Goal: Task Accomplishment & Management: Use online tool/utility

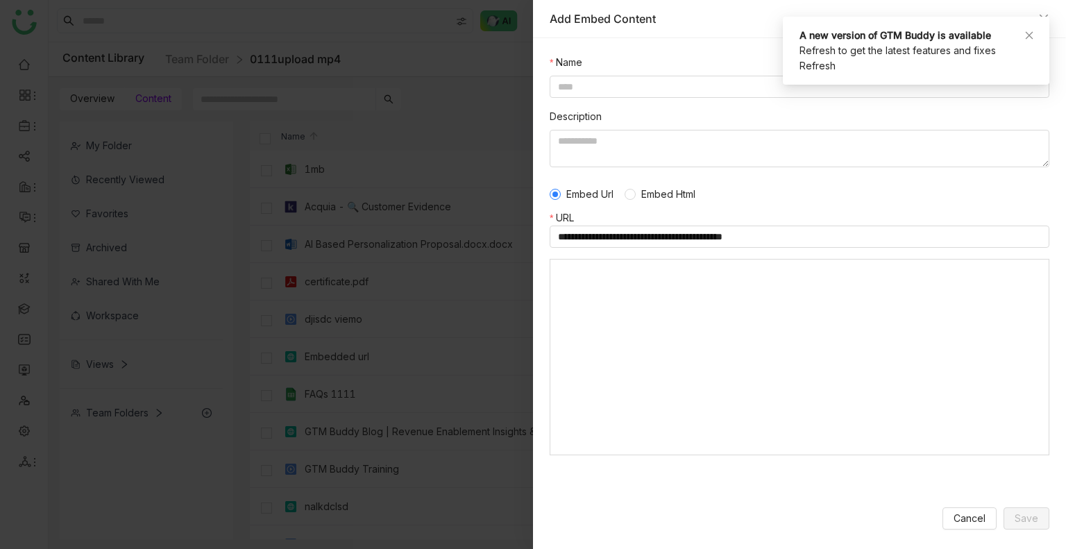
click at [1034, 37] on div "A new version of GTM Buddy is available Refresh to get the latest features and …" at bounding box center [916, 51] width 267 height 68
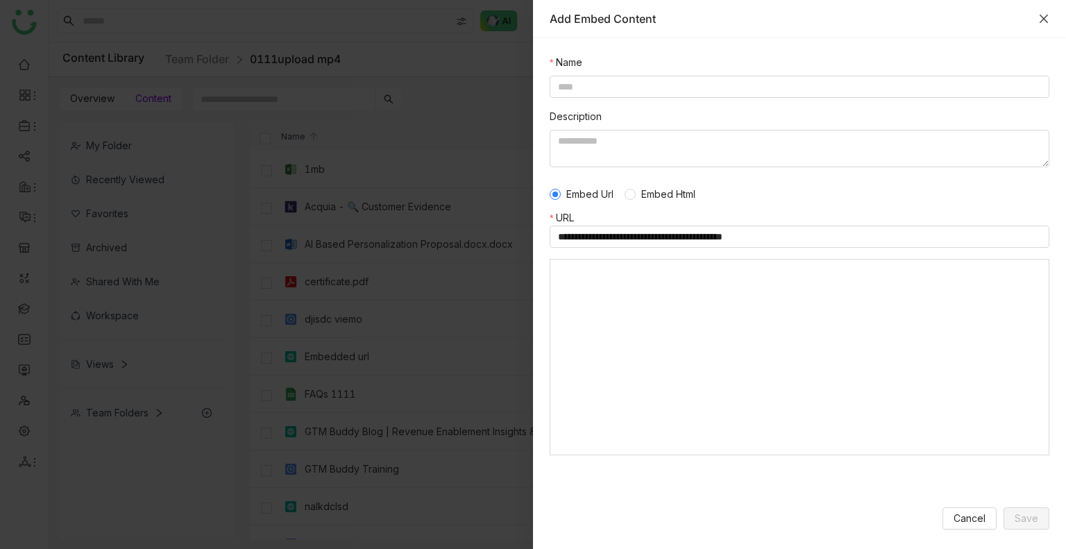
click at [1046, 22] on icon "Close" at bounding box center [1044, 18] width 11 height 11
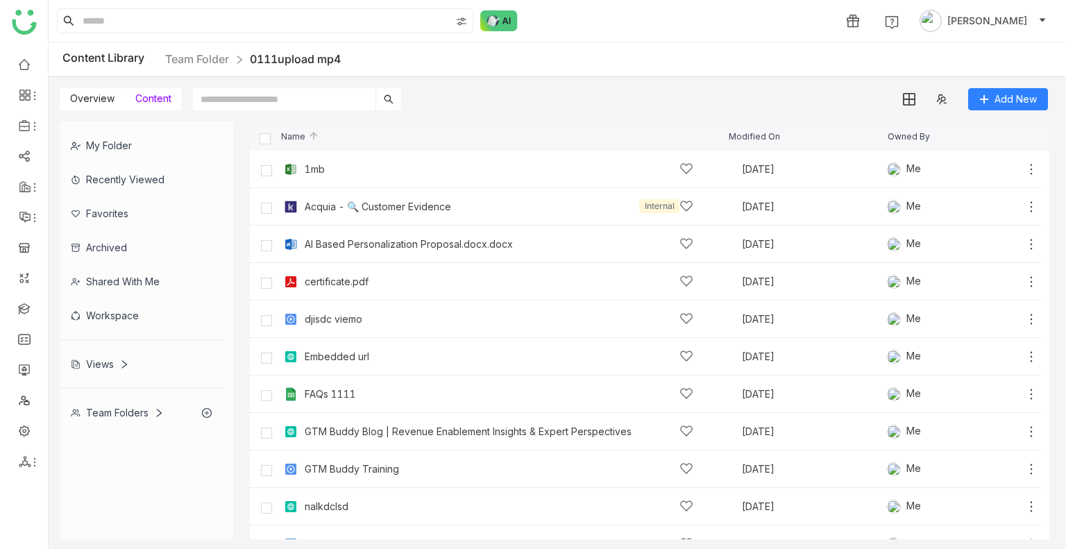
click at [111, 186] on div "Recently Viewed" at bounding box center [141, 179] width 163 height 34
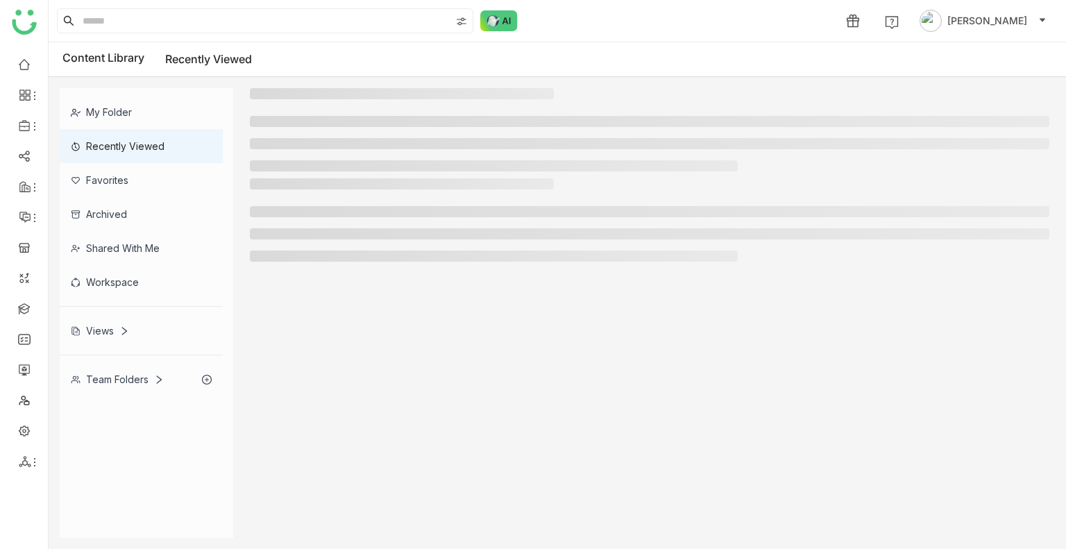
click at [111, 185] on div "Favorites" at bounding box center [141, 180] width 163 height 34
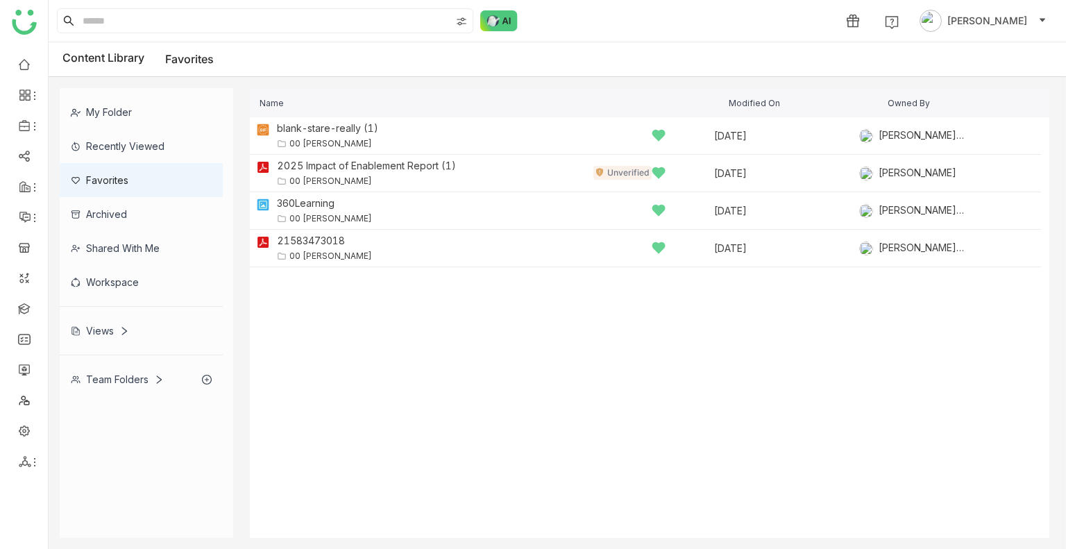
click at [848, 52] on div "Content Library Favorites" at bounding box center [558, 59] width 1018 height 35
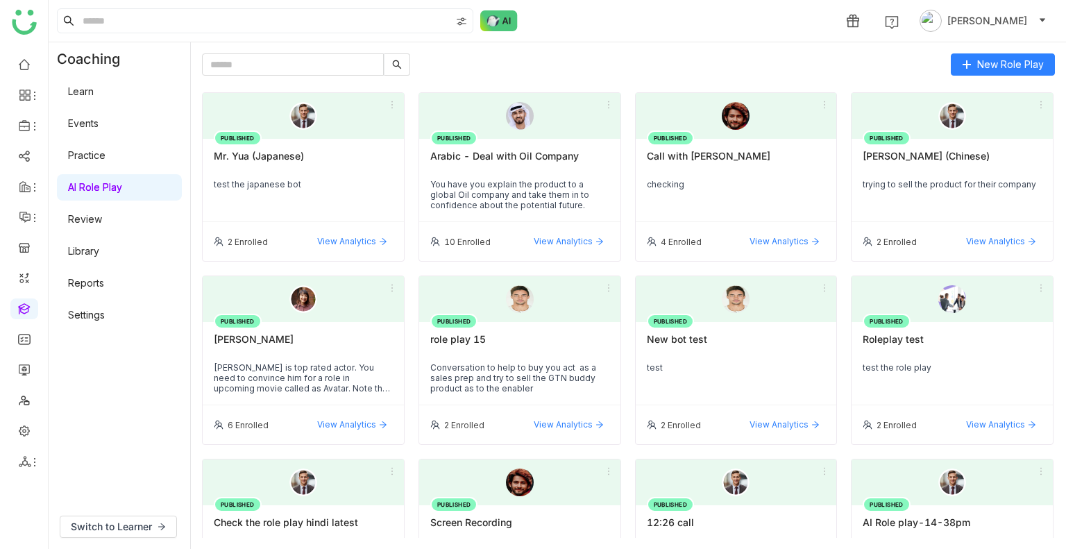
click at [106, 149] on link "Practice" at bounding box center [86, 155] width 37 height 12
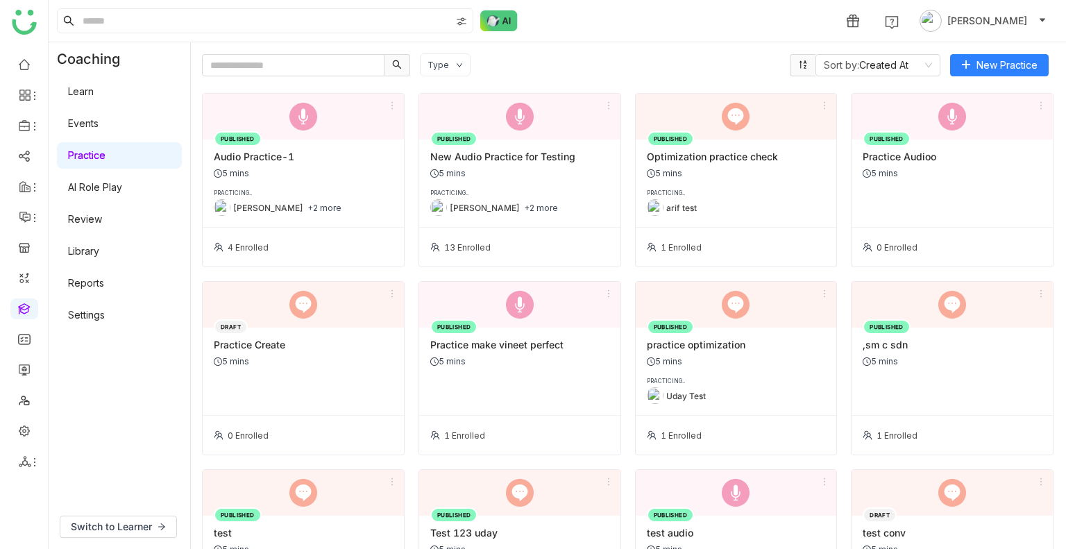
click at [675, 39] on div "1 Uday Bhanu" at bounding box center [558, 21] width 1018 height 42
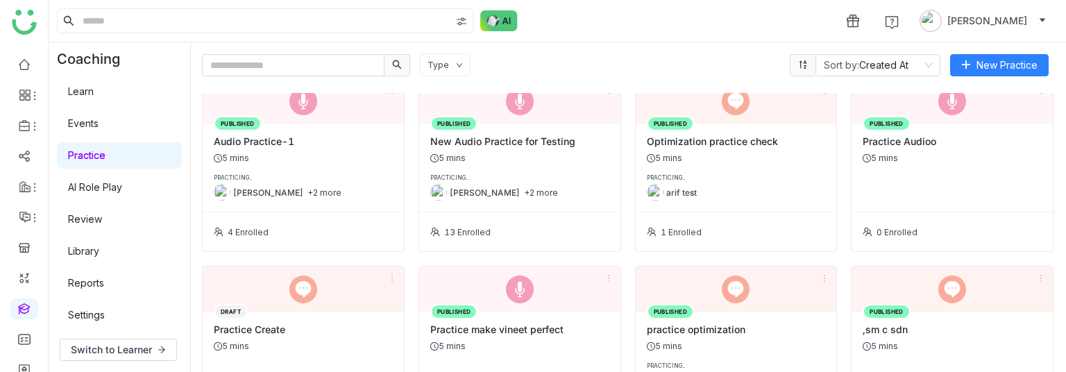
click at [798, 372] on html "1 Uday Bhanu Coaching Learn Events Practice AI Role Play Review Library Reports…" at bounding box center [533, 186] width 1066 height 372
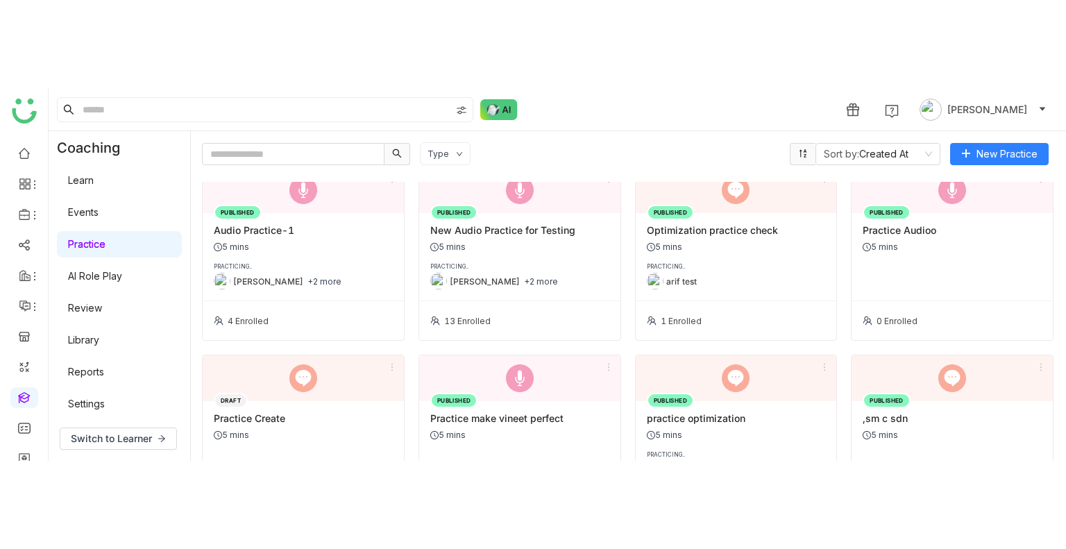
scroll to position [17, 0]
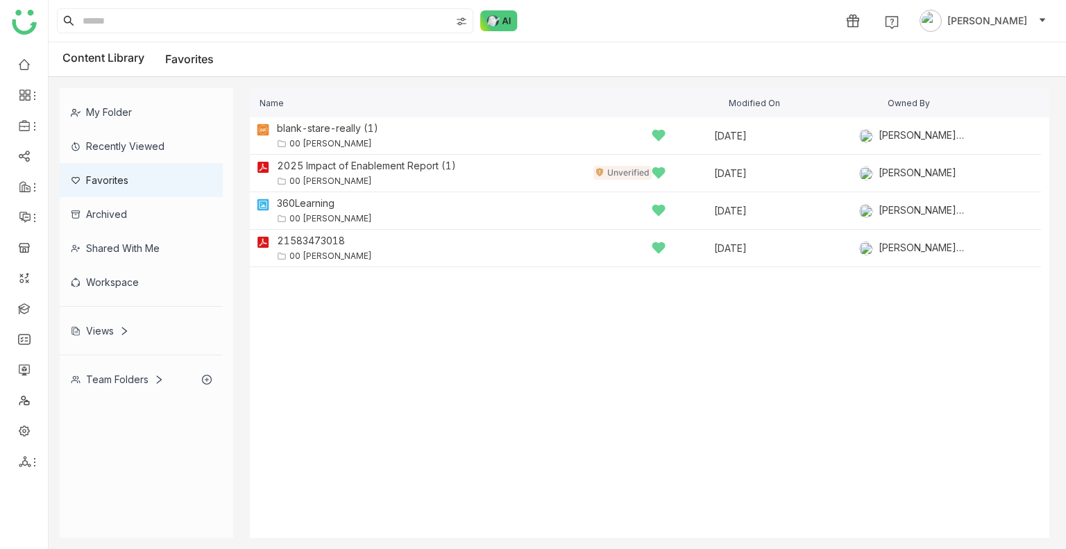
click at [118, 375] on div "Team Folders" at bounding box center [117, 379] width 93 height 12
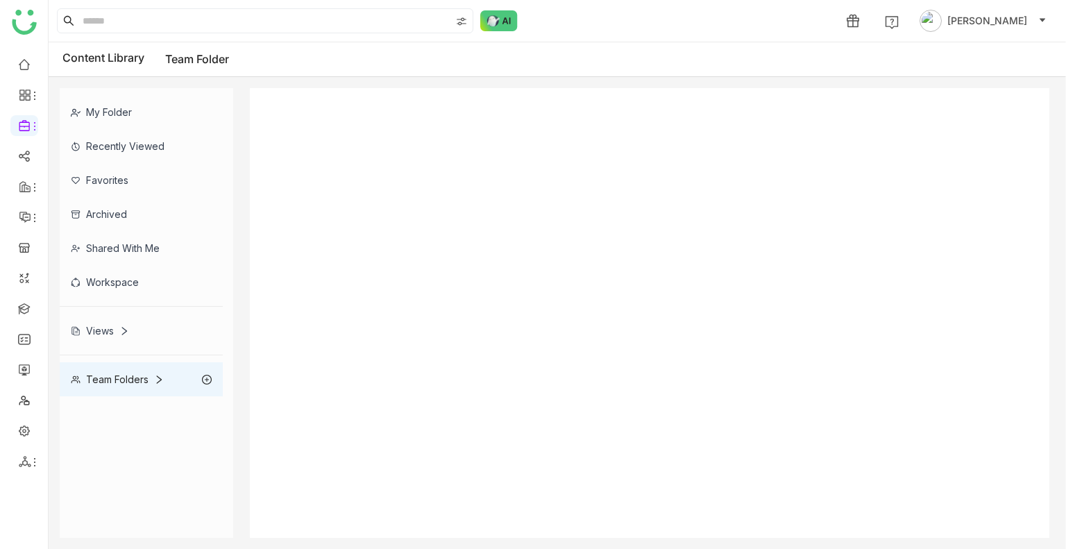
click at [117, 376] on div "Team Folders" at bounding box center [117, 379] width 93 height 12
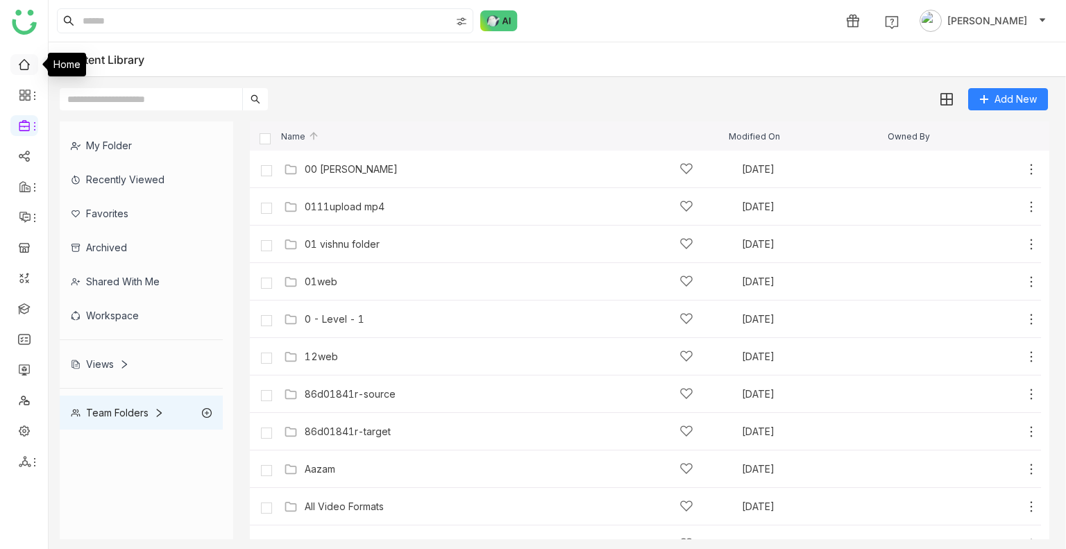
click at [25, 69] on link at bounding box center [24, 64] width 12 height 12
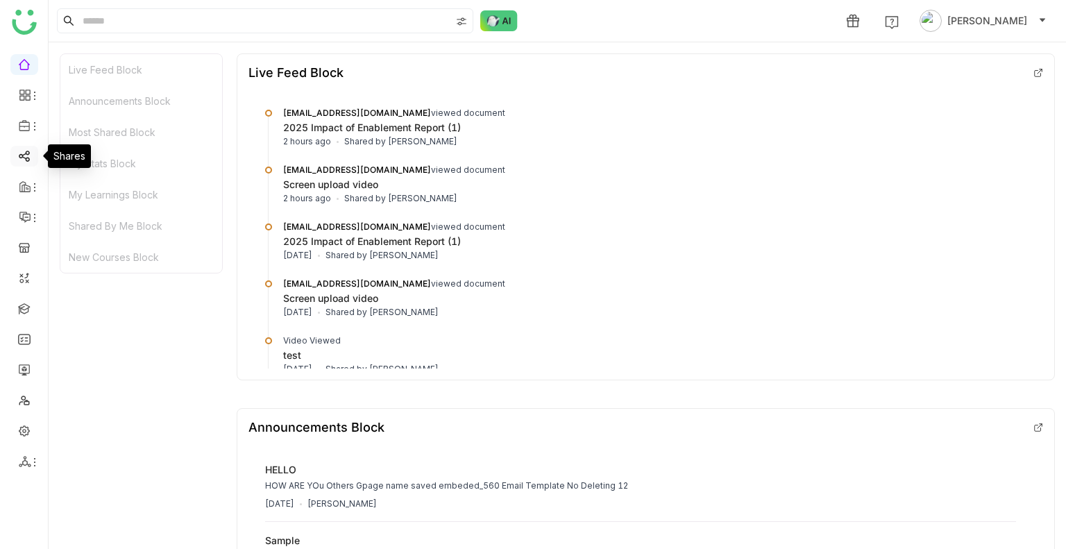
click at [22, 158] on link at bounding box center [24, 155] width 12 height 12
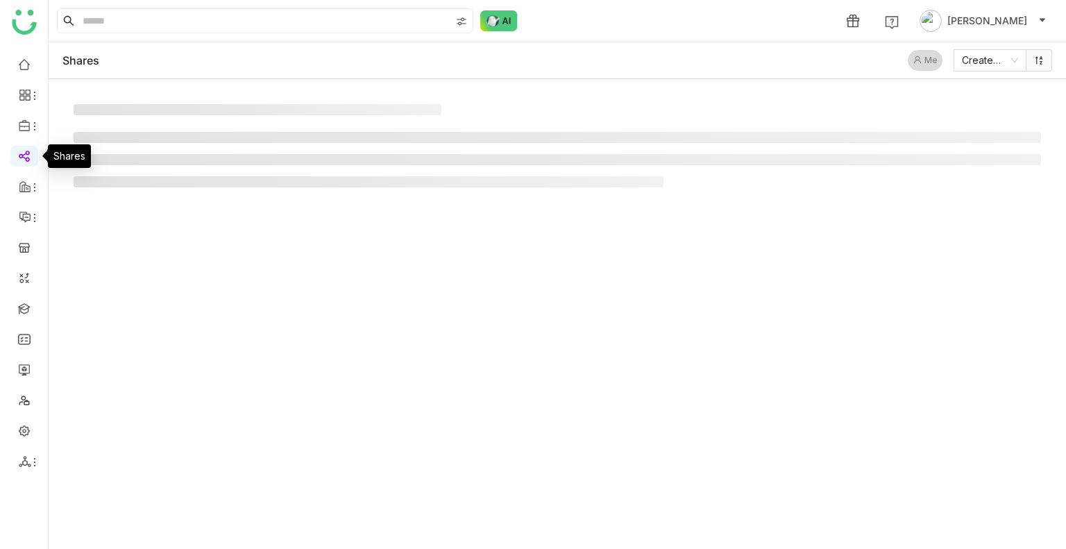
click at [22, 158] on link at bounding box center [24, 155] width 12 height 12
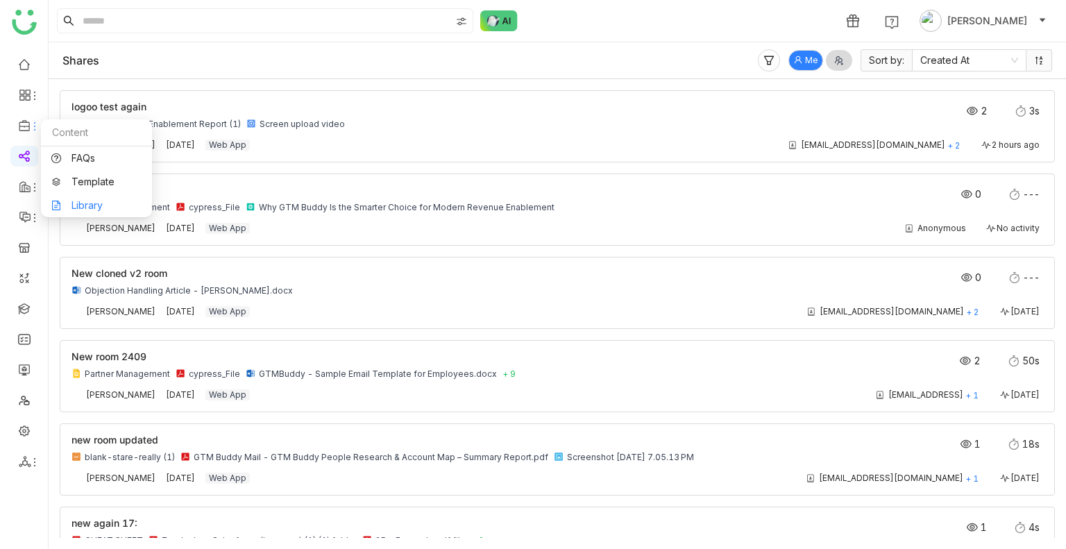
click at [101, 210] on link "Library" at bounding box center [96, 206] width 90 height 10
click at [100, 210] on link "Library" at bounding box center [96, 206] width 90 height 10
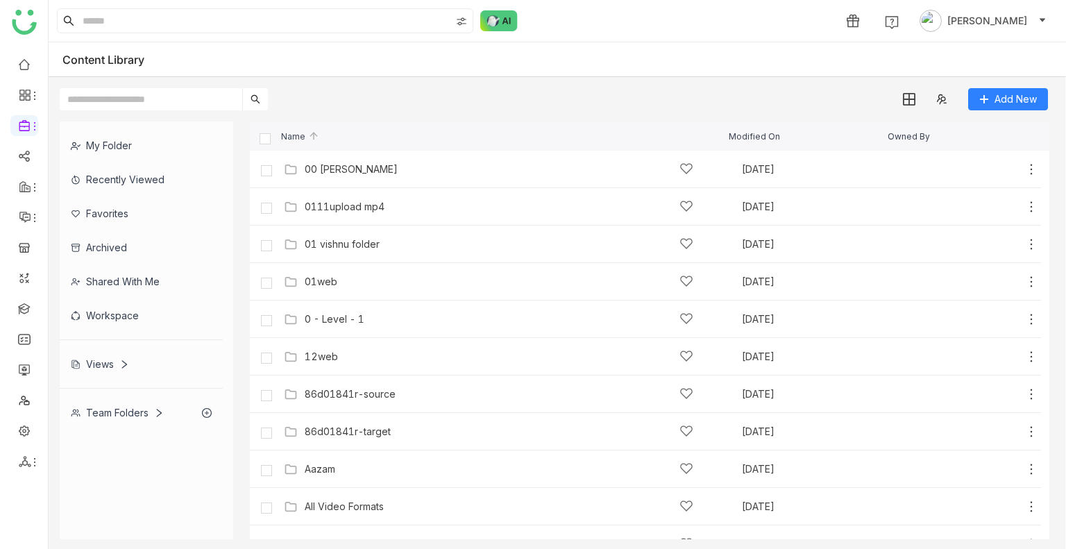
click at [120, 181] on div "Recently Viewed" at bounding box center [141, 179] width 163 height 34
click at [120, 180] on div "Recently Viewed" at bounding box center [141, 179] width 163 height 34
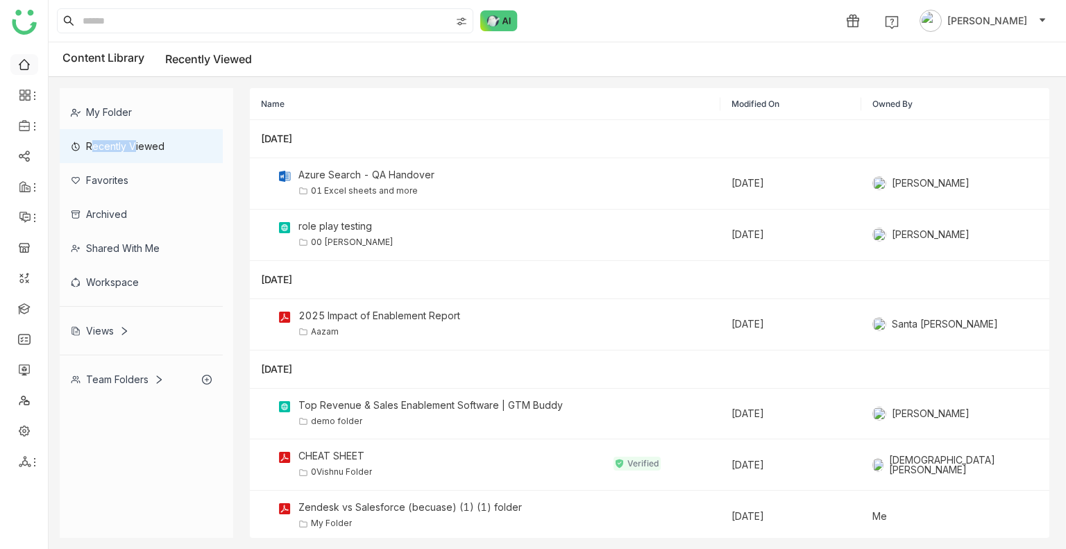
click at [28, 66] on link at bounding box center [24, 64] width 12 height 12
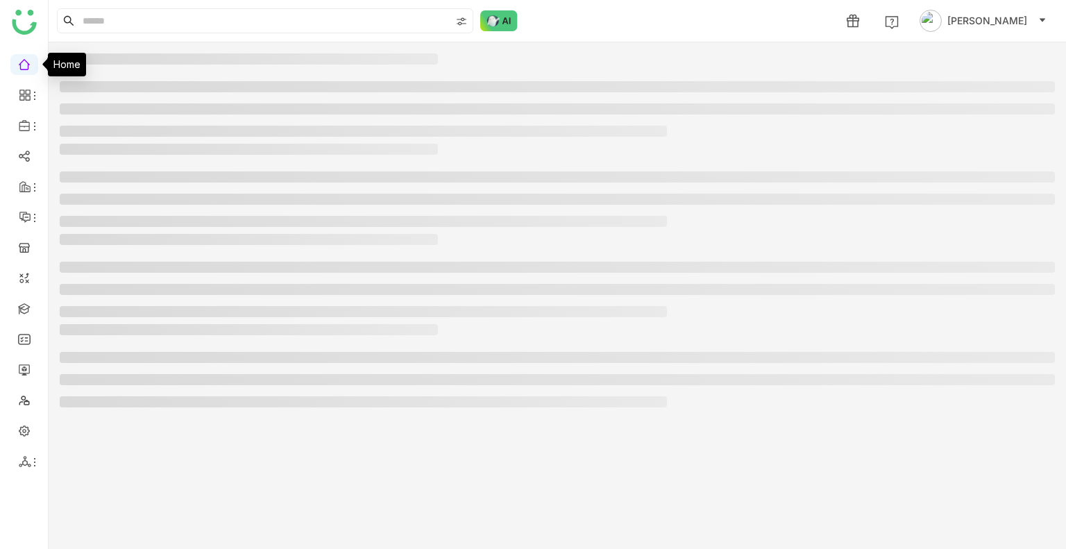
click at [28, 66] on link at bounding box center [24, 64] width 12 height 12
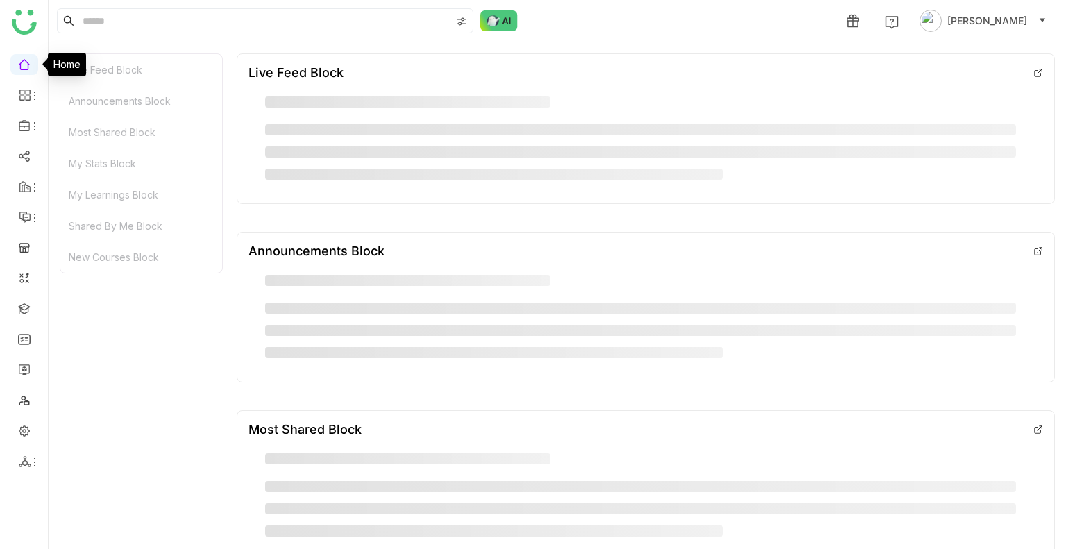
click at [28, 66] on link at bounding box center [24, 64] width 12 height 12
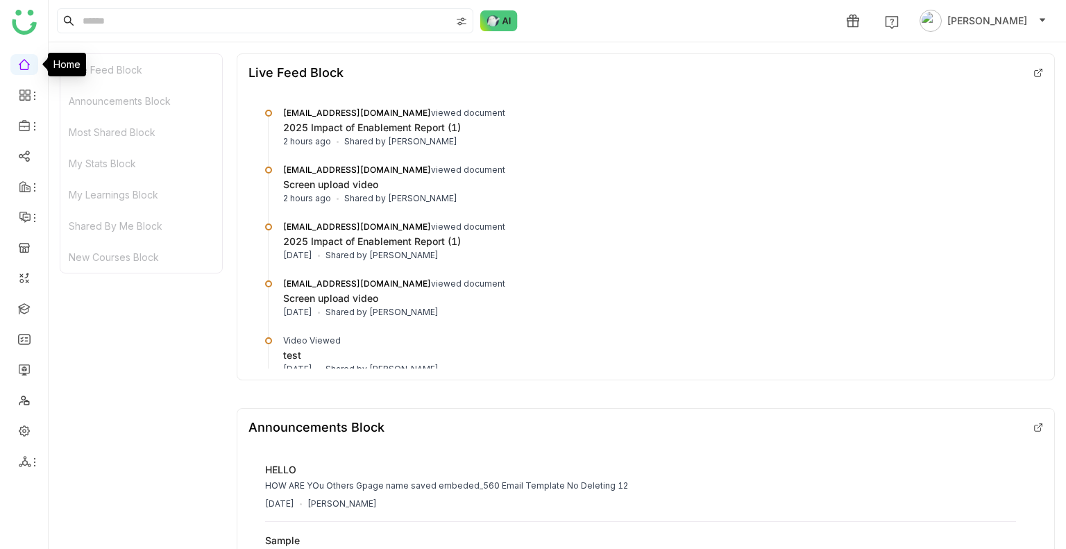
click at [28, 66] on link at bounding box center [24, 64] width 12 height 12
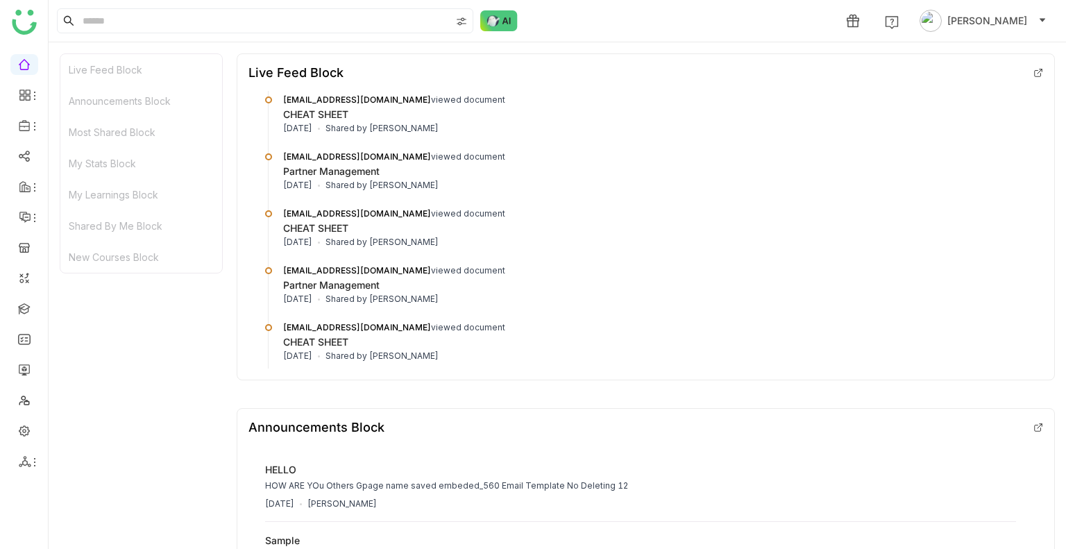
scroll to position [1180, 0]
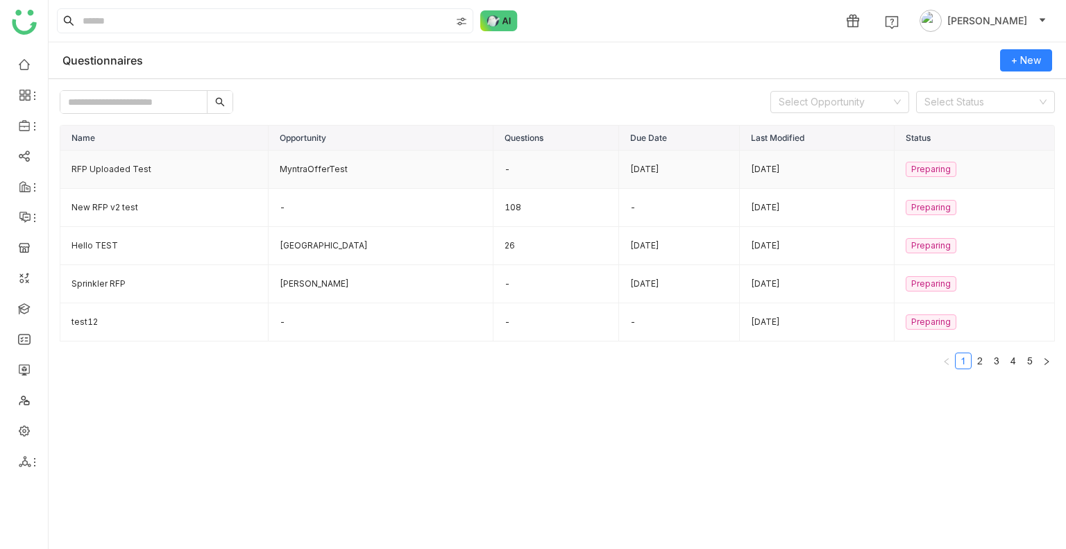
click at [85, 169] on td "RFP Uploaded Test" at bounding box center [164, 170] width 208 height 38
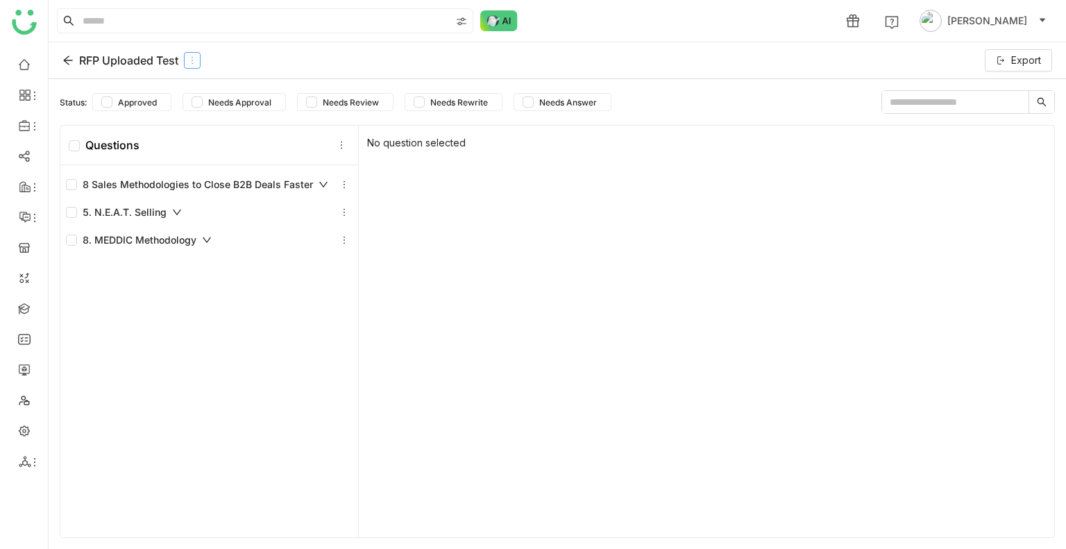
click at [192, 60] on icon at bounding box center [192, 61] width 10 height 10
click at [216, 86] on div "Edit" at bounding box center [194, 92] width 68 height 26
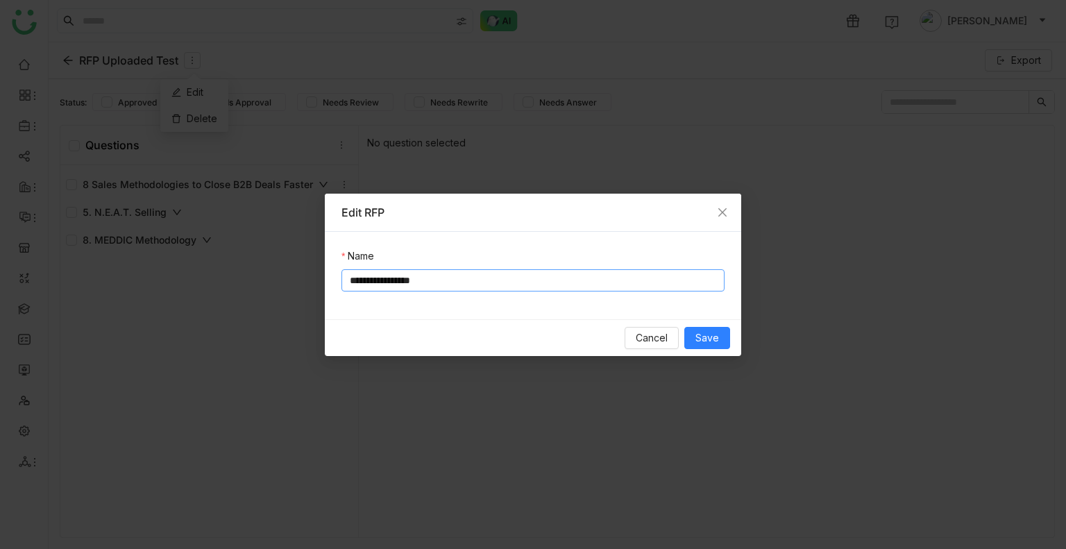
click at [441, 283] on input "**********" at bounding box center [533, 280] width 383 height 22
type input "**********"
click at [710, 336] on span "Save" at bounding box center [708, 337] width 24 height 15
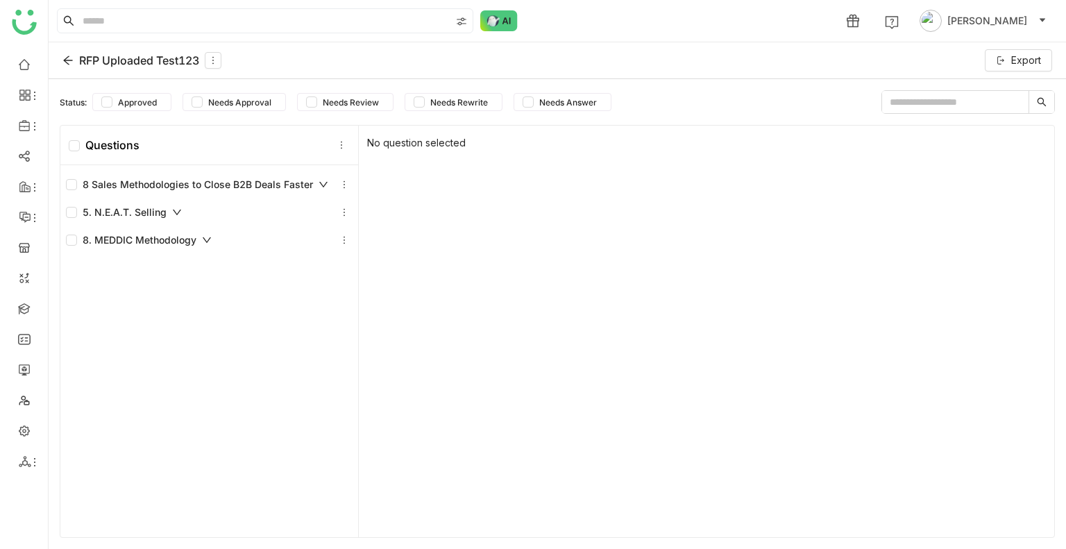
click at [980, 105] on input "text" at bounding box center [955, 102] width 146 height 22
type input "*******"
click at [69, 63] on icon at bounding box center [67, 60] width 11 height 11
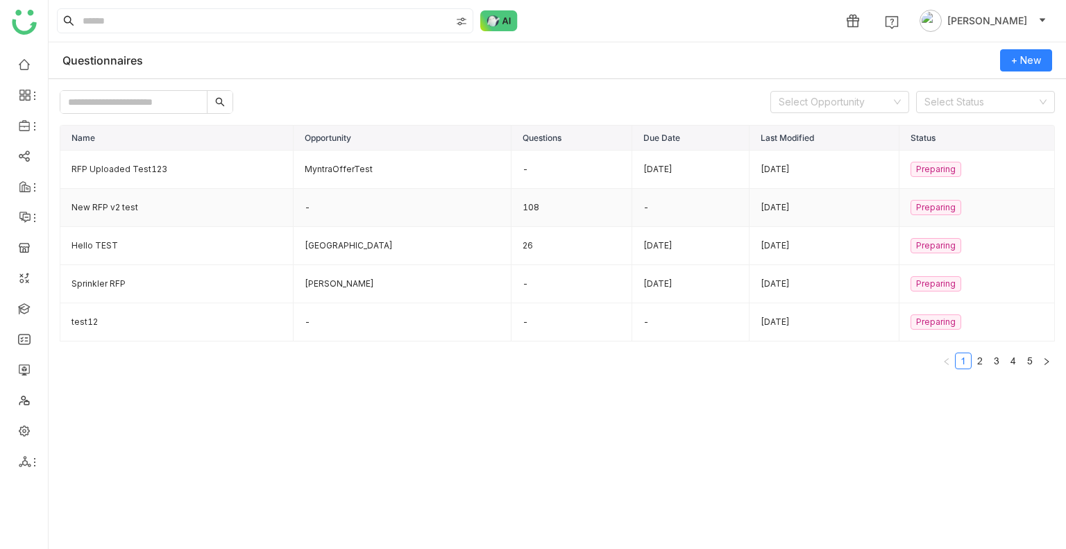
click at [117, 208] on td "New RFP v2 test" at bounding box center [176, 208] width 233 height 38
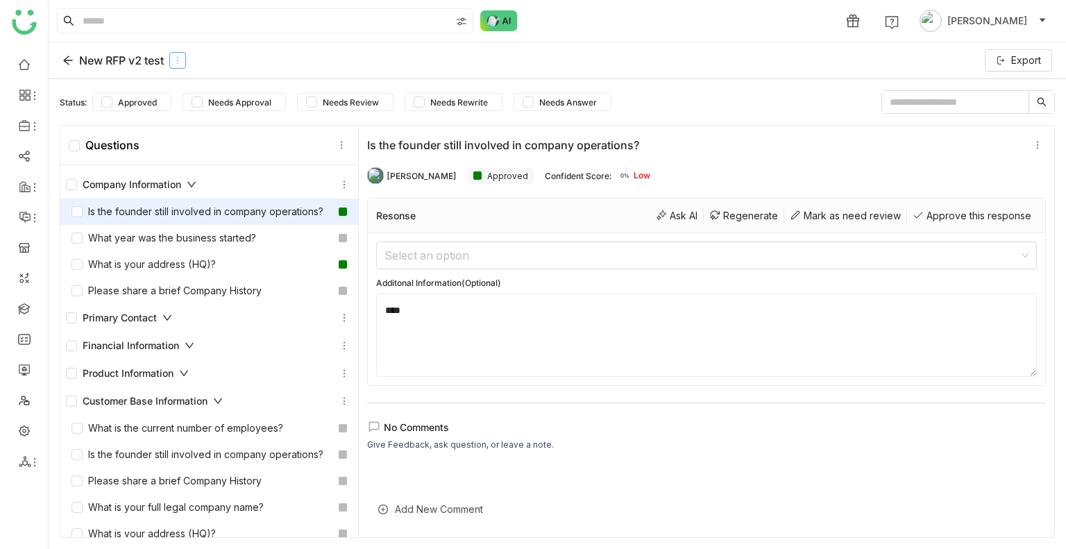
click at [178, 60] on icon at bounding box center [178, 61] width 10 height 10
click at [181, 85] on div "Edit" at bounding box center [181, 92] width 68 height 26
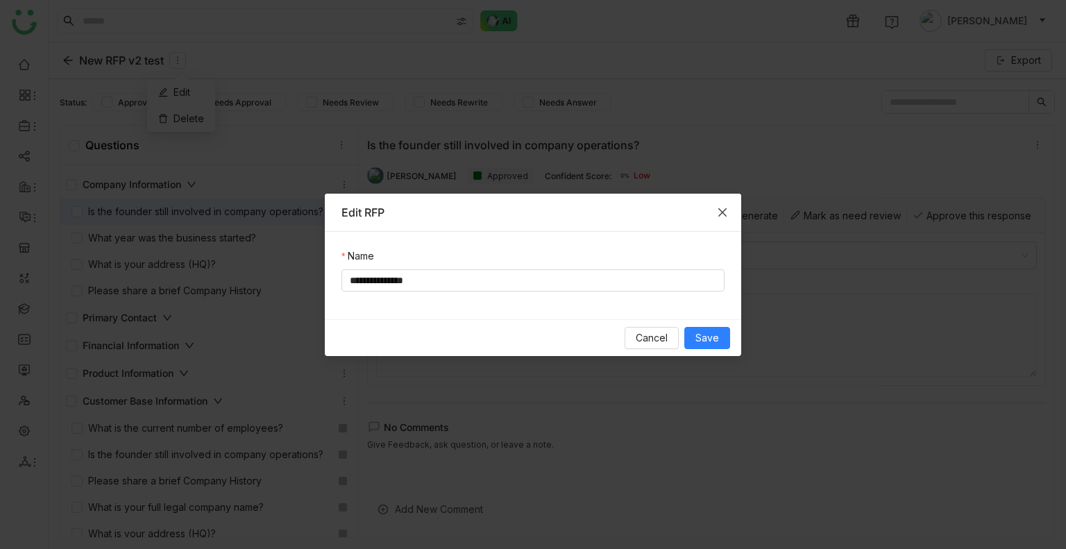
click at [723, 213] on icon "Close" at bounding box center [722, 212] width 11 height 11
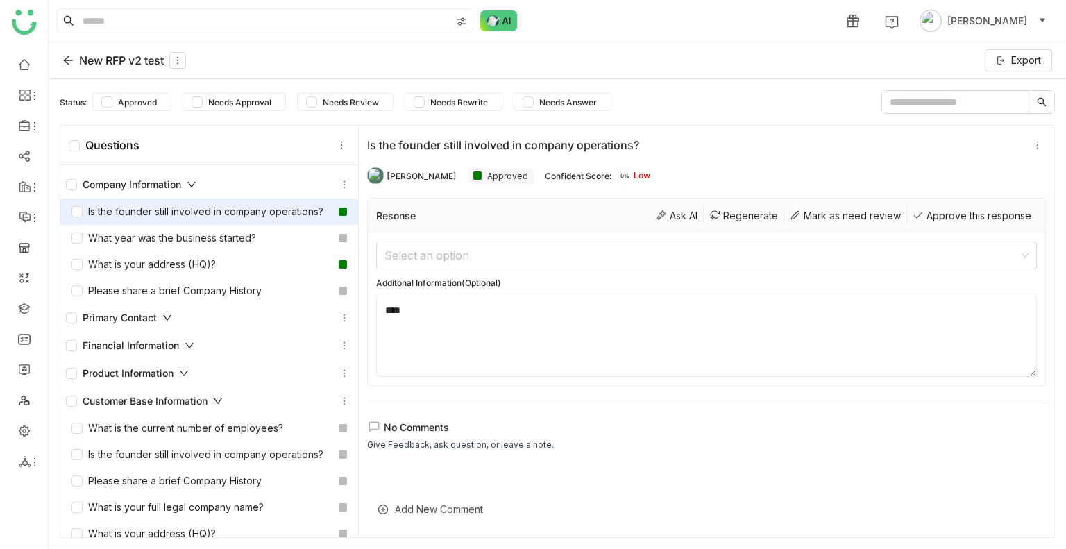
click at [935, 108] on input "text" at bounding box center [955, 102] width 146 height 22
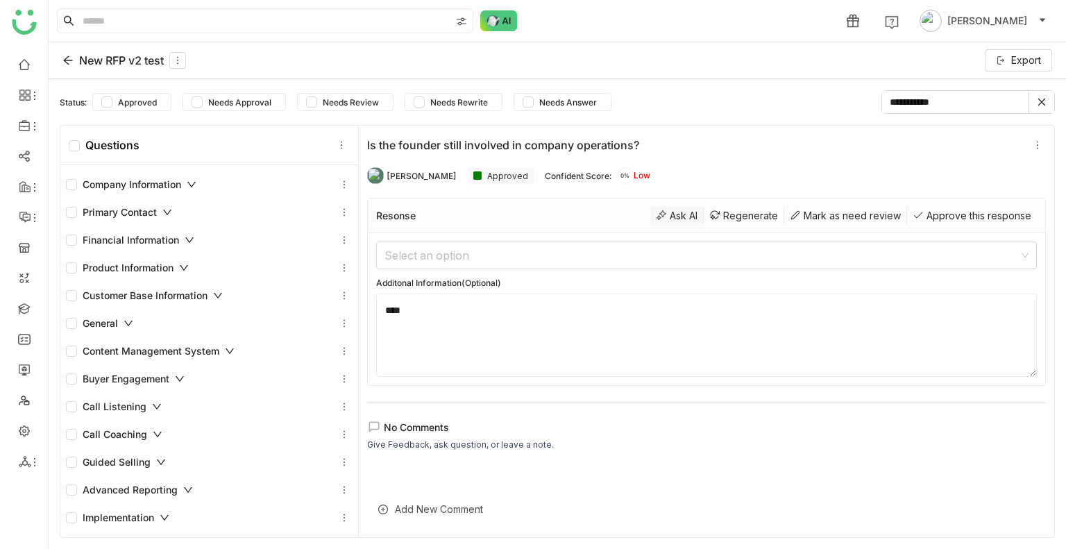
type input "**********"
click at [667, 212] on div "Ask AI" at bounding box center [676, 215] width 53 height 17
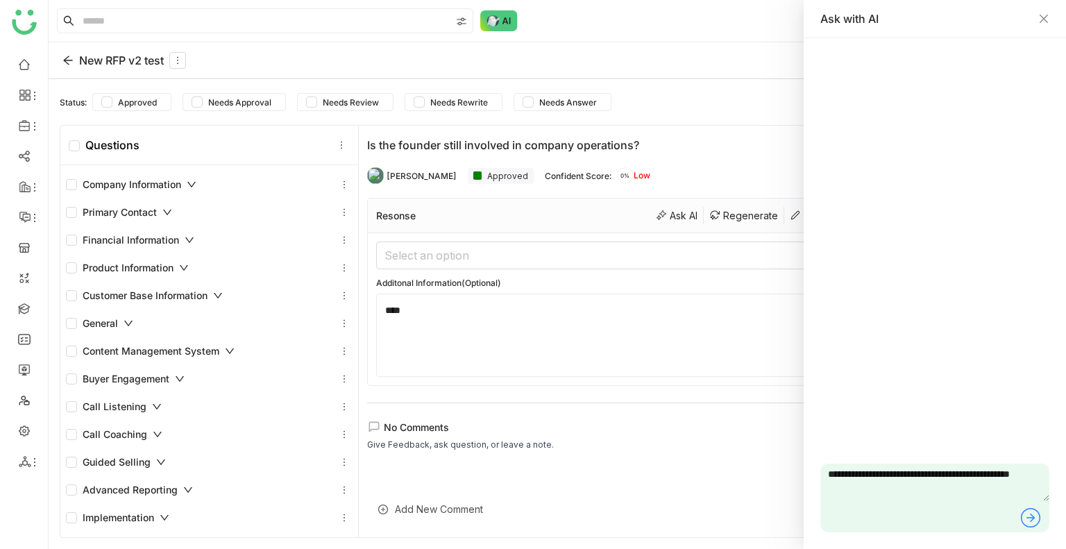
click at [1036, 521] on icon at bounding box center [1031, 518] width 22 height 22
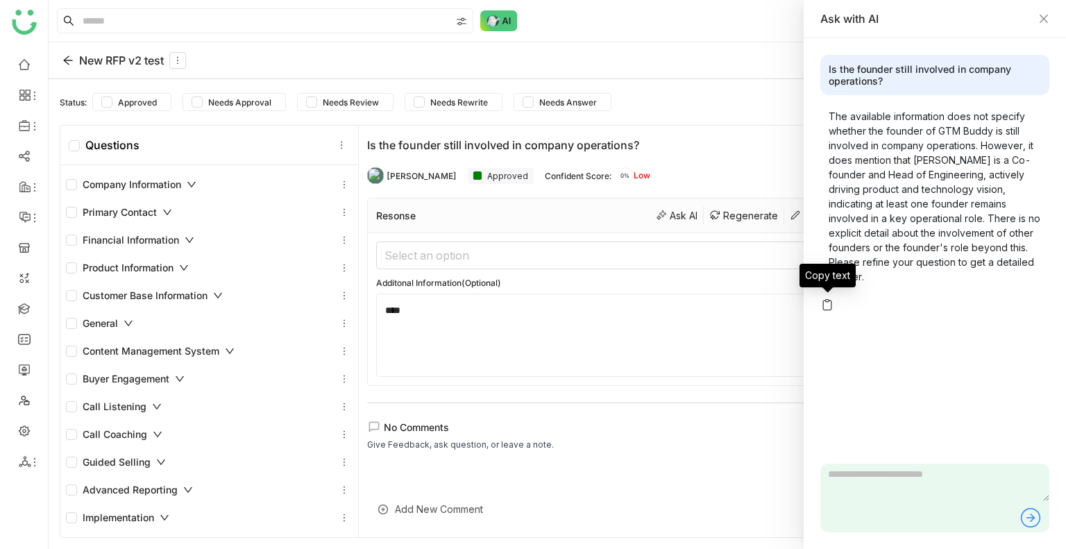
click at [834, 303] on img at bounding box center [828, 305] width 14 height 14
click at [566, 309] on textarea "****" at bounding box center [706, 335] width 661 height 83
paste textarea "**********"
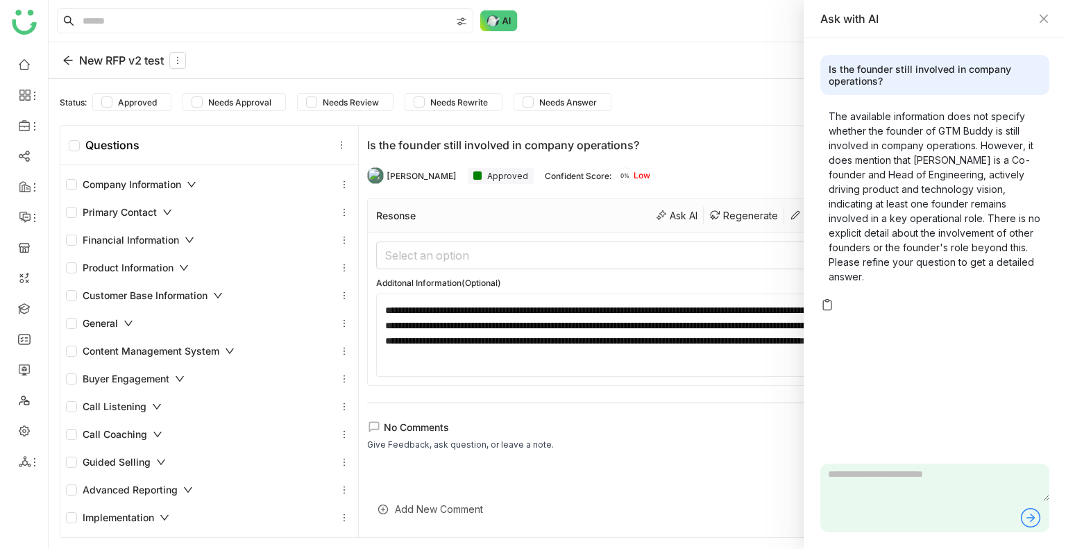
type textarea "**********"
click at [117, 236] on div "Financial Information" at bounding box center [130, 240] width 128 height 15
click at [118, 236] on div "Financial Information" at bounding box center [130, 240] width 128 height 15
click at [180, 235] on div "Financial Information" at bounding box center [130, 240] width 128 height 15
click at [150, 210] on div "Primary Contact" at bounding box center [119, 212] width 106 height 15
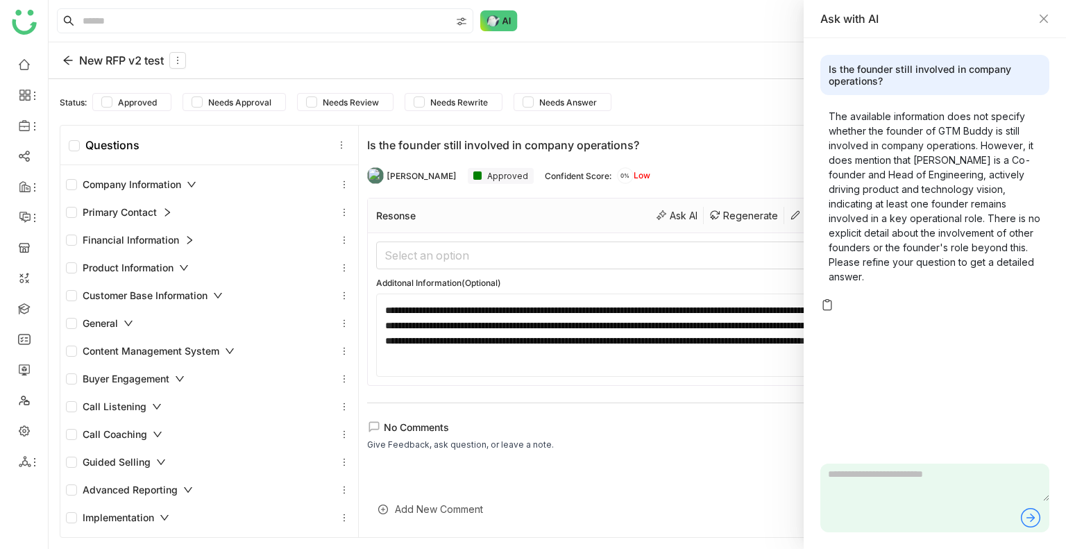
click at [142, 267] on div "Product Information" at bounding box center [127, 267] width 123 height 15
click at [1048, 20] on icon "Close" at bounding box center [1044, 18] width 11 height 11
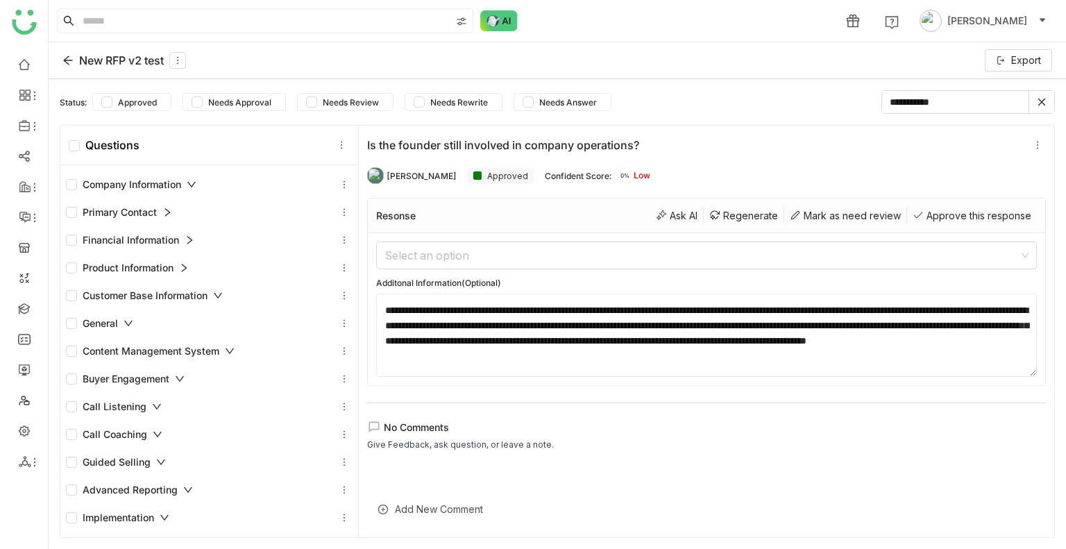
click at [123, 238] on div "Financial Information" at bounding box center [130, 240] width 128 height 15
click at [122, 272] on div "Product Information" at bounding box center [127, 267] width 123 height 15
click at [123, 271] on div "Product Information" at bounding box center [127, 267] width 123 height 15
click at [127, 244] on div "Financial Information" at bounding box center [130, 240] width 128 height 15
click at [127, 242] on div "Financial Information" at bounding box center [130, 240] width 128 height 15
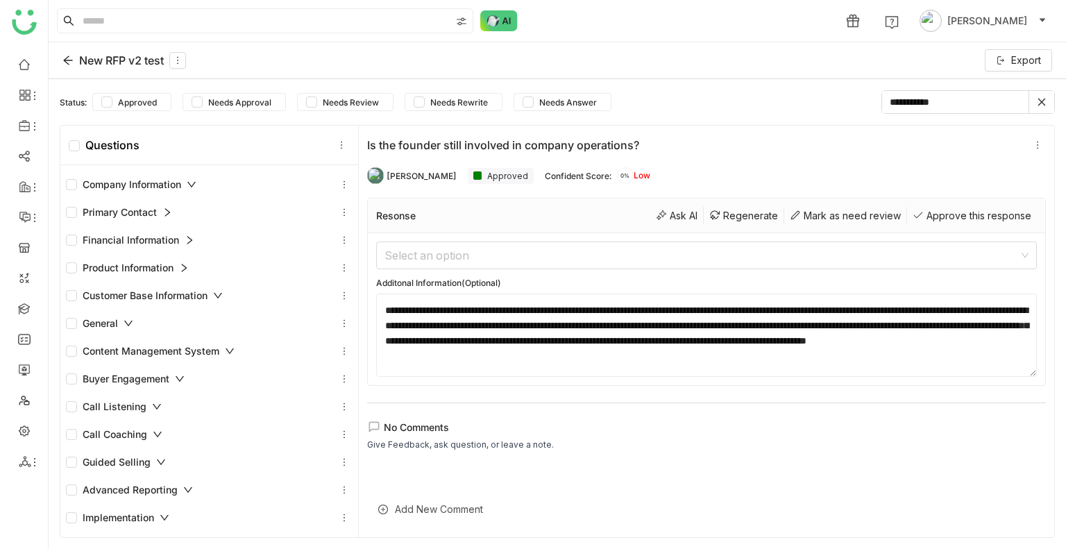
click at [127, 242] on div "Financial Information" at bounding box center [130, 240] width 128 height 15
click at [127, 241] on div "Financial Information" at bounding box center [130, 240] width 128 height 15
click at [132, 260] on div "Product Information" at bounding box center [127, 267] width 123 height 15
click at [194, 238] on icon at bounding box center [190, 240] width 10 height 10
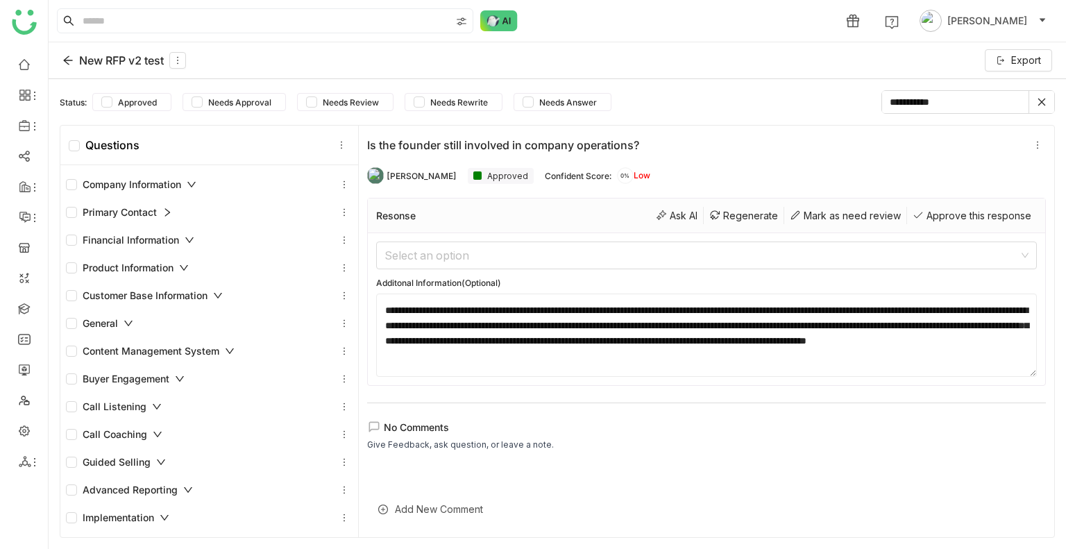
click at [158, 235] on div "Financial Information" at bounding box center [130, 240] width 128 height 15
click at [158, 267] on div "Product Information" at bounding box center [127, 267] width 123 height 15
drag, startPoint x: 158, startPoint y: 267, endPoint x: 299, endPoint y: 267, distance: 140.2
click at [158, 267] on div "Product Information" at bounding box center [127, 267] width 123 height 15
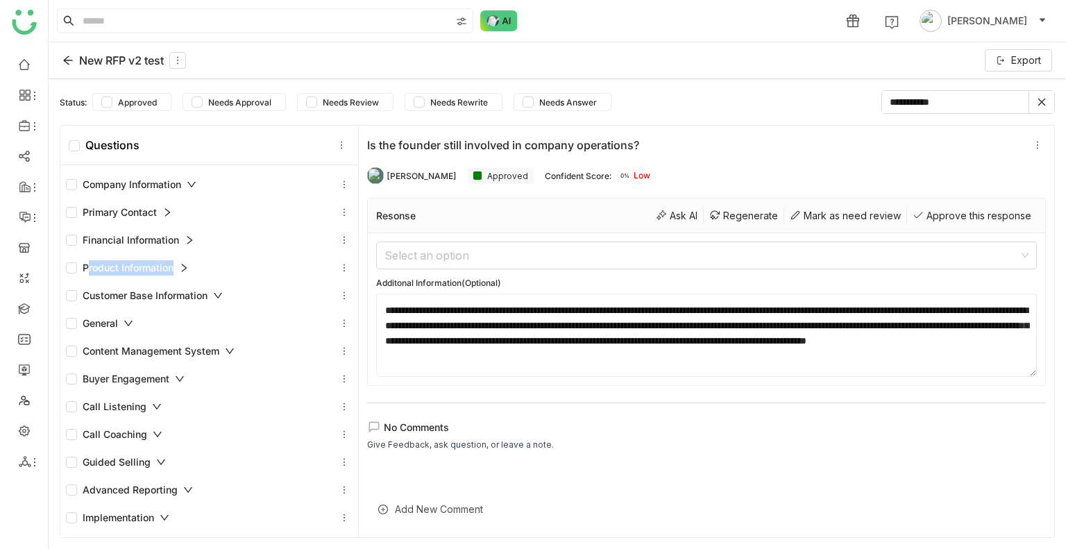
click at [339, 237] on icon at bounding box center [344, 240] width 10 height 10
click at [1045, 102] on icon at bounding box center [1042, 102] width 10 height 10
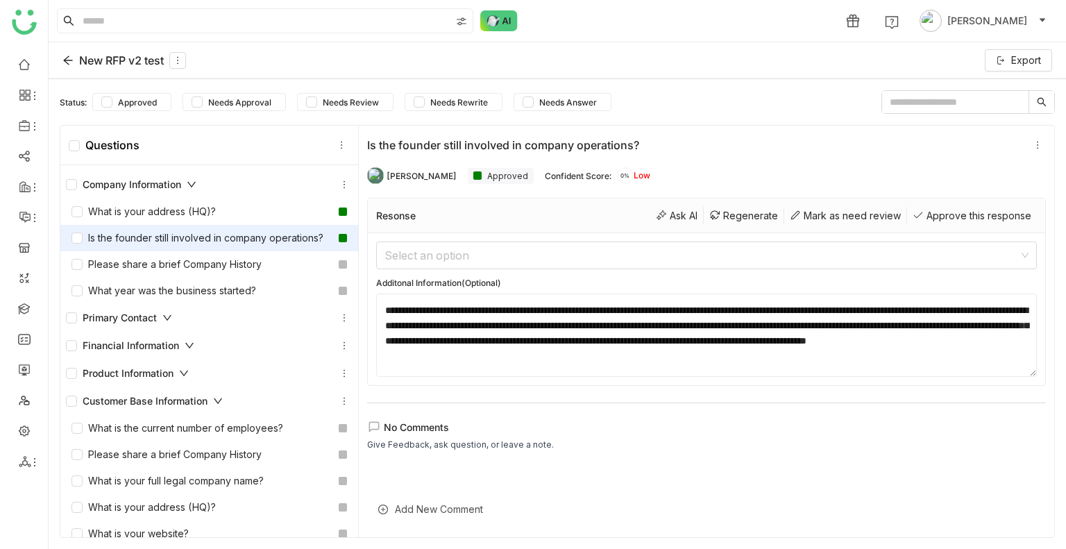
click at [130, 353] on div "Financial Information" at bounding box center [130, 345] width 128 height 15
click at [259, 304] on div "What year was the business started?" at bounding box center [209, 291] width 298 height 26
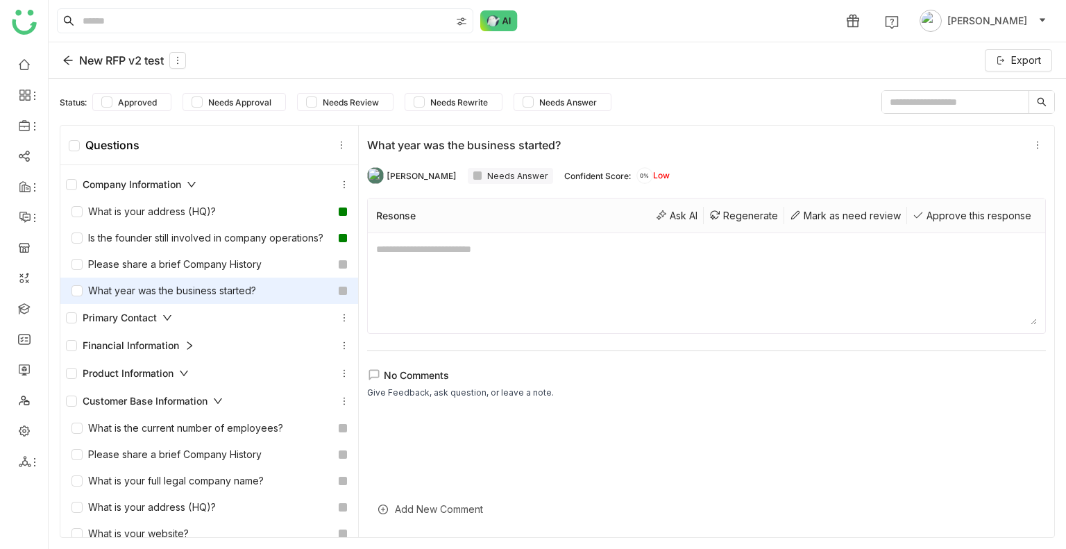
click at [252, 347] on div "Financial Information" at bounding box center [209, 346] width 298 height 28
click at [141, 326] on div "Primary Contact" at bounding box center [119, 317] width 106 height 15
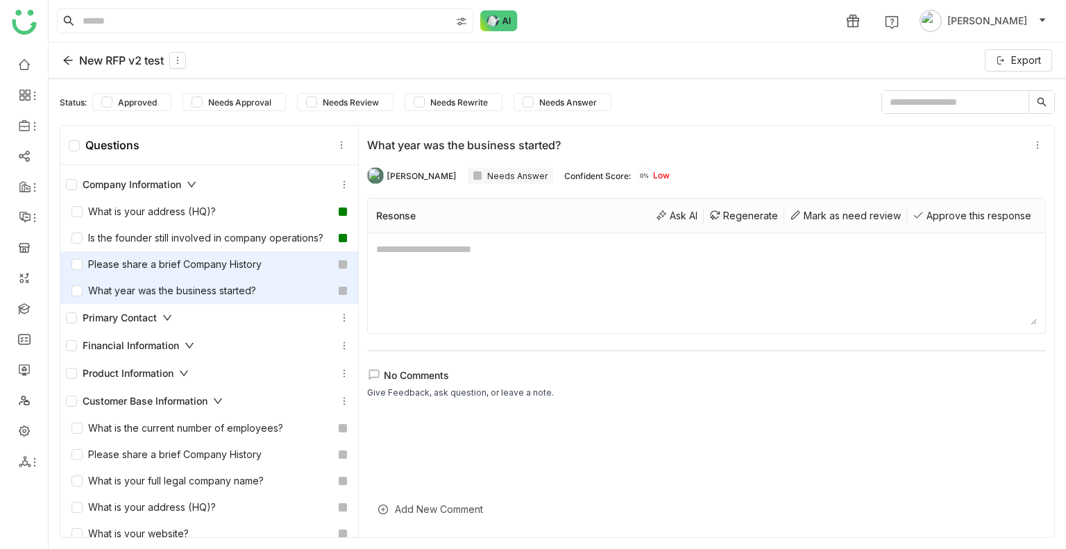
click at [161, 272] on div "Please share a brief Company History" at bounding box center [167, 264] width 190 height 15
click at [170, 387] on div "Product Information" at bounding box center [209, 374] width 298 height 28
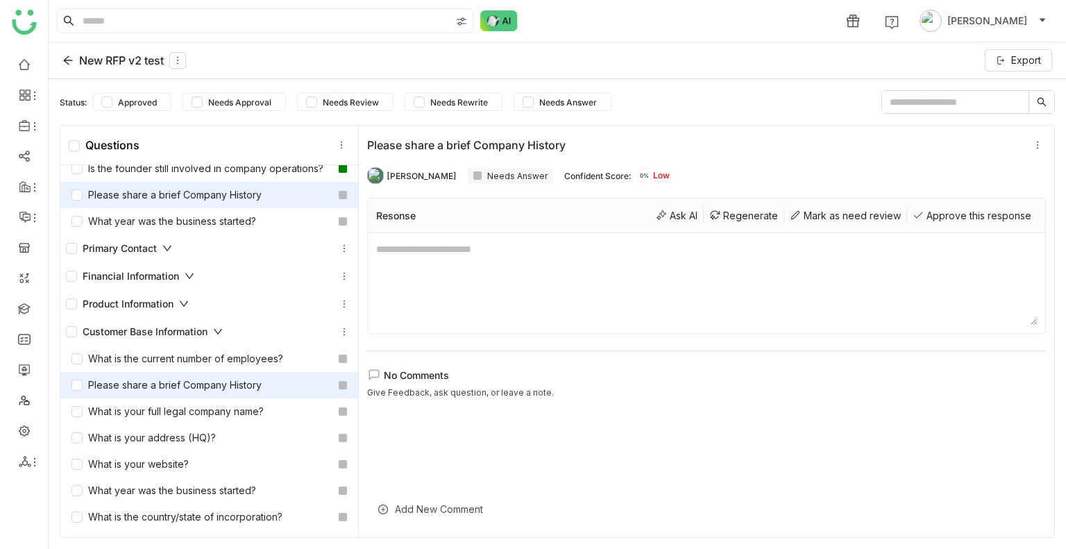
click at [169, 393] on div "Please share a brief Company History" at bounding box center [167, 385] width 190 height 15
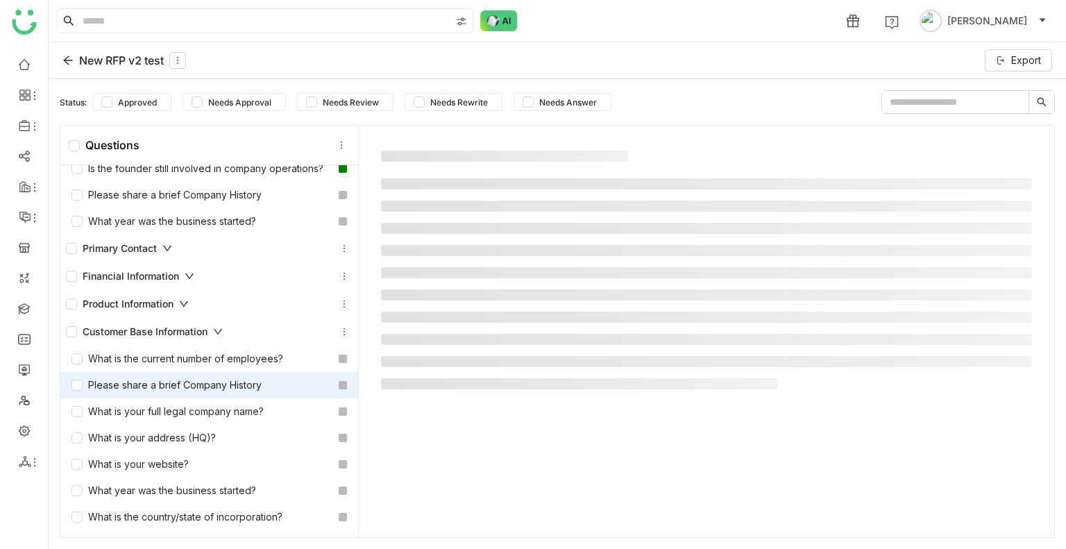
click at [169, 393] on div "Please share a brief Company History" at bounding box center [167, 385] width 190 height 15
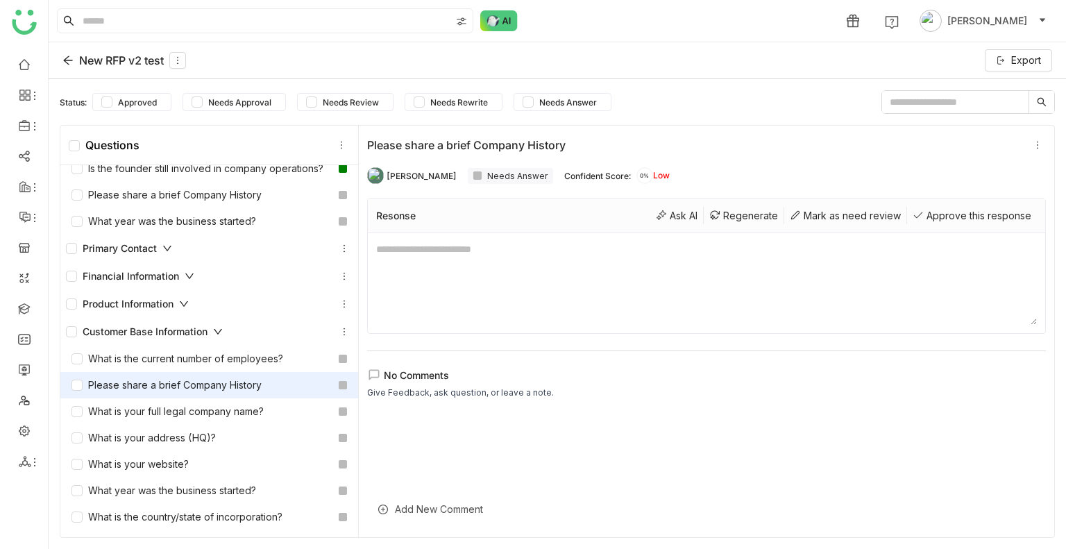
click at [169, 393] on div "Please share a brief Company History" at bounding box center [167, 385] width 190 height 15
click at [219, 337] on icon at bounding box center [218, 332] width 10 height 10
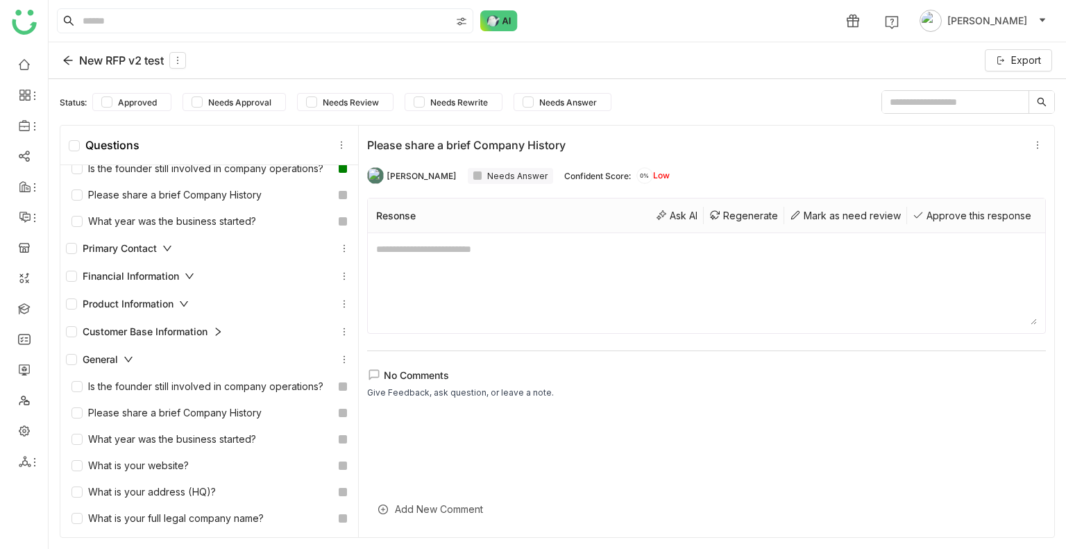
click at [126, 367] on div "General" at bounding box center [99, 359] width 67 height 15
click at [183, 311] on div "Product Information" at bounding box center [127, 303] width 123 height 15
click at [190, 281] on icon at bounding box center [190, 276] width 10 height 10
click at [167, 253] on icon at bounding box center [167, 249] width 10 height 10
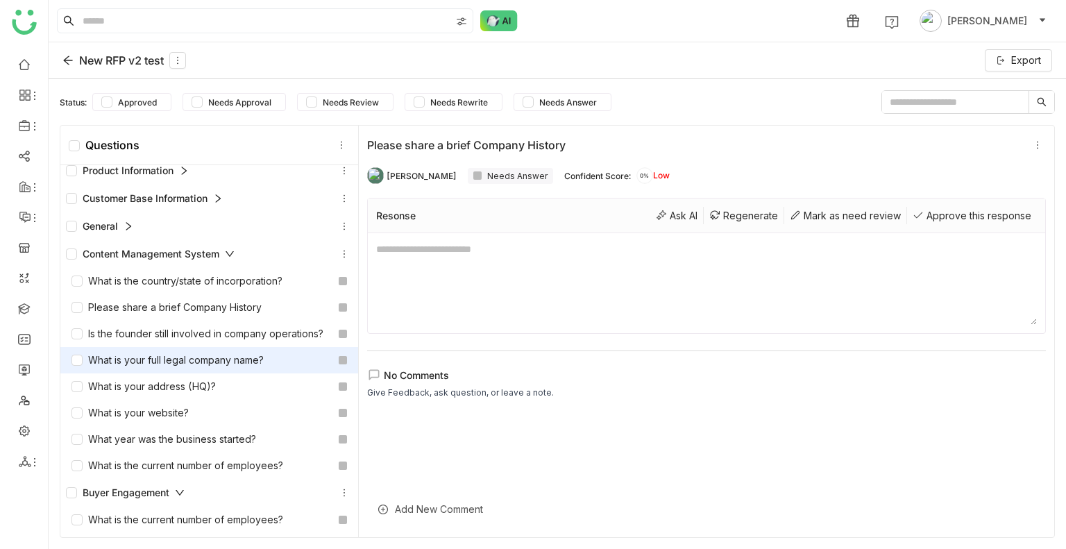
scroll to position [208, 0]
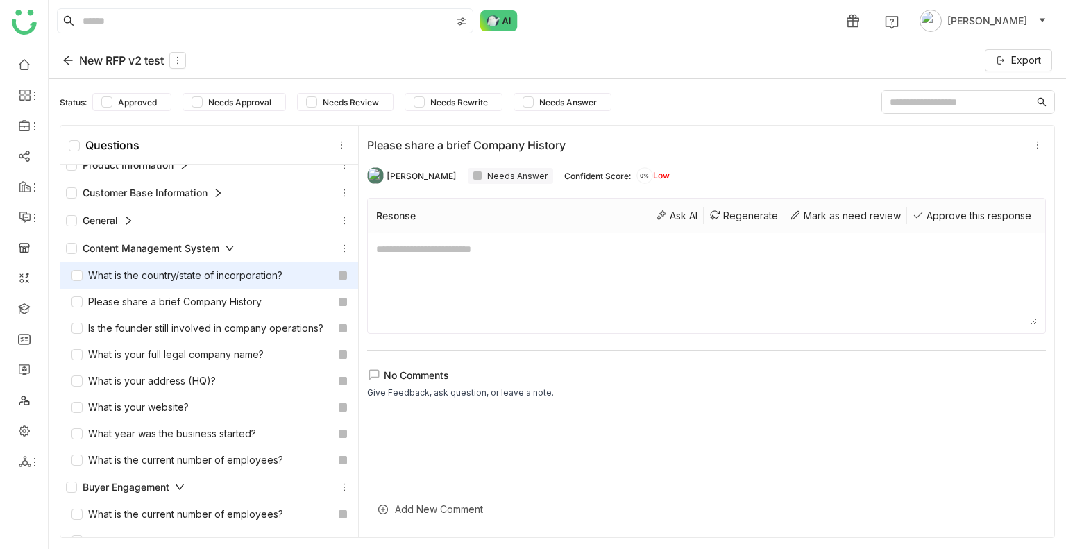
click at [185, 289] on div "What is the country/state of incorporation?" at bounding box center [209, 275] width 298 height 26
click at [789, 221] on div "Mark as need review" at bounding box center [845, 215] width 123 height 17
click at [790, 213] on icon at bounding box center [795, 215] width 11 height 11
click at [480, 176] on div "Needs Review" at bounding box center [510, 176] width 85 height 16
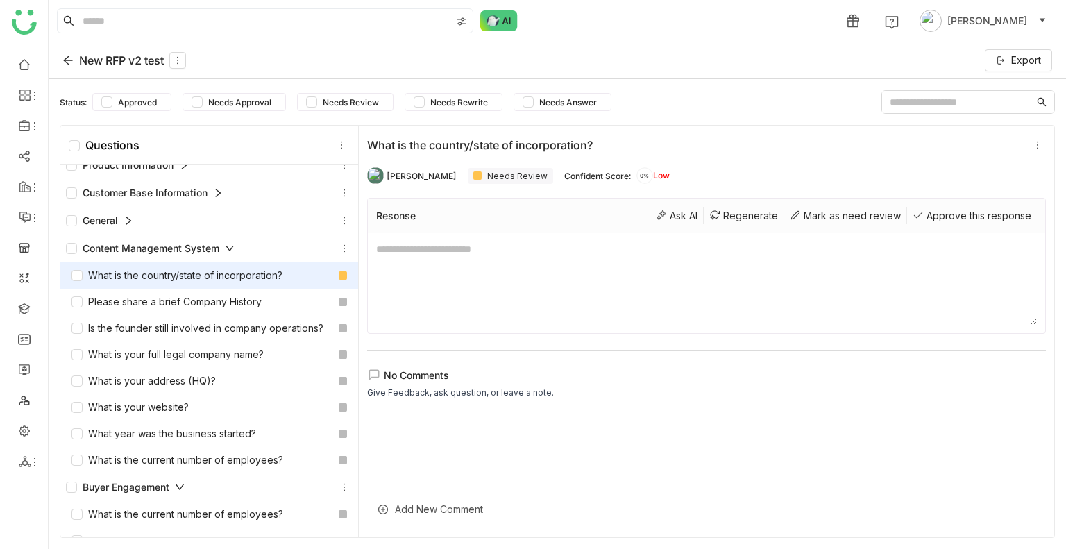
click at [447, 507] on div "Add New Comment" at bounding box center [706, 509] width 679 height 34
click at [539, 417] on div at bounding box center [706, 457] width 679 height 87
click at [726, 213] on div "Regenerate" at bounding box center [744, 215] width 81 height 17
click at [661, 213] on div "Ask AI" at bounding box center [676, 215] width 53 height 17
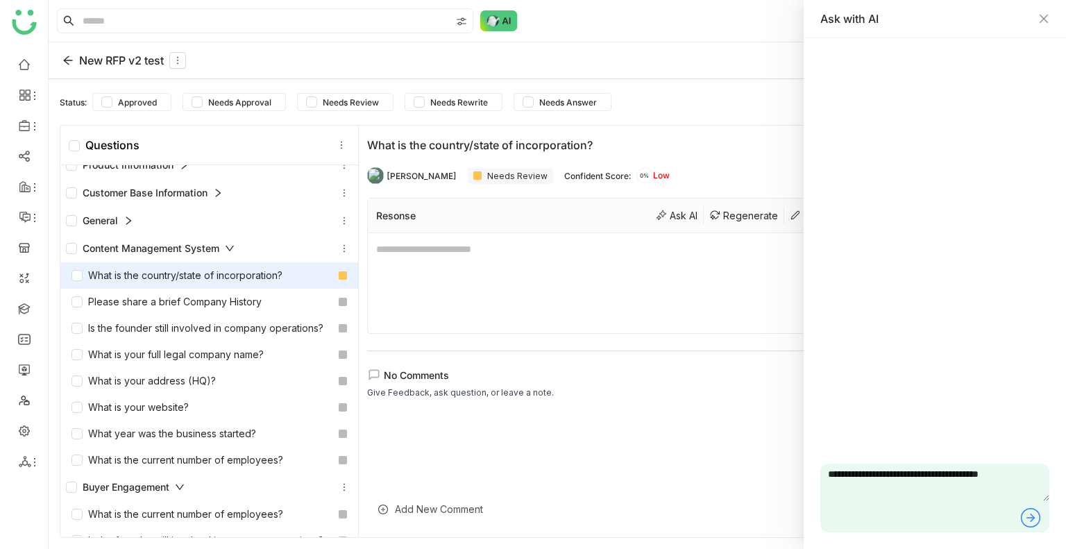
click at [1025, 516] on icon at bounding box center [1031, 518] width 22 height 22
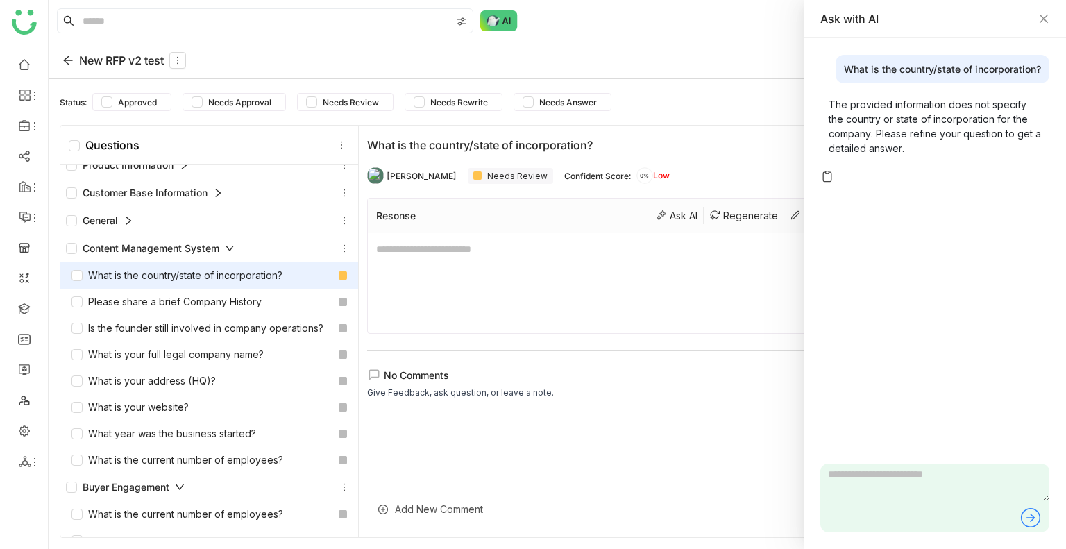
click at [830, 179] on img at bounding box center [828, 176] width 14 height 14
click at [1045, 18] on icon "Close" at bounding box center [1044, 18] width 11 height 11
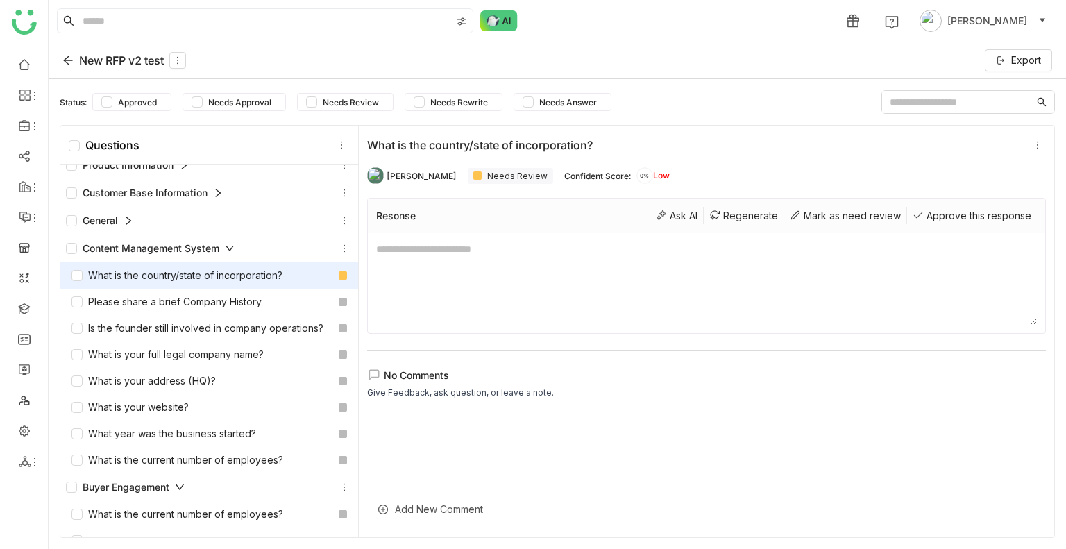
click at [67, 63] on icon at bounding box center [67, 60] width 9 height 9
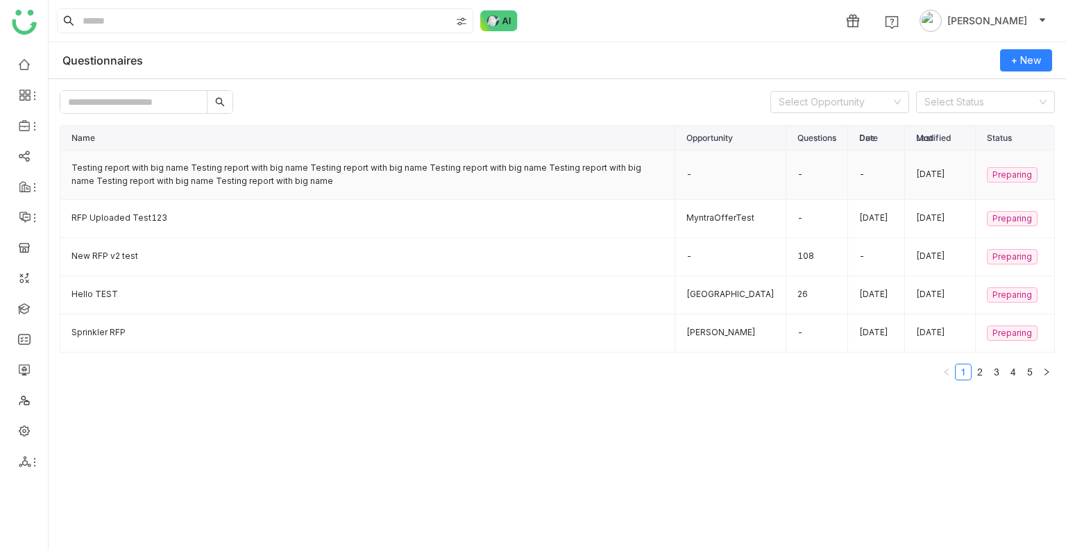
click at [357, 187] on td "Testing report with big name Testing report with big name Testing report with b…" at bounding box center [367, 175] width 615 height 49
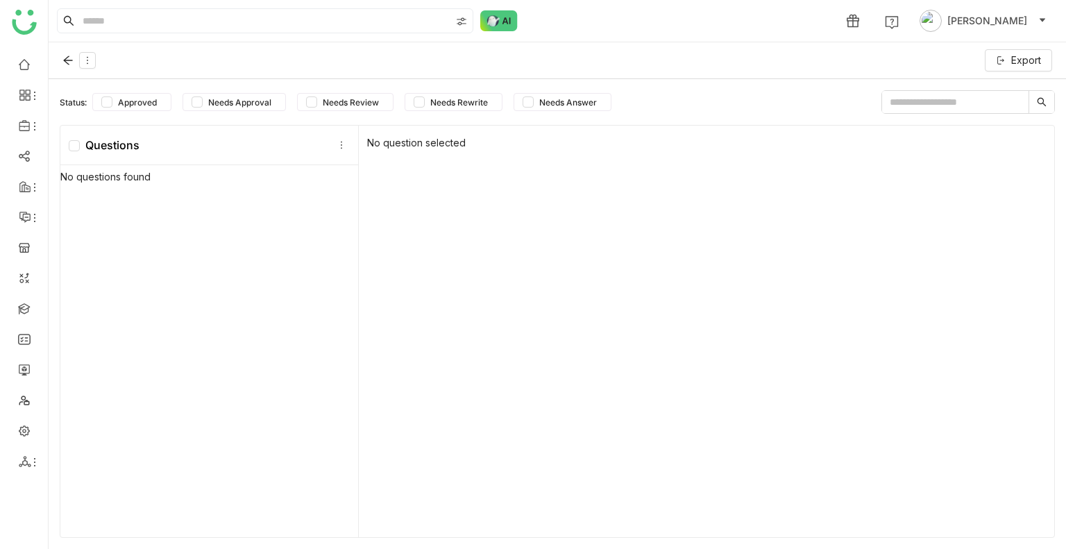
click at [359, 187] on div "No question selected" at bounding box center [707, 332] width 696 height 412
click at [64, 55] on icon at bounding box center [67, 60] width 11 height 11
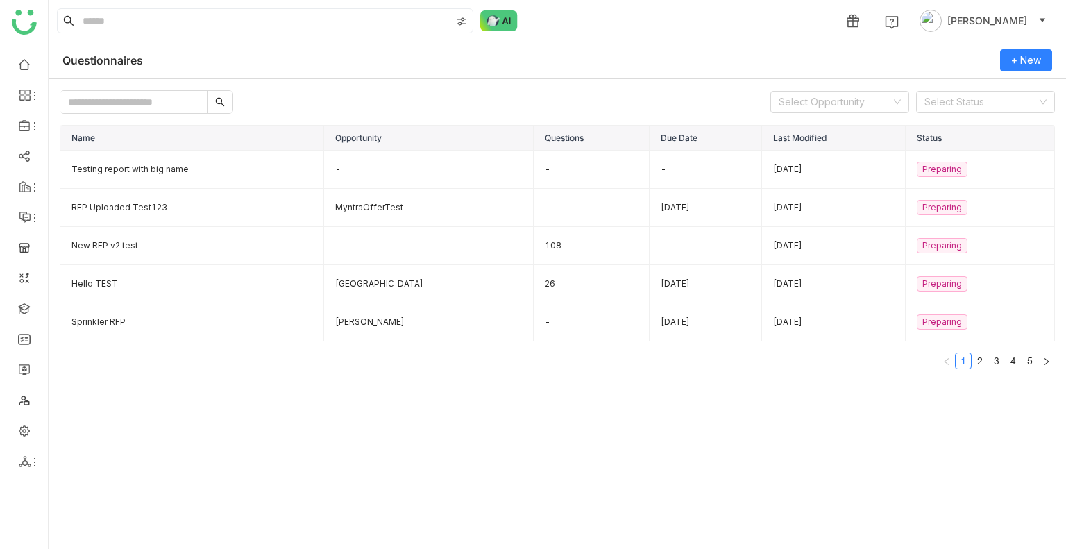
click at [19, 76] on ul at bounding box center [24, 262] width 48 height 437
click at [213, 174] on td "Testing report with big name" at bounding box center [192, 170] width 264 height 38
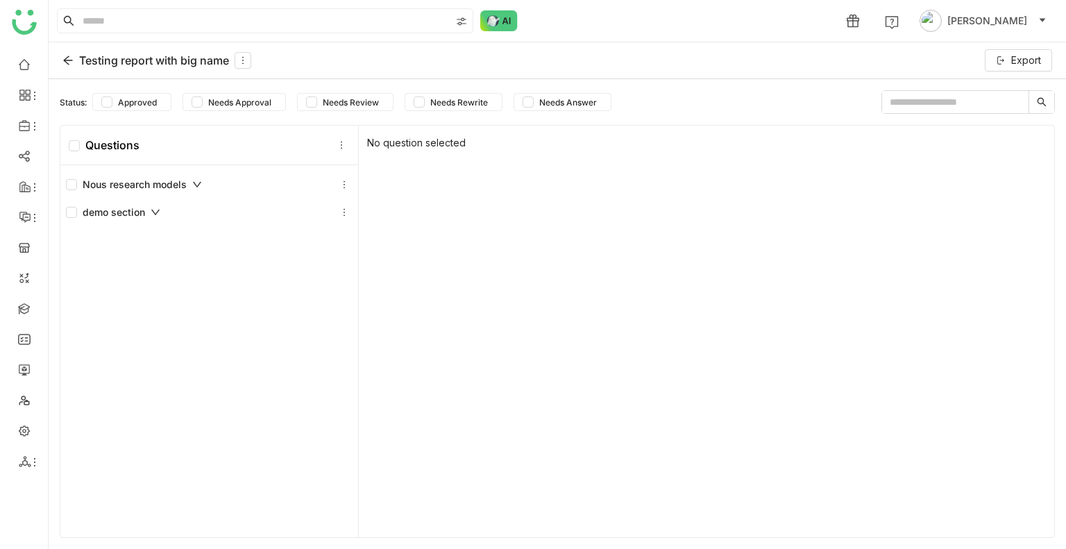
click at [75, 61] on div "Testing report with big name" at bounding box center [156, 60] width 189 height 17
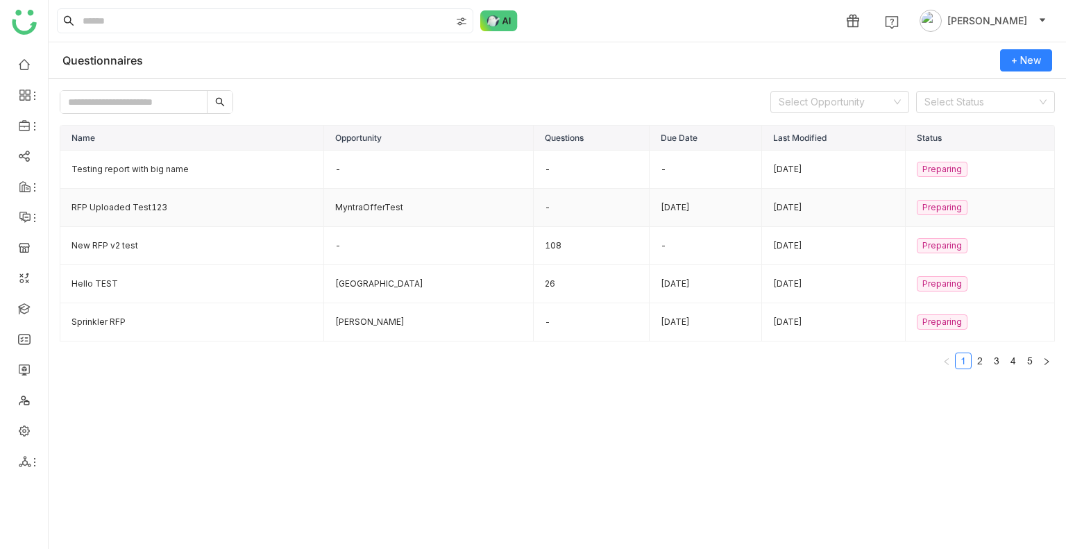
click at [386, 220] on td "MyntraOfferTest" at bounding box center [428, 208] width 209 height 38
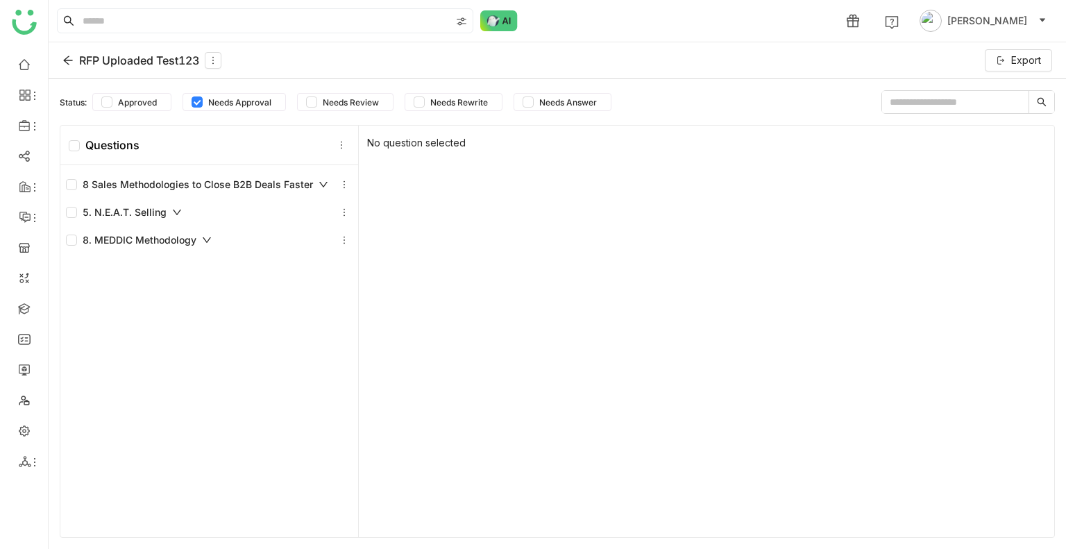
click at [63, 60] on icon at bounding box center [67, 60] width 11 height 11
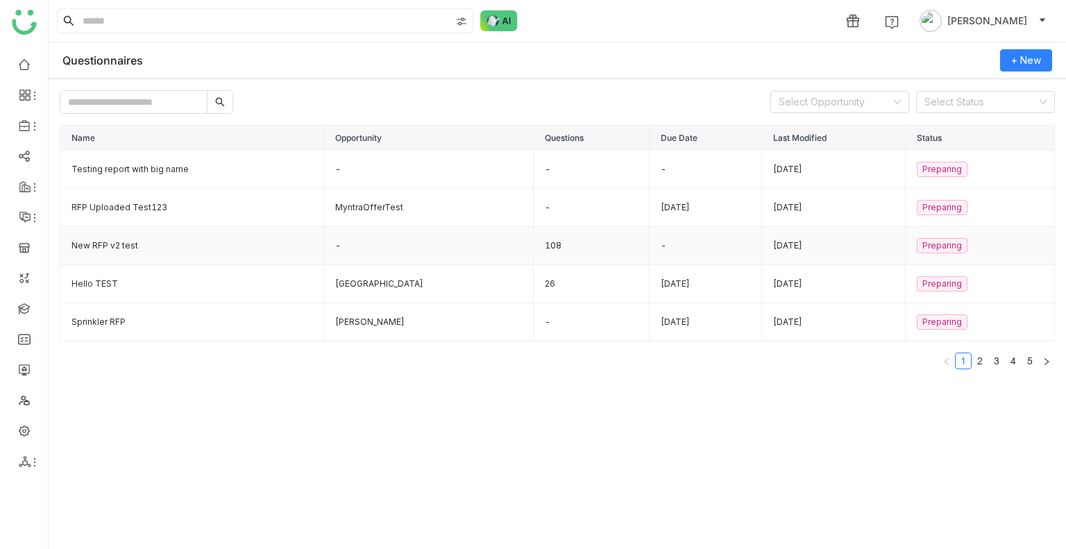
click at [136, 244] on td "New RFP v2 test" at bounding box center [192, 246] width 264 height 38
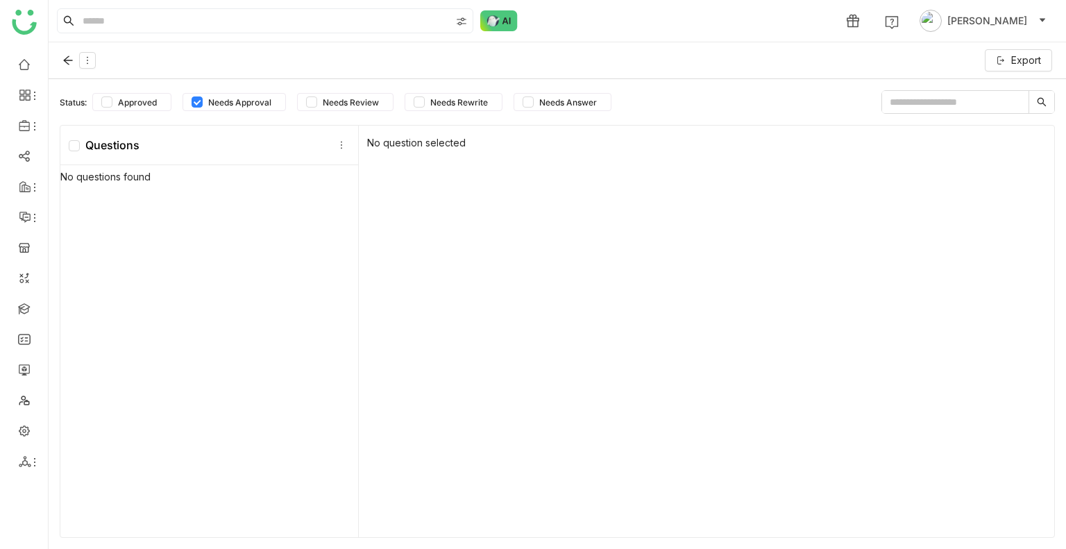
click at [135, 244] on div "No questions found" at bounding box center [209, 353] width 298 height 376
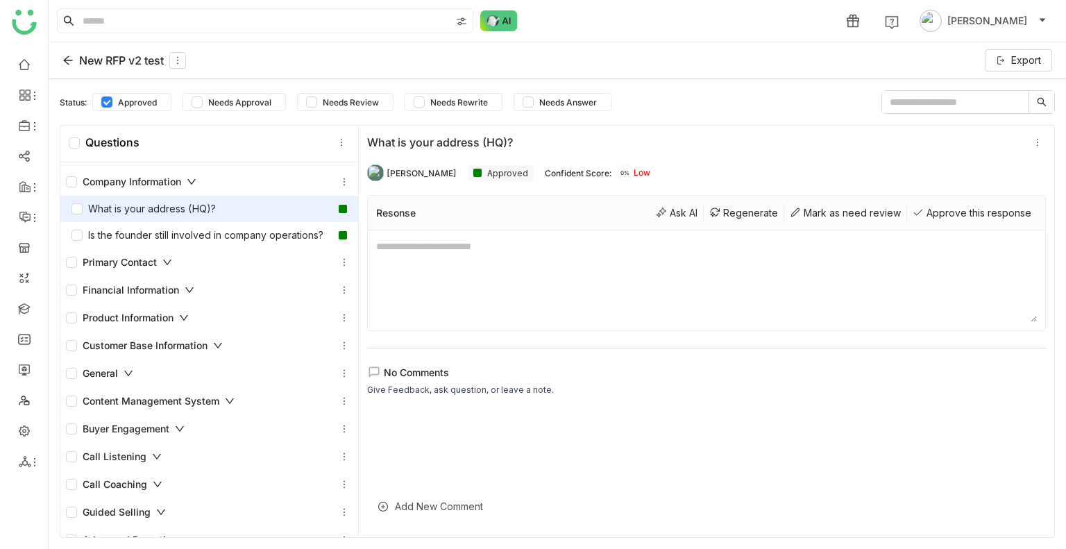
click at [192, 179] on icon at bounding box center [192, 182] width 10 height 10
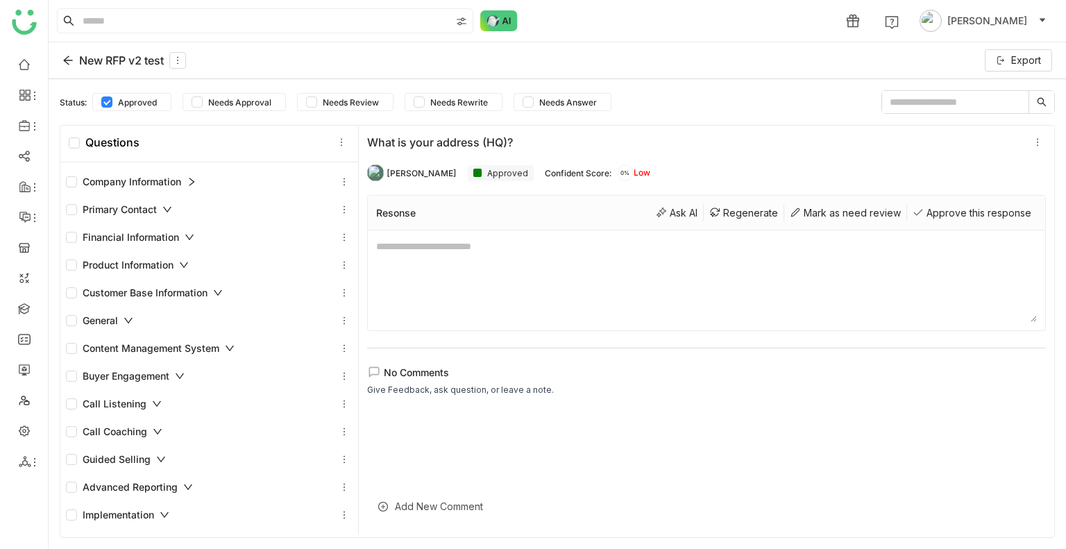
click at [185, 176] on div "Company Information" at bounding box center [131, 181] width 131 height 15
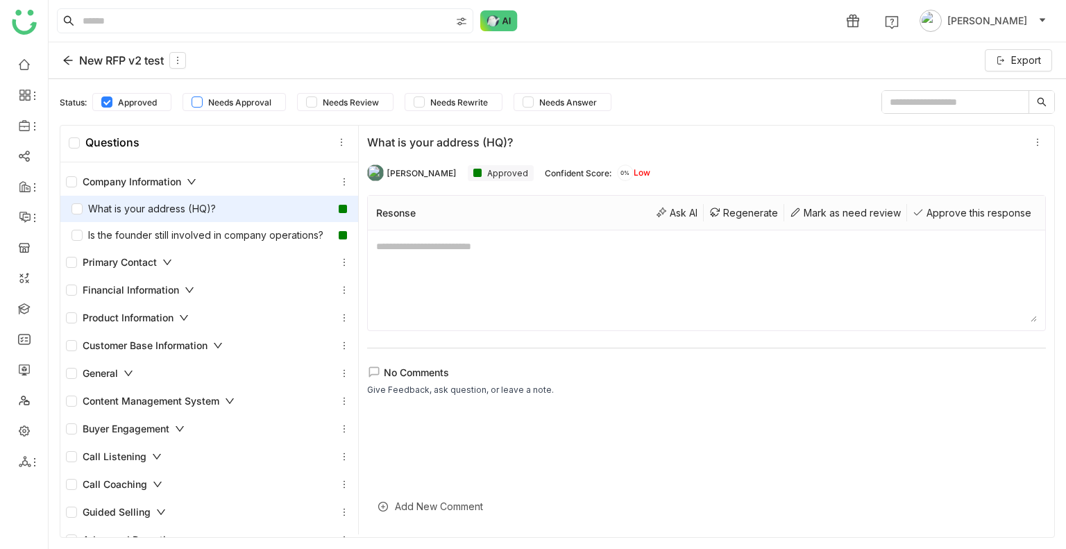
click at [203, 97] on span "Needs Approval" at bounding box center [240, 102] width 74 height 10
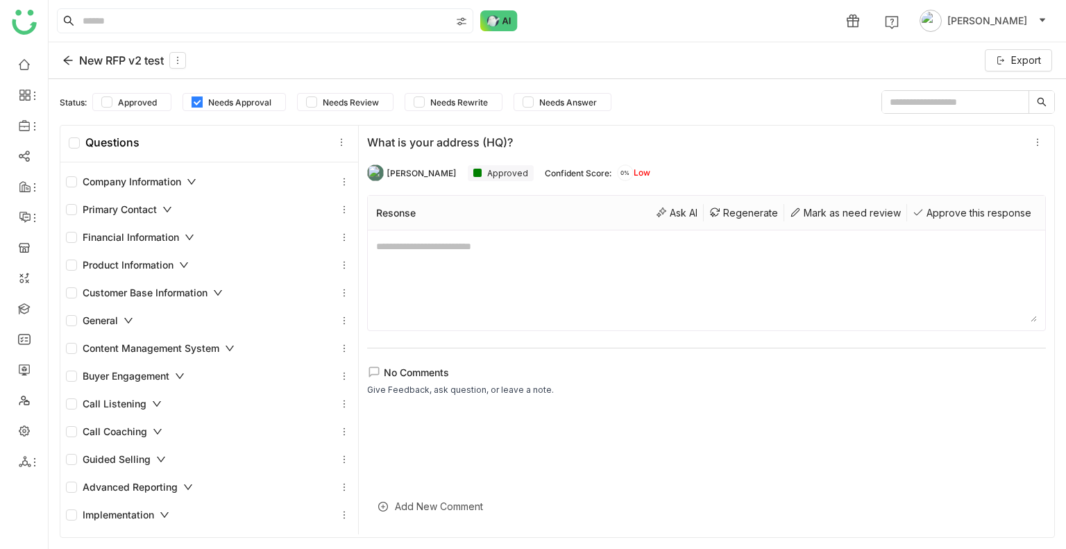
click at [191, 101] on label "Needs Approval" at bounding box center [234, 102] width 103 height 18
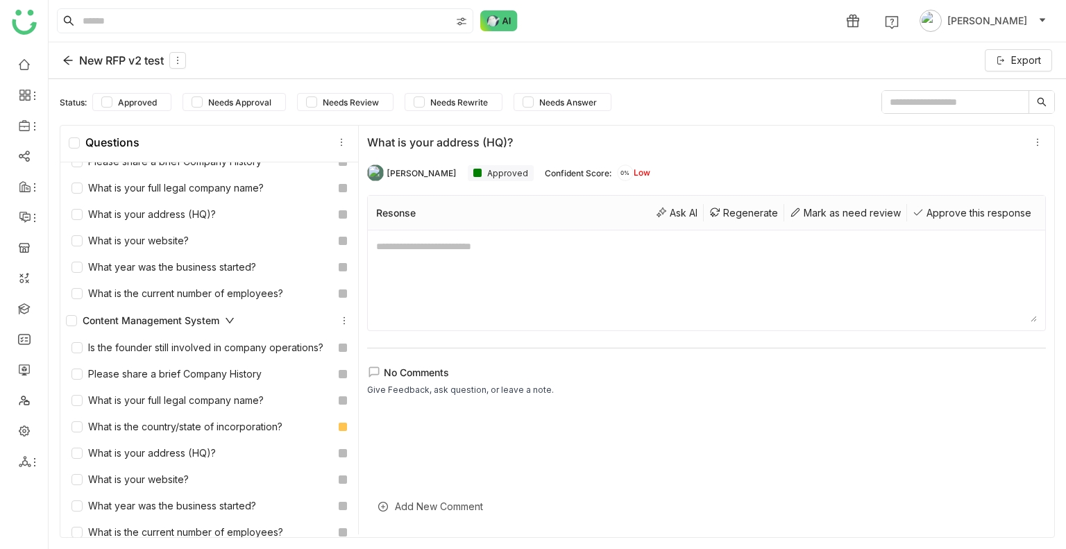
click at [844, 284] on textarea at bounding box center [706, 280] width 661 height 83
click at [796, 215] on div "Mark as need review" at bounding box center [845, 212] width 123 height 17
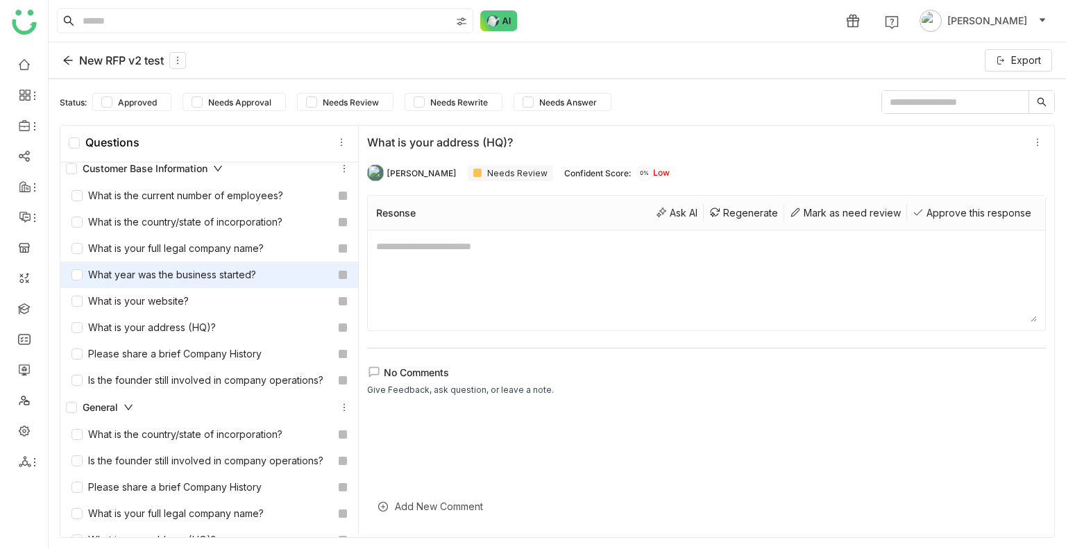
scroll to position [208, 0]
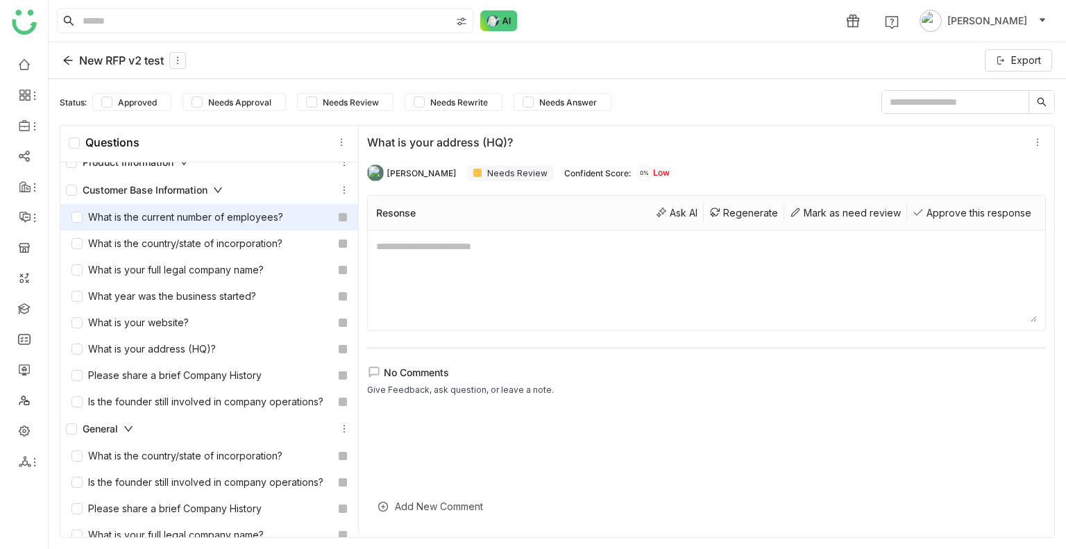
click at [219, 225] on div "What is the current number of employees?" at bounding box center [178, 217] width 212 height 15
click at [650, 208] on div "Ask AI" at bounding box center [676, 212] width 53 height 17
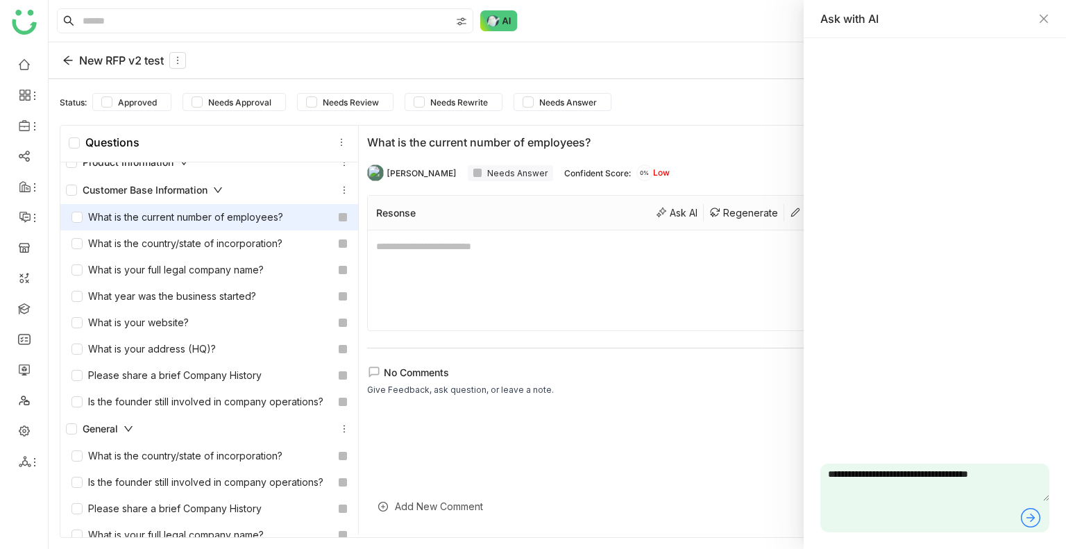
click at [1032, 519] on icon at bounding box center [1031, 518] width 22 height 22
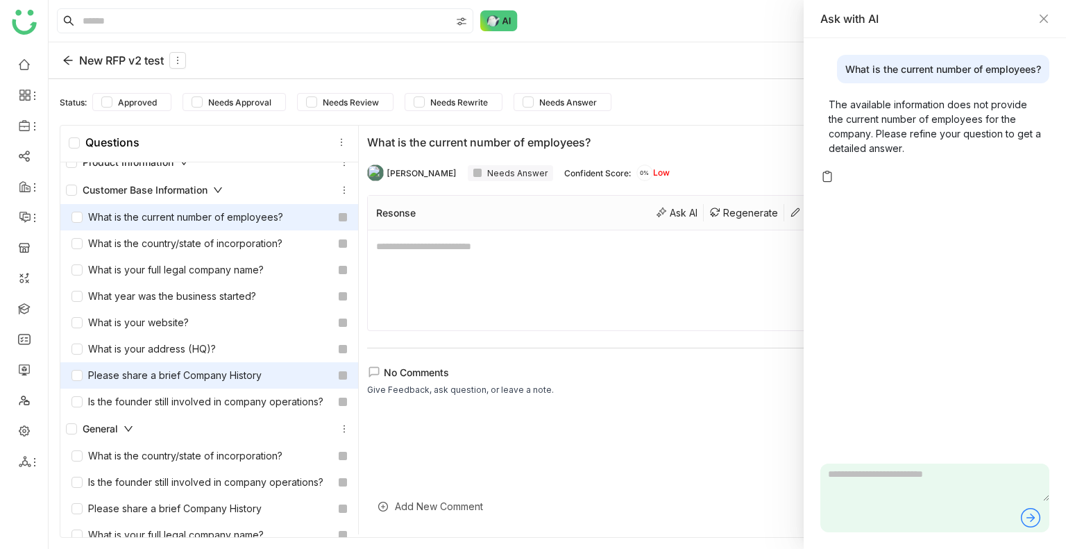
click at [207, 382] on div "Please share a brief Company History" at bounding box center [167, 375] width 190 height 15
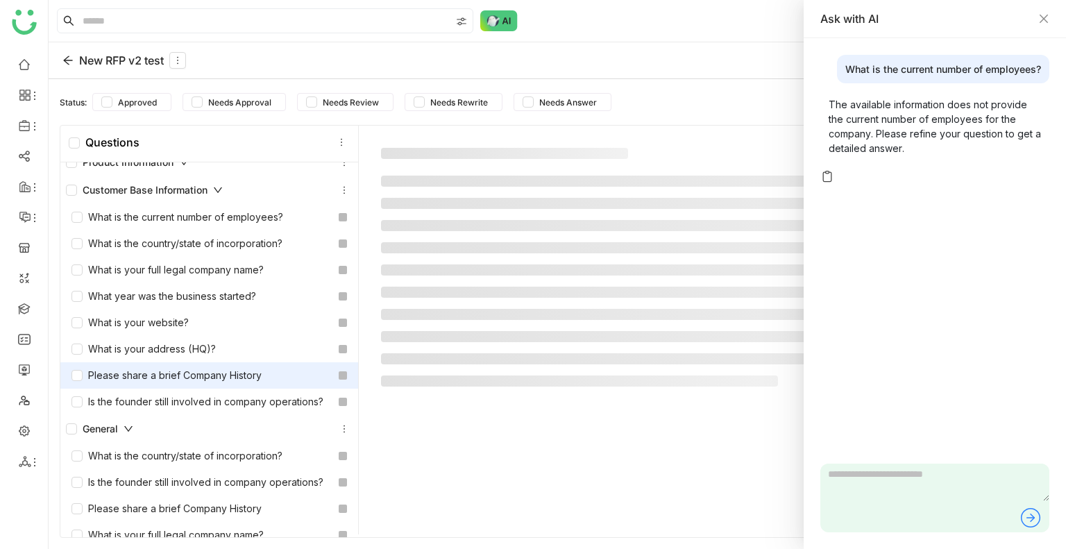
type textarea "**********"
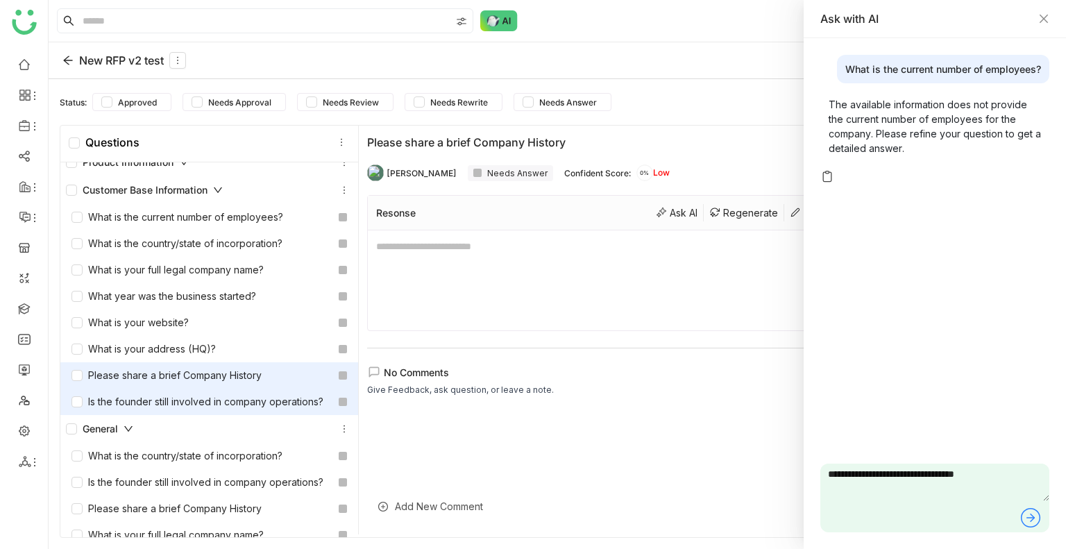
click at [189, 410] on div "Is the founder still involved in company operations?" at bounding box center [198, 401] width 252 height 15
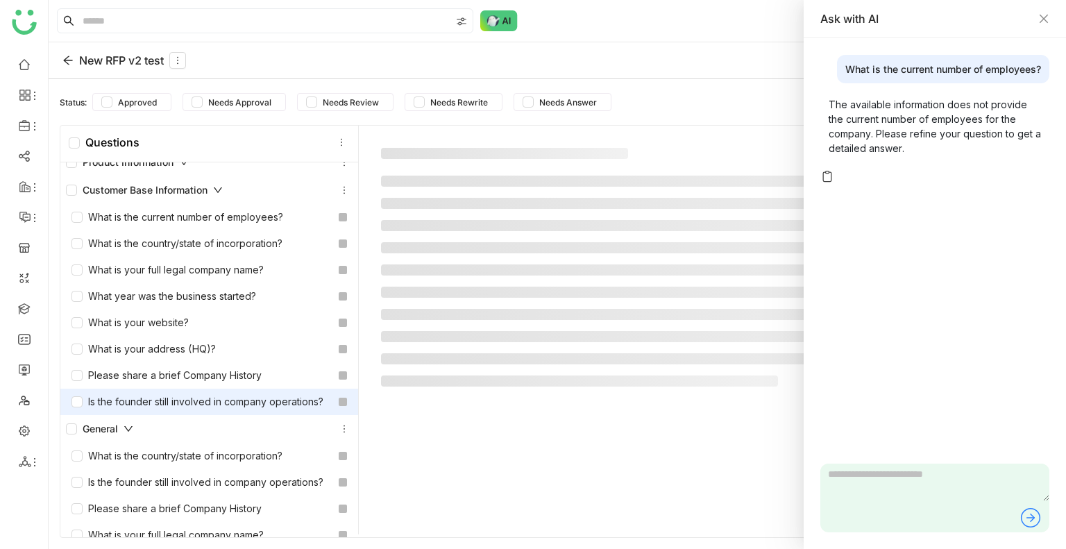
type textarea "**********"
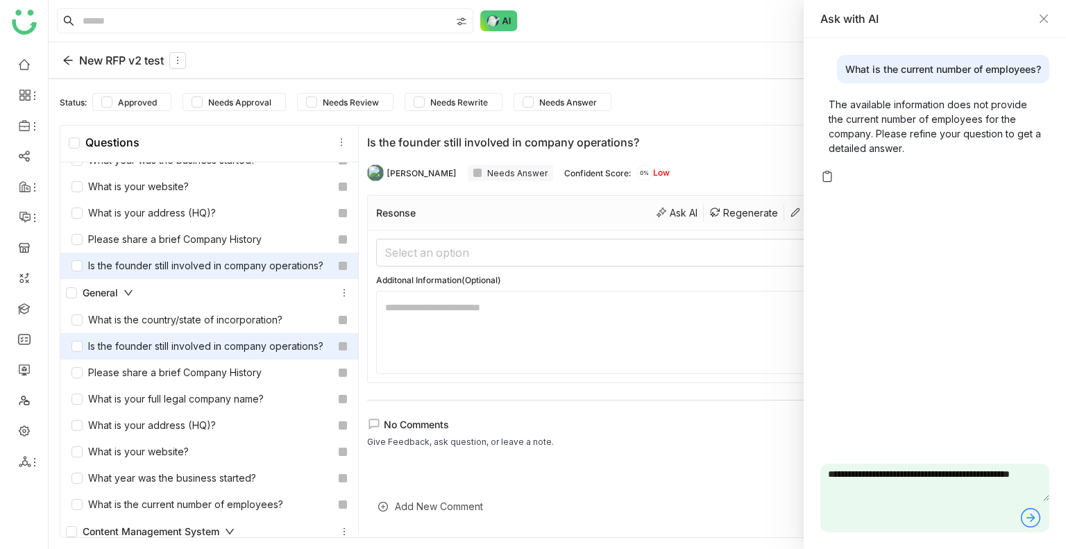
scroll to position [347, 0]
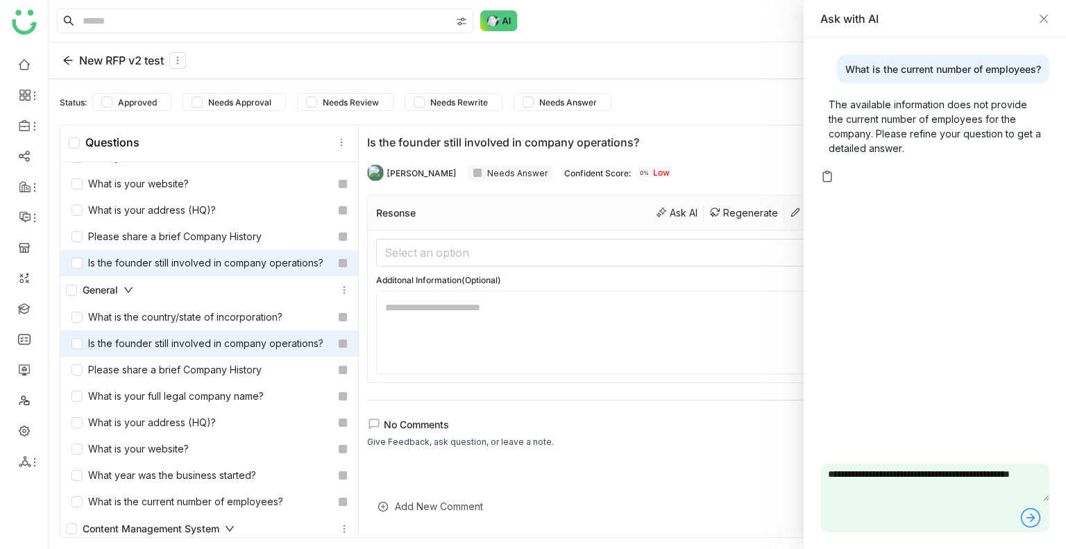
click at [179, 351] on div "Is the founder still involved in company operations?" at bounding box center [198, 343] width 252 height 15
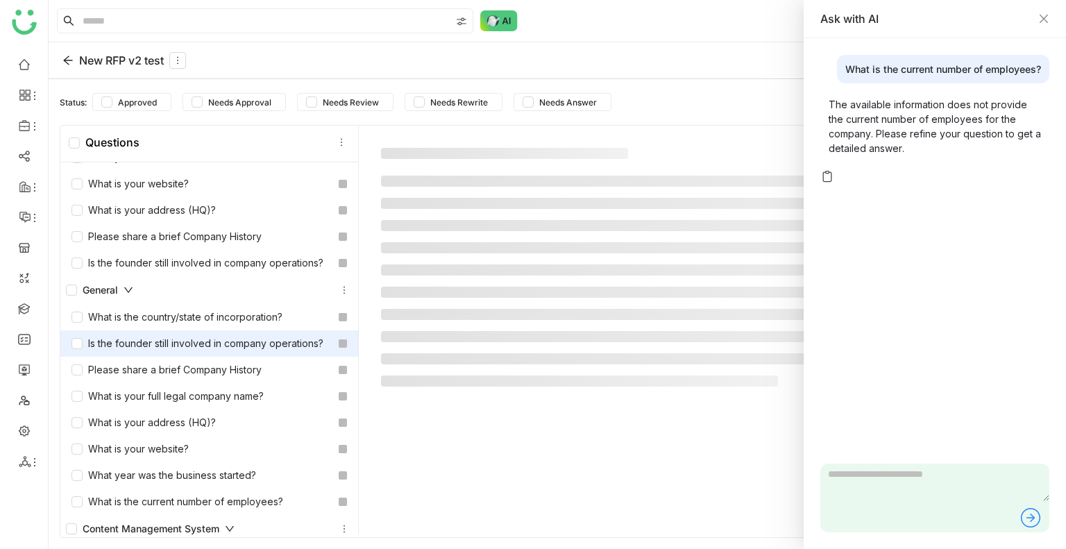
type textarea "**********"
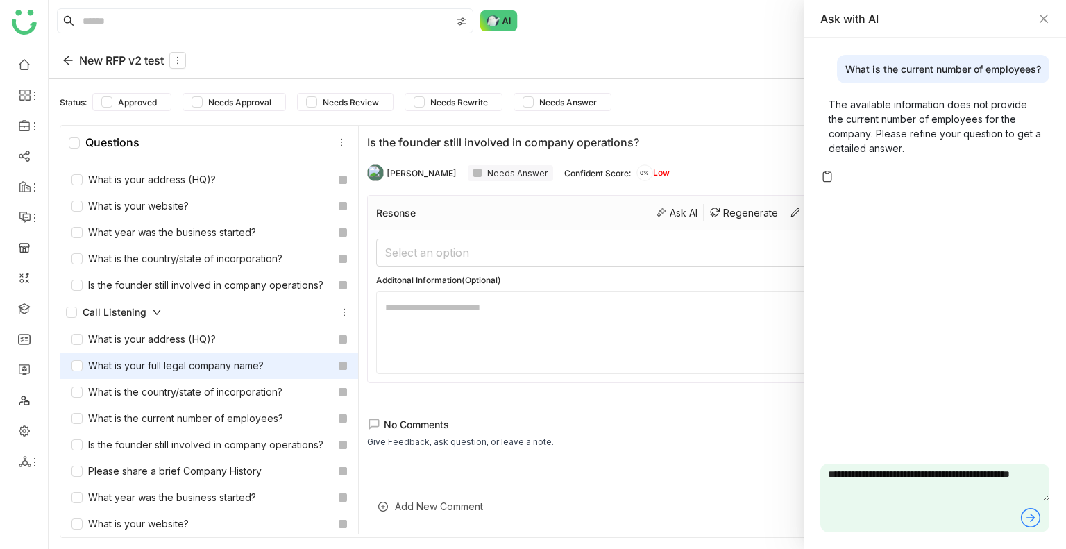
scroll to position [1111, 0]
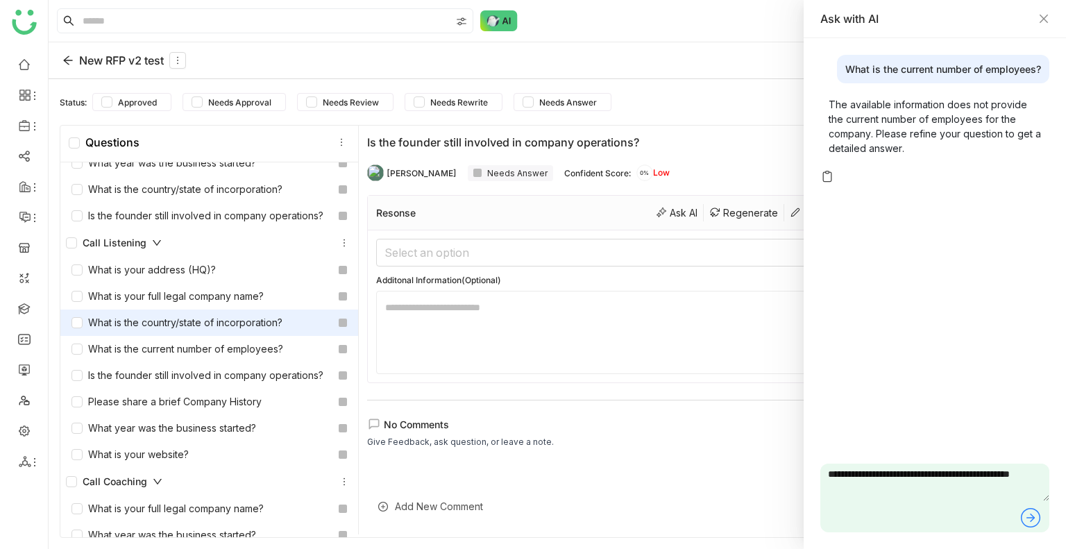
click at [230, 336] on div "What is the country/state of incorporation?" at bounding box center [209, 323] width 298 height 26
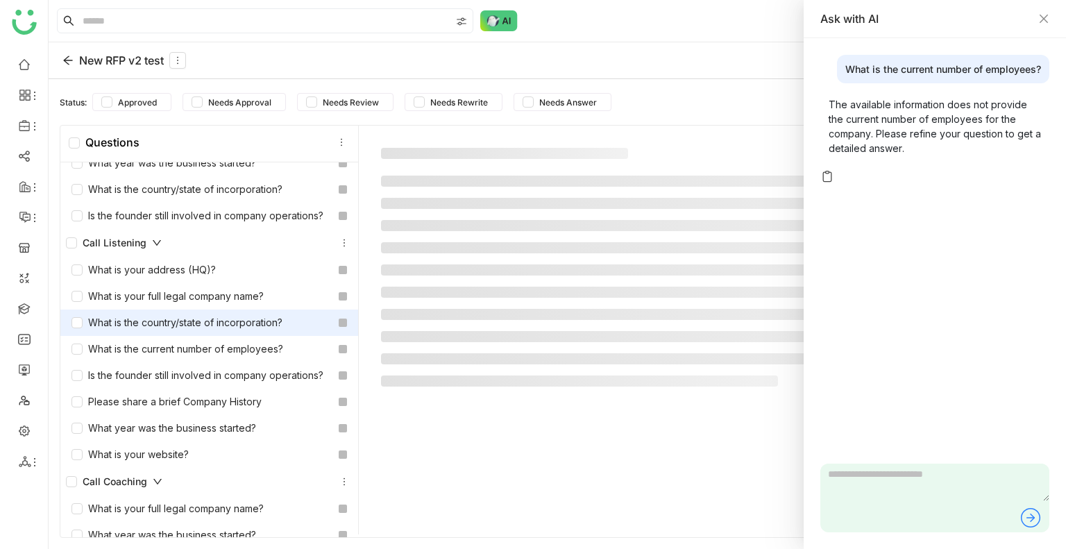
type textarea "**********"
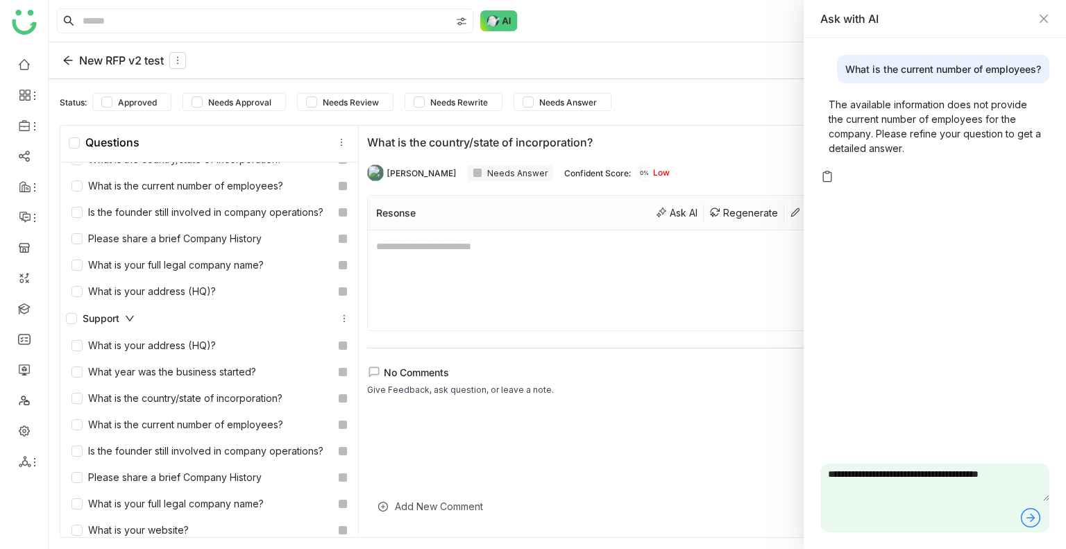
scroll to position [2430, 0]
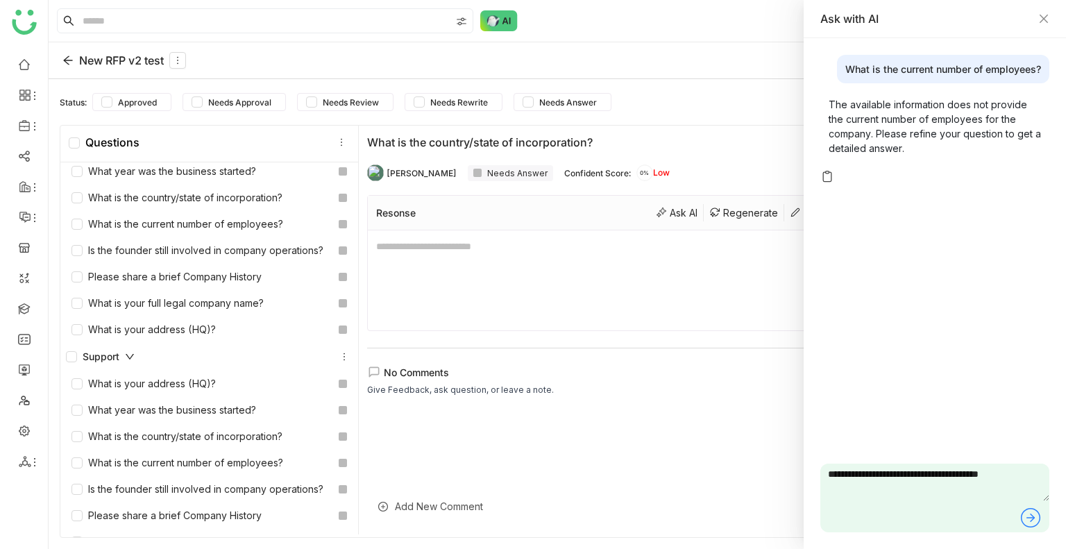
click at [137, 123] on icon at bounding box center [138, 118] width 10 height 10
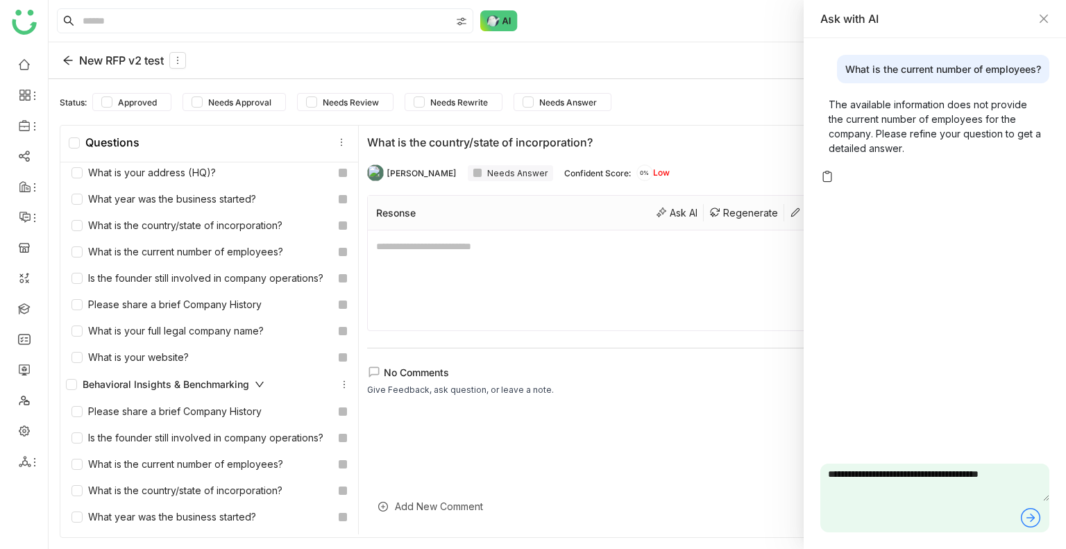
click at [135, 154] on div "Support" at bounding box center [209, 145] width 287 height 17
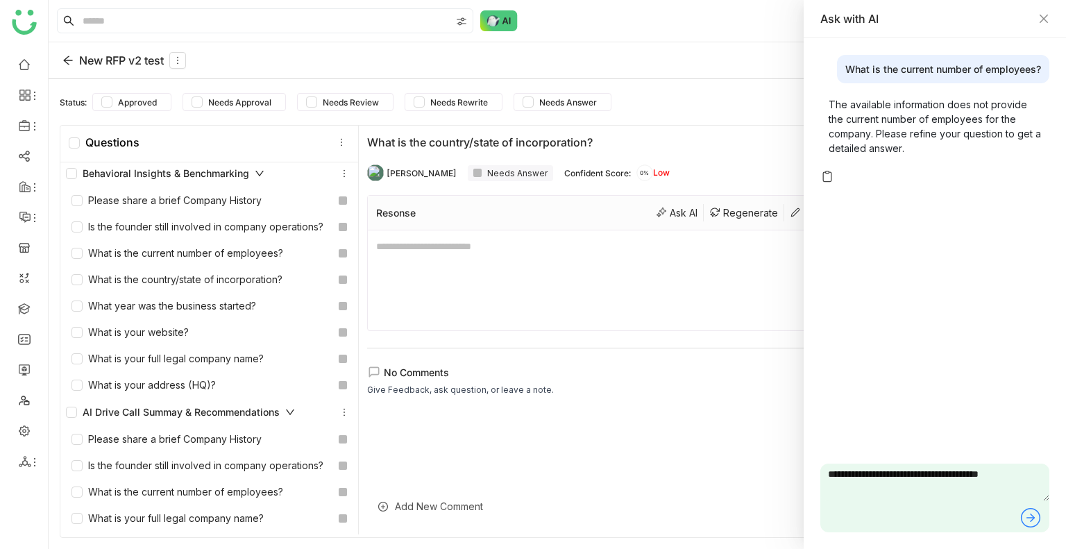
click at [135, 154] on div "Support" at bounding box center [209, 145] width 287 height 17
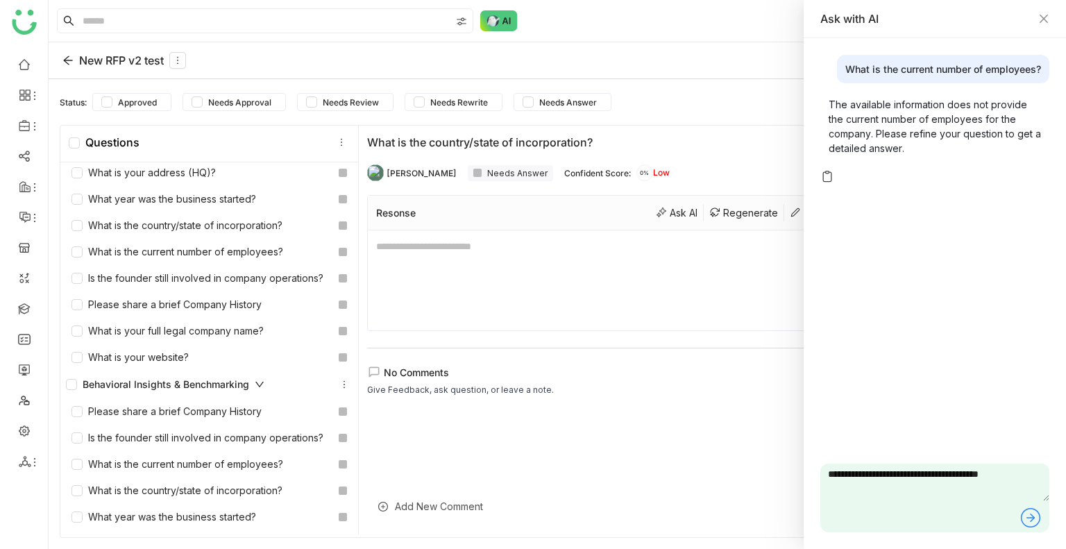
click at [62, 65] on icon at bounding box center [67, 60] width 11 height 11
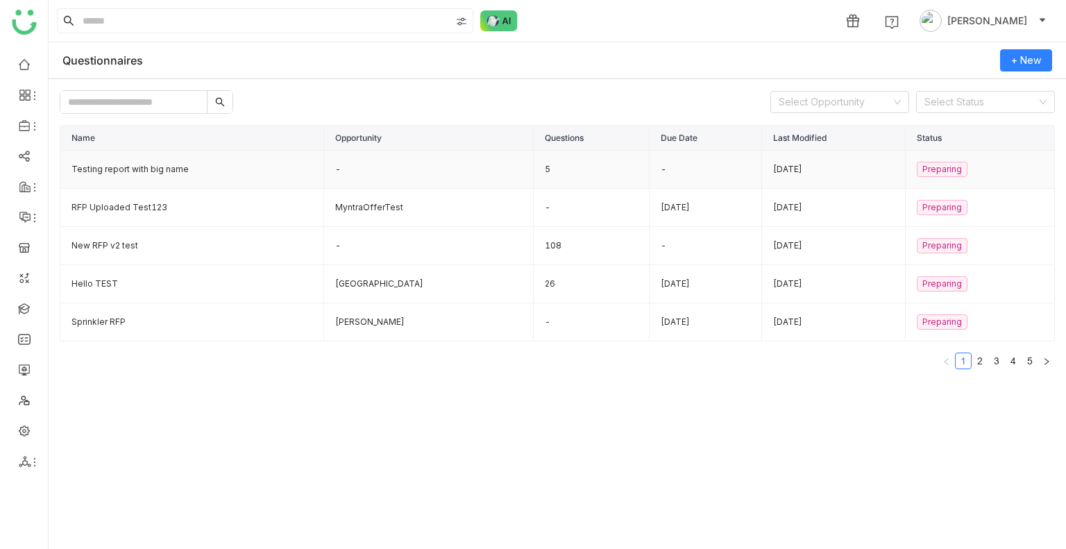
click at [230, 171] on td "Testing report with big name" at bounding box center [192, 170] width 264 height 38
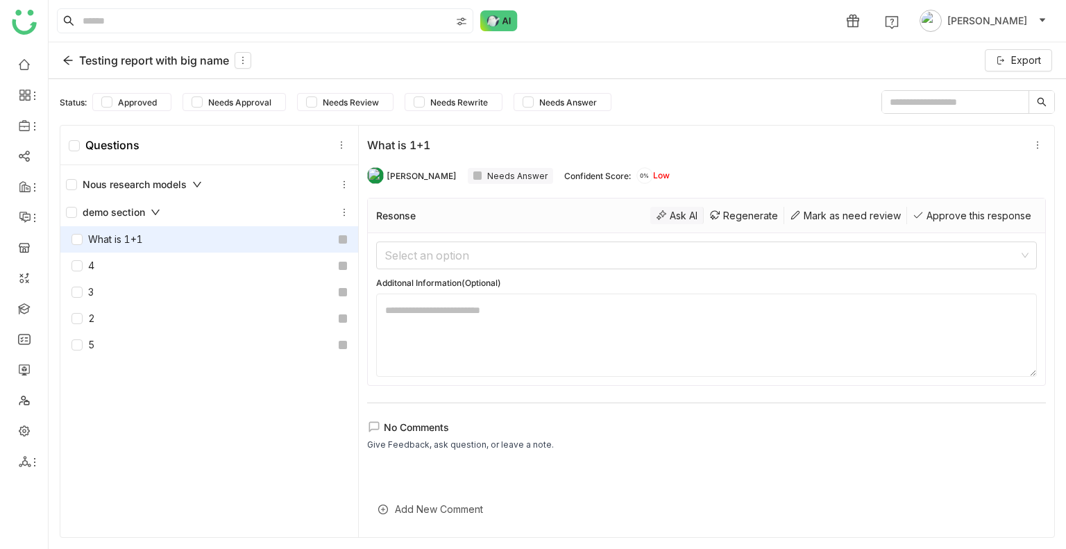
click at [650, 217] on div "Ask AI" at bounding box center [676, 215] width 53 height 17
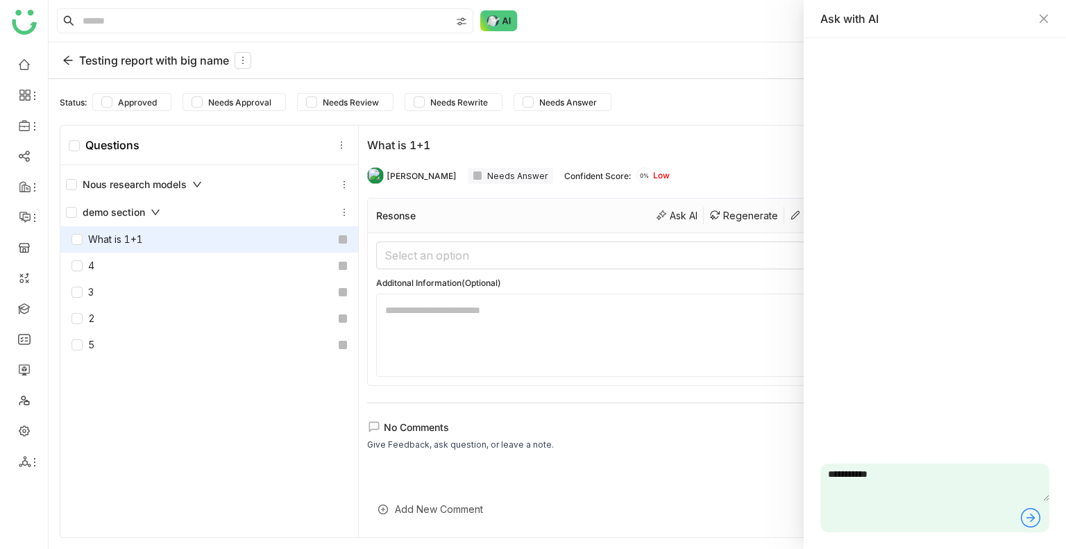
click at [1030, 516] on icon at bounding box center [1031, 518] width 22 height 22
click at [72, 60] on icon at bounding box center [67, 60] width 9 height 9
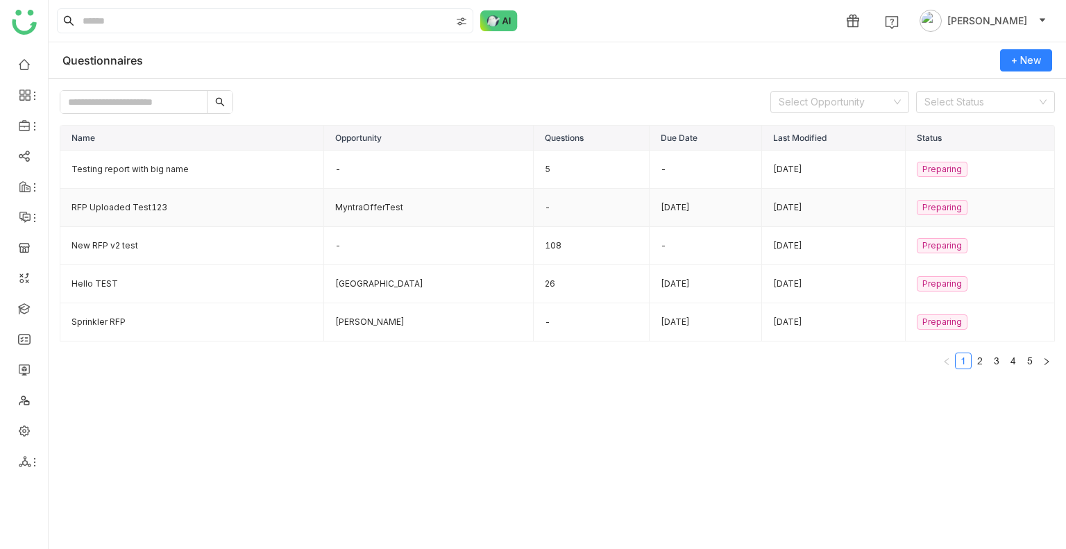
click at [119, 201] on td "RFP Uploaded Test123" at bounding box center [192, 208] width 264 height 38
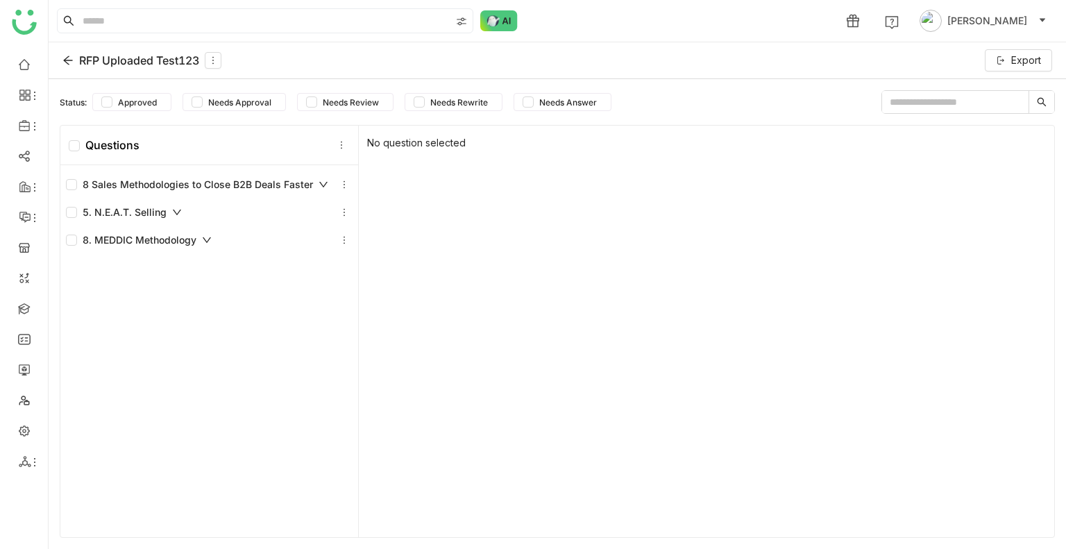
click at [137, 219] on div "5. N.E.A.T. Selling" at bounding box center [124, 212] width 116 height 15
click at [140, 234] on div "8. MEDDIC Methodology" at bounding box center [139, 240] width 146 height 15
click at [203, 233] on div "8. MEDDIC Methodology" at bounding box center [139, 240] width 146 height 15
click at [227, 185] on div "8 Sales Methodologies to Close B2B Deals Faster" at bounding box center [197, 184] width 262 height 15
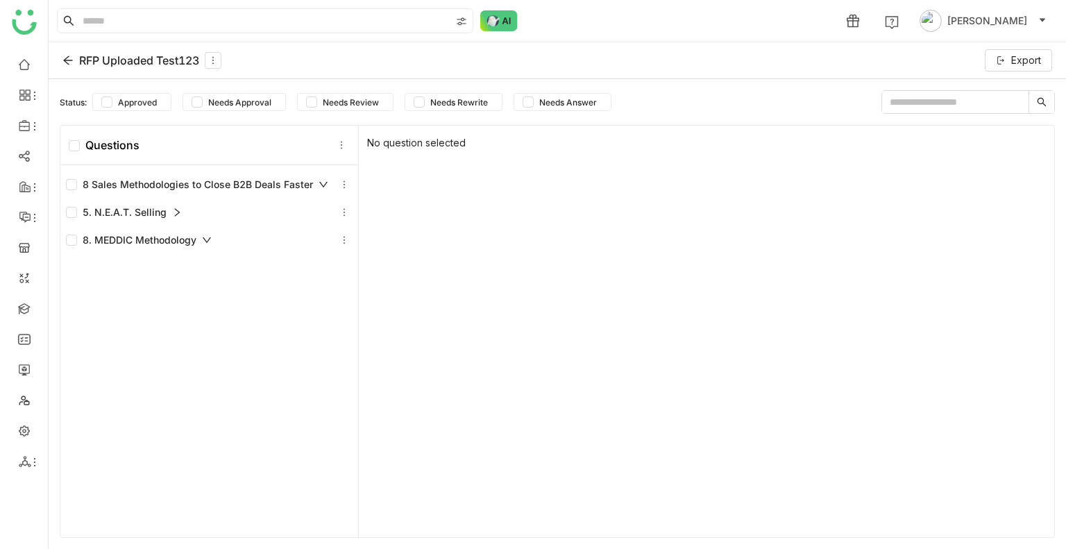
click at [126, 187] on div "8 Sales Methodologies to Close B2B Deals Faster" at bounding box center [197, 184] width 262 height 15
click at [125, 186] on div "8 Sales Methodologies to Close B2B Deals Faster" at bounding box center [197, 184] width 262 height 15
click at [72, 60] on icon at bounding box center [67, 60] width 11 height 11
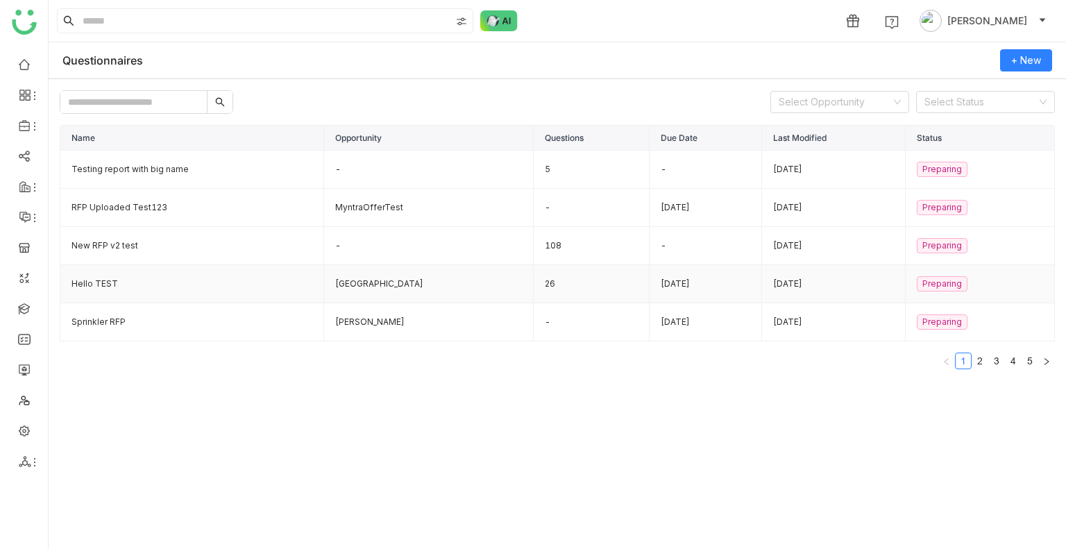
click at [106, 283] on td "Hello TEST" at bounding box center [192, 284] width 264 height 38
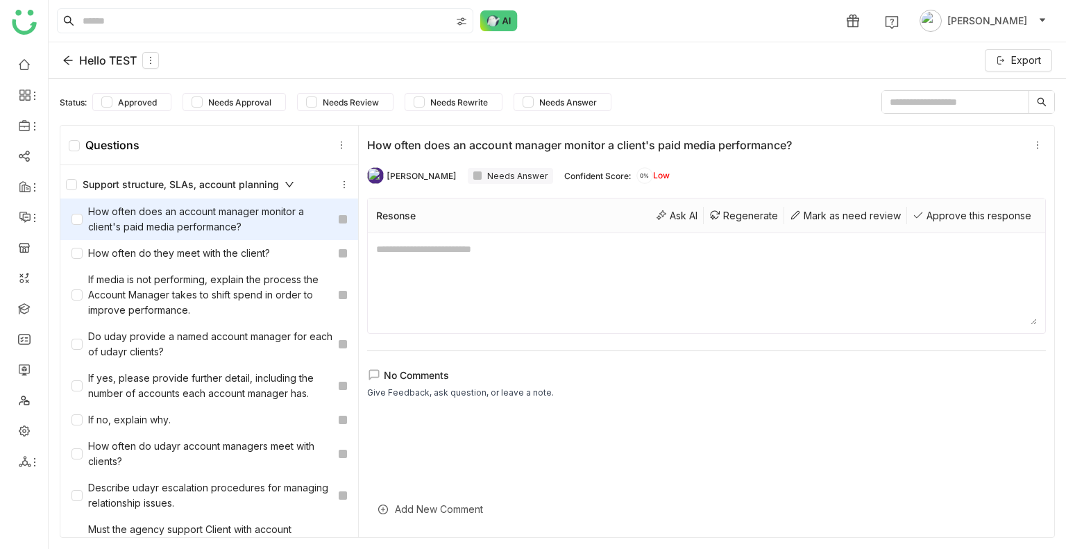
click at [73, 62] on icon at bounding box center [67, 60] width 11 height 11
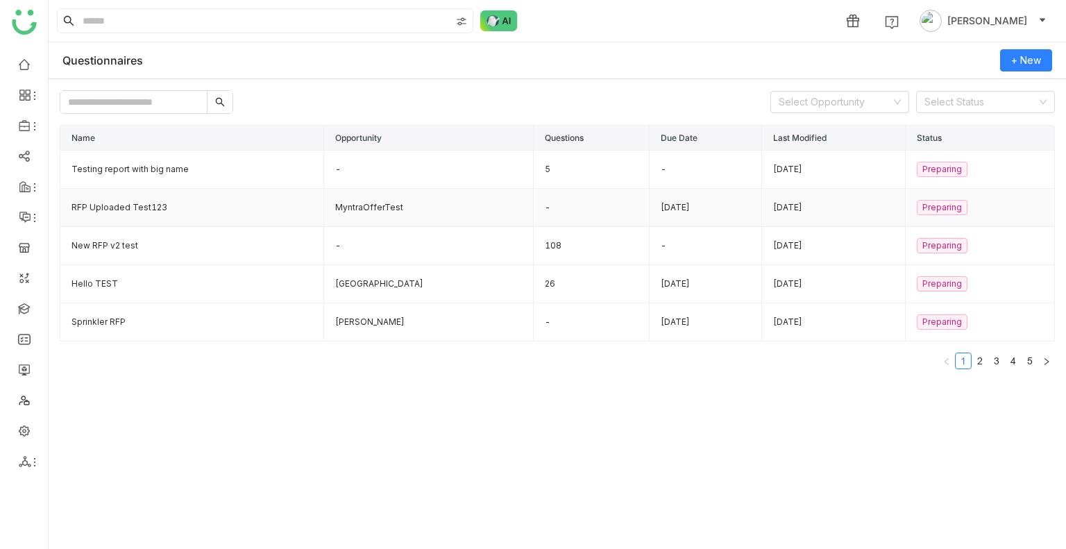
click at [160, 224] on td "RFP Uploaded Test123" at bounding box center [192, 208] width 264 height 38
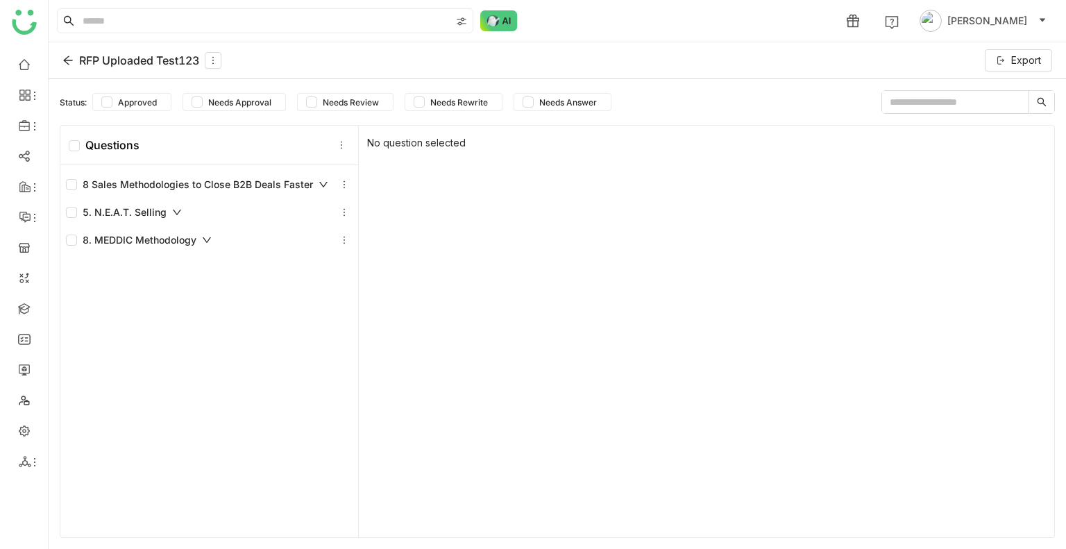
click at [72, 53] on div "RFP Uploaded Test123" at bounding box center [141, 60] width 159 height 17
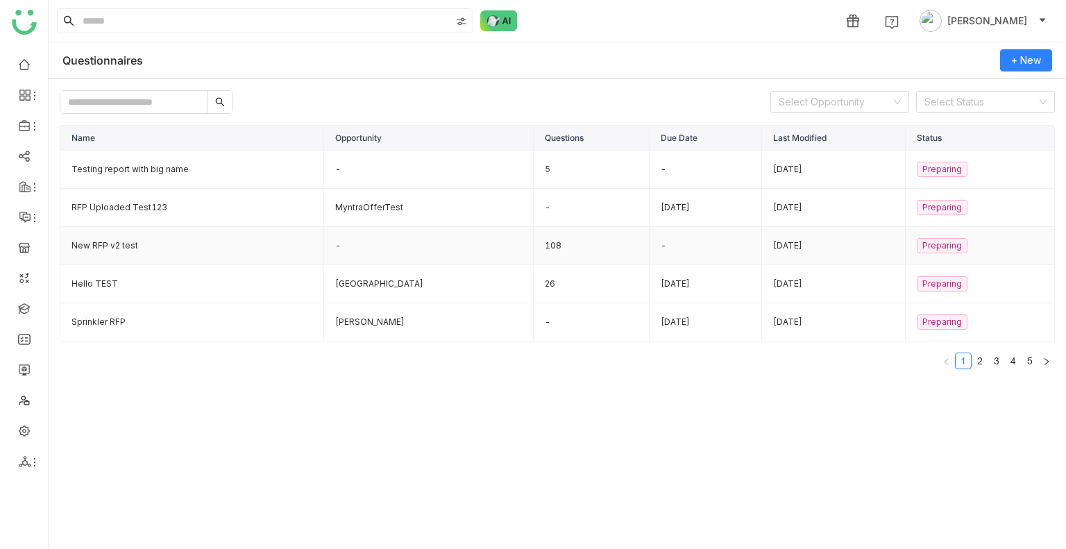
click at [128, 252] on td "New RFP v2 test" at bounding box center [192, 246] width 264 height 38
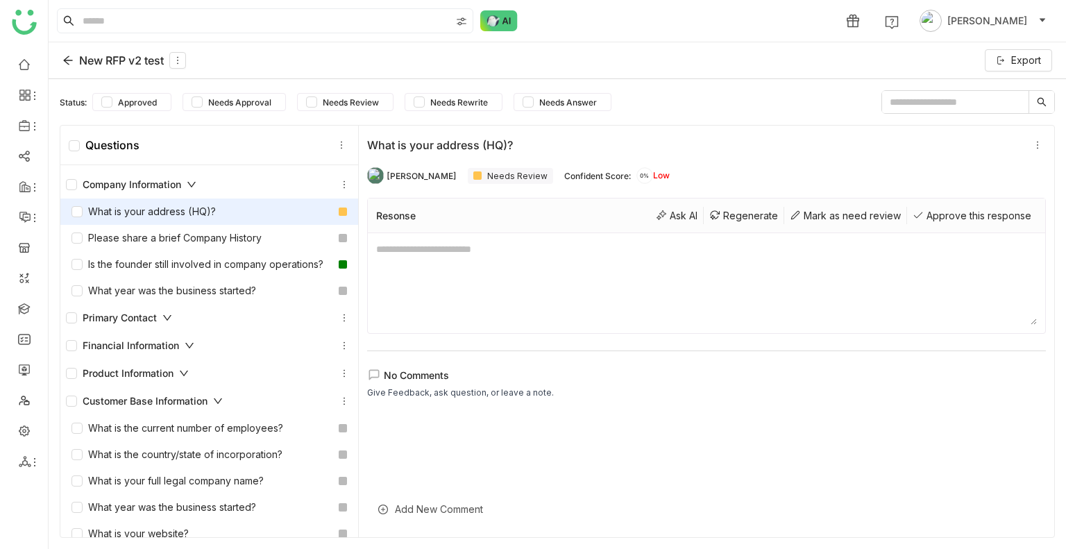
click at [157, 326] on div "Primary Contact" at bounding box center [119, 317] width 106 height 15
click at [169, 323] on icon at bounding box center [167, 318] width 10 height 10
click at [178, 299] on div "What year was the business started?" at bounding box center [164, 290] width 185 height 15
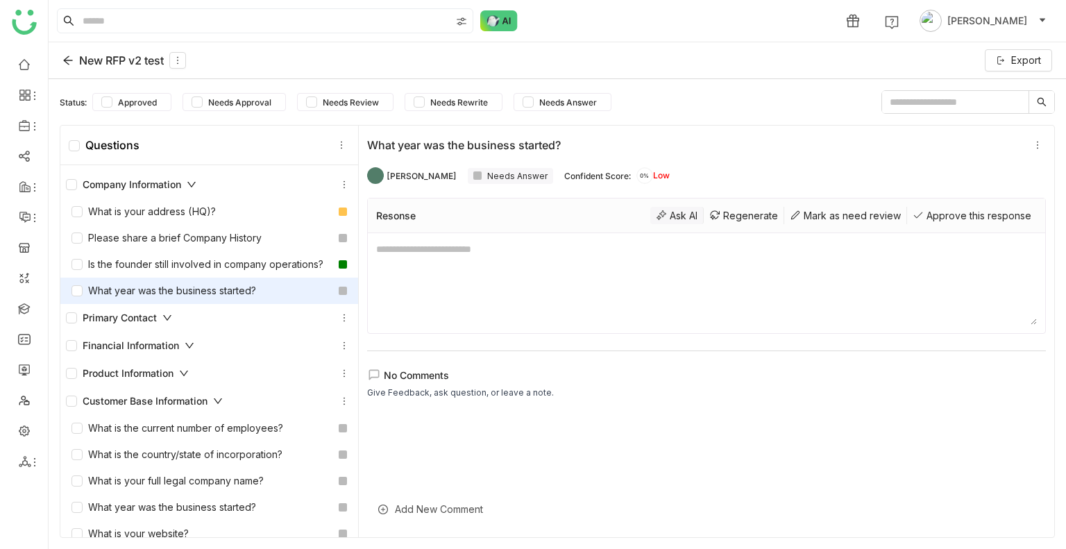
click at [669, 215] on div "Ask AI" at bounding box center [676, 215] width 53 height 17
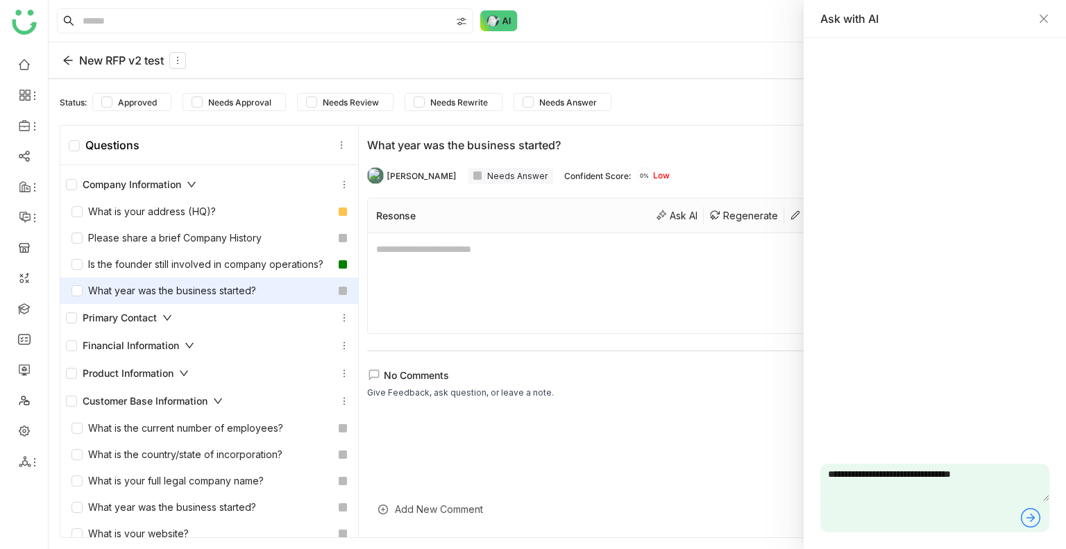
click at [1027, 514] on icon at bounding box center [1031, 518] width 22 height 22
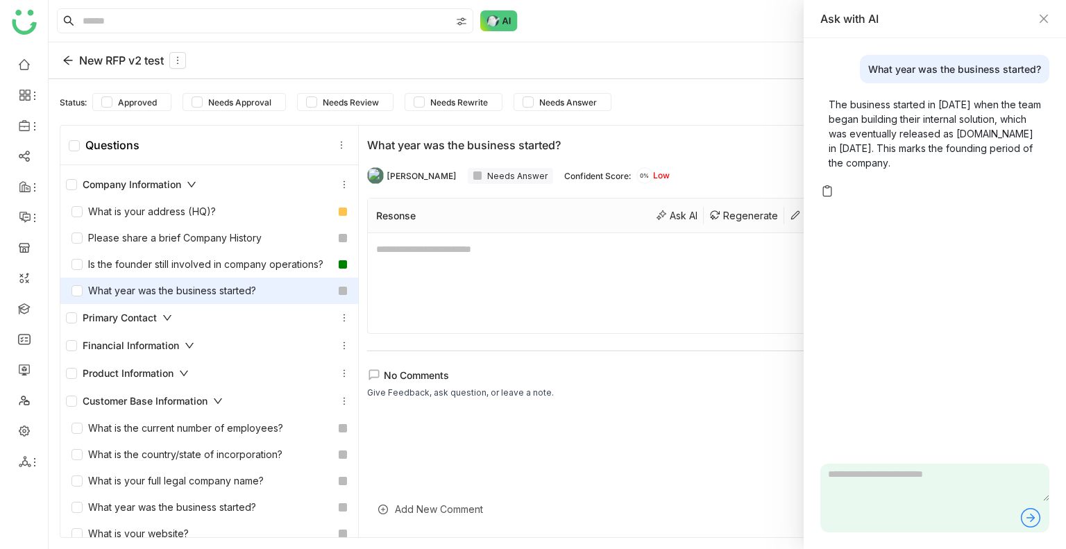
click at [128, 326] on div "Primary Contact" at bounding box center [119, 317] width 106 height 15
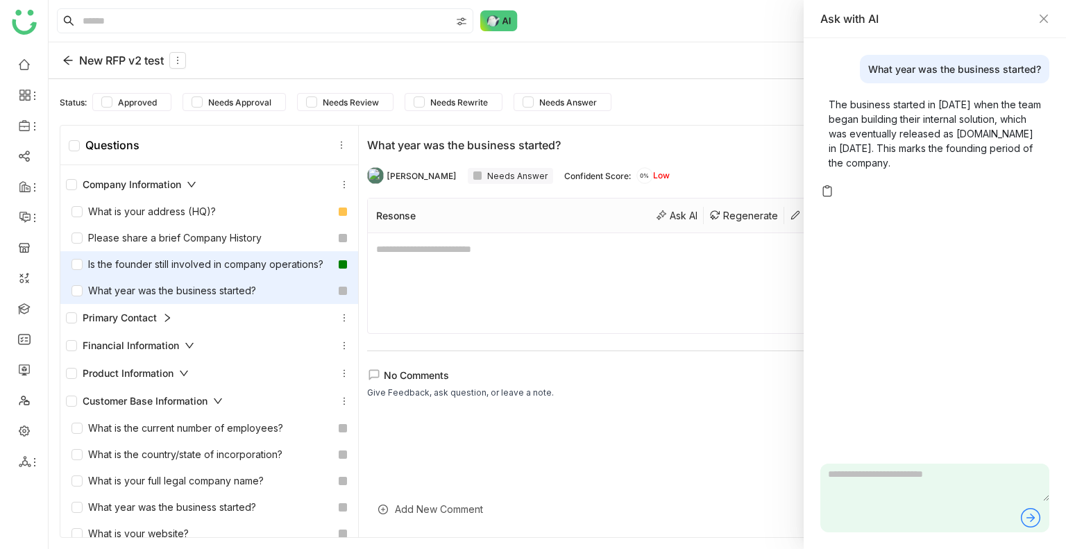
click at [156, 263] on div "Is the founder still involved in company operations?" at bounding box center [198, 264] width 252 height 15
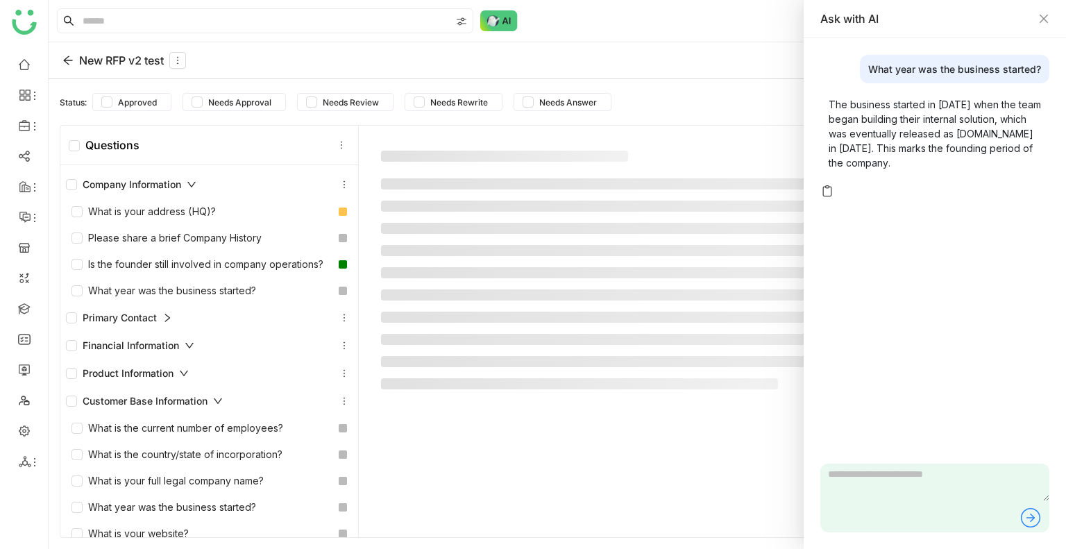
type textarea "**********"
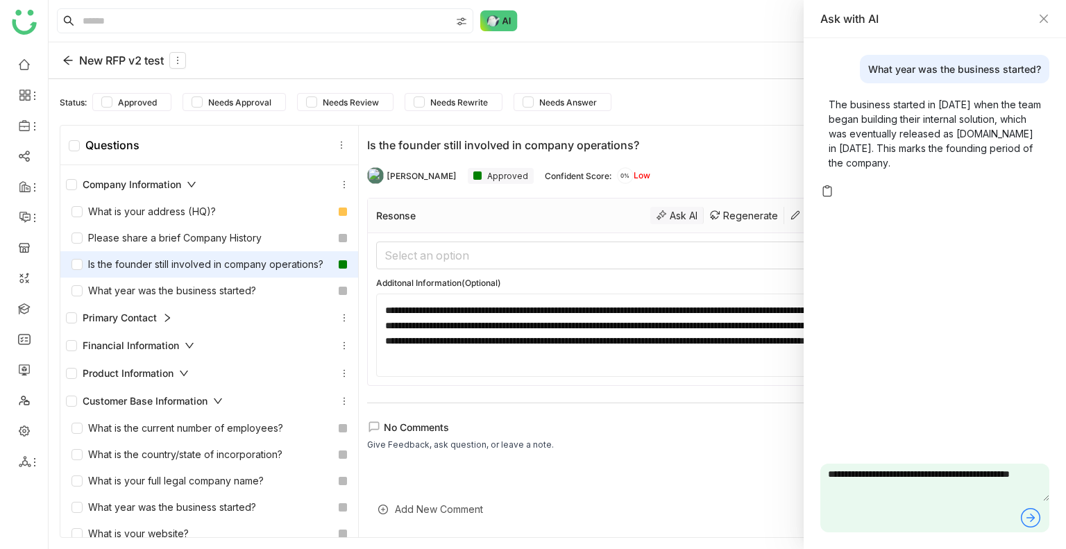
click at [661, 211] on div "Ask AI" at bounding box center [676, 215] width 53 height 17
click at [152, 353] on div "Financial Information" at bounding box center [130, 345] width 128 height 15
click at [144, 299] on div "What year was the business started?" at bounding box center [164, 290] width 185 height 15
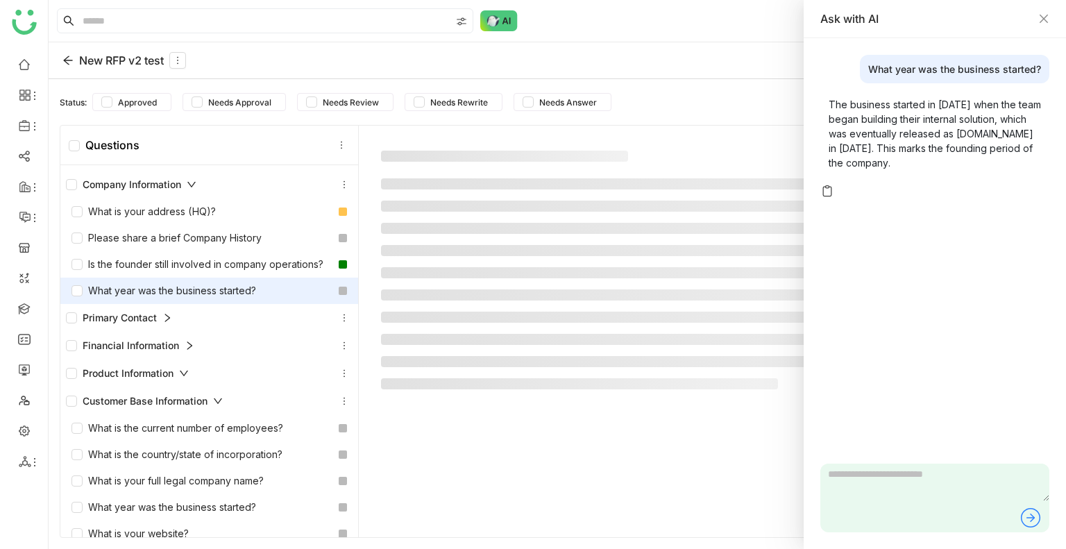
type textarea "**********"
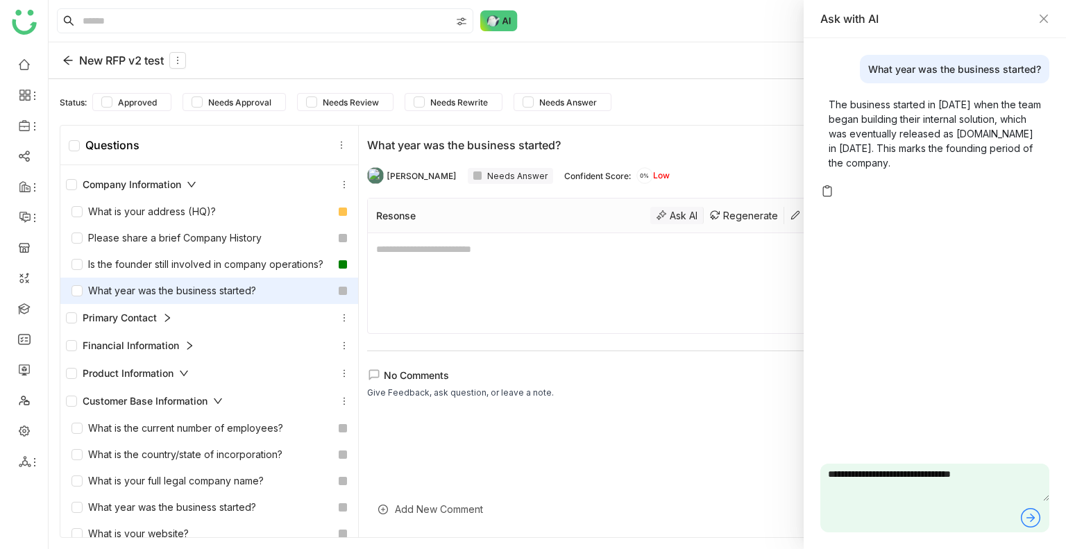
click at [662, 214] on div "Ask AI" at bounding box center [676, 215] width 53 height 17
click at [1049, 22] on icon "Close" at bounding box center [1044, 18] width 11 height 11
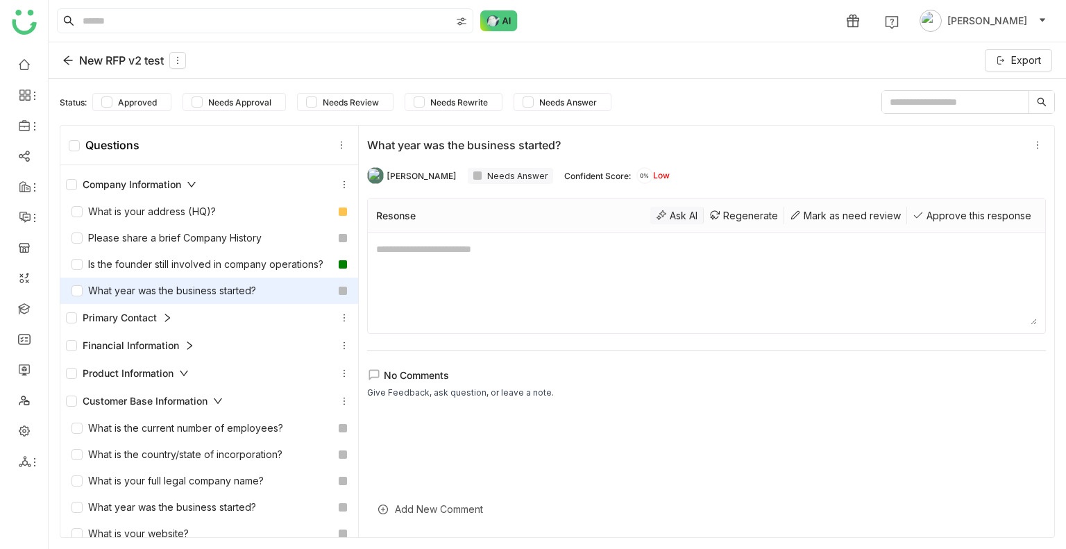
click at [673, 213] on div "Ask AI" at bounding box center [676, 215] width 53 height 17
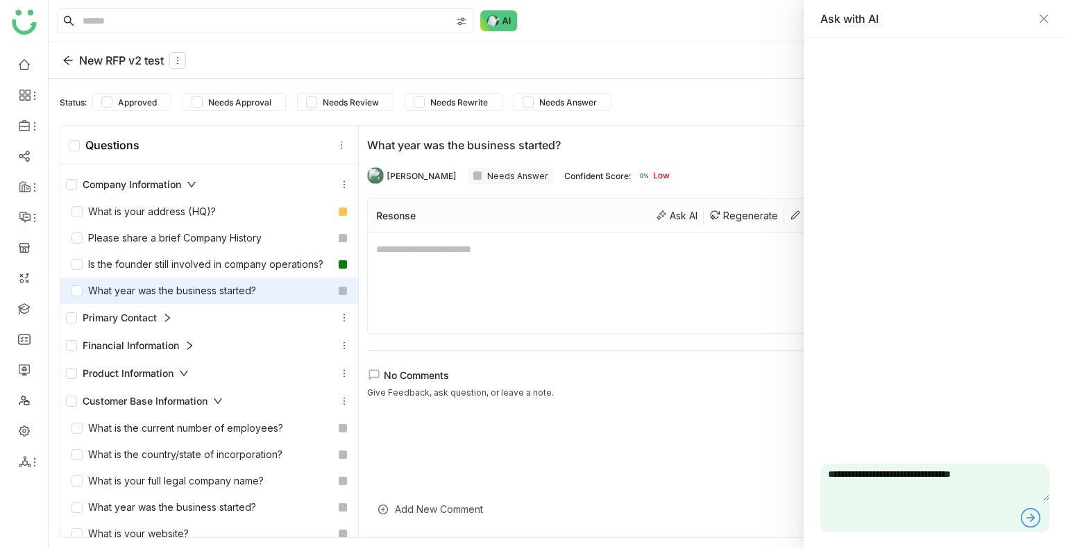
click at [1028, 521] on icon at bounding box center [1031, 518] width 22 height 22
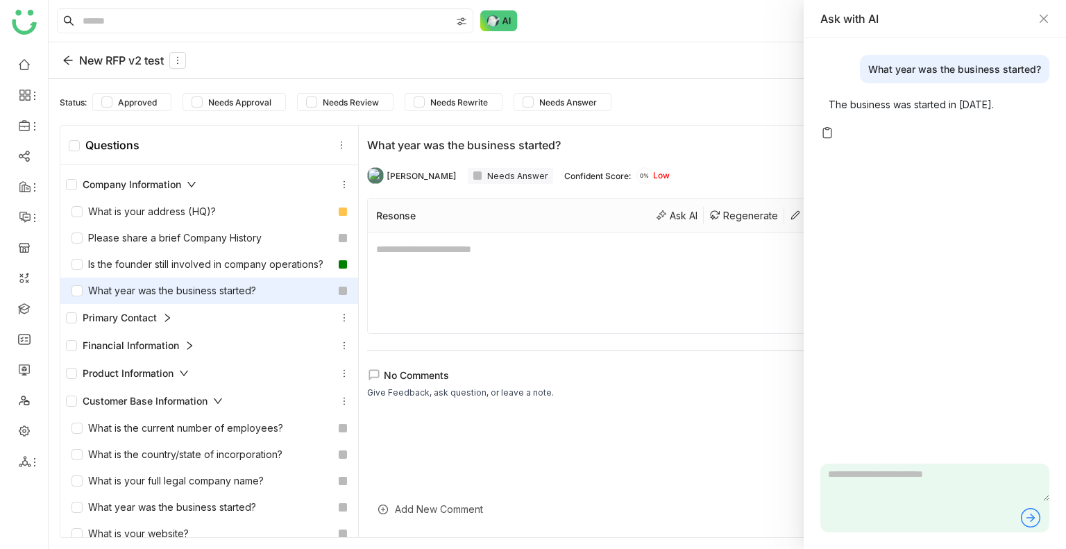
click at [1050, 20] on div "Ask with AI" at bounding box center [935, 19] width 262 height 38
click at [1046, 16] on icon "Close" at bounding box center [1044, 19] width 8 height 8
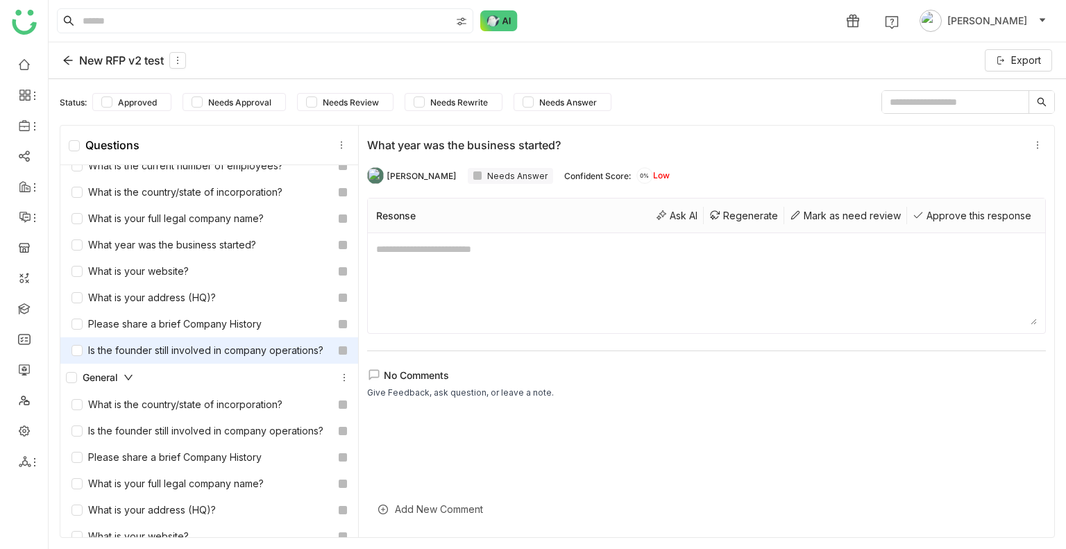
scroll to position [347, 0]
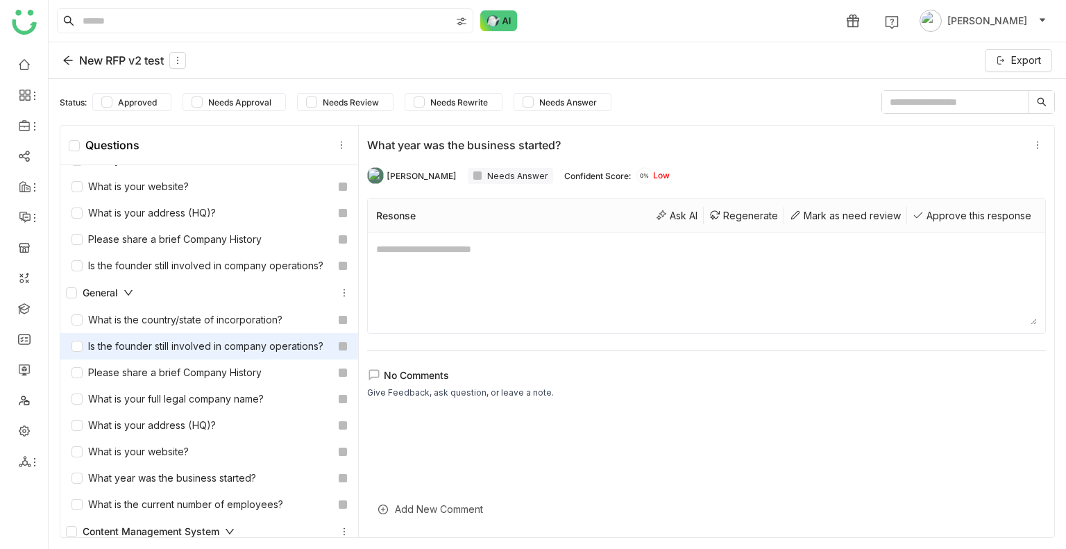
click at [179, 354] on div "Is the founder still involved in company operations?" at bounding box center [198, 346] width 252 height 15
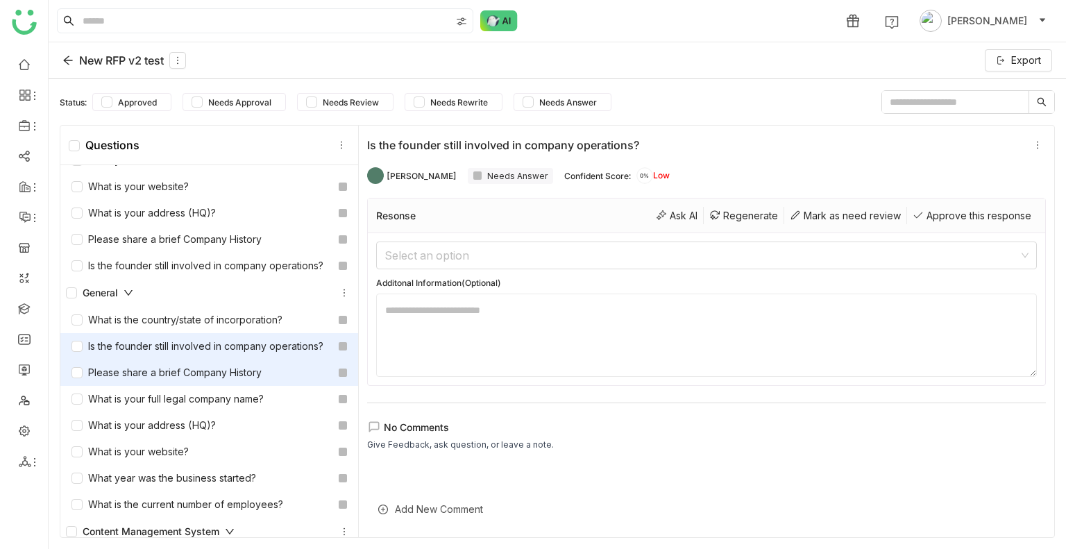
click at [173, 380] on div "Please share a brief Company History" at bounding box center [167, 372] width 190 height 15
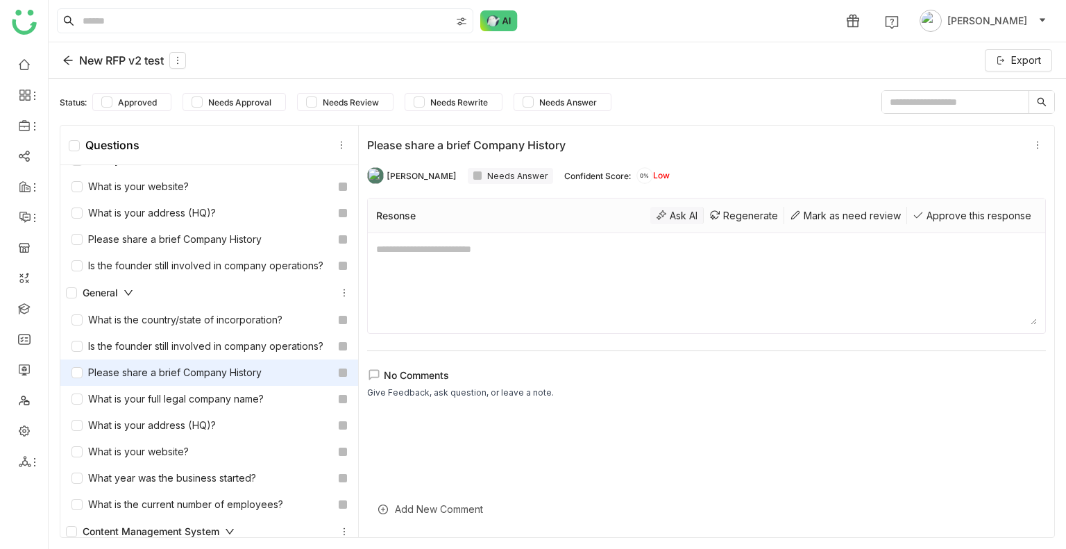
click at [659, 215] on div "Ask AI" at bounding box center [676, 215] width 53 height 17
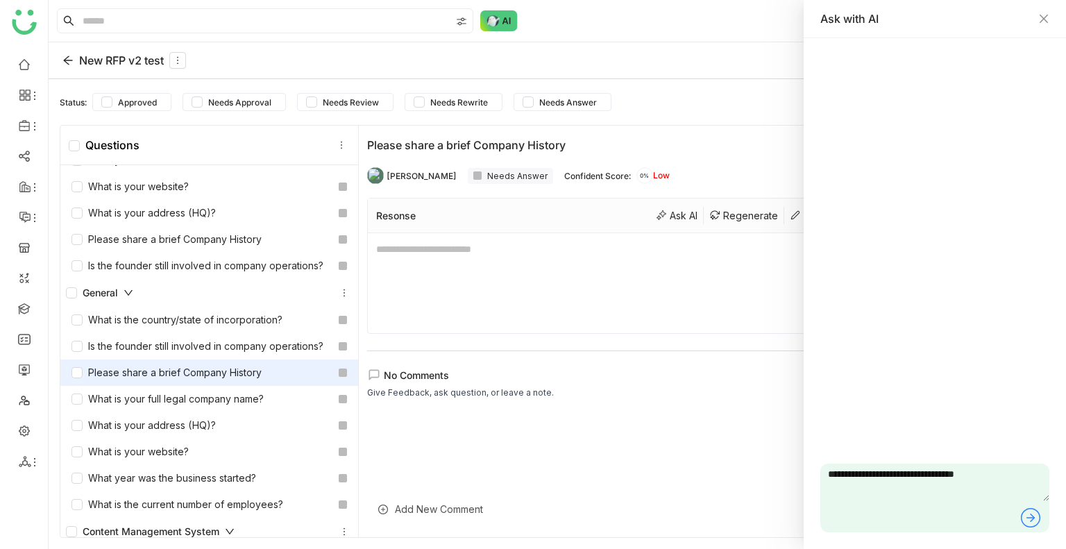
click at [1033, 510] on icon at bounding box center [1031, 518] width 22 height 22
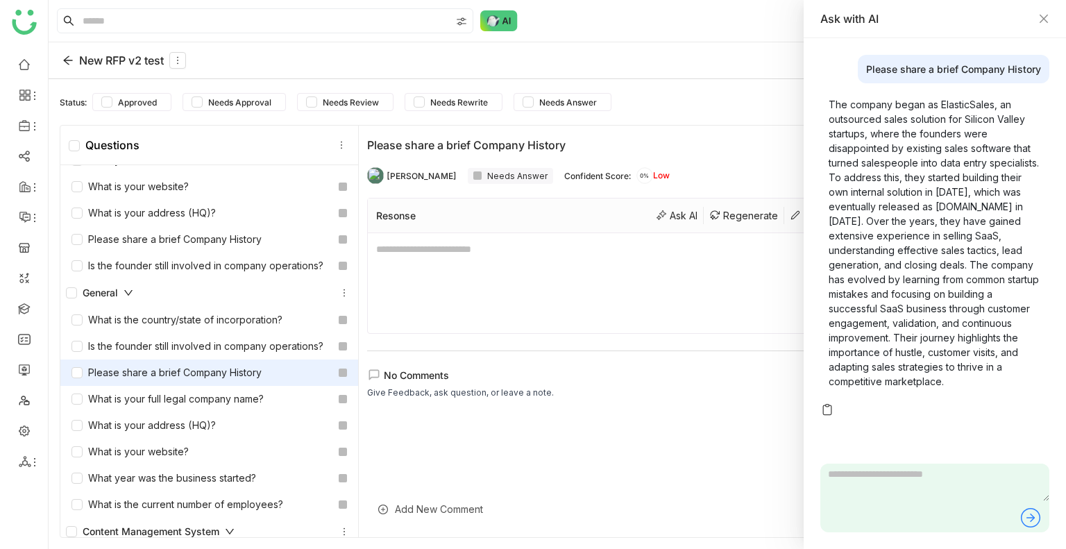
click at [879, 498] on textarea at bounding box center [935, 482] width 229 height 37
type textarea "**********"
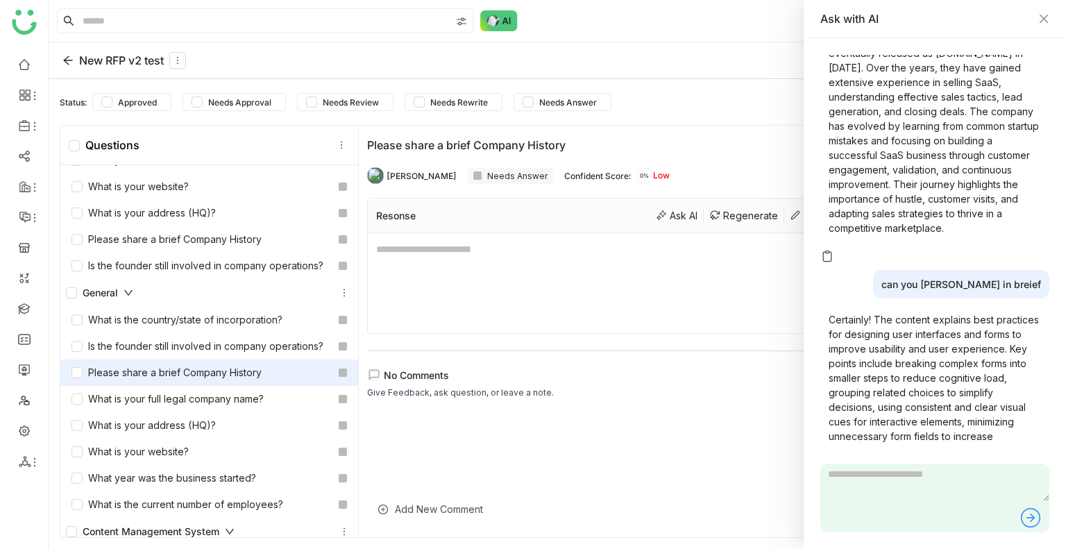
scroll to position [344, 0]
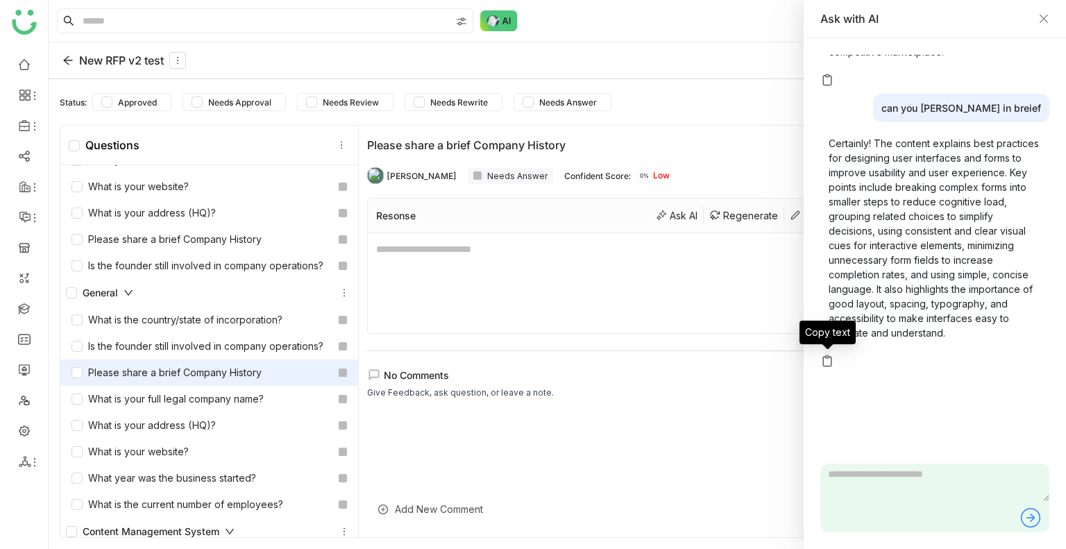
click at [825, 366] on img at bounding box center [828, 361] width 14 height 14
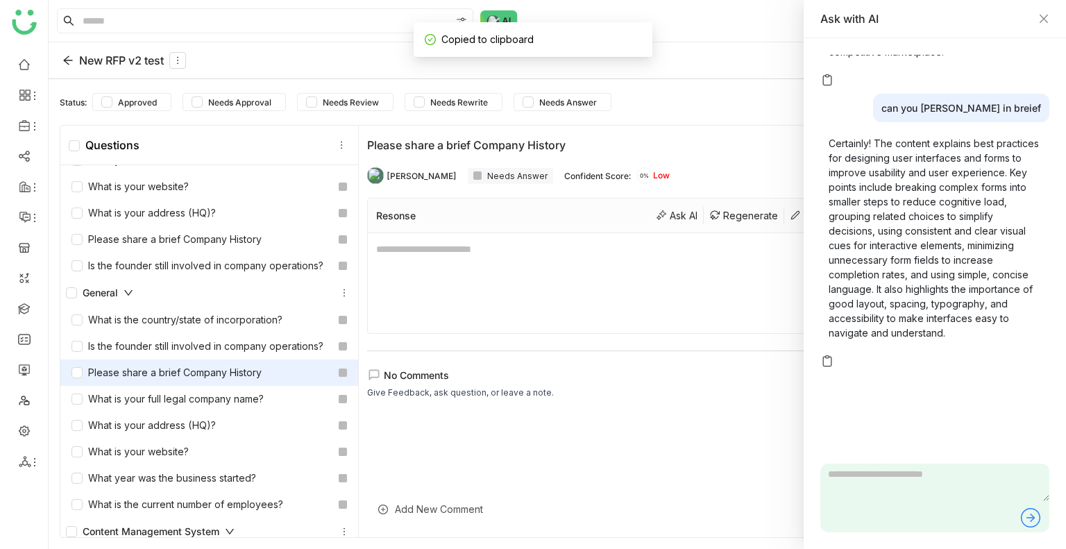
click at [827, 77] on img at bounding box center [828, 80] width 14 height 14
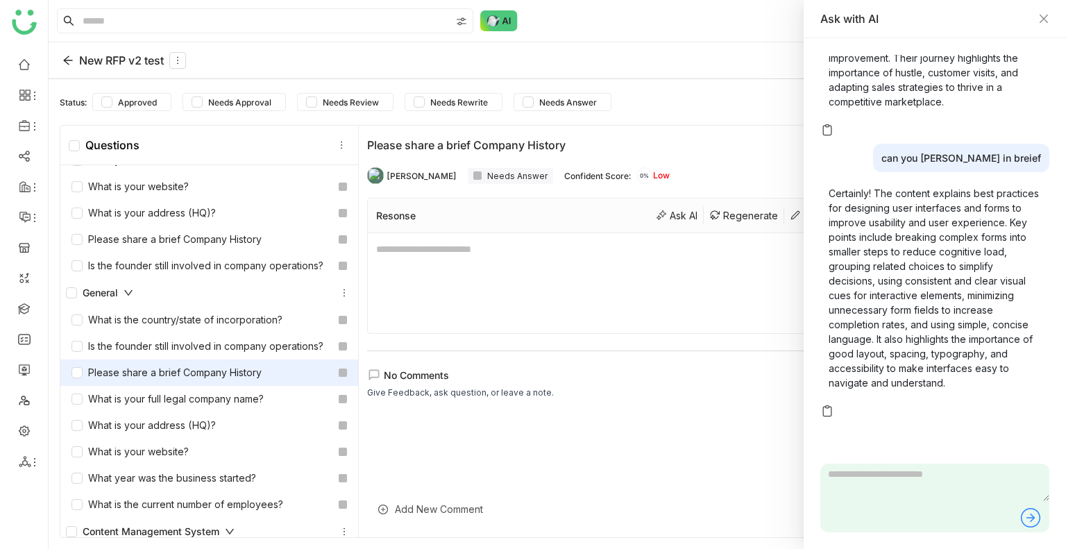
scroll to position [205, 0]
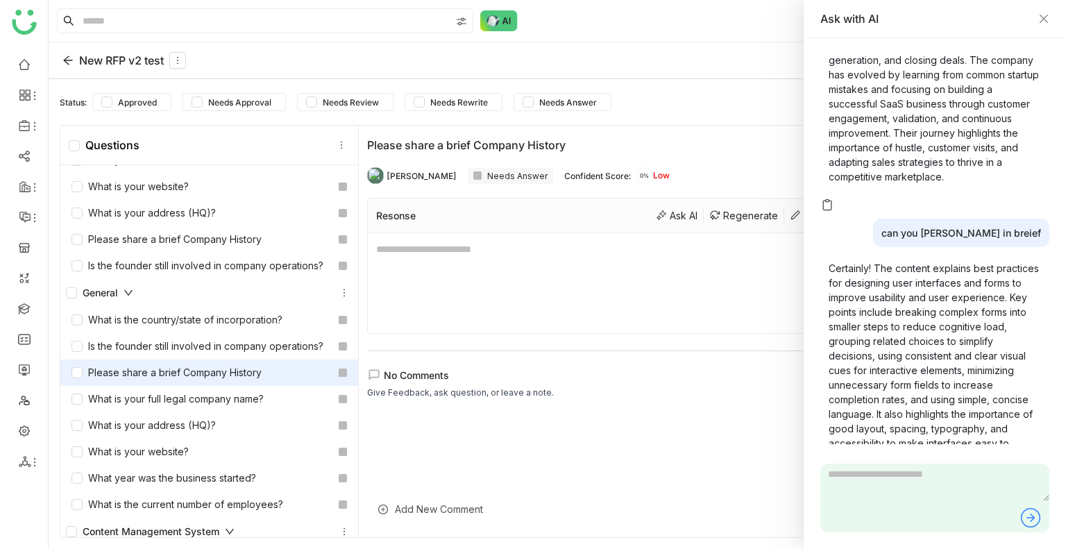
click at [825, 212] on img at bounding box center [828, 205] width 14 height 14
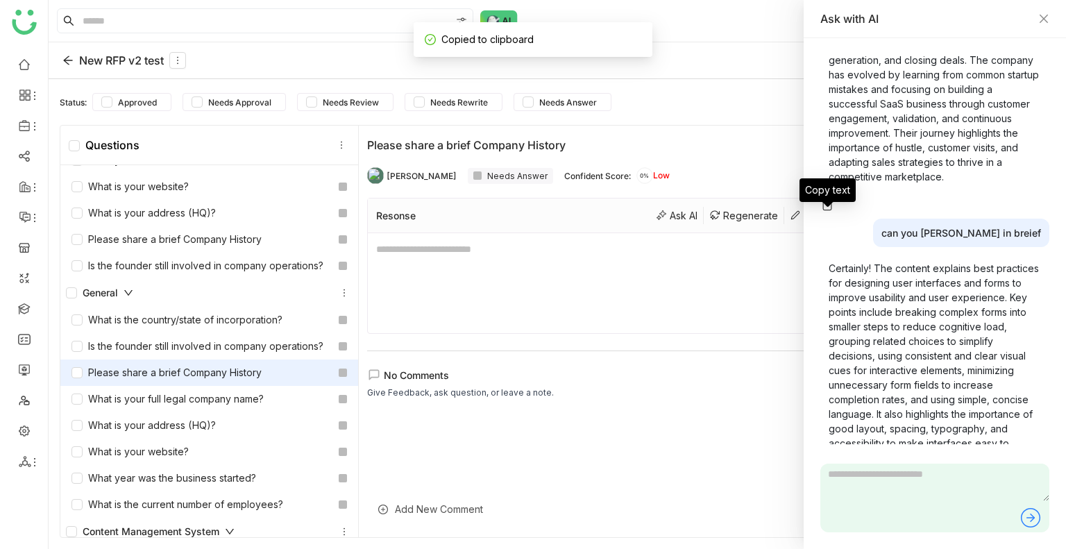
click at [472, 269] on textarea at bounding box center [706, 283] width 661 height 83
paste textarea "**********"
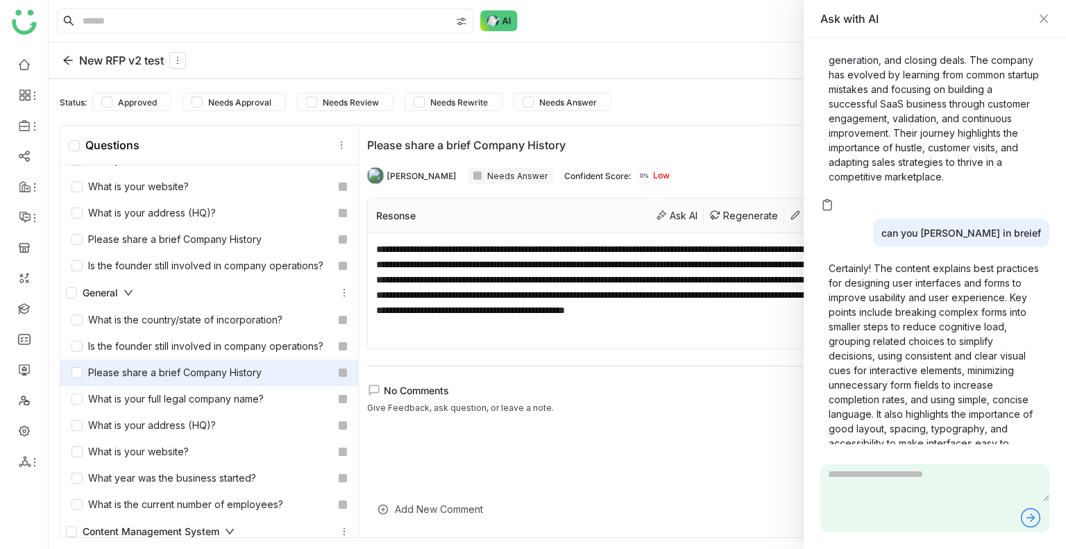
type textarea "**********"
click at [544, 362] on div "**********" at bounding box center [707, 332] width 696 height 412
click at [1050, 14] on div "Ask with AI" at bounding box center [935, 19] width 262 height 38
click at [1047, 16] on icon "Close" at bounding box center [1044, 19] width 8 height 8
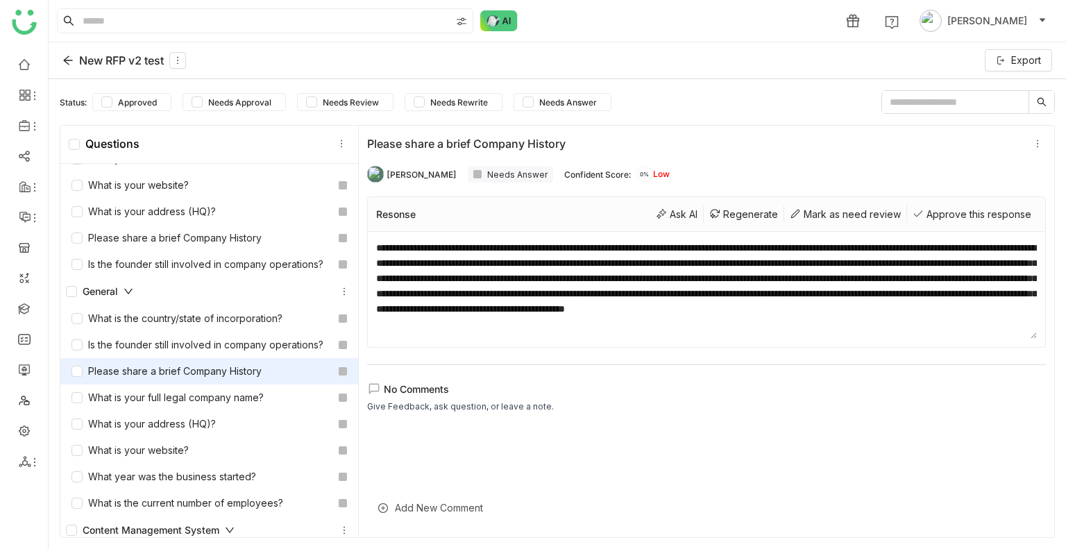
scroll to position [0, 0]
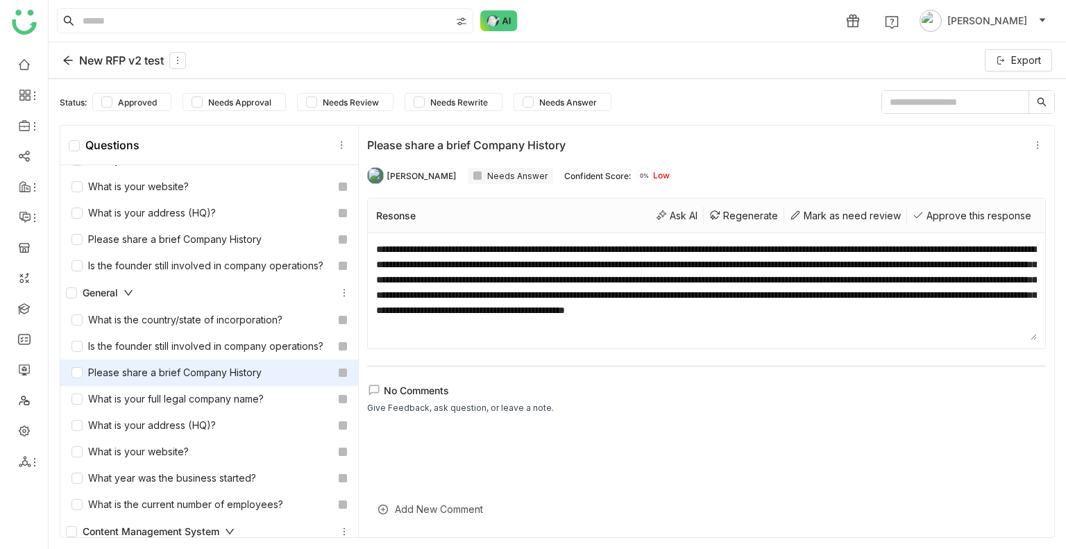
click at [614, 327] on textarea "**********" at bounding box center [706, 291] width 661 height 99
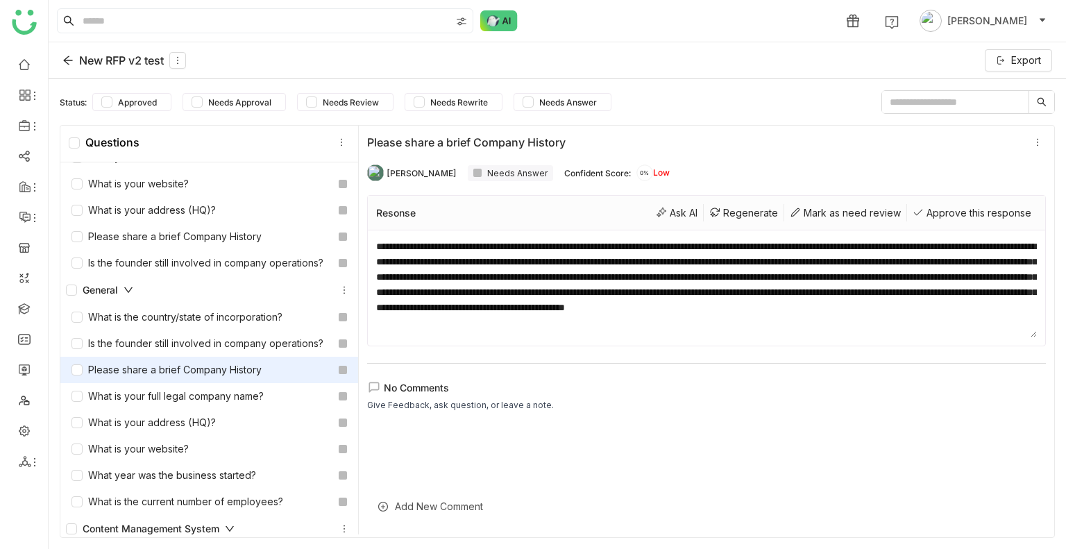
drag, startPoint x: 591, startPoint y: 407, endPoint x: 590, endPoint y: 372, distance: 35.4
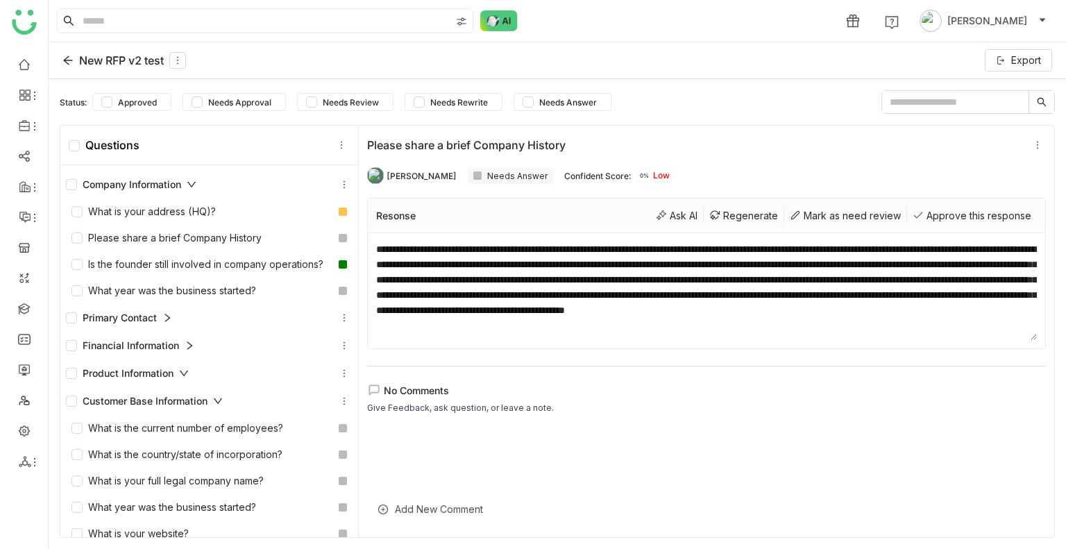
click at [189, 378] on icon at bounding box center [184, 374] width 10 height 10
click at [225, 410] on div "Customer Base Information" at bounding box center [209, 401] width 287 height 17
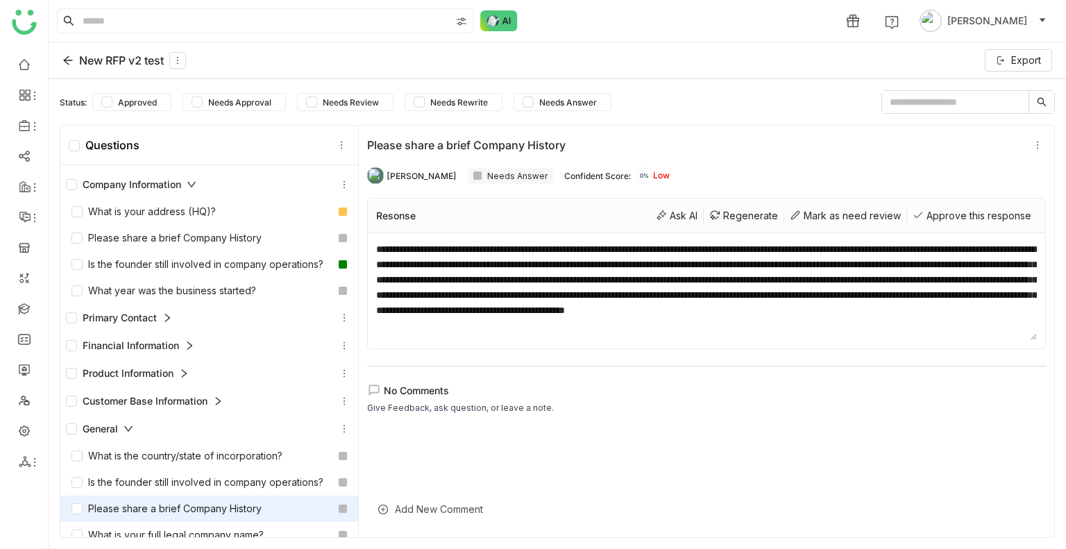
click at [212, 409] on div "Customer Base Information" at bounding box center [144, 401] width 157 height 15
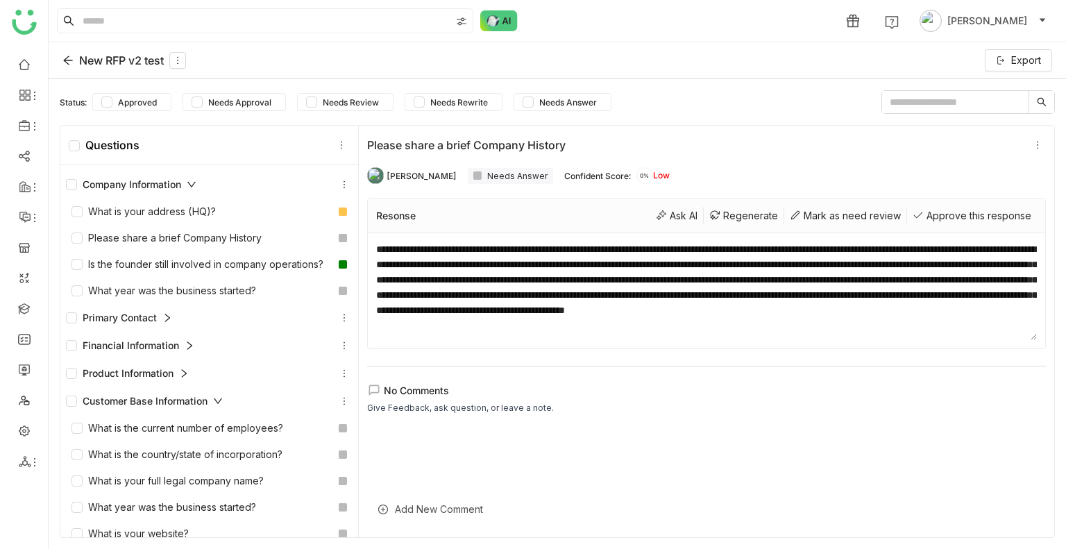
click at [190, 177] on div "Company Information" at bounding box center [131, 184] width 131 height 15
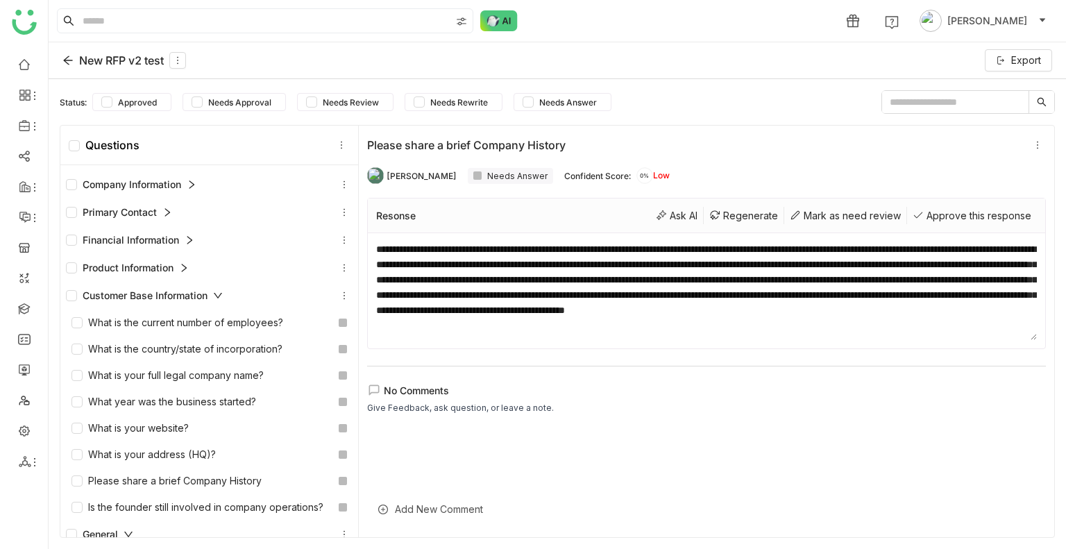
click at [200, 178] on div "Company Information" at bounding box center [209, 184] width 287 height 17
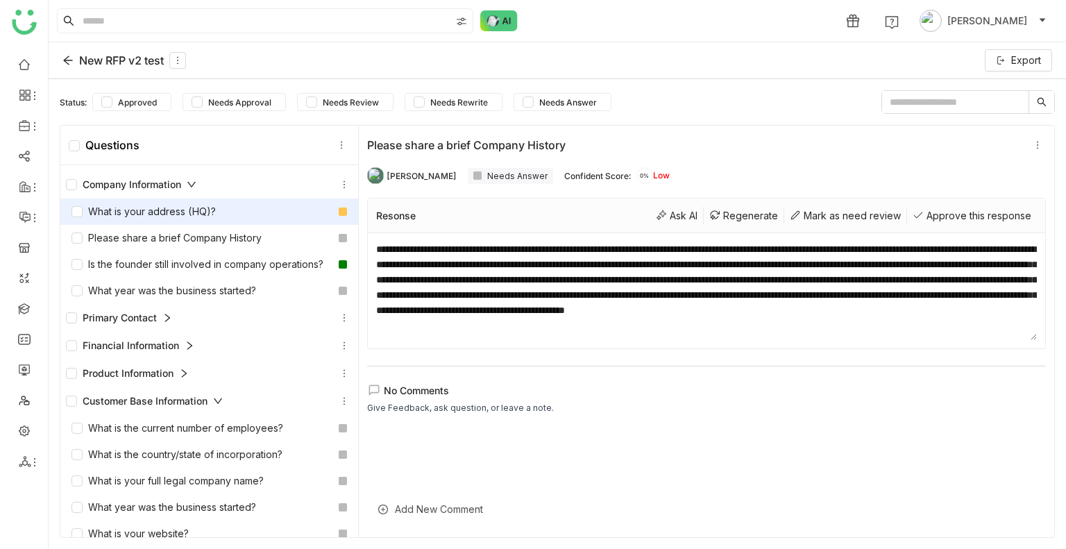
click at [187, 208] on div "What is your address (HQ)?" at bounding box center [144, 211] width 144 height 15
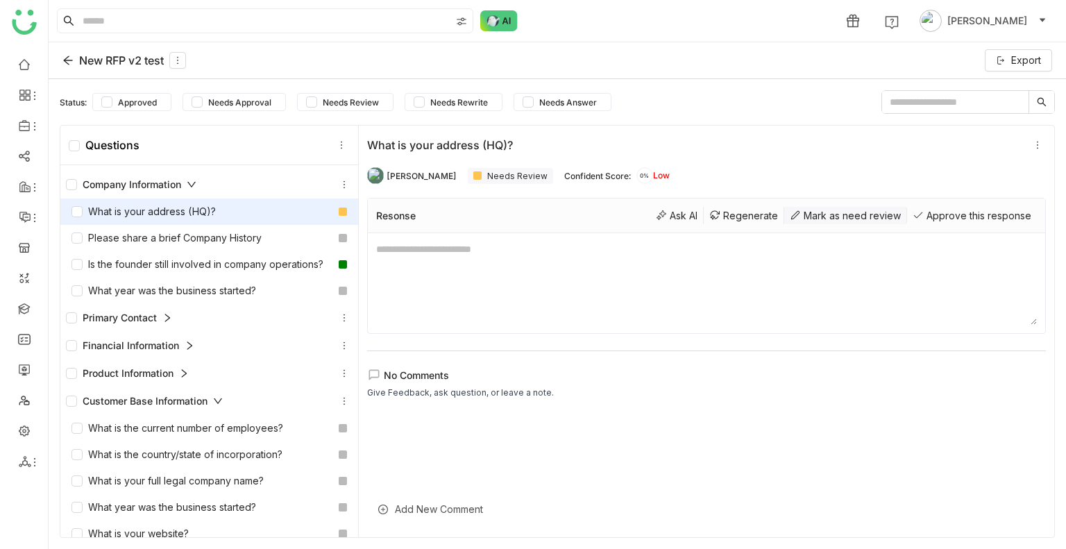
click at [784, 215] on div "Mark as need review" at bounding box center [845, 215] width 123 height 17
click at [72, 53] on div "New RFP v2 test" at bounding box center [124, 60] width 124 height 17
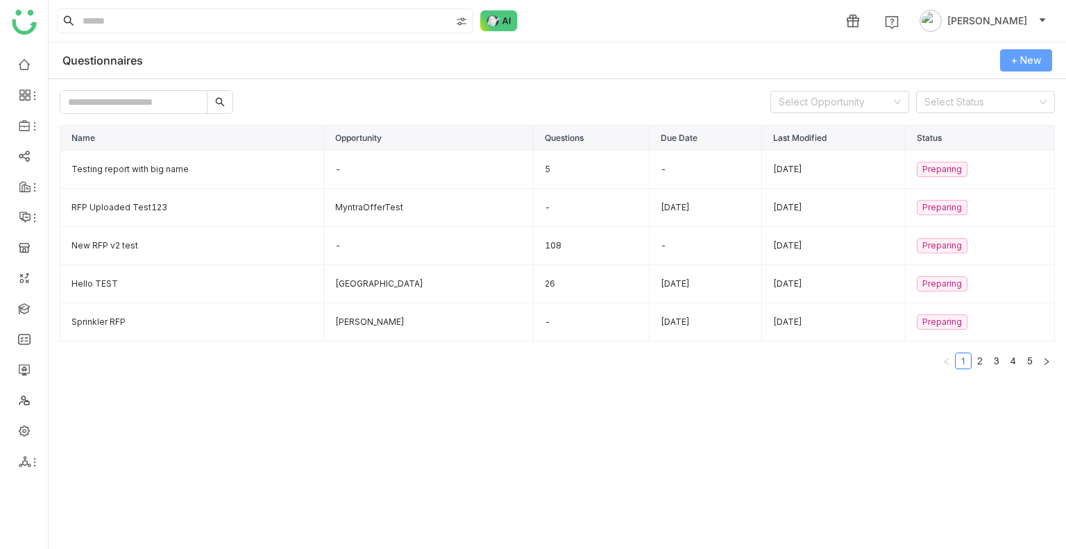
click at [1036, 63] on span "+ New" at bounding box center [1026, 60] width 30 height 15
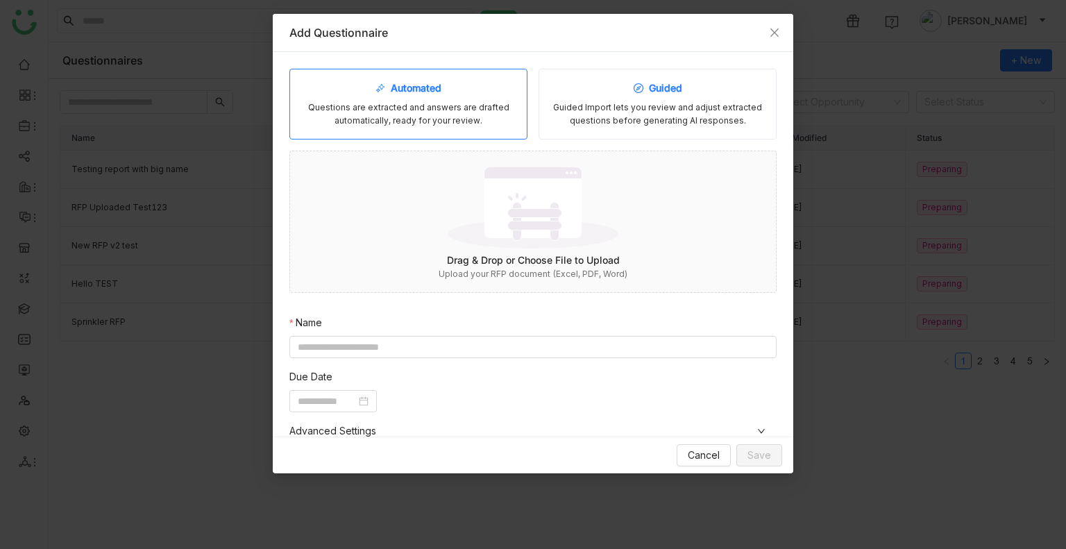
click at [614, 92] on div "Guided Guided Import lets you review and adjust extracted questions before gene…" at bounding box center [658, 104] width 238 height 71
click at [421, 111] on div "Questions are extracted and answers are drafted automatically, ready for your r…" at bounding box center [408, 114] width 215 height 26
click at [547, 216] on img at bounding box center [533, 207] width 171 height 90
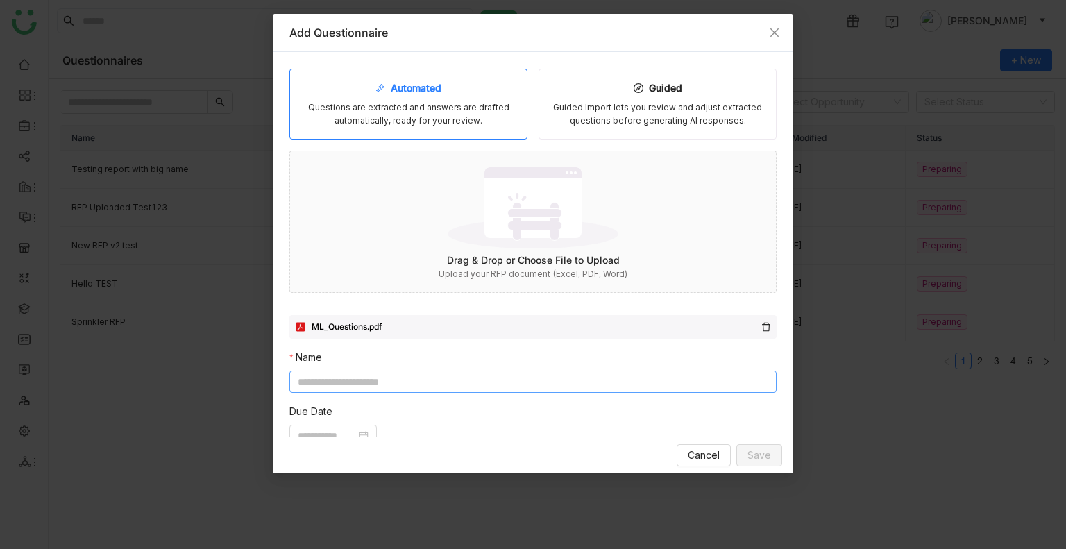
click at [468, 380] on input at bounding box center [532, 382] width 487 height 22
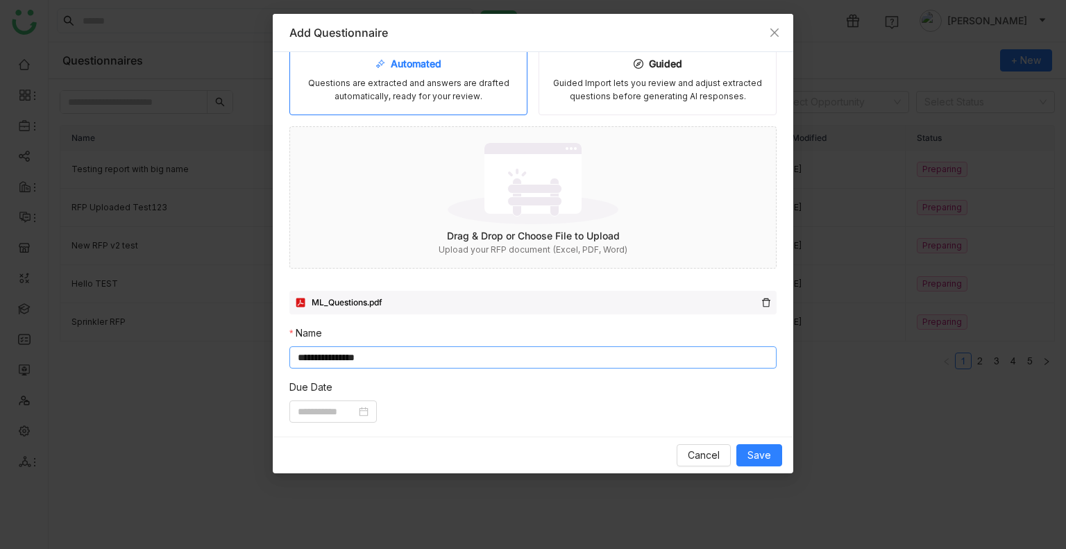
scroll to position [130, 0]
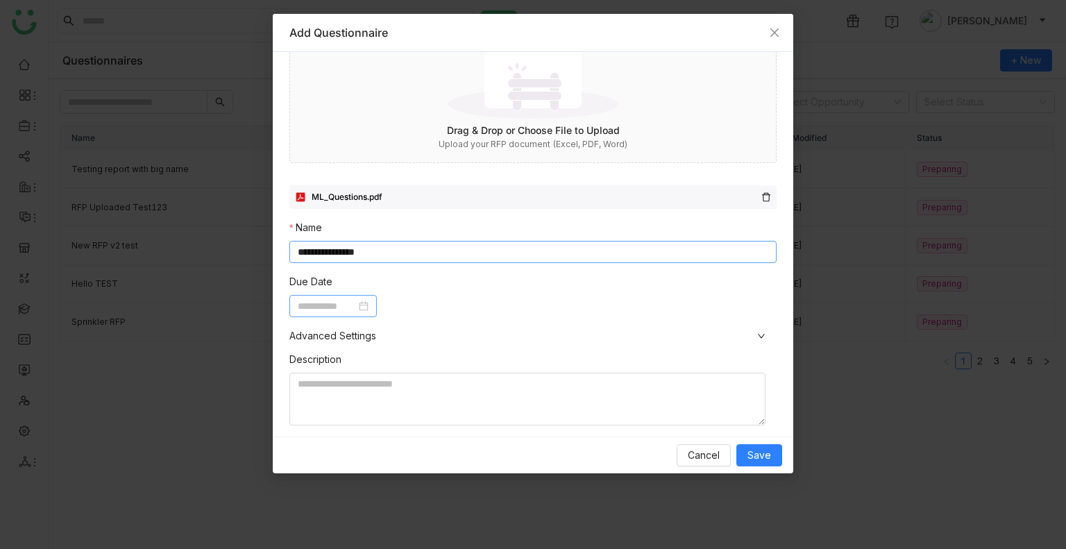
type input "**********"
click at [347, 308] on input at bounding box center [327, 306] width 58 height 15
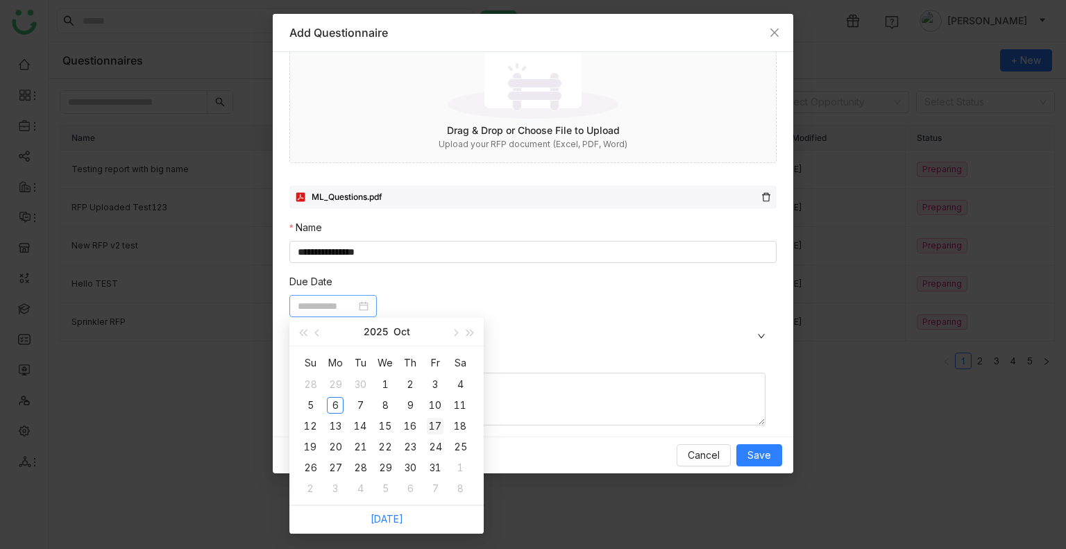
click at [433, 430] on div "17" at bounding box center [435, 426] width 17 height 17
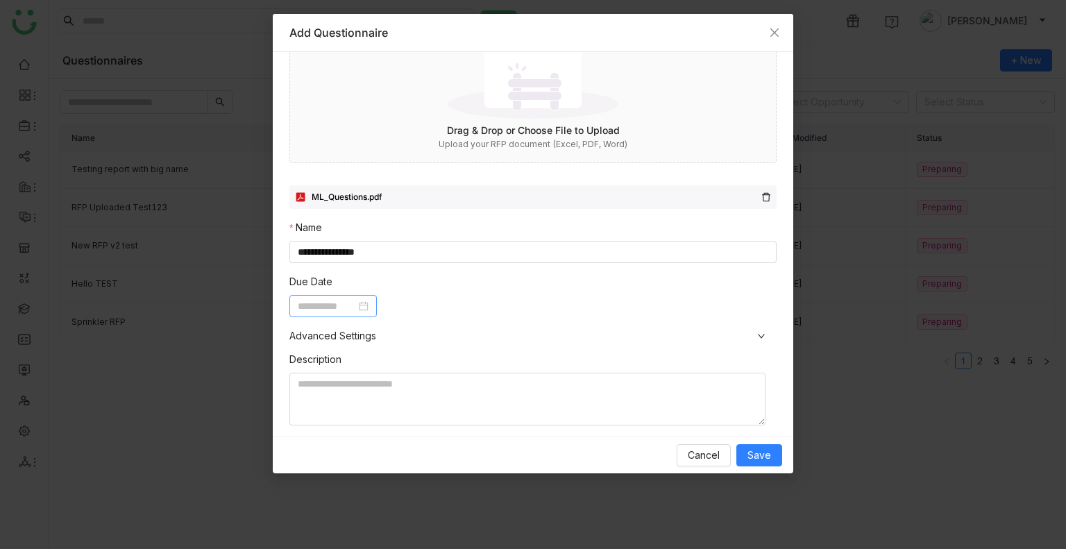
type input "**********"
click at [458, 396] on textarea at bounding box center [527, 399] width 476 height 53
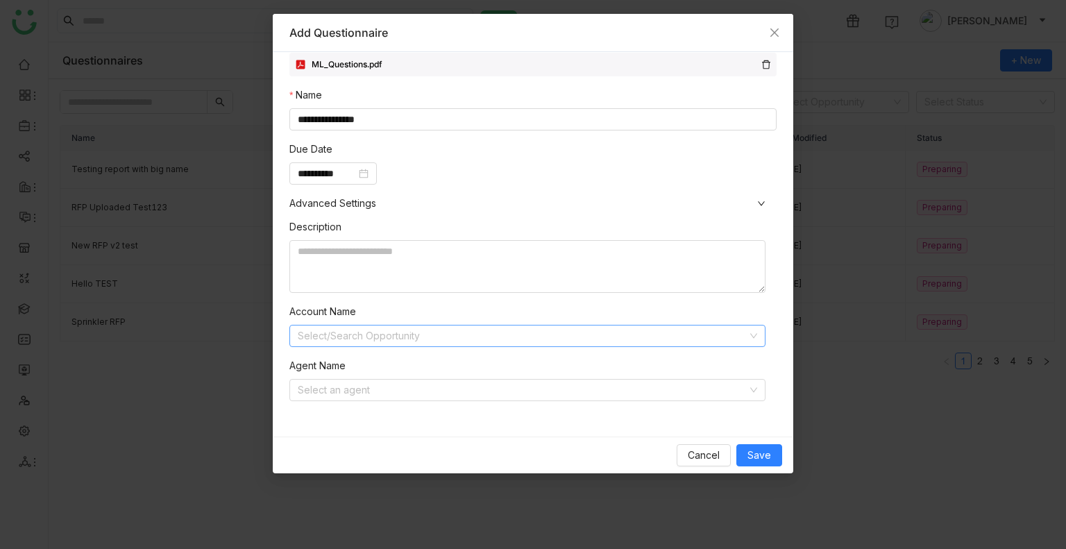
click at [405, 344] on input at bounding box center [523, 336] width 450 height 21
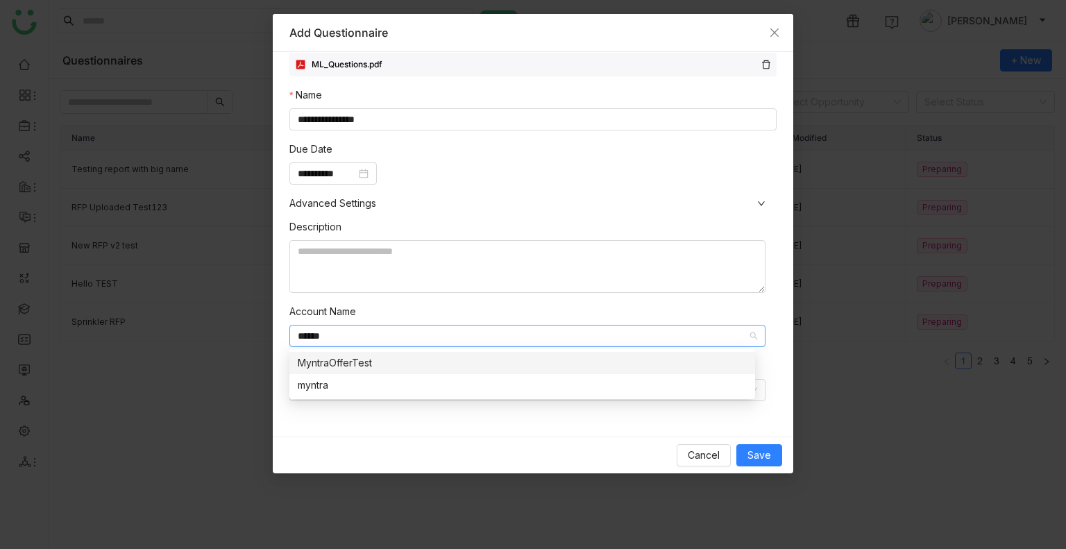
type input "******"
click at [317, 360] on div "MyntraOfferTest" at bounding box center [522, 362] width 449 height 15
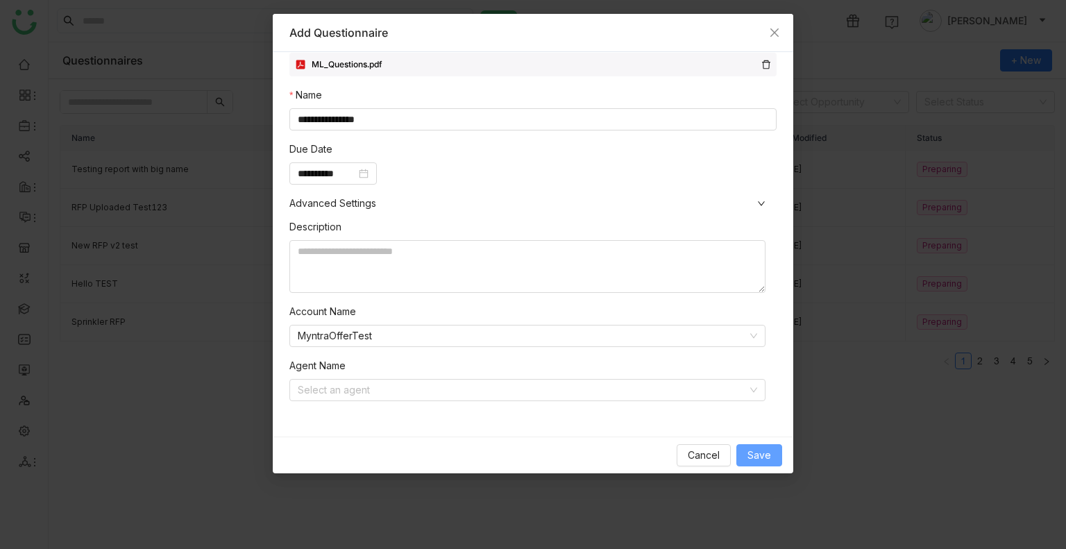
click at [757, 448] on span "Save" at bounding box center [760, 455] width 24 height 15
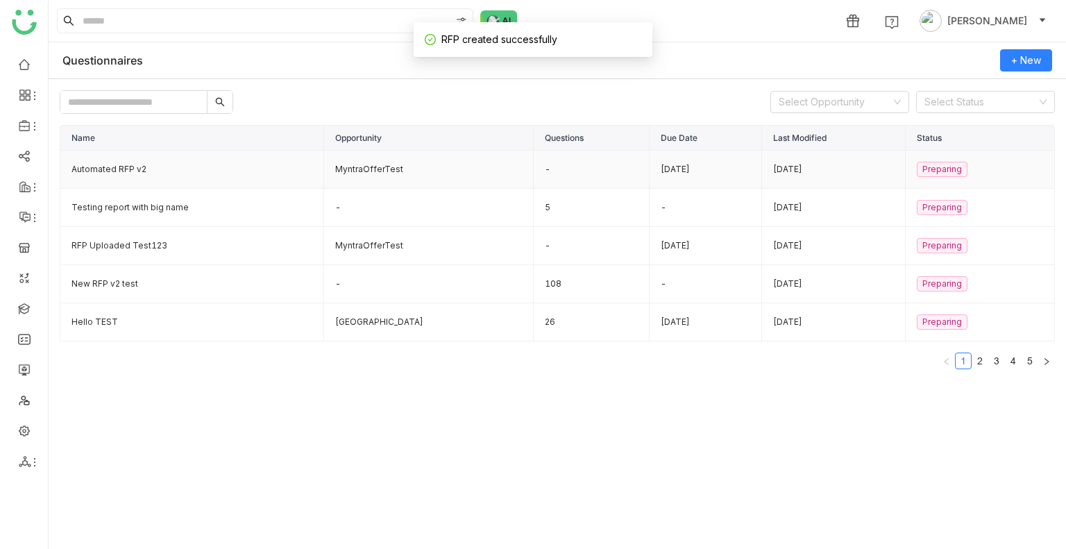
click at [187, 176] on td "Automated RFP v2" at bounding box center [192, 170] width 264 height 38
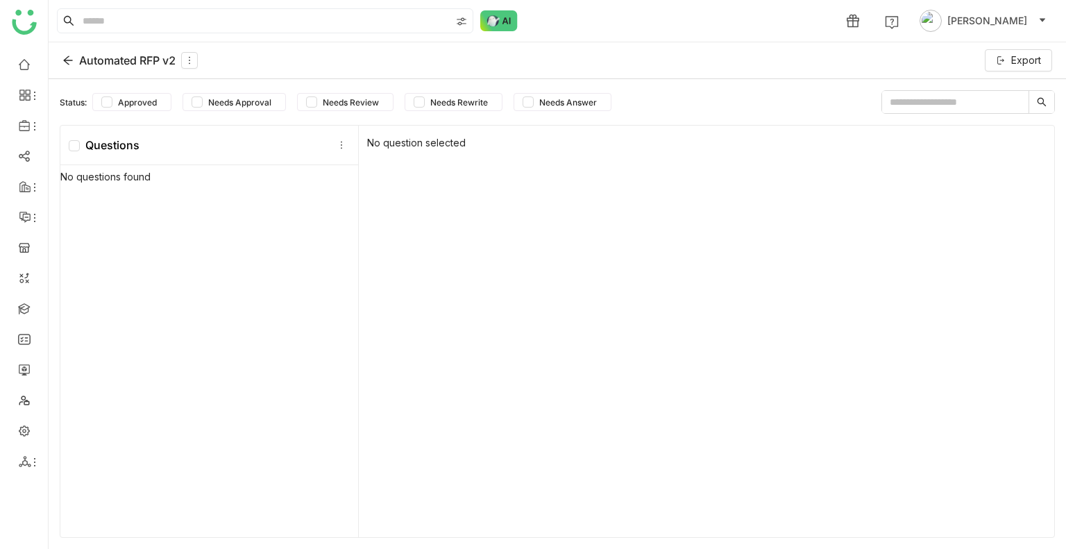
click at [63, 69] on div "Automated RFP v2 Export" at bounding box center [558, 60] width 1018 height 37
click at [64, 67] on div "Automated RFP v2" at bounding box center [129, 60] width 135 height 17
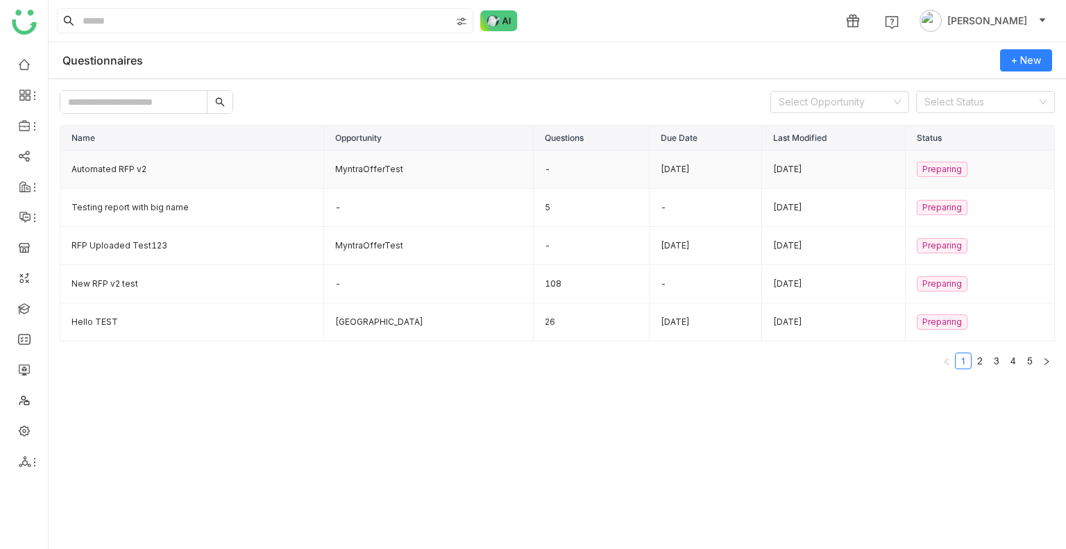
click at [129, 171] on td "Automated RFP v2" at bounding box center [192, 170] width 264 height 38
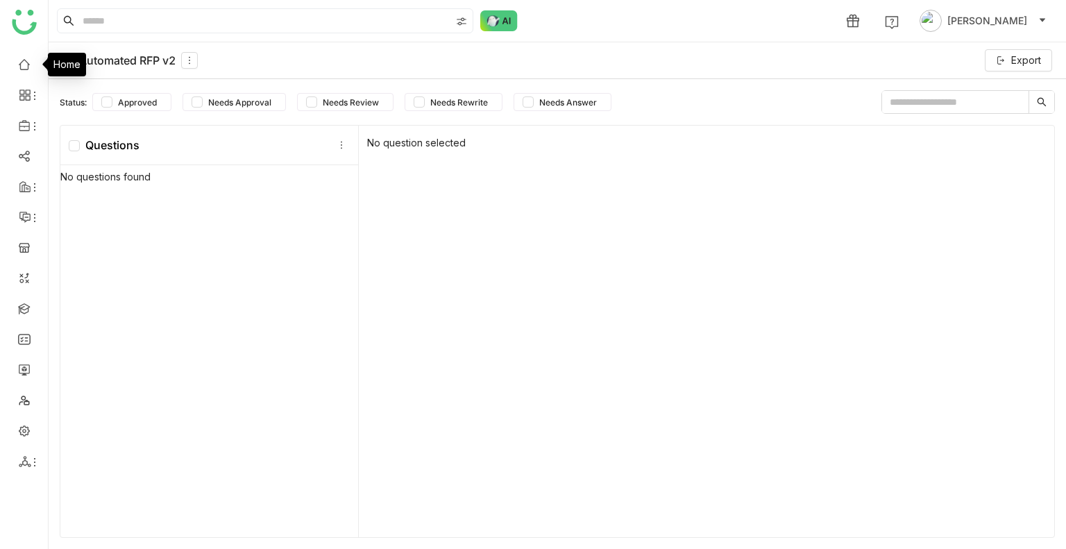
drag, startPoint x: 22, startPoint y: 55, endPoint x: 29, endPoint y: 38, distance: 18.0
click at [22, 58] on link at bounding box center [24, 64] width 12 height 12
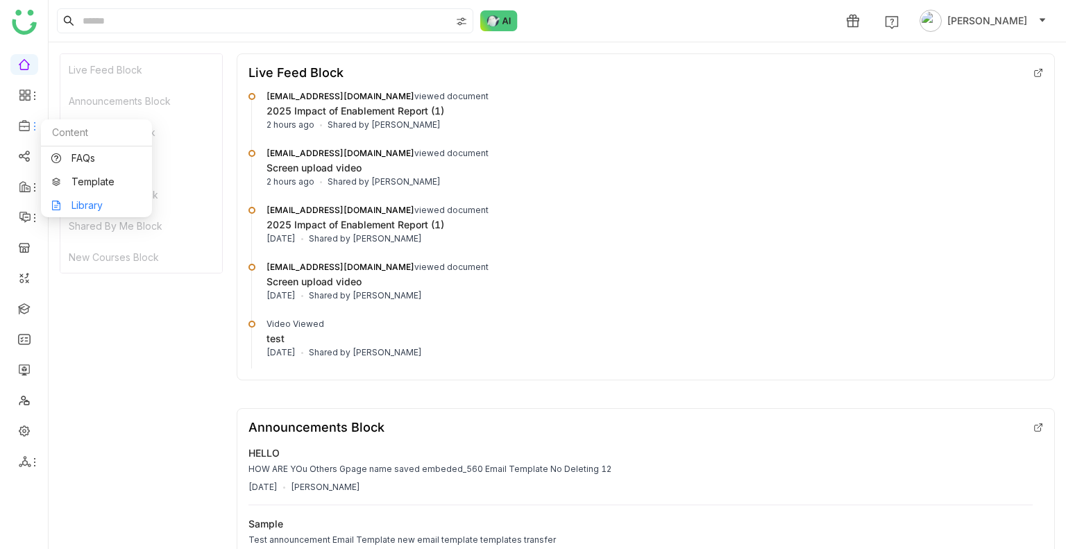
click at [83, 203] on link "Library" at bounding box center [96, 206] width 90 height 10
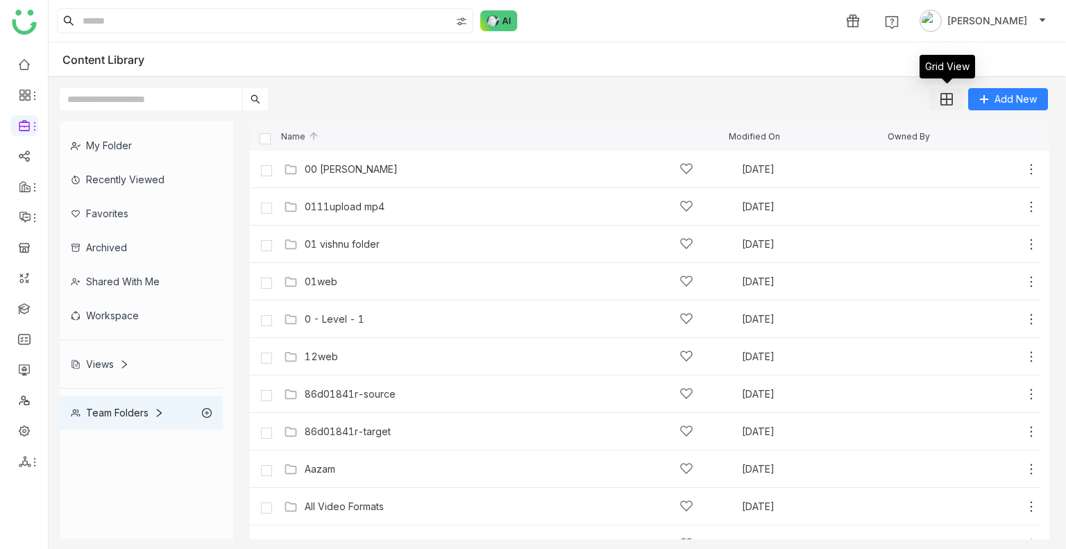
click at [947, 93] on img at bounding box center [947, 99] width 12 height 12
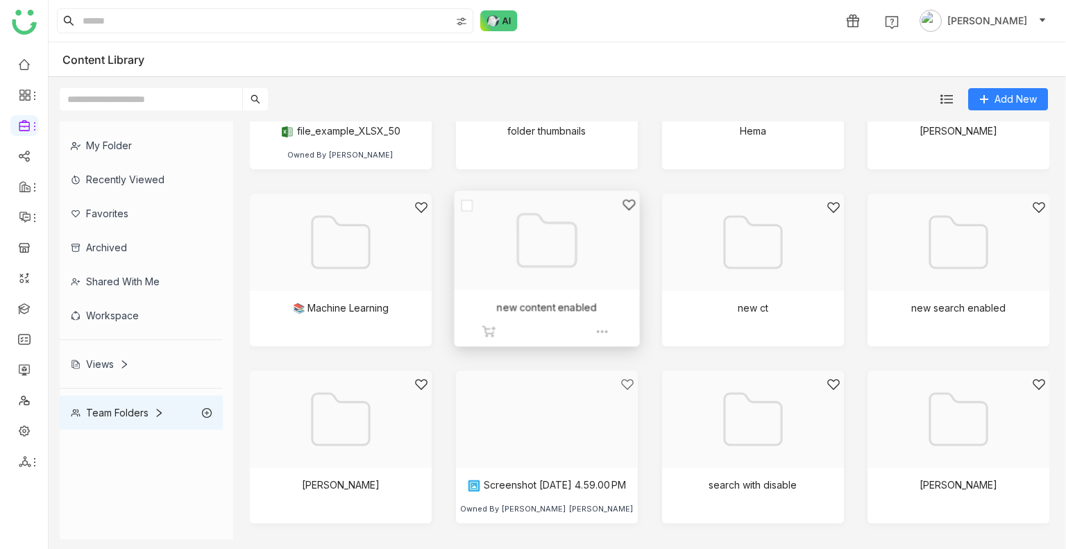
scroll to position [764, 0]
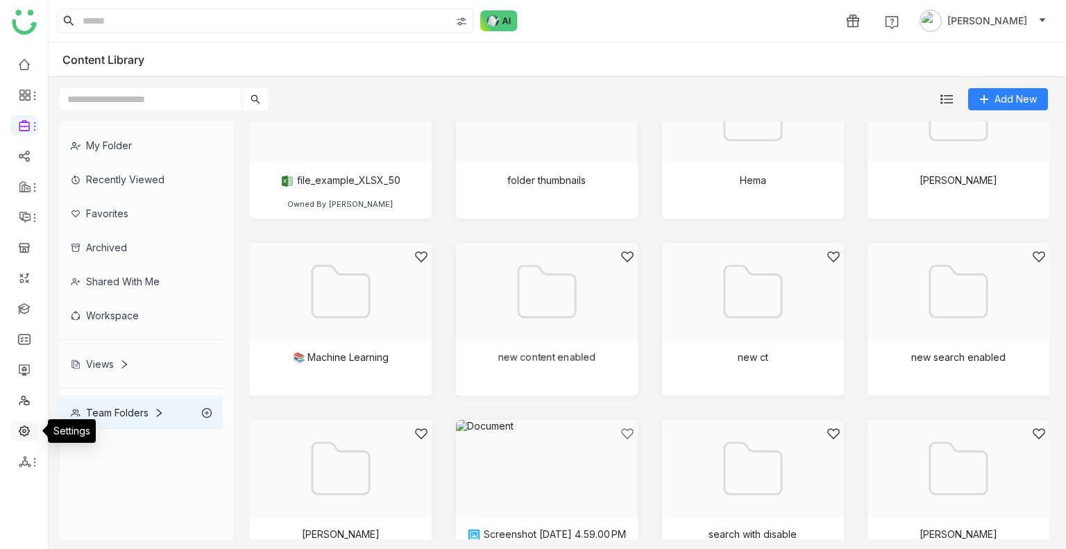
click at [18, 427] on link at bounding box center [24, 430] width 12 height 12
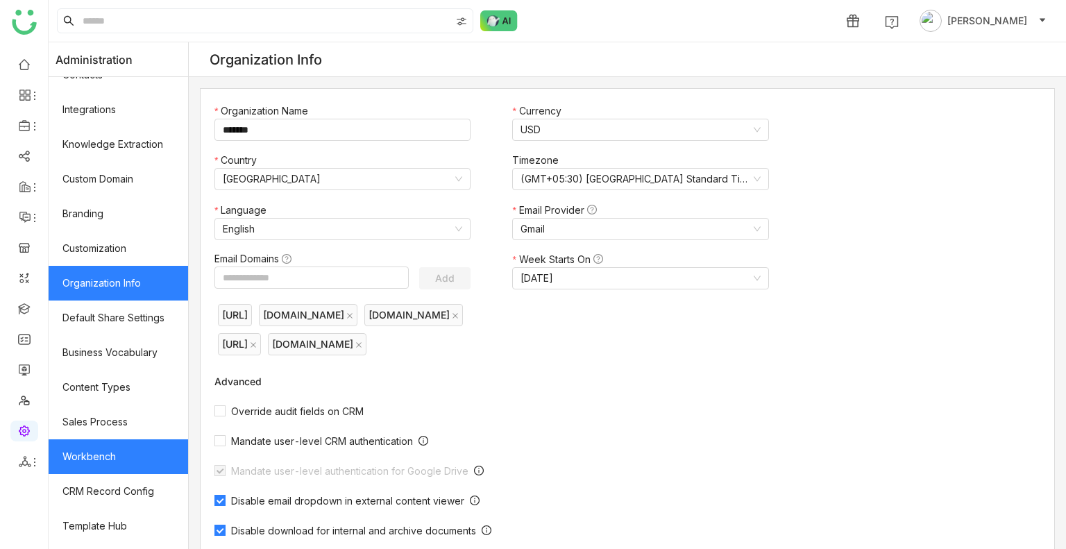
scroll to position [187, 0]
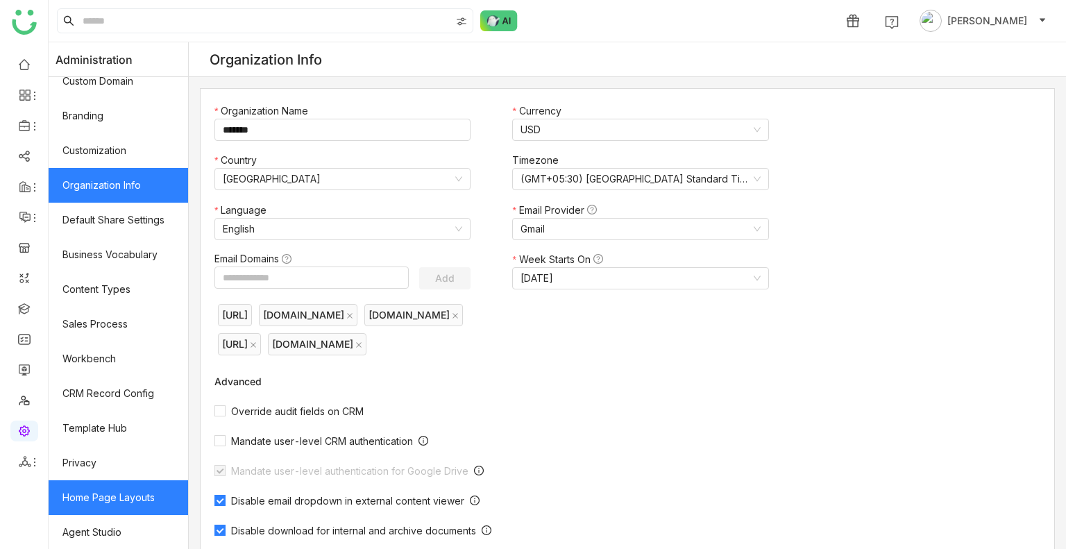
click at [157, 503] on link "Home Page Layouts" at bounding box center [119, 497] width 140 height 35
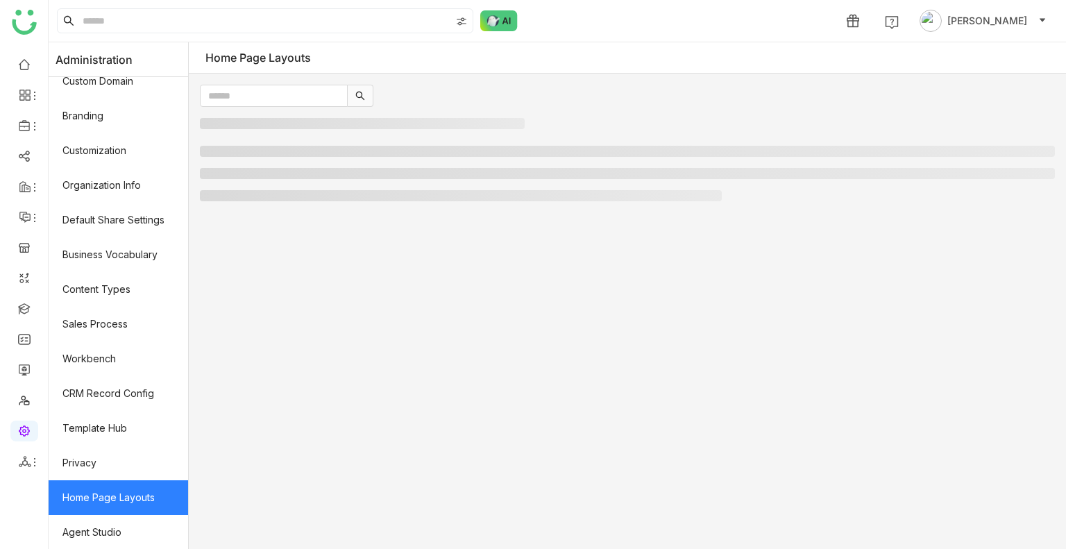
click at [157, 503] on link "Home Page Layouts" at bounding box center [119, 497] width 140 height 35
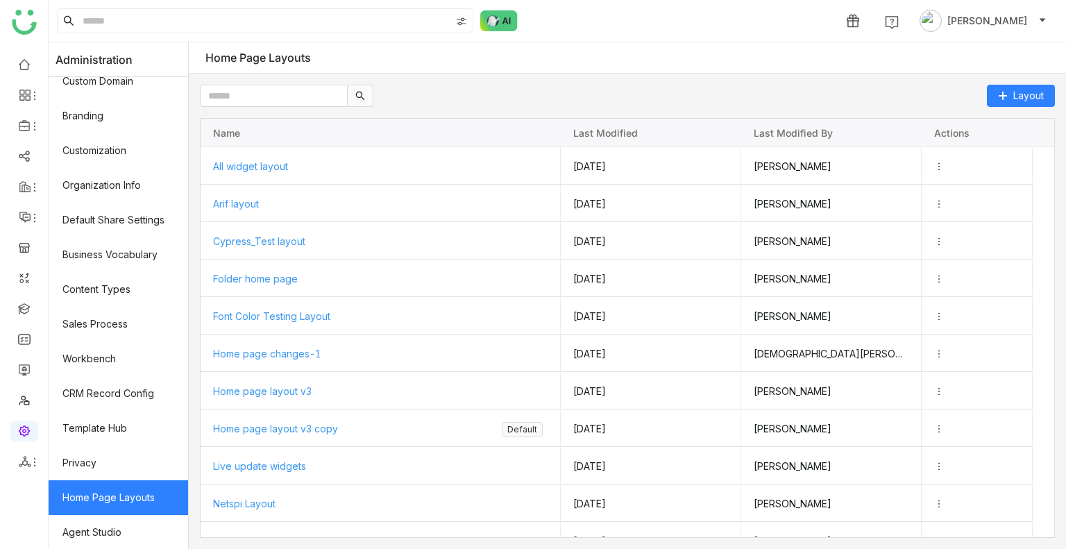
click at [157, 503] on link "Home Page Layouts" at bounding box center [119, 497] width 140 height 35
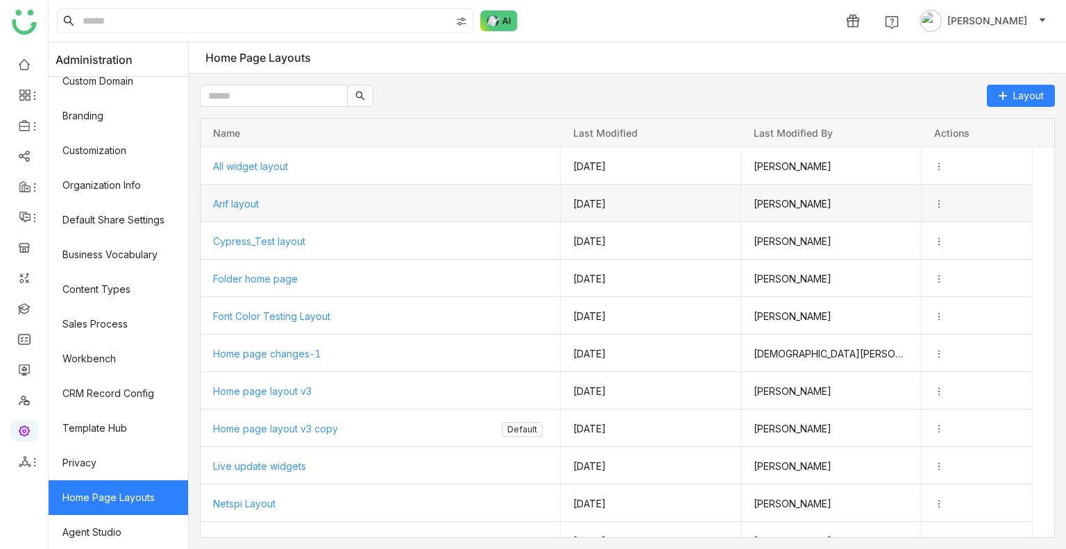
click at [242, 204] on span "Arif layout" at bounding box center [236, 204] width 46 height 12
click at [242, 204] on span "Arif layout" at bounding box center [235, 203] width 46 height 12
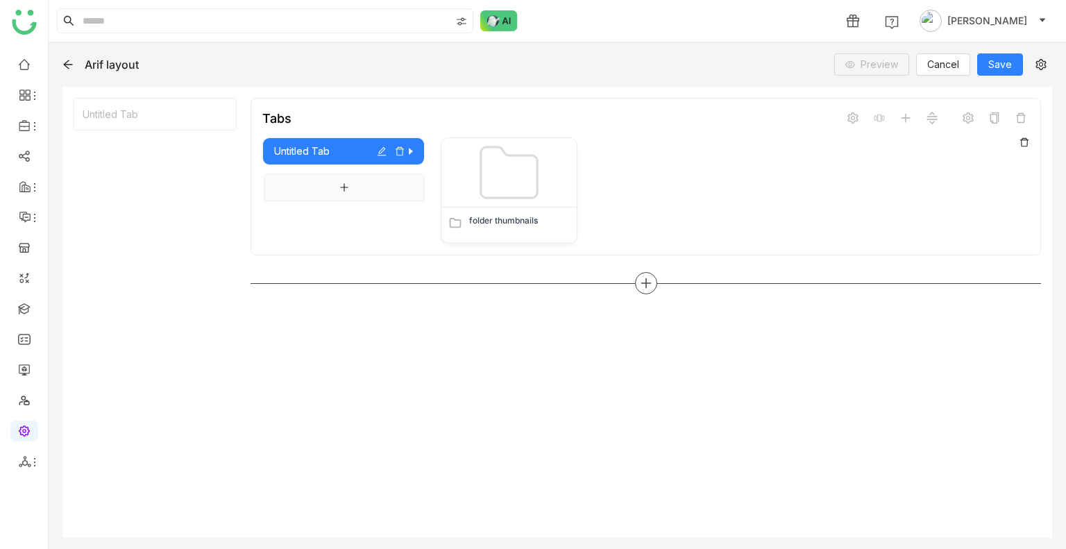
click at [650, 285] on icon at bounding box center [646, 283] width 12 height 12
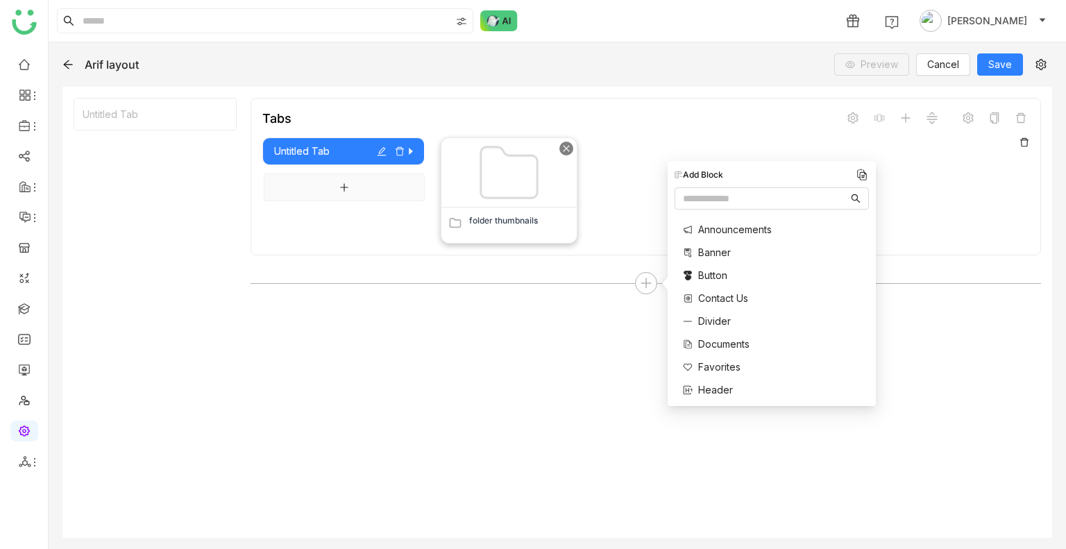
click at [561, 148] on div at bounding box center [567, 149] width 14 height 14
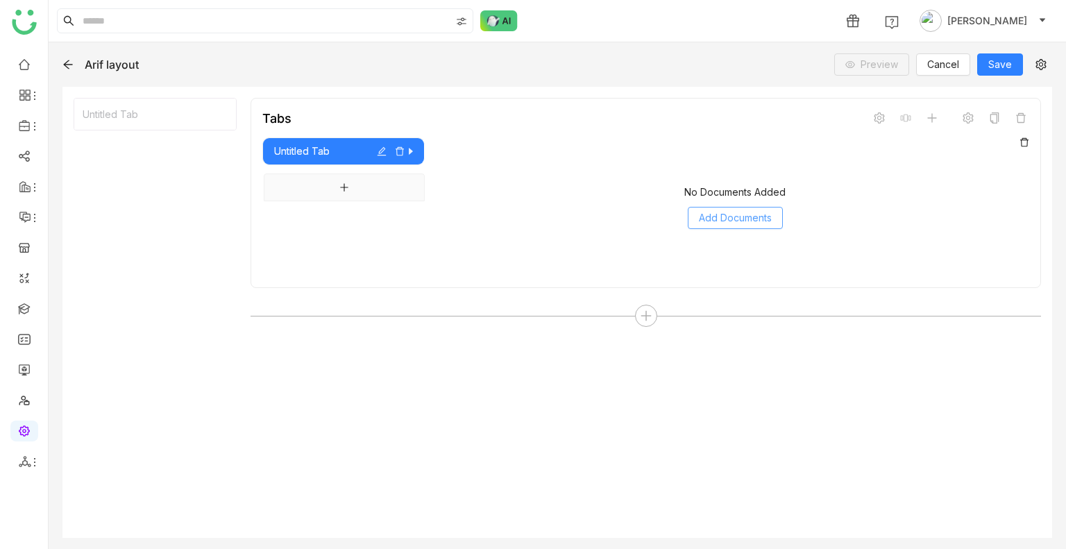
click at [727, 222] on span "Add Documents" at bounding box center [735, 217] width 73 height 15
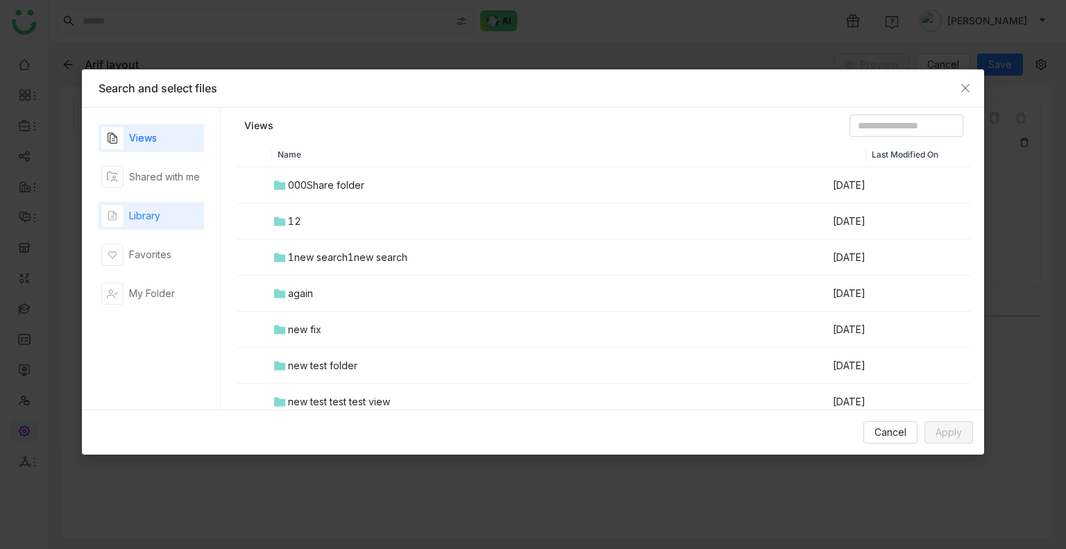
click at [176, 214] on div "Library" at bounding box center [152, 216] width 106 height 28
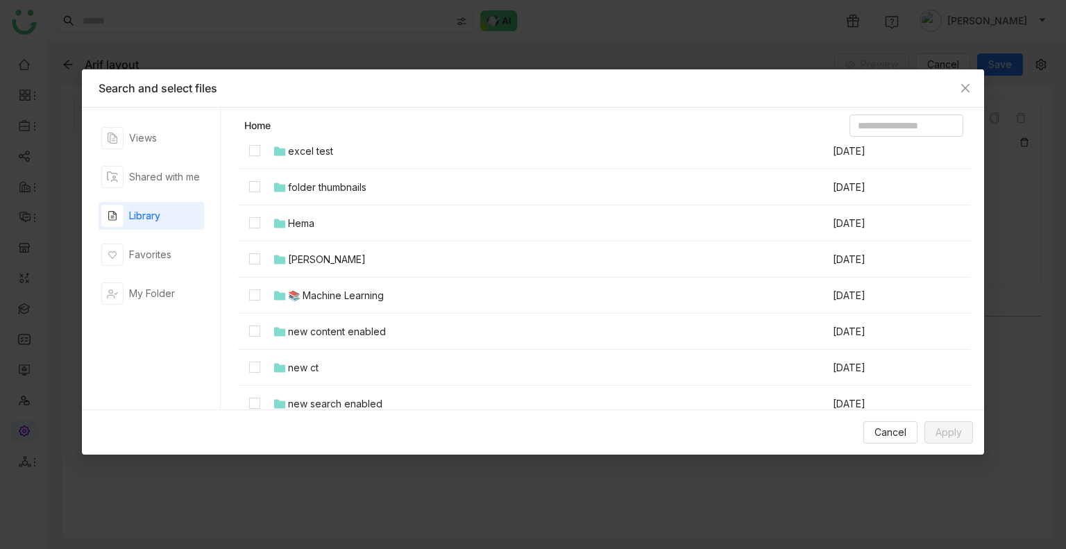
scroll to position [555, 0]
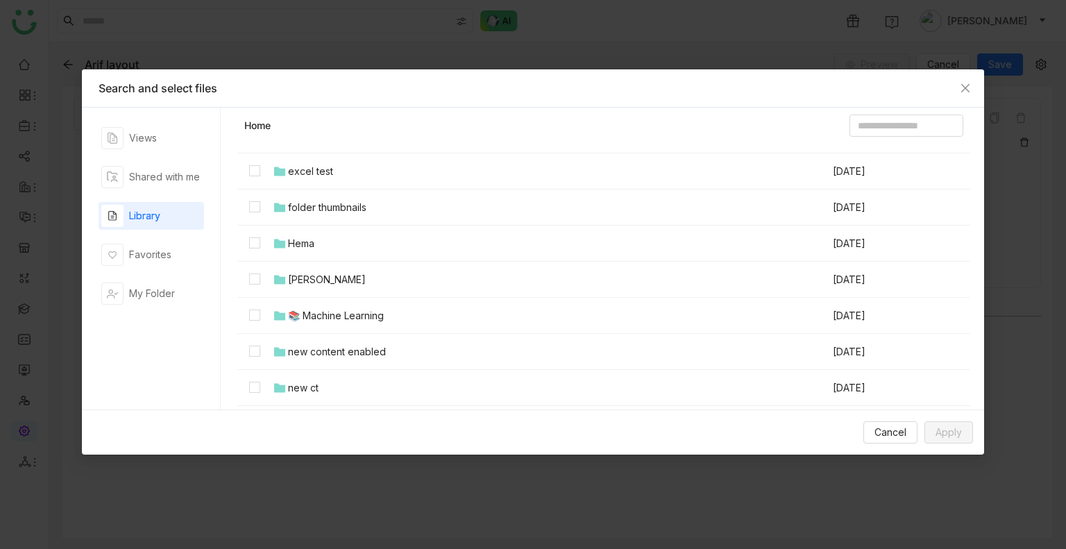
click at [294, 205] on div "folder thumbnails" at bounding box center [327, 207] width 78 height 15
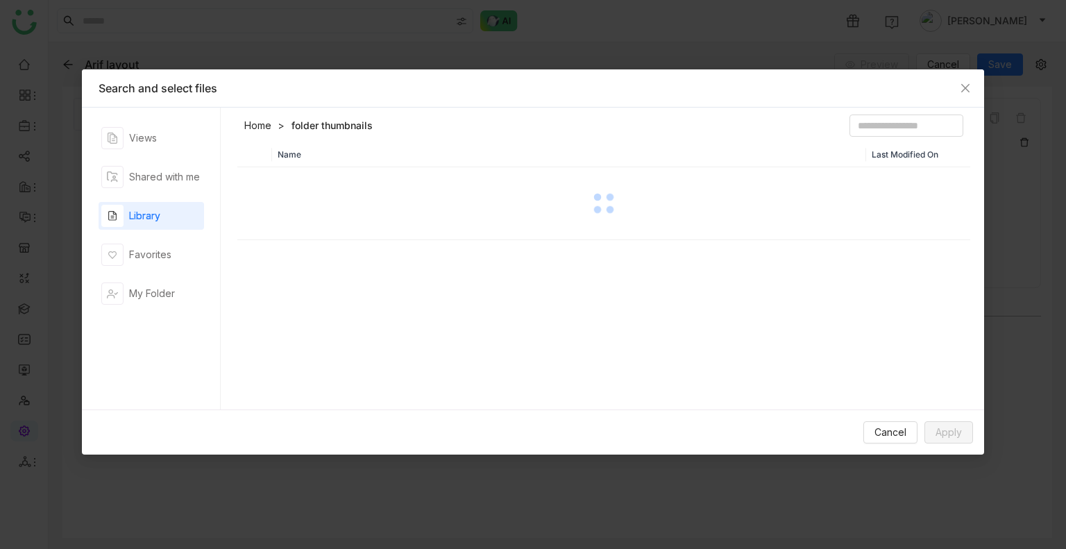
scroll to position [0, 0]
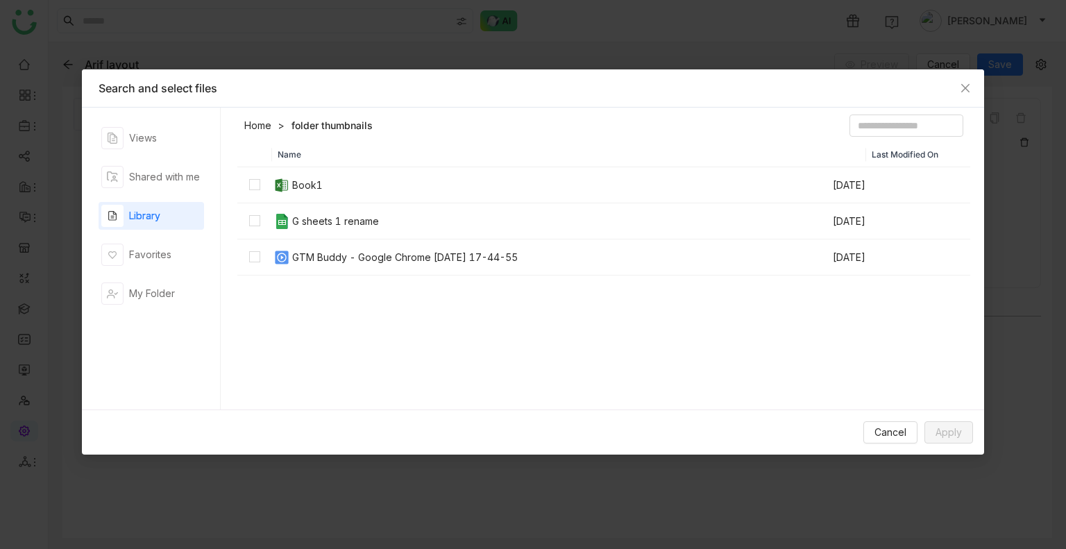
click at [252, 130] on link "Home" at bounding box center [257, 126] width 27 height 14
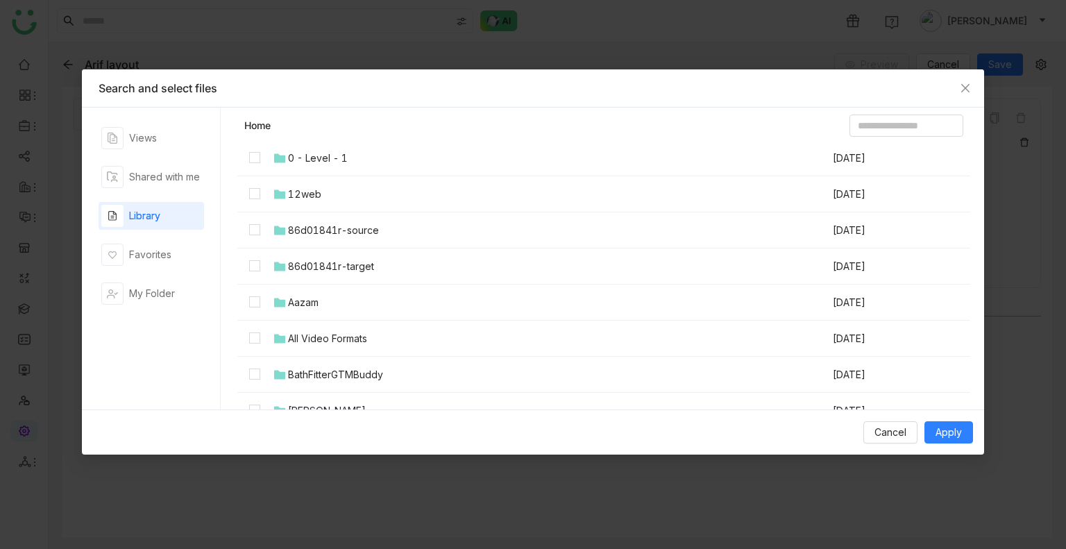
scroll to position [69, 0]
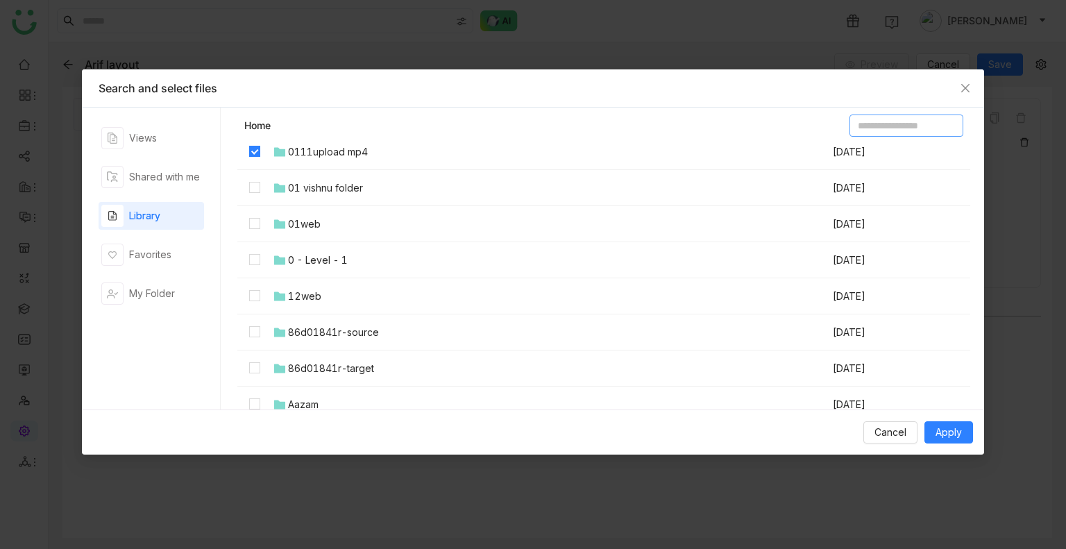
click at [862, 115] on input at bounding box center [907, 126] width 114 height 22
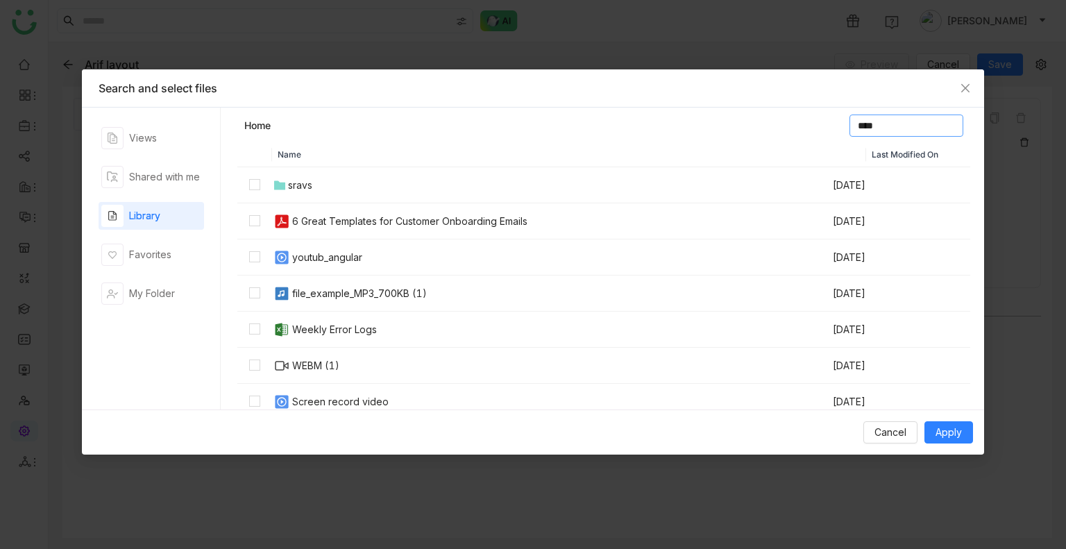
type input "****"
click at [959, 437] on span "Apply" at bounding box center [949, 432] width 26 height 15
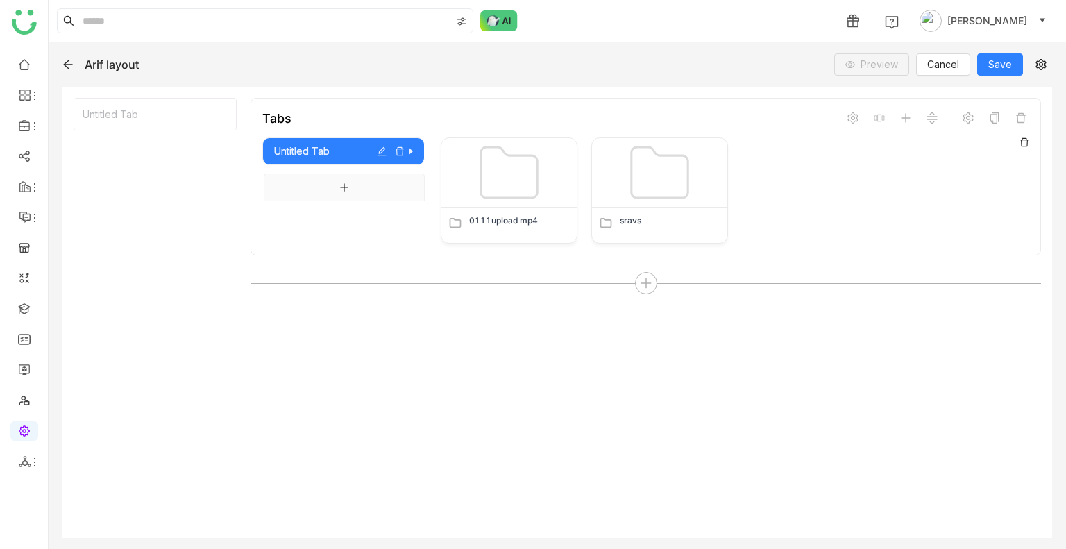
click at [782, 189] on div "0111upload mp4 sravs" at bounding box center [735, 190] width 589 height 106
click at [910, 118] on icon at bounding box center [906, 117] width 9 height 1
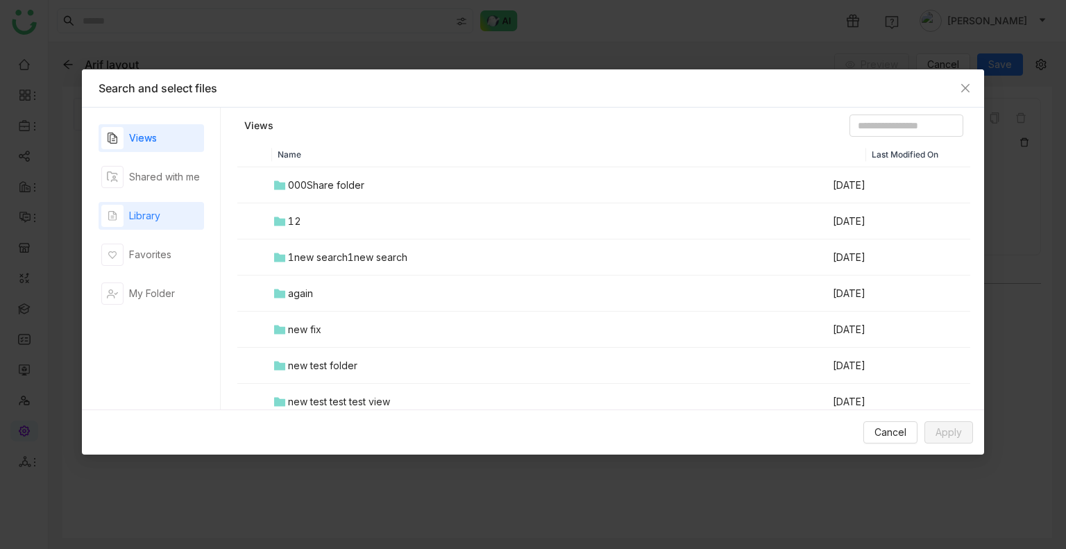
drag, startPoint x: 203, startPoint y: 216, endPoint x: 194, endPoint y: 217, distance: 8.4
click at [200, 217] on nz-tabs-nav "Views Shared with me Library Favorites My Folder" at bounding box center [151, 259] width 139 height 302
click at [170, 217] on div "Library" at bounding box center [152, 216] width 106 height 28
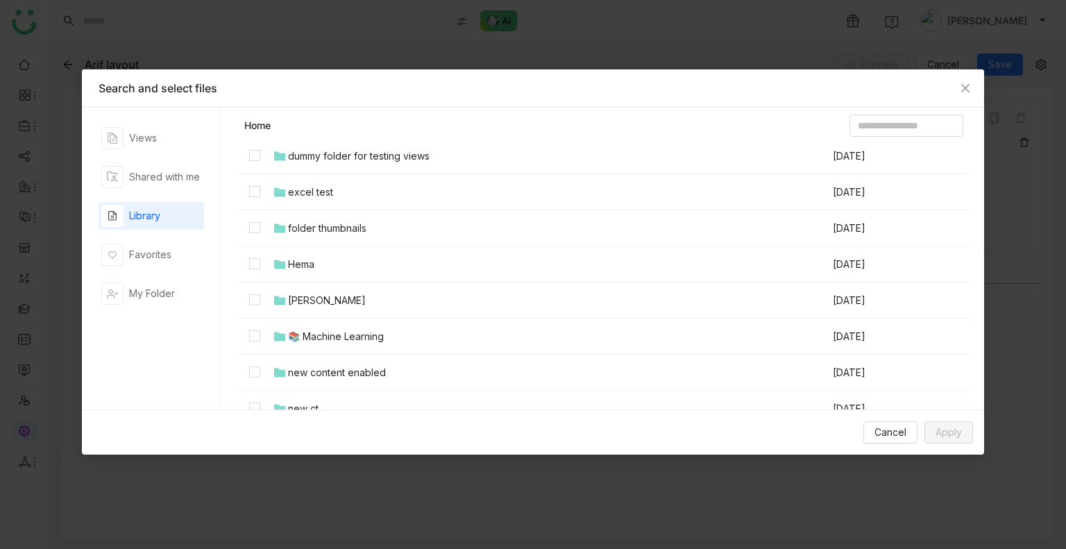
scroll to position [555, 0]
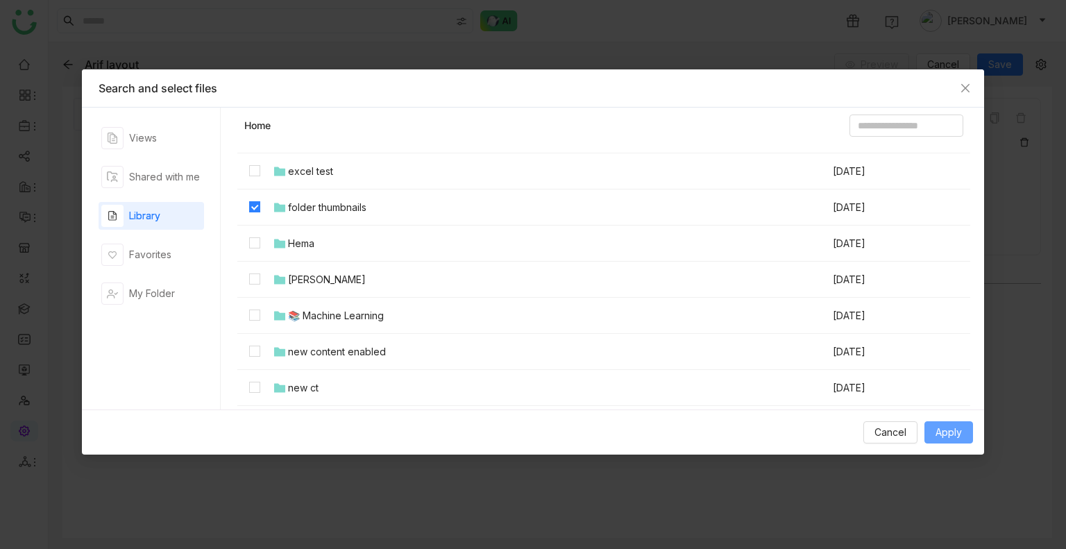
click at [950, 435] on span "Apply" at bounding box center [949, 432] width 26 height 15
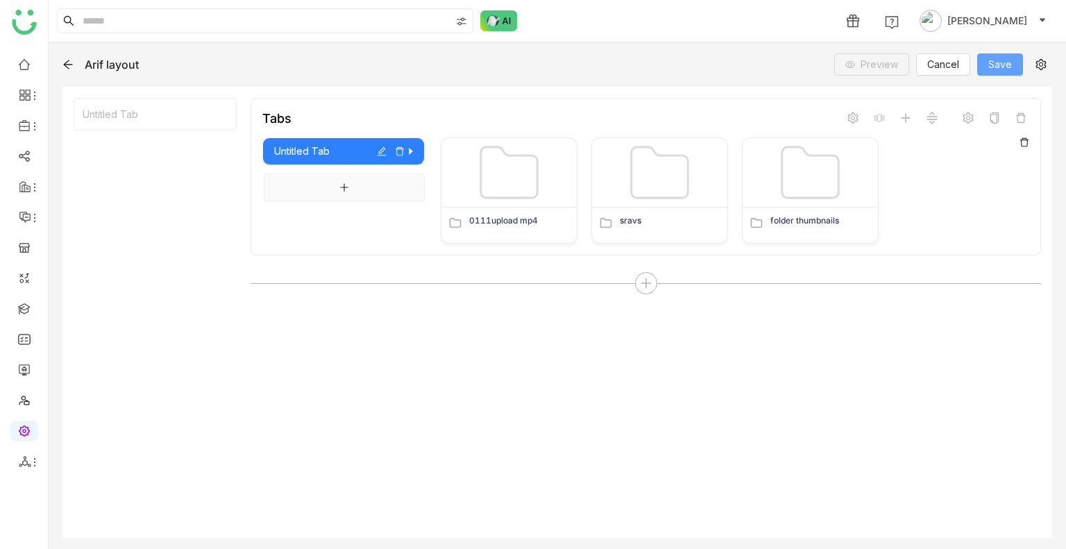
click at [1005, 61] on span "Save" at bounding box center [1001, 64] width 24 height 15
click at [31, 127] on icon at bounding box center [34, 126] width 11 height 11
click at [60, 201] on link "Library" at bounding box center [96, 206] width 90 height 10
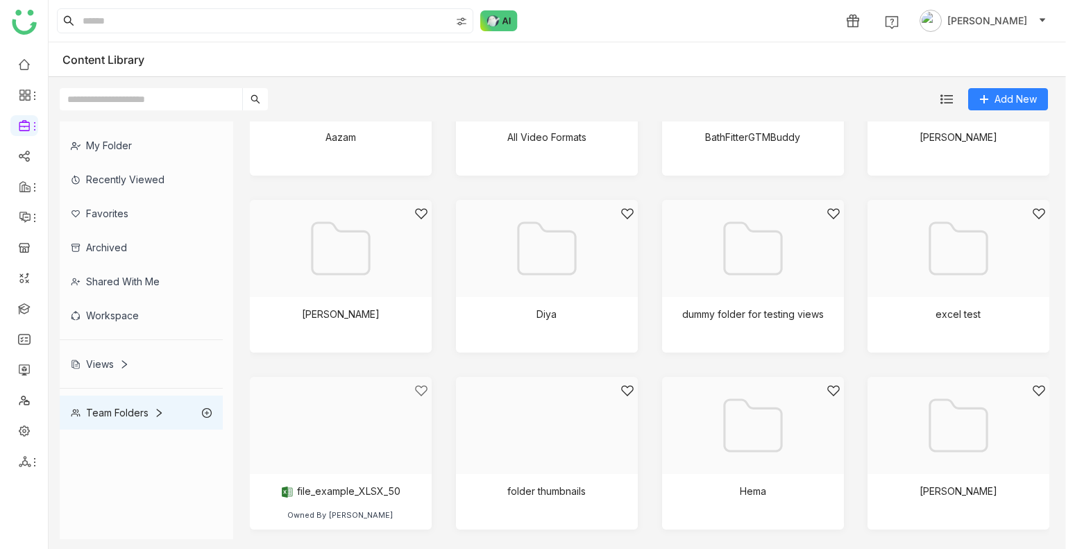
scroll to position [625, 0]
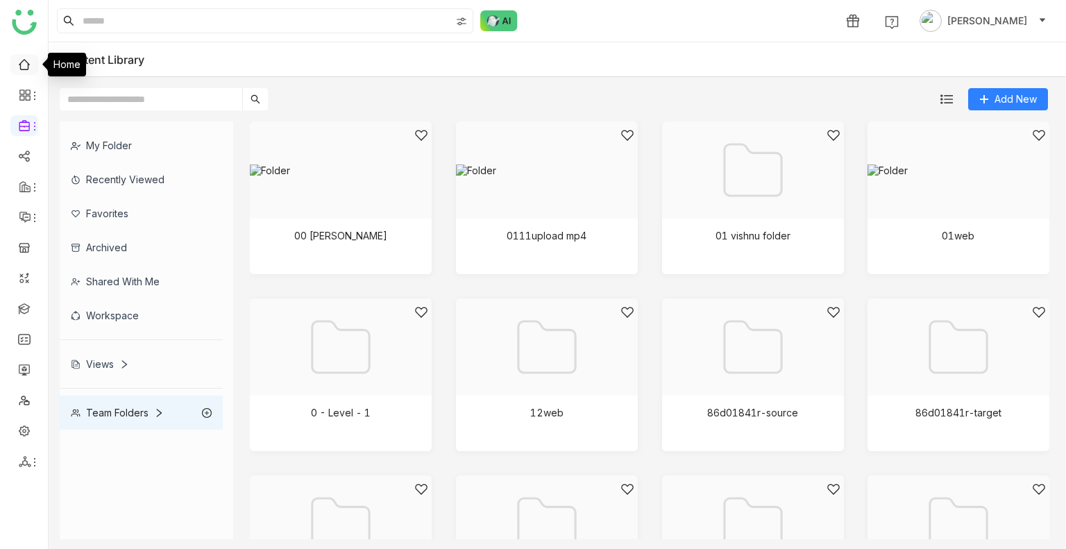
click at [24, 67] on link at bounding box center [24, 64] width 12 height 12
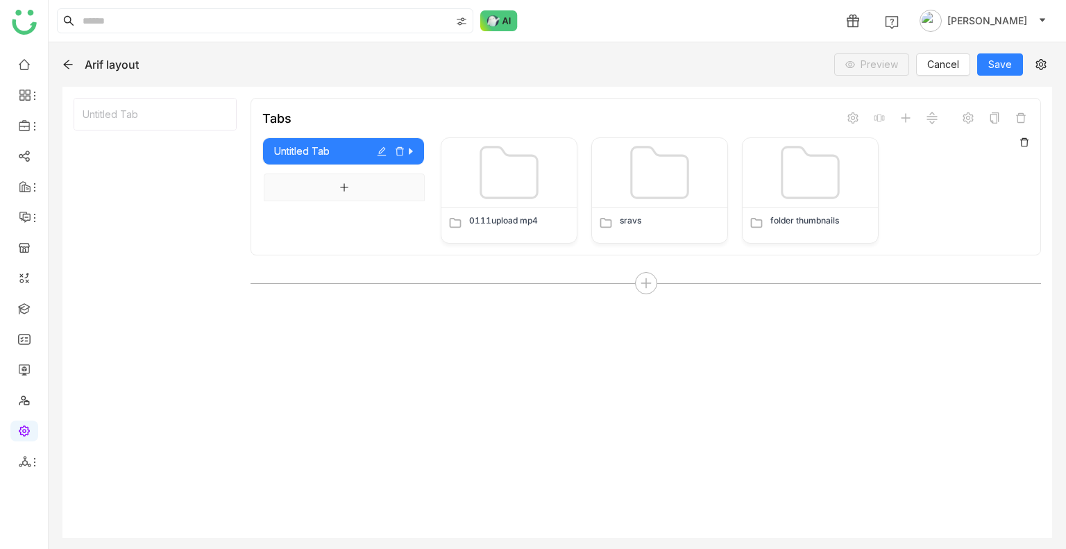
click at [72, 63] on icon at bounding box center [67, 64] width 11 height 11
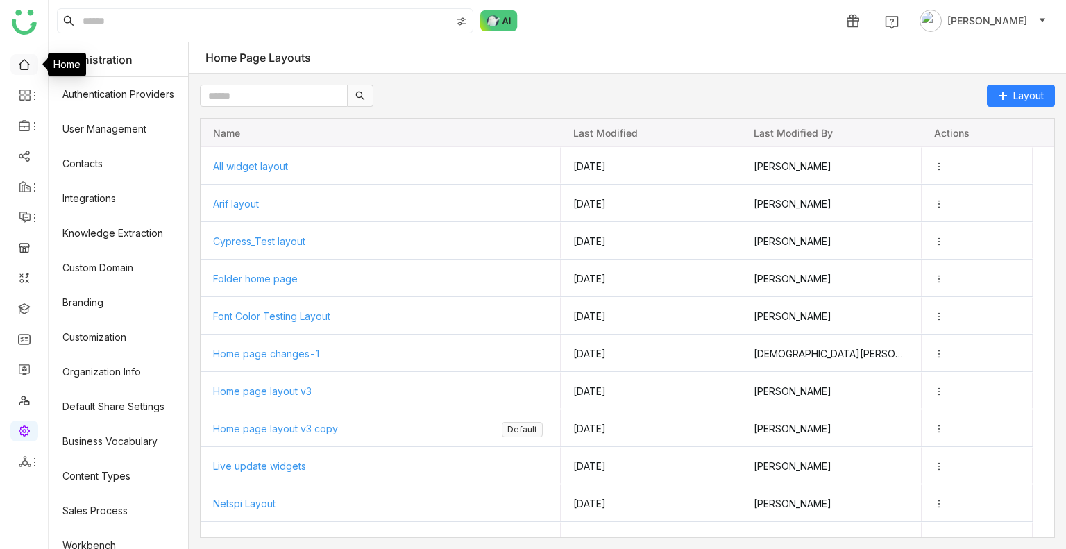
click at [21, 69] on link at bounding box center [24, 64] width 12 height 12
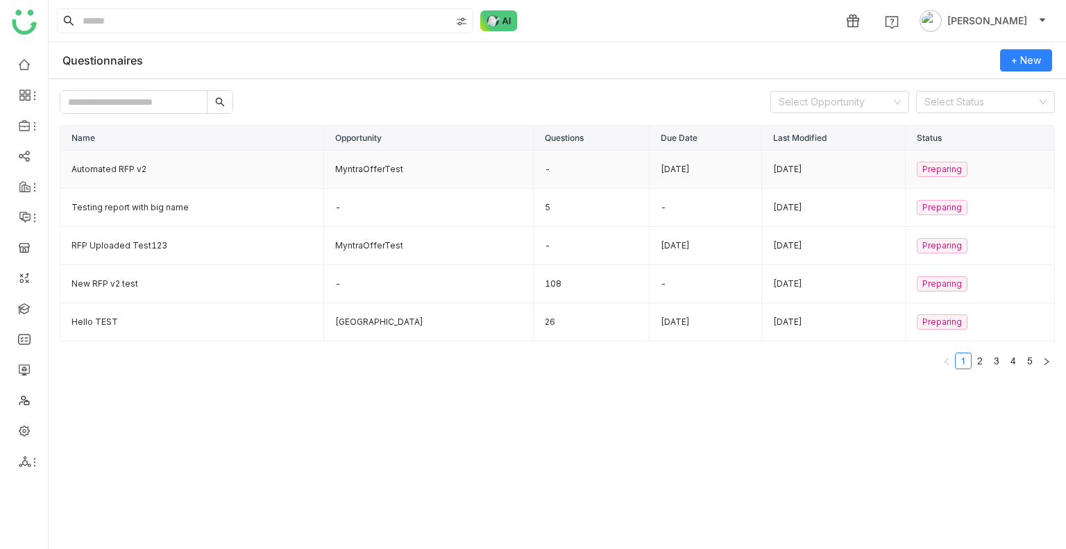
click at [115, 163] on td "Automated RFP v2" at bounding box center [192, 170] width 264 height 38
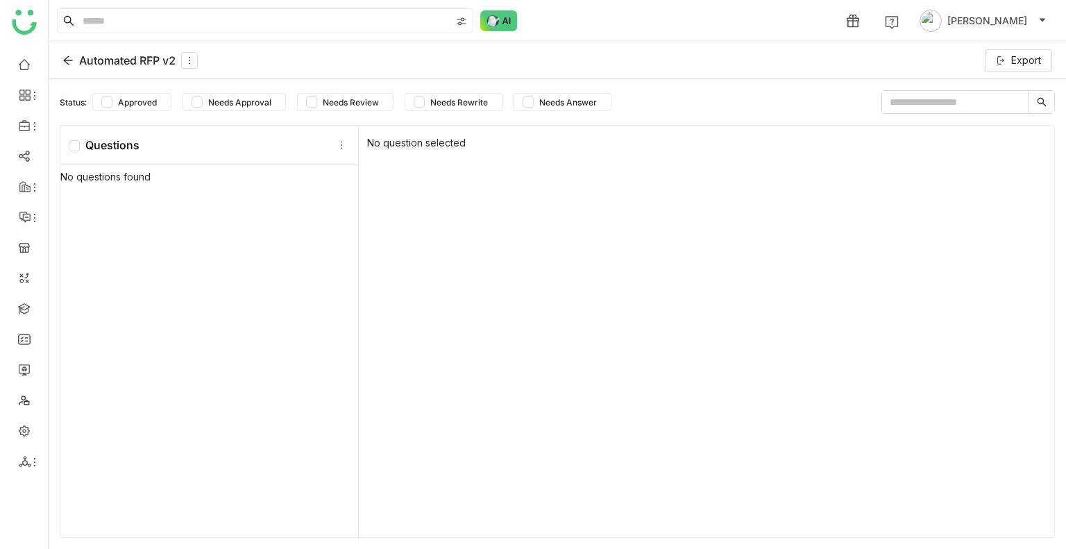
click at [67, 70] on div "Automated RFP v2 Export" at bounding box center [558, 60] width 1018 height 37
click at [69, 55] on icon at bounding box center [67, 60] width 11 height 11
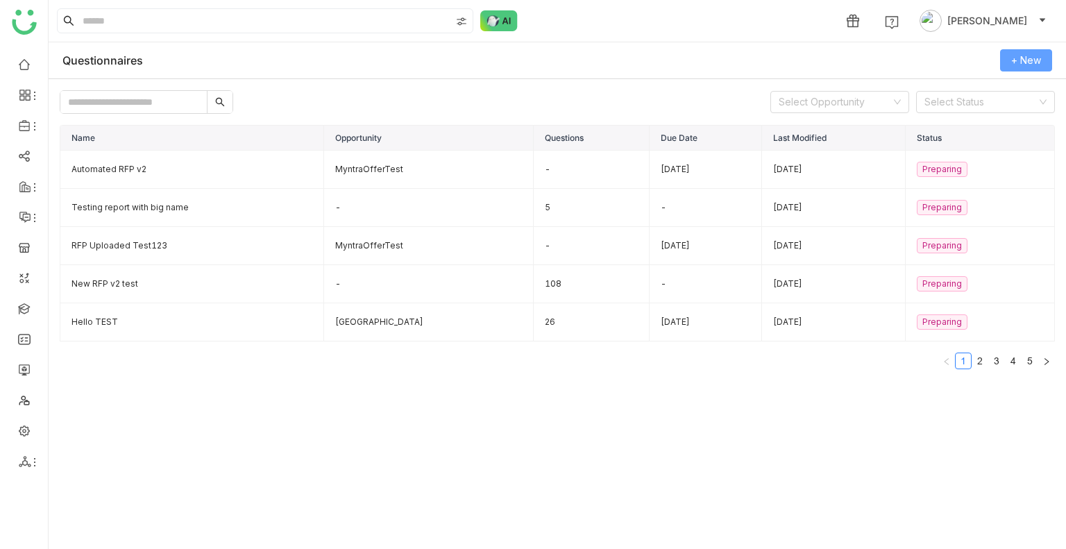
click at [1015, 58] on span "+ New" at bounding box center [1026, 60] width 30 height 15
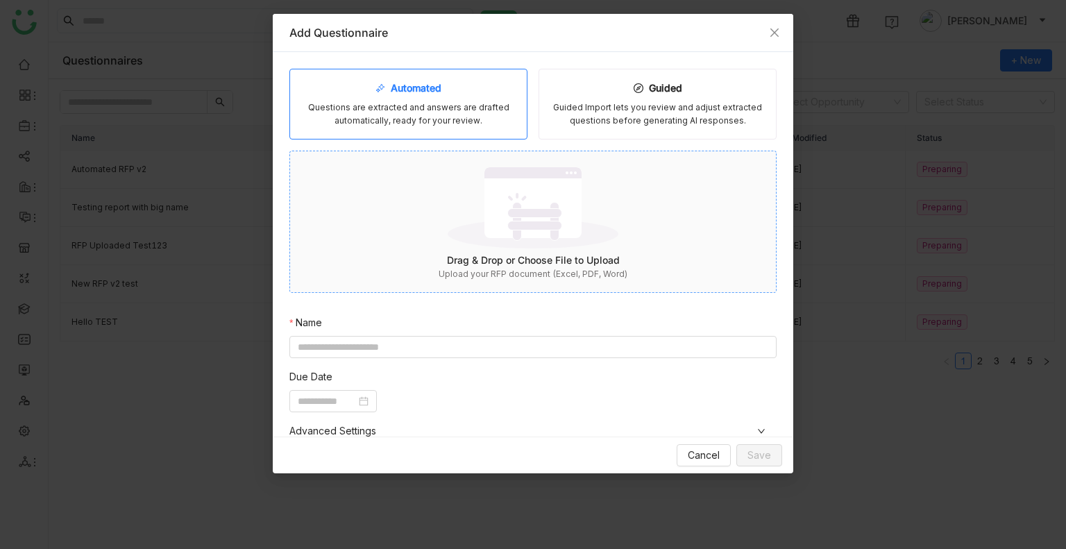
click at [496, 224] on img at bounding box center [533, 207] width 171 height 90
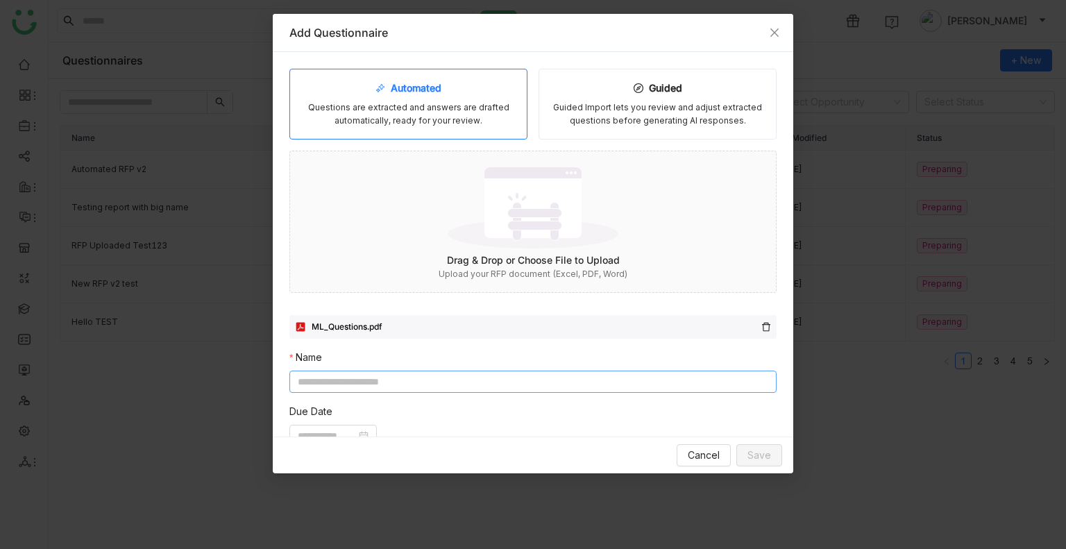
click at [422, 385] on input at bounding box center [532, 382] width 487 height 22
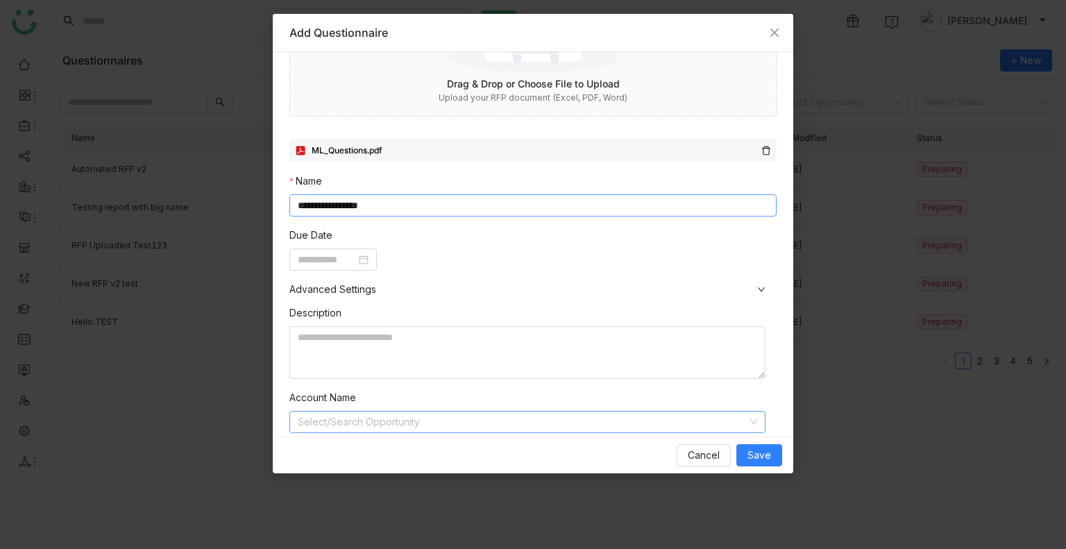
scroll to position [208, 0]
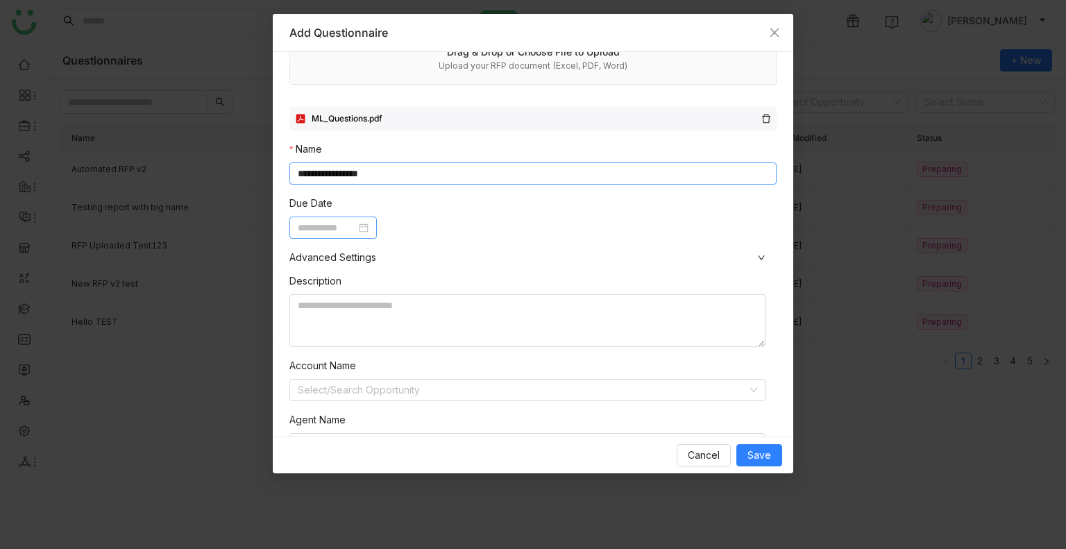
click at [312, 219] on nz-date-picker at bounding box center [332, 228] width 87 height 22
type input "**********"
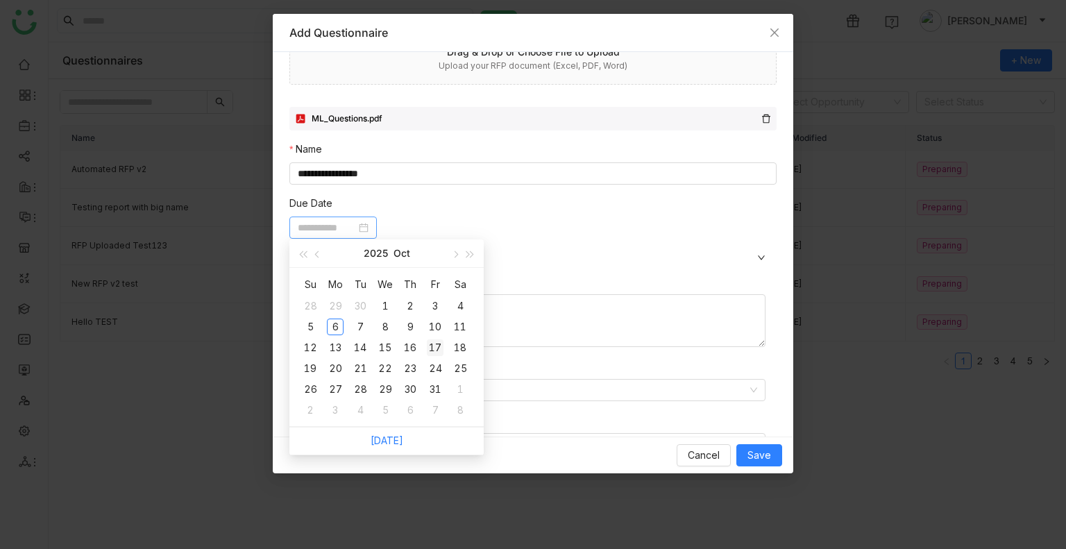
click at [431, 344] on div "17" at bounding box center [435, 347] width 17 height 17
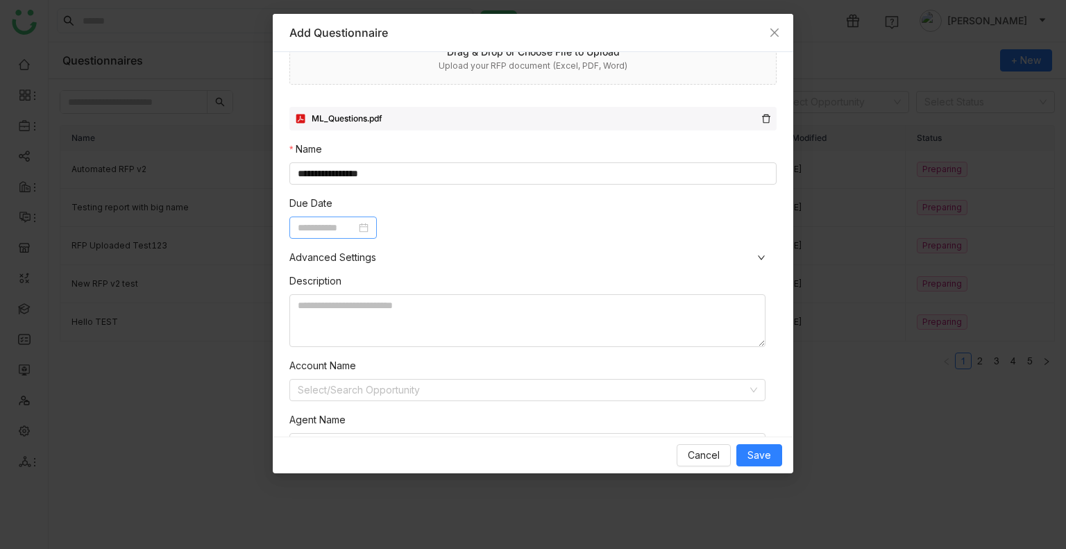
type input "**********"
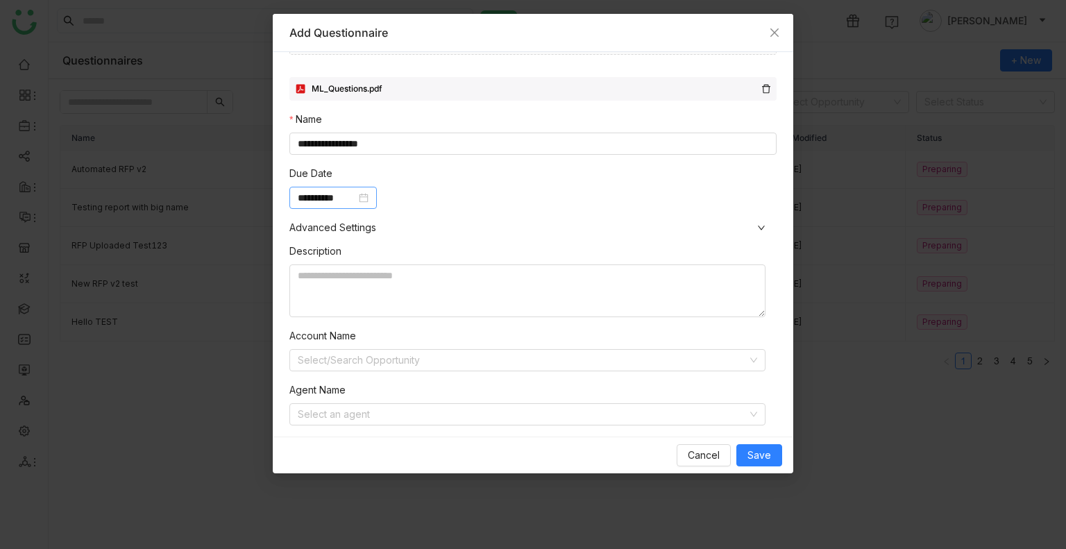
scroll to position [262, 0]
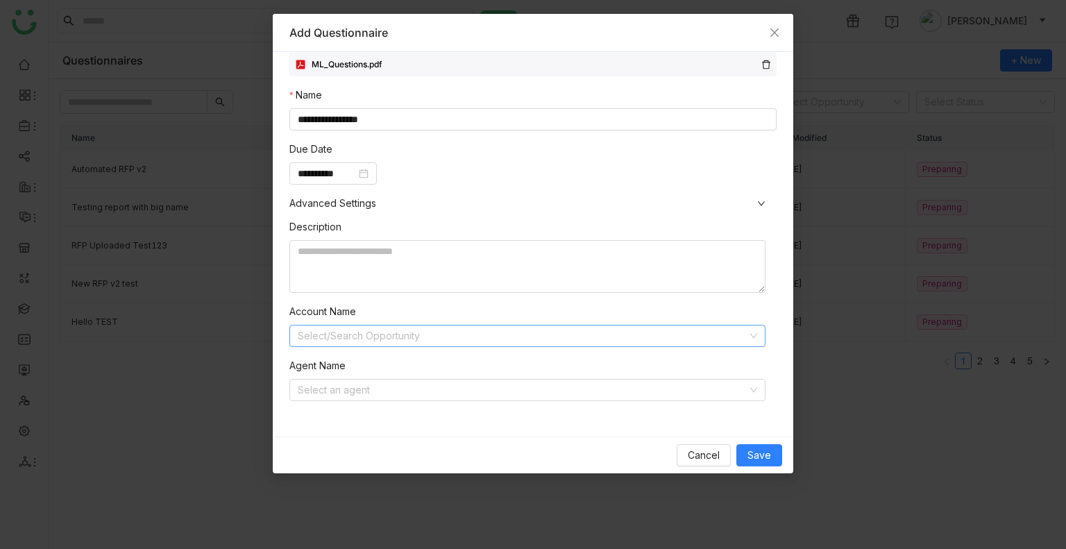
click at [434, 339] on input at bounding box center [523, 336] width 450 height 21
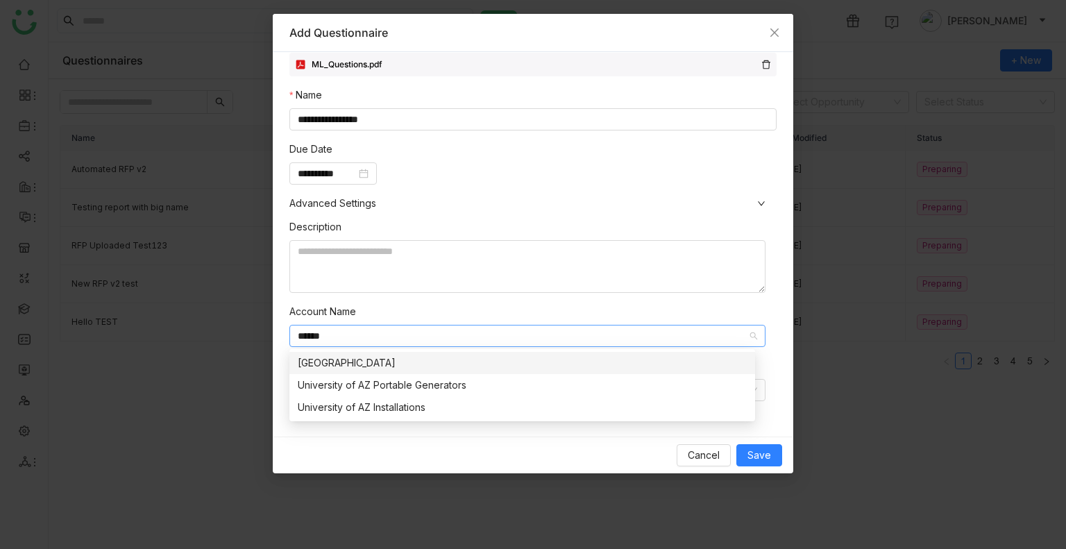
type input "******"
click at [378, 366] on div "[GEOGRAPHIC_DATA]" at bounding box center [522, 362] width 449 height 15
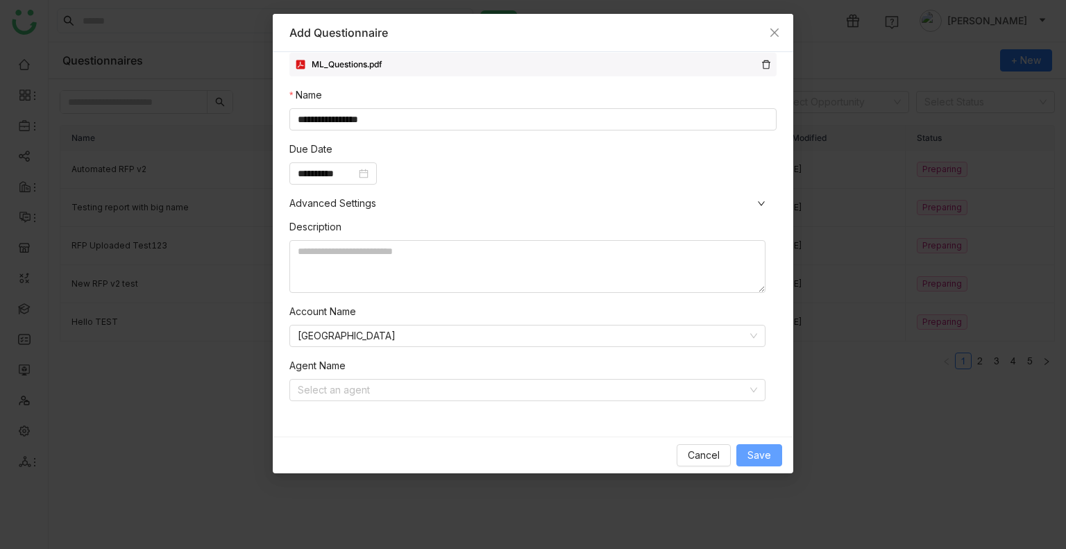
click at [750, 460] on span "Save" at bounding box center [760, 455] width 24 height 15
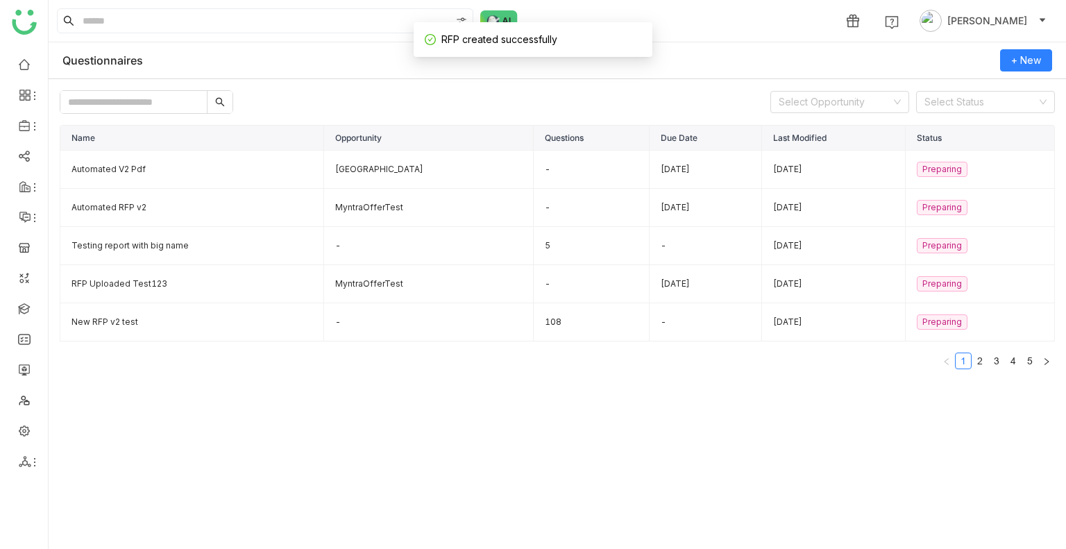
click at [580, 475] on div "Name Opportunity Questions Due Date Last Modified Status Automated V2 Pdf Unive…" at bounding box center [557, 332] width 995 height 415
click at [271, 174] on td "Automated V2 Pdf" at bounding box center [192, 170] width 264 height 38
click at [176, 196] on td "Automated RFP v2" at bounding box center [192, 208] width 264 height 38
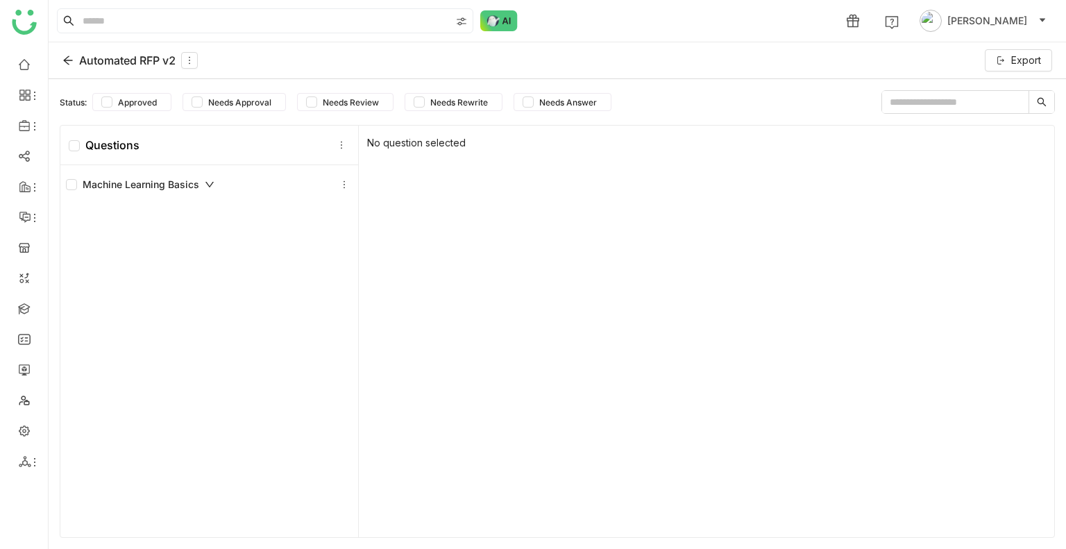
click at [213, 183] on icon at bounding box center [210, 185] width 10 height 10
click at [63, 57] on icon at bounding box center [67, 60] width 11 height 11
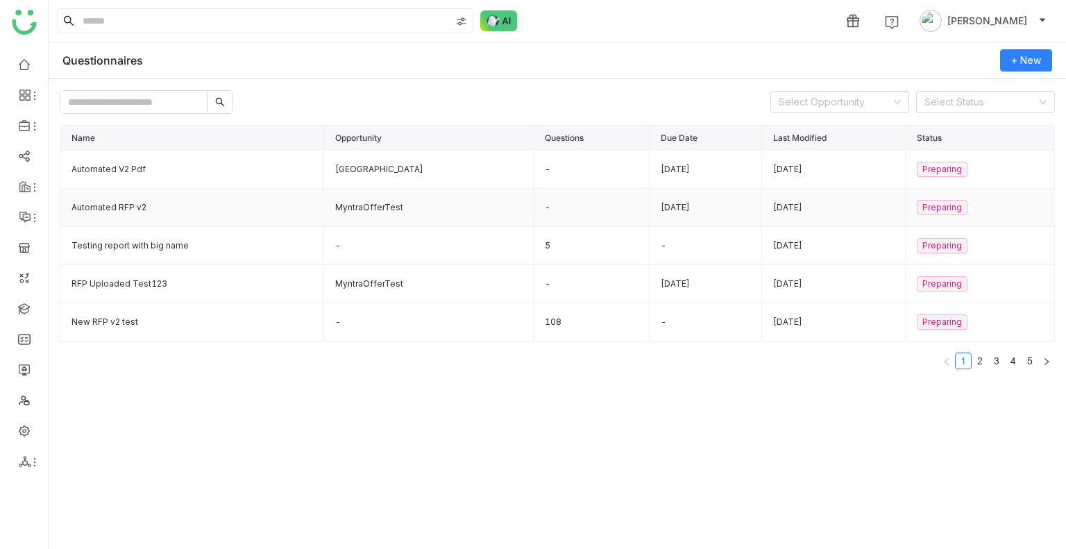
click at [106, 194] on td "Automated RFP v2" at bounding box center [192, 208] width 264 height 38
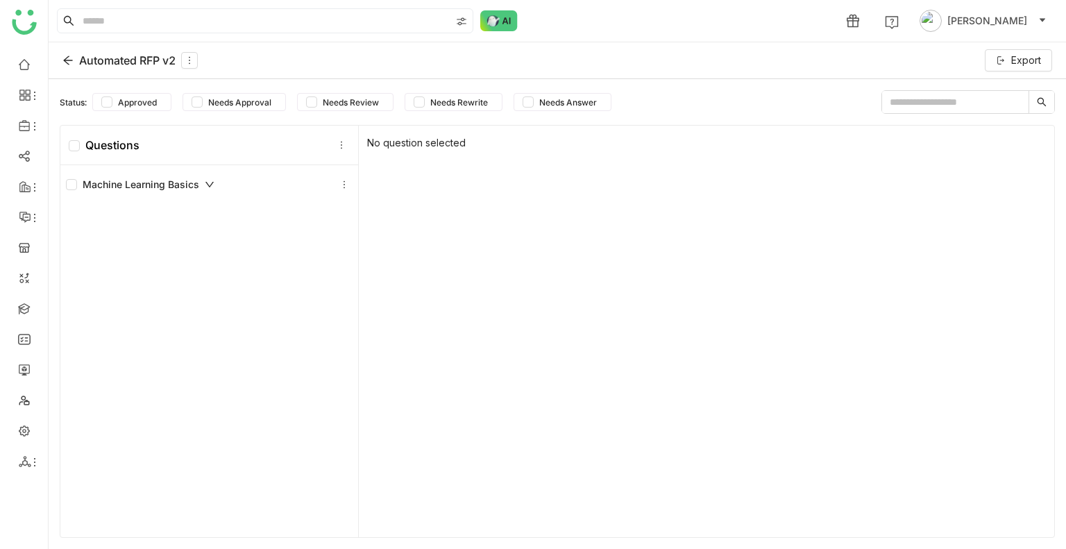
click at [72, 53] on div "Automated RFP v2" at bounding box center [129, 60] width 135 height 17
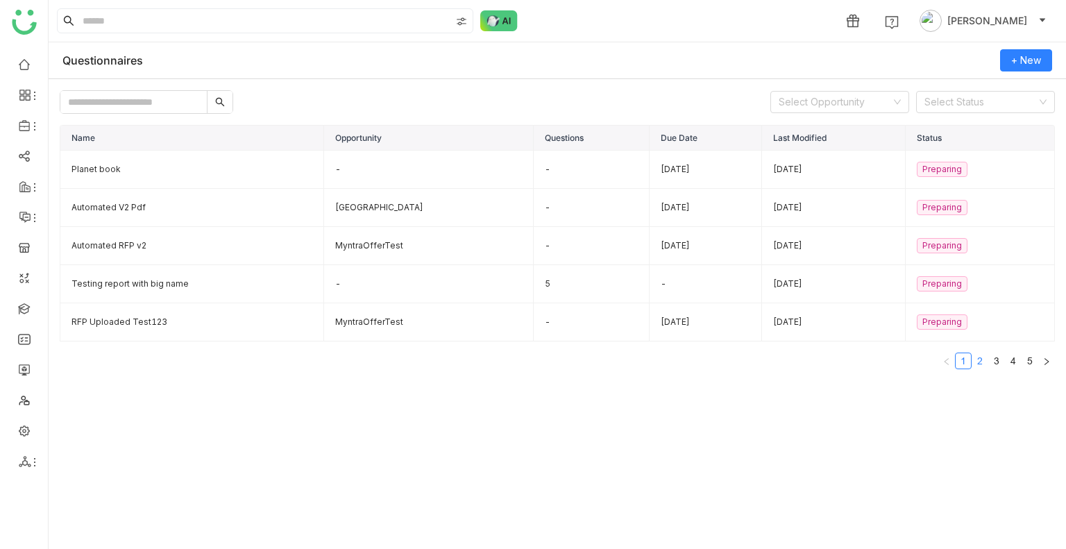
click at [975, 358] on link "2" at bounding box center [980, 360] width 15 height 15
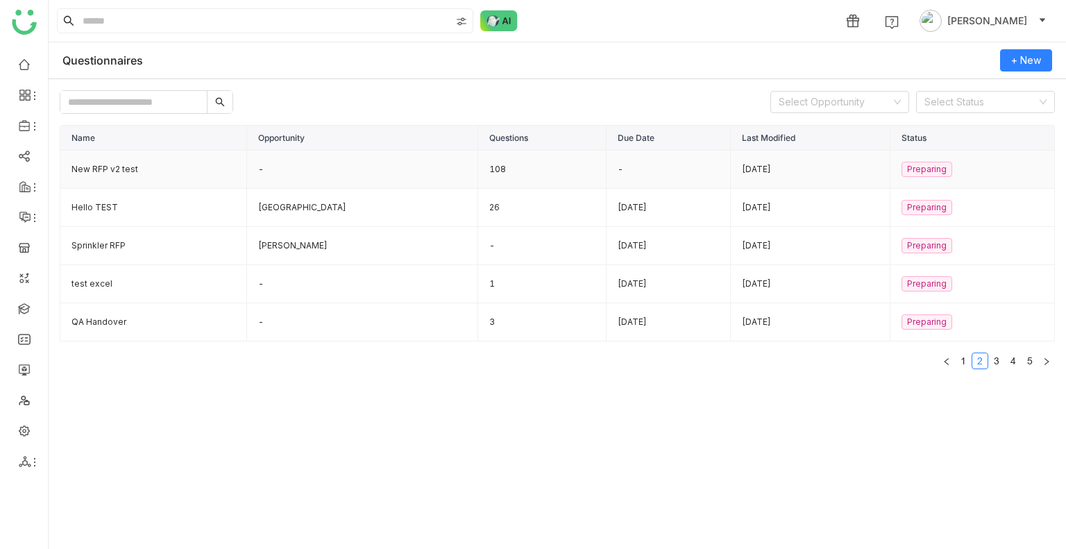
click at [94, 177] on td "New RFP v2 test" at bounding box center [153, 170] width 187 height 38
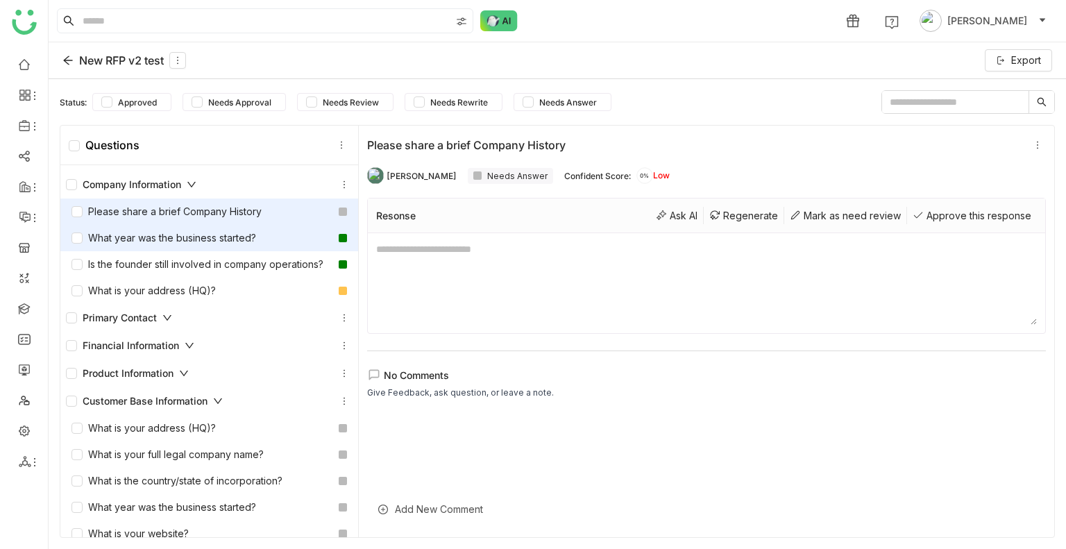
click at [156, 235] on div "What year was the business started?" at bounding box center [164, 237] width 185 height 15
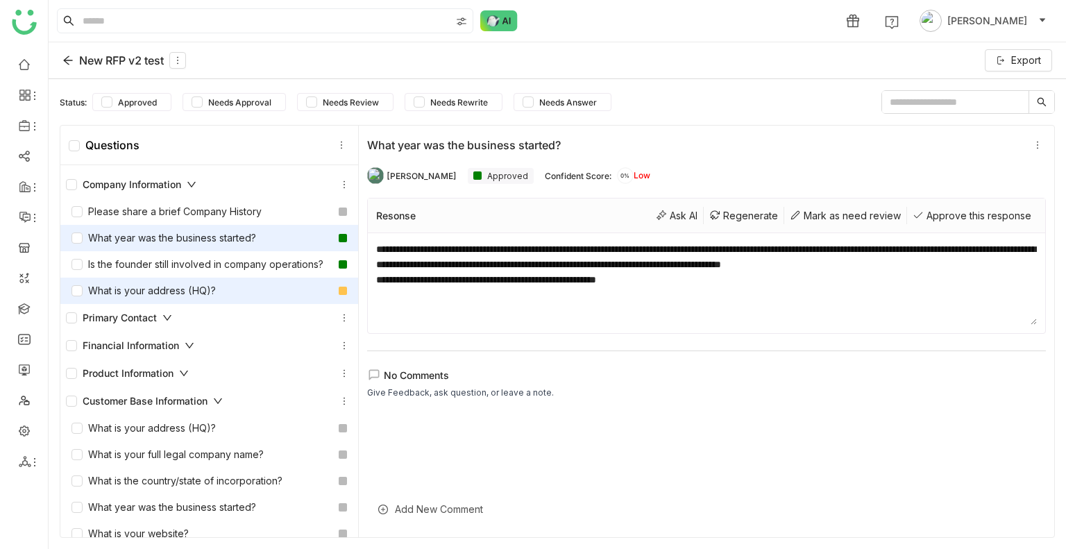
click at [139, 299] on div "What is your address (HQ)?" at bounding box center [144, 290] width 144 height 15
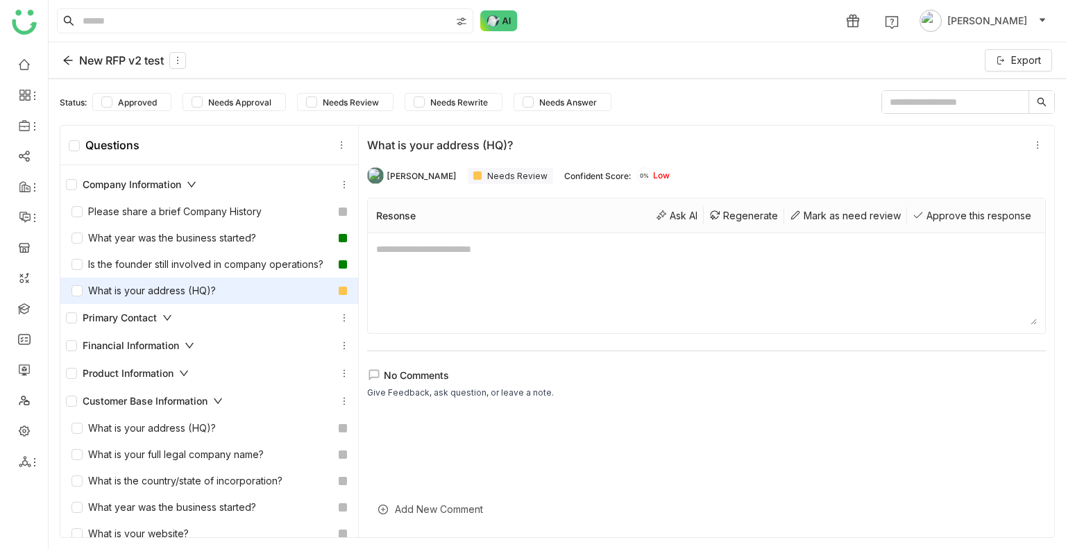
click at [124, 381] on div "Product Information" at bounding box center [127, 373] width 123 height 15
click at [162, 409] on div "Customer Base Information" at bounding box center [144, 401] width 157 height 15
click at [165, 409] on div "Customer Base Information" at bounding box center [144, 401] width 157 height 15
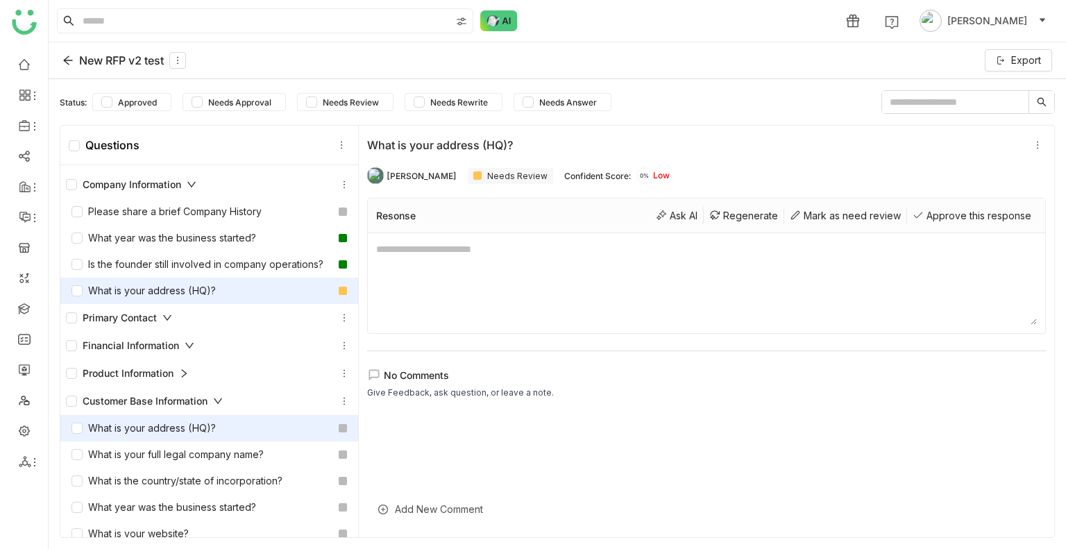
click at [128, 436] on div "What is your address (HQ)?" at bounding box center [144, 428] width 144 height 15
click at [934, 213] on div "Approve this response" at bounding box center [972, 215] width 130 height 17
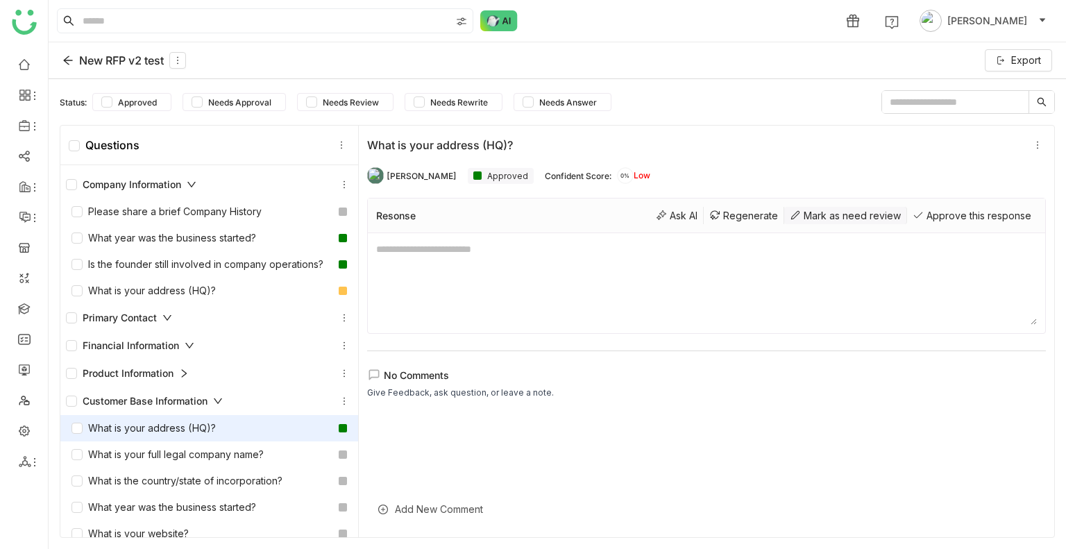
click at [829, 222] on div "Mark as need review" at bounding box center [845, 215] width 123 height 17
click at [665, 222] on div "Ask AI" at bounding box center [676, 215] width 53 height 17
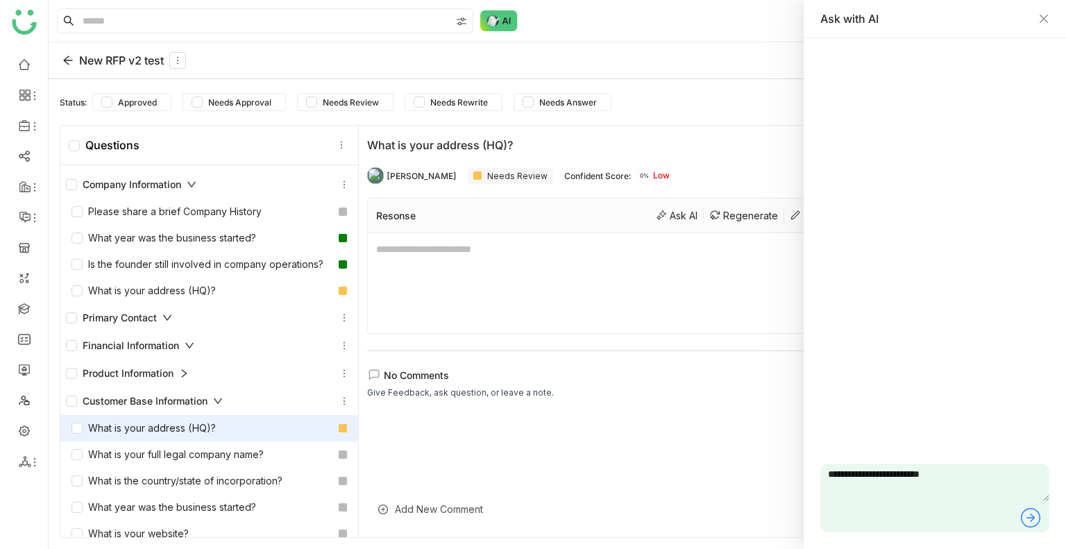
click at [1027, 523] on icon at bounding box center [1031, 518] width 22 height 22
click at [67, 66] on div "New RFP v2 test" at bounding box center [124, 60] width 124 height 17
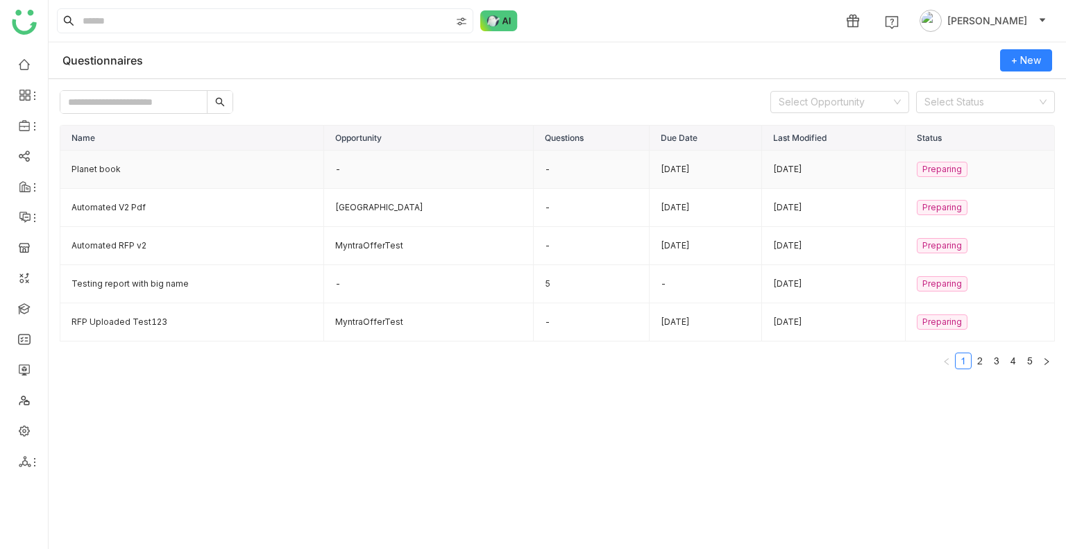
click at [92, 171] on td "Planet book" at bounding box center [192, 170] width 264 height 38
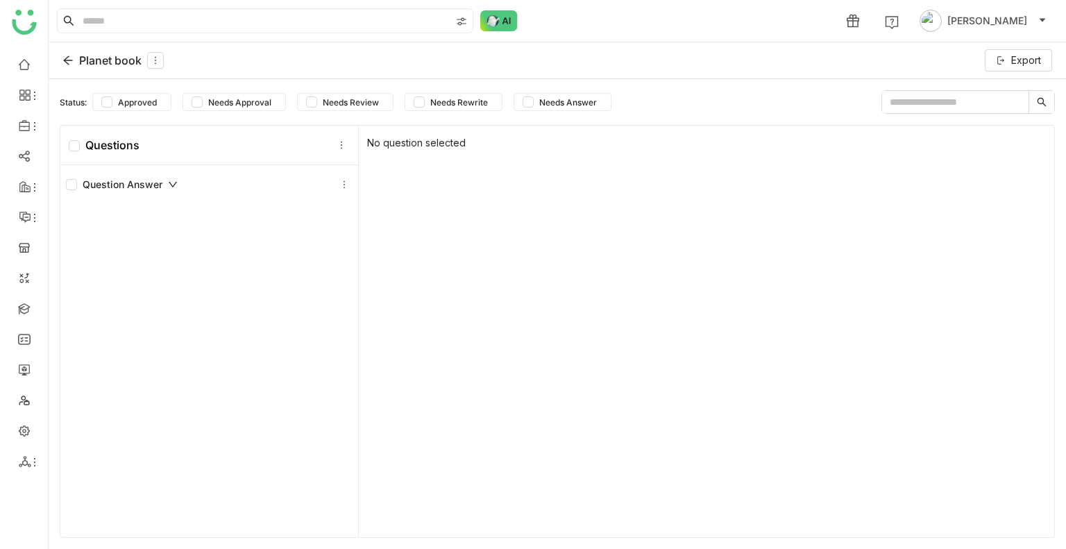
click at [74, 58] on div "Planet book" at bounding box center [112, 60] width 101 height 17
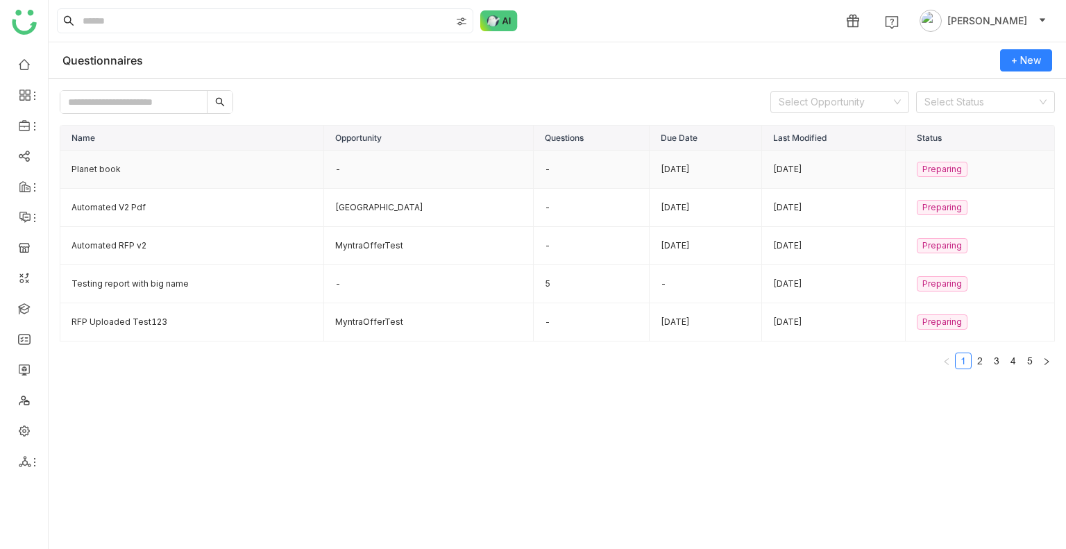
click at [94, 169] on td "Planet book" at bounding box center [192, 170] width 264 height 38
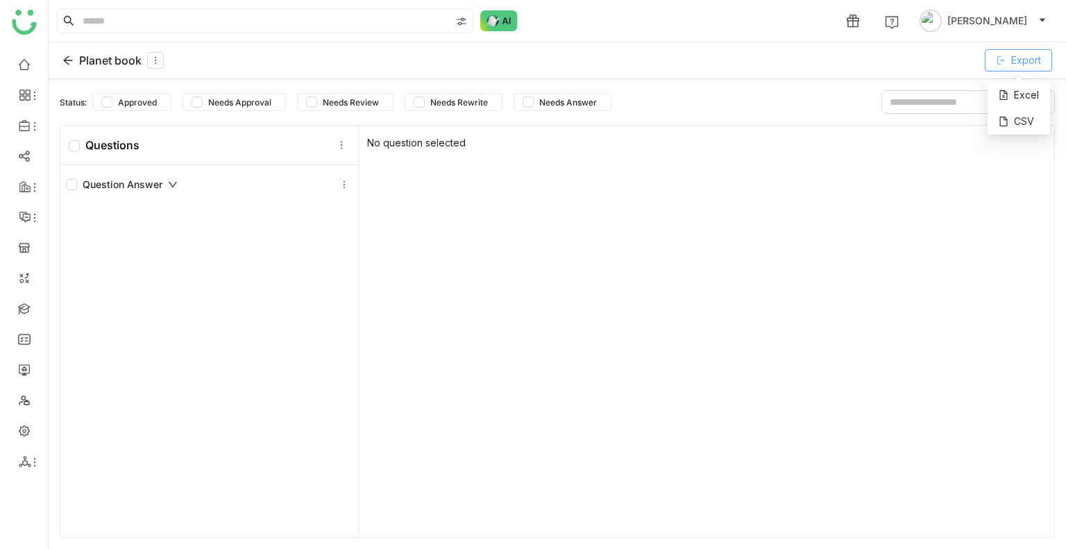
click at [1003, 63] on icon at bounding box center [1001, 61] width 10 height 10
click at [1028, 120] on div "CSV" at bounding box center [1019, 121] width 62 height 26
click at [72, 65] on icon at bounding box center [67, 60] width 11 height 11
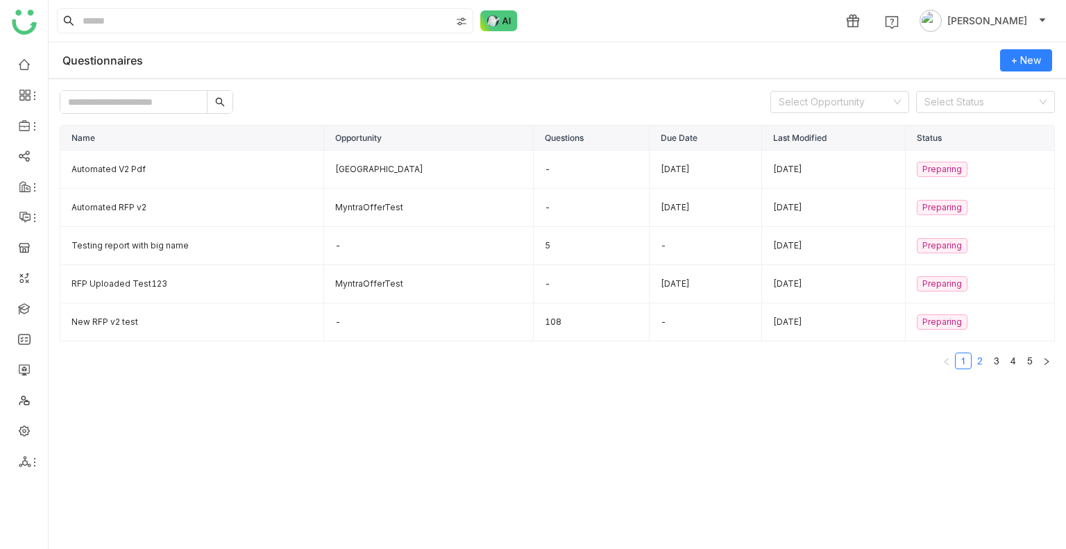
click at [980, 363] on link "2" at bounding box center [980, 360] width 15 height 15
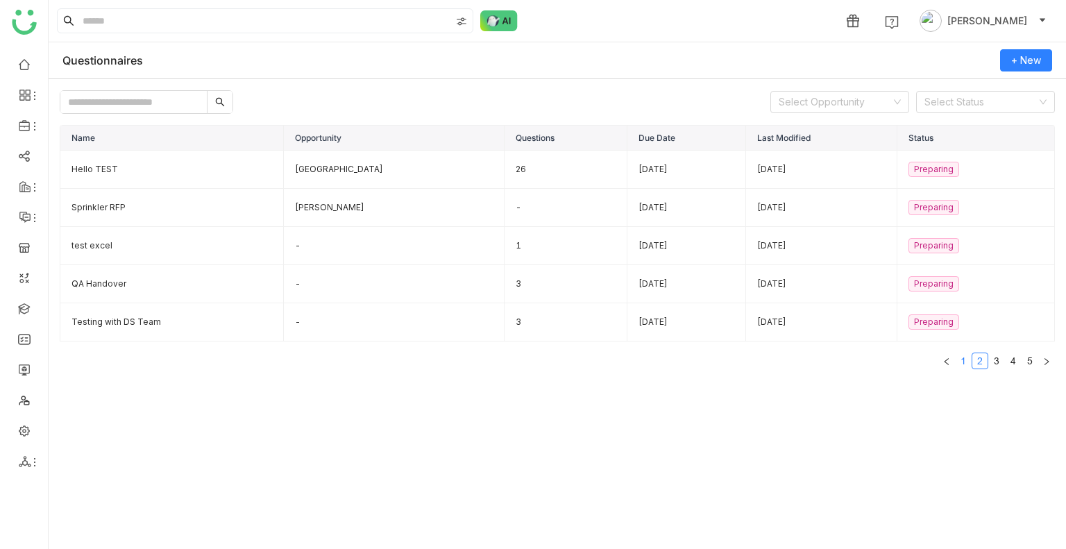
click at [961, 358] on link "1" at bounding box center [963, 360] width 15 height 15
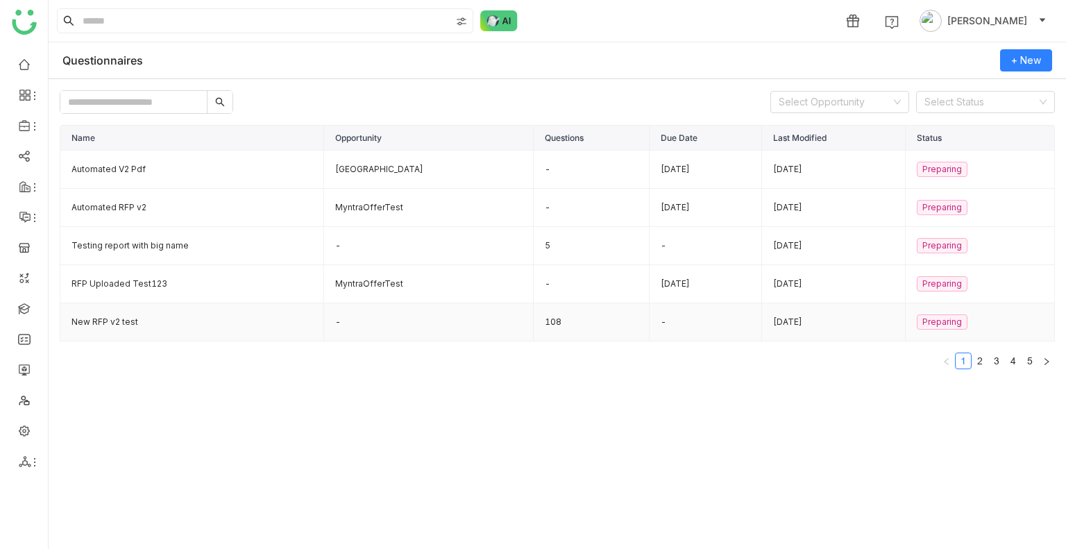
click at [146, 319] on td "New RFP v2 test" at bounding box center [192, 322] width 264 height 38
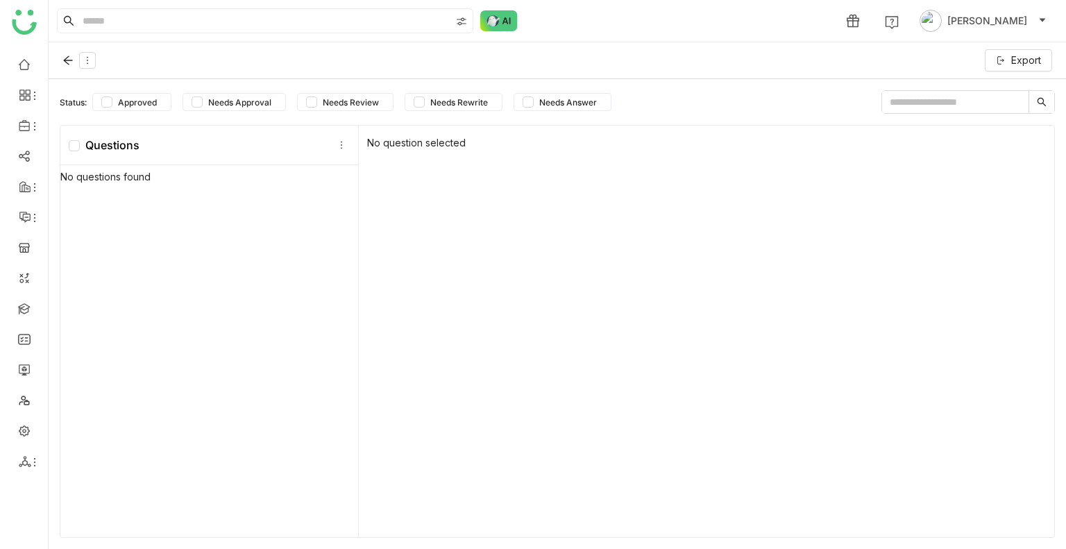
click at [146, 319] on div "No questions found" at bounding box center [209, 353] width 298 height 376
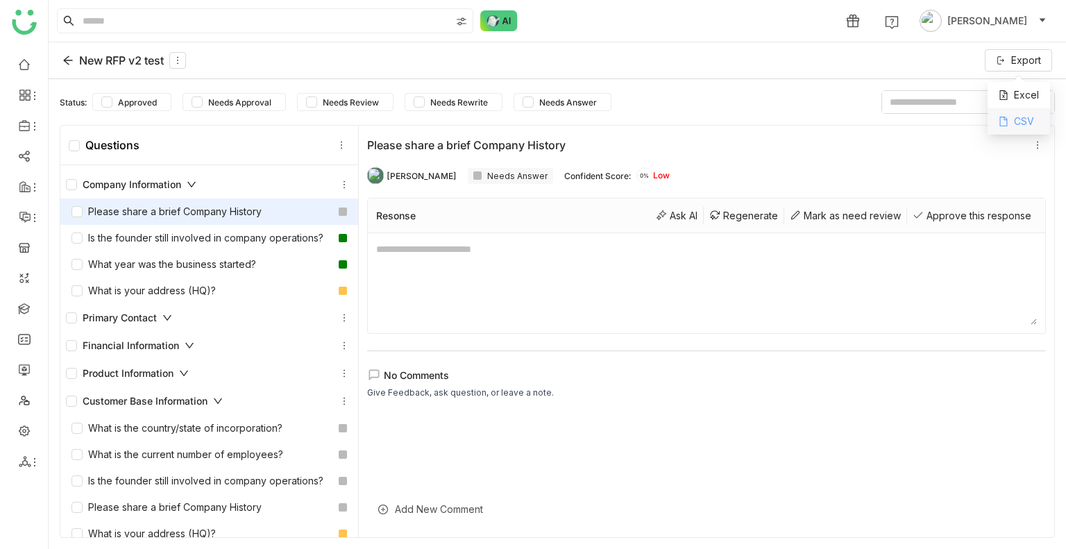
click at [1029, 117] on div "CSV" at bounding box center [1019, 121] width 62 height 26
click at [193, 185] on icon at bounding box center [192, 185] width 10 height 10
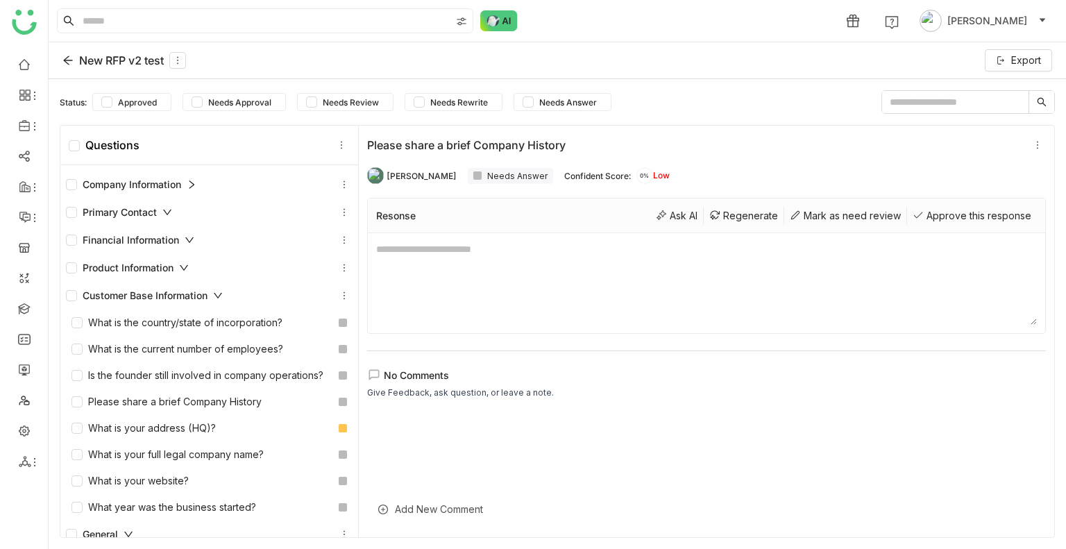
click at [162, 209] on div "Primary Contact" at bounding box center [119, 212] width 106 height 15
click at [192, 237] on icon at bounding box center [190, 240] width 10 height 10
drag, startPoint x: 183, startPoint y: 266, endPoint x: 206, endPoint y: 285, distance: 30.0
click at [183, 266] on icon at bounding box center [184, 268] width 10 height 10
click at [219, 291] on icon at bounding box center [218, 296] width 10 height 10
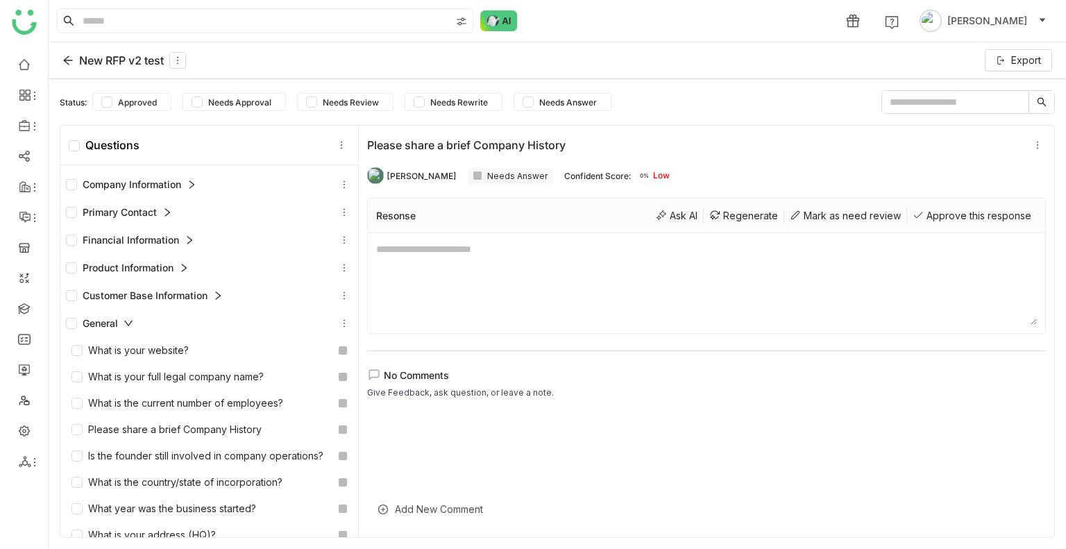
click at [131, 328] on div "General" at bounding box center [99, 323] width 67 height 15
click at [231, 348] on icon at bounding box center [230, 351] width 10 height 10
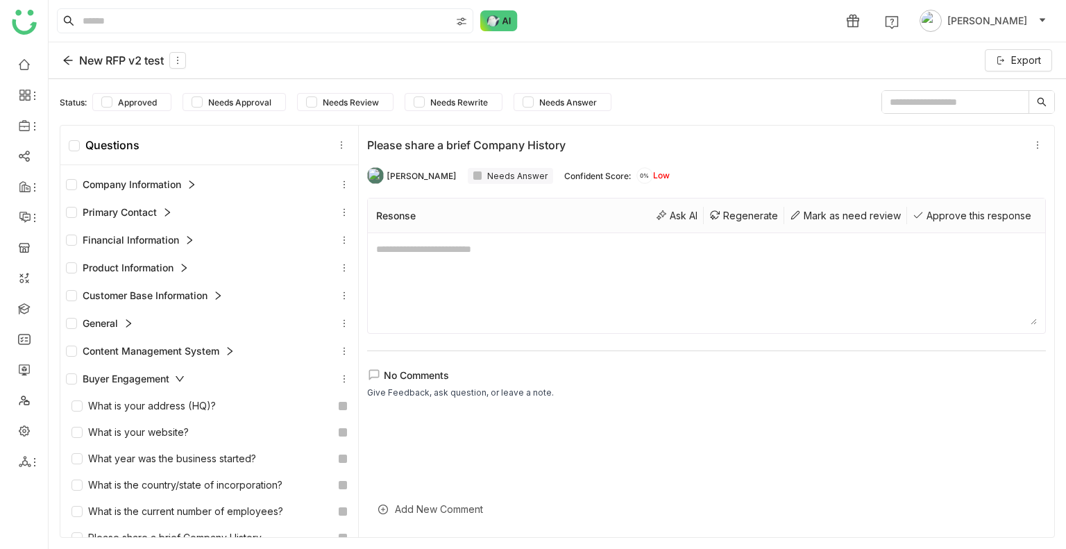
click at [177, 380] on icon at bounding box center [180, 379] width 10 height 10
click at [156, 407] on icon at bounding box center [157, 407] width 10 height 10
click at [158, 431] on icon at bounding box center [158, 435] width 10 height 10
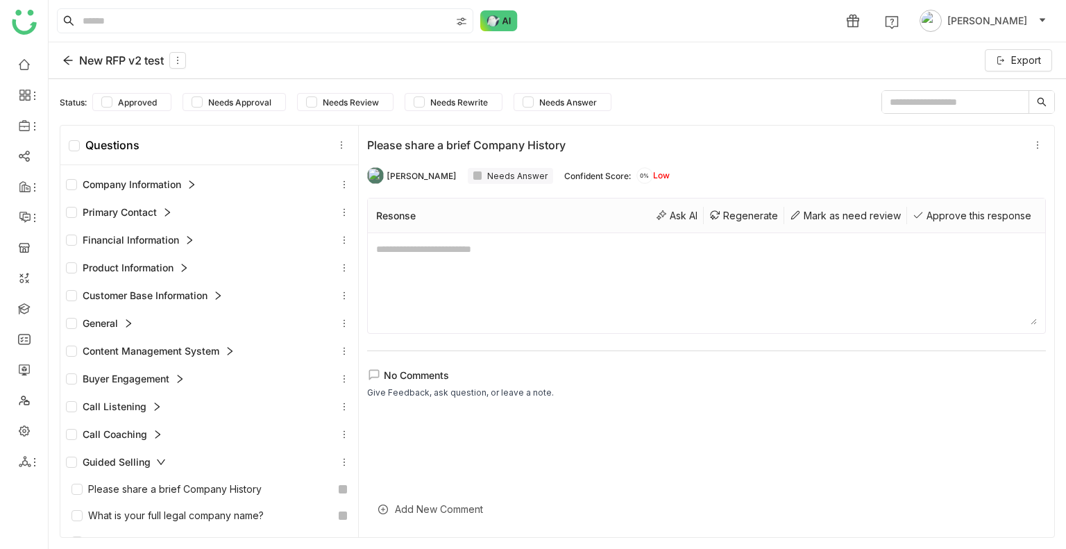
click at [167, 460] on div "Guided Selling" at bounding box center [209, 462] width 287 height 17
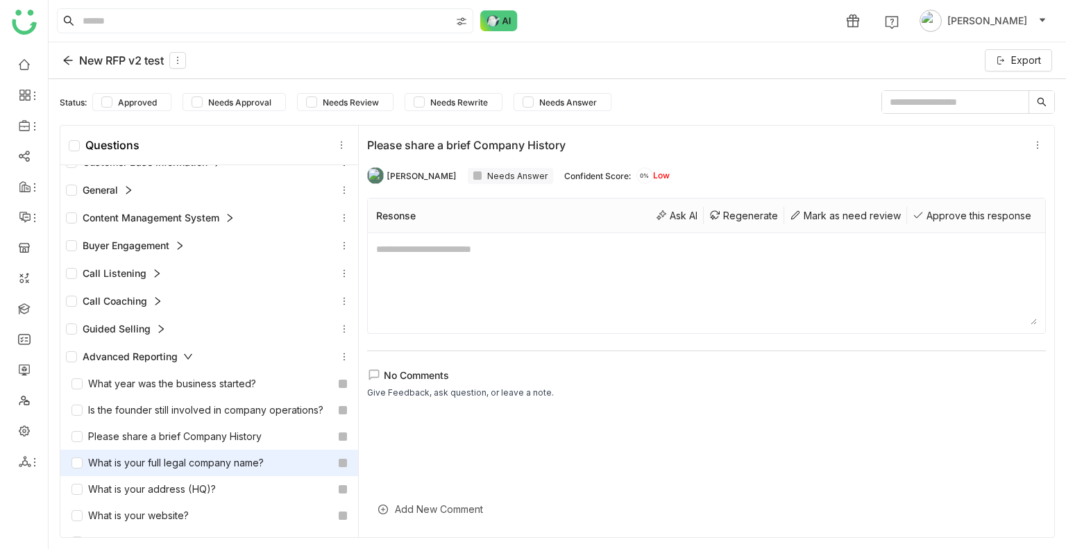
scroll to position [208, 0]
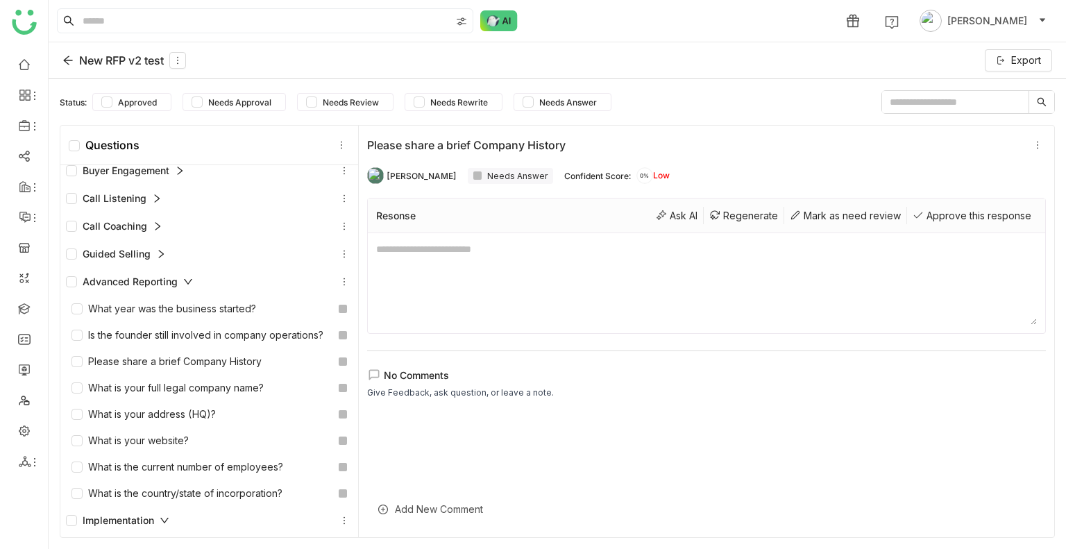
click at [190, 280] on icon at bounding box center [188, 282] width 8 height 6
click at [162, 305] on icon at bounding box center [165, 310] width 10 height 10
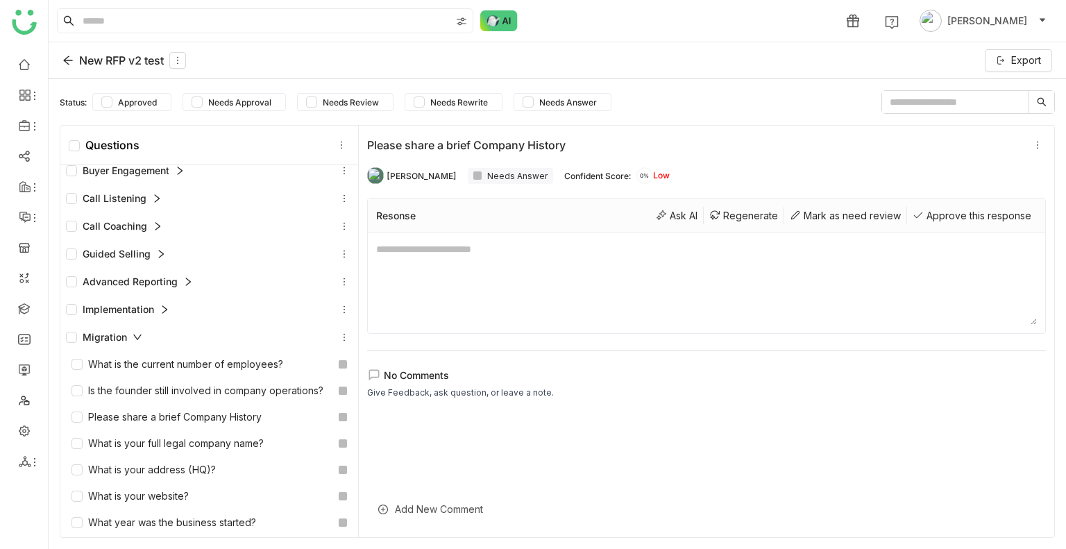
click at [135, 333] on icon at bounding box center [138, 338] width 10 height 10
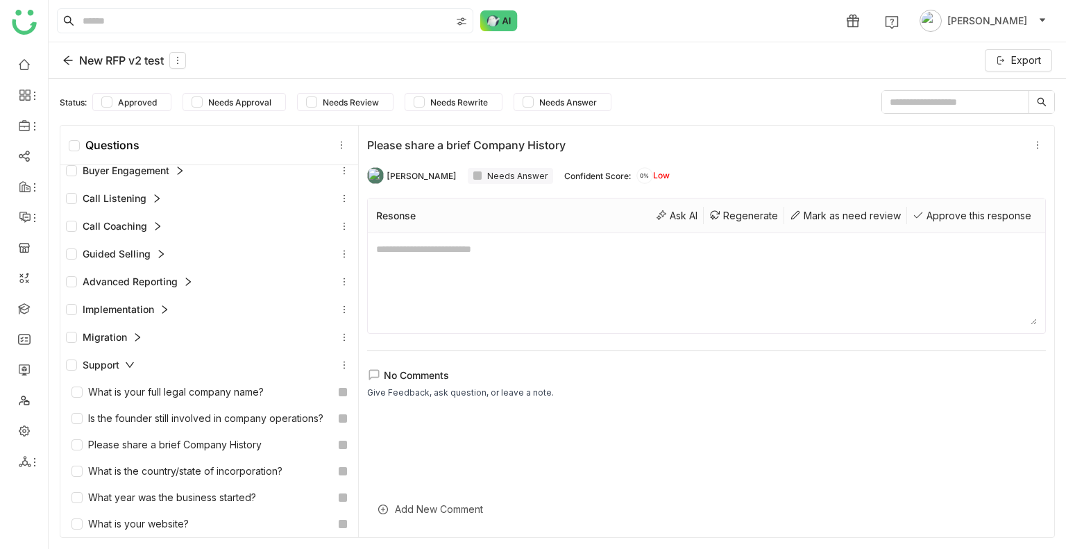
click at [131, 365] on icon at bounding box center [130, 365] width 8 height 6
click at [258, 394] on icon at bounding box center [260, 393] width 10 height 10
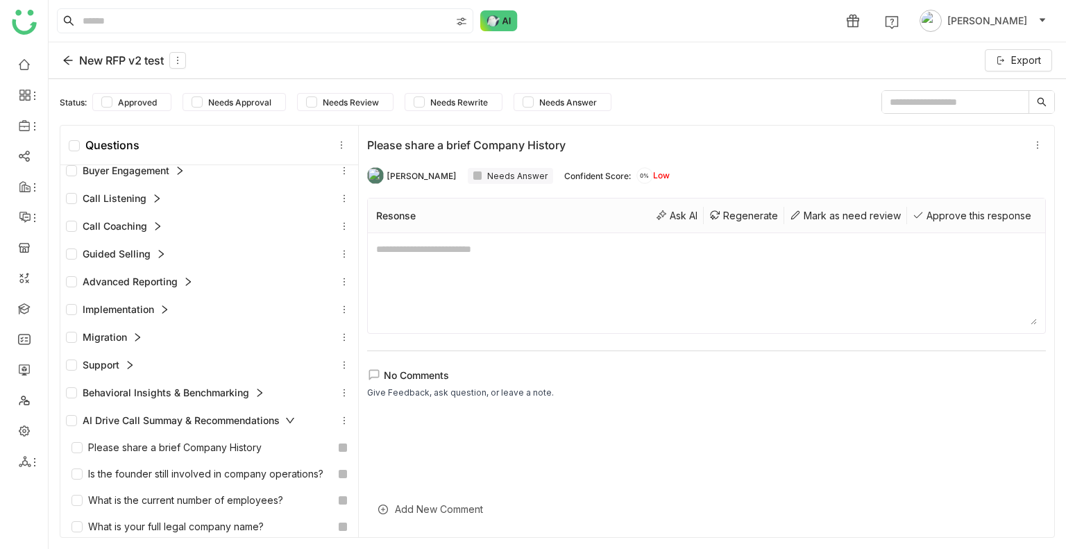
click at [286, 417] on icon at bounding box center [290, 421] width 10 height 10
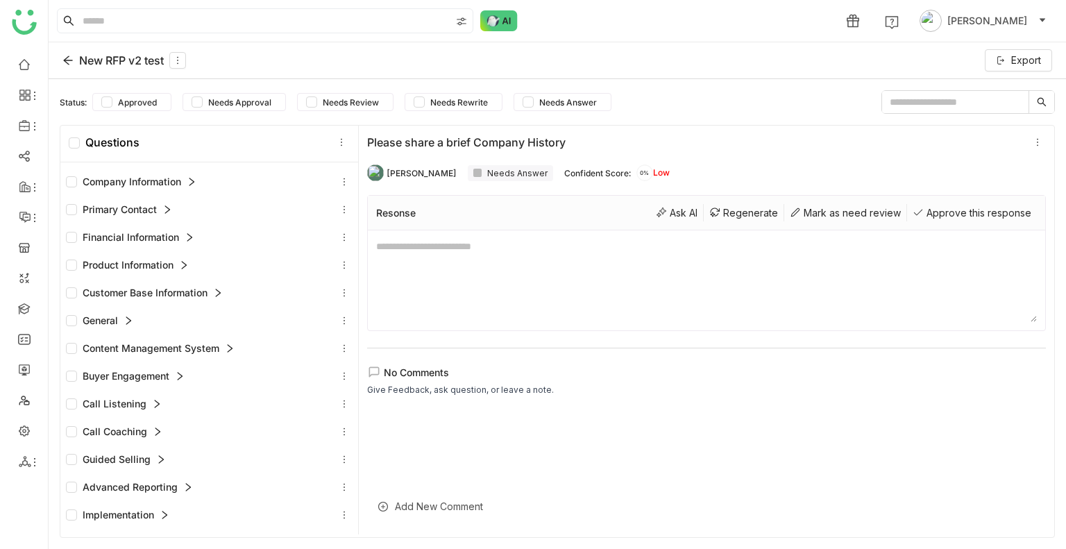
scroll to position [0, 0]
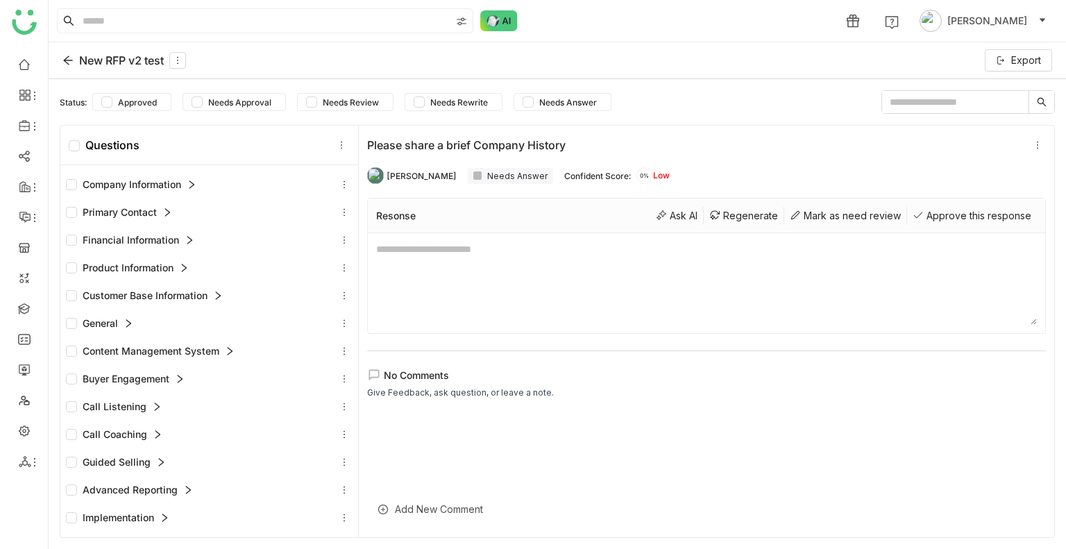
click at [197, 176] on div "Company Information" at bounding box center [209, 184] width 287 height 17
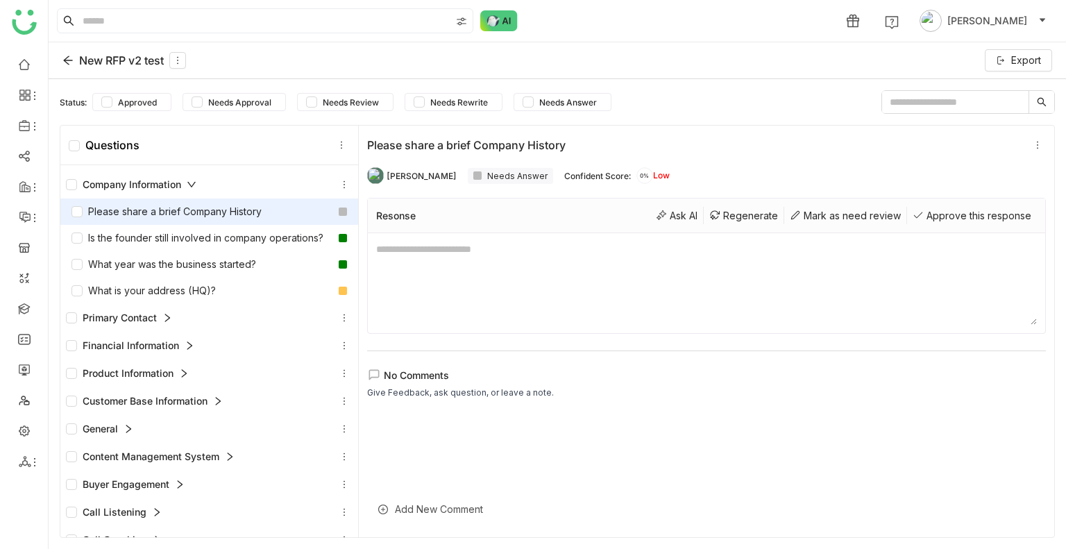
click at [164, 326] on div "Primary Contact" at bounding box center [119, 317] width 106 height 15
click at [163, 326] on div "Primary Contact" at bounding box center [119, 317] width 106 height 15
click at [165, 323] on icon at bounding box center [167, 318] width 10 height 10
click at [193, 351] on icon at bounding box center [190, 346] width 10 height 10
click at [192, 382] on div "Product Information" at bounding box center [209, 373] width 287 height 17
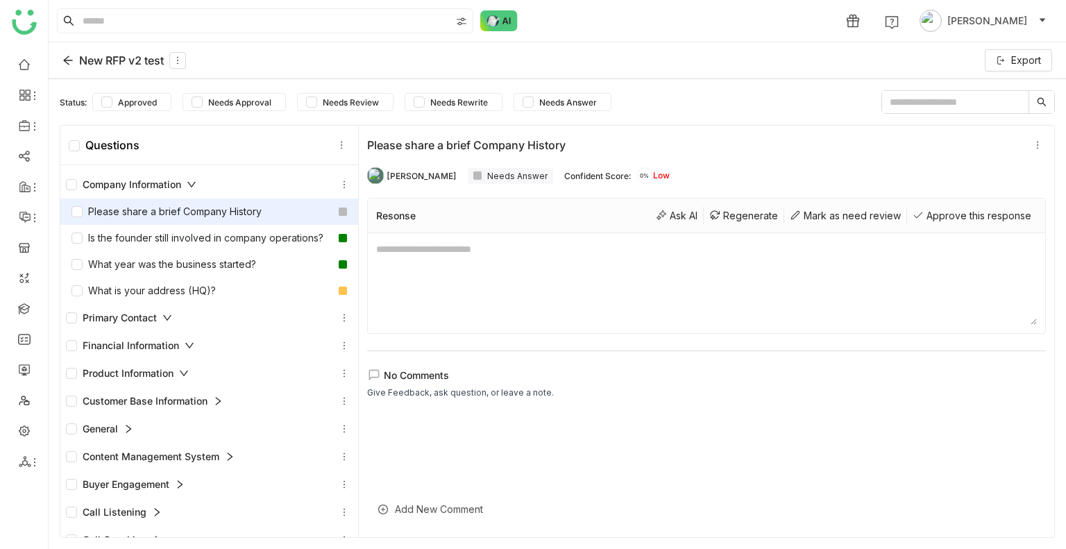
click at [221, 406] on icon at bounding box center [218, 401] width 10 height 10
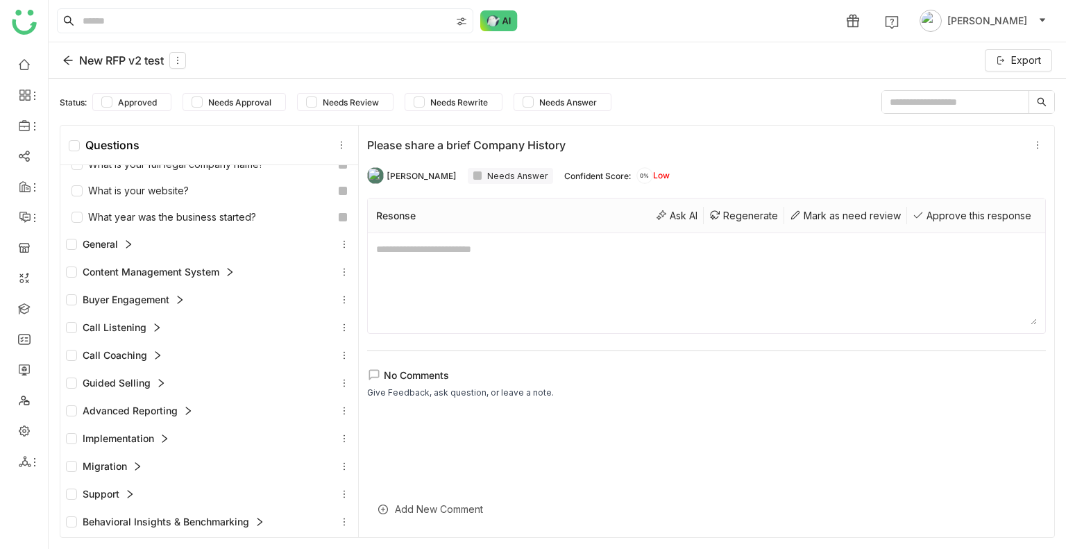
scroll to position [417, 0]
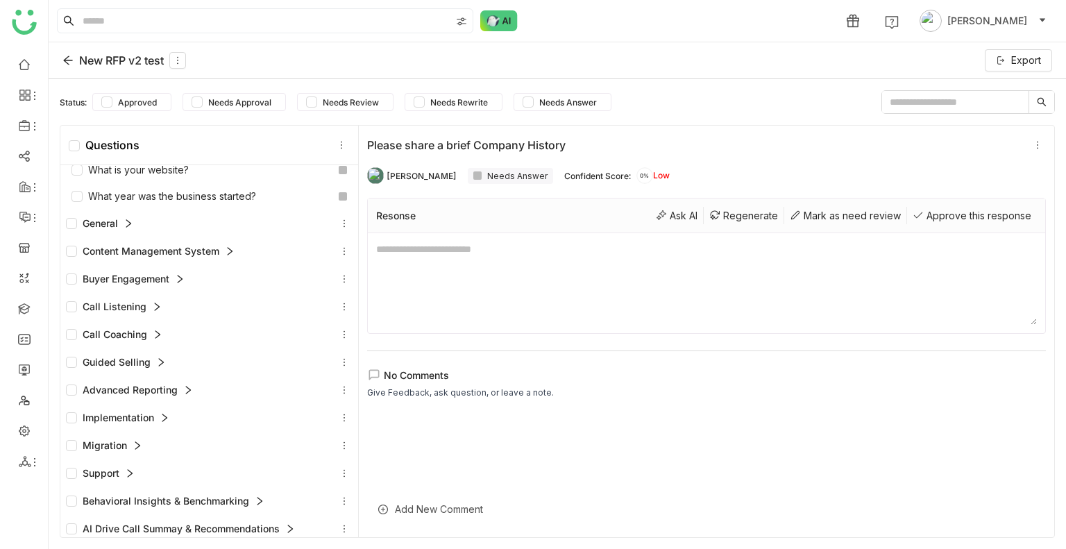
click at [127, 228] on icon at bounding box center [129, 224] width 10 height 10
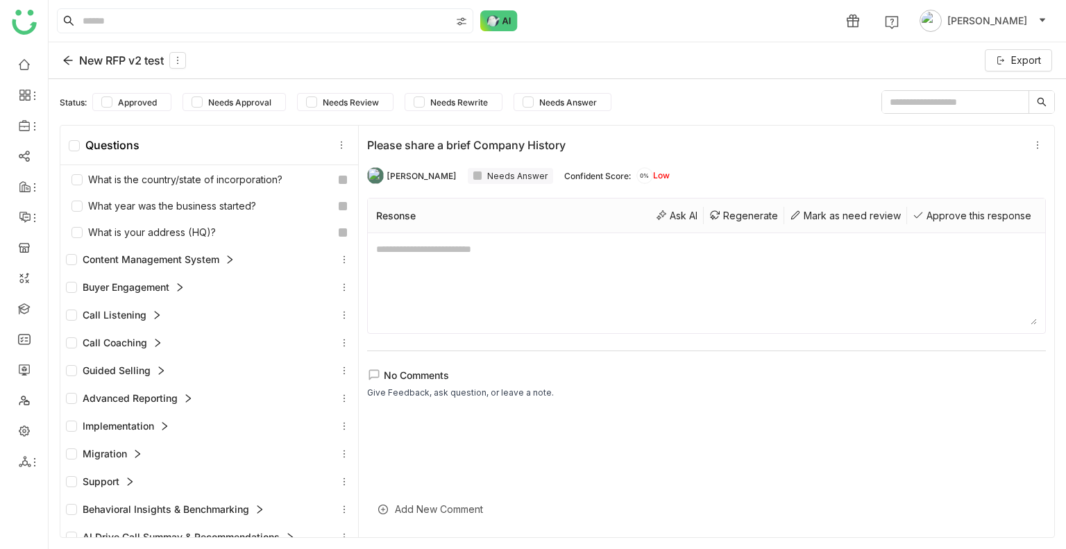
scroll to position [625, 0]
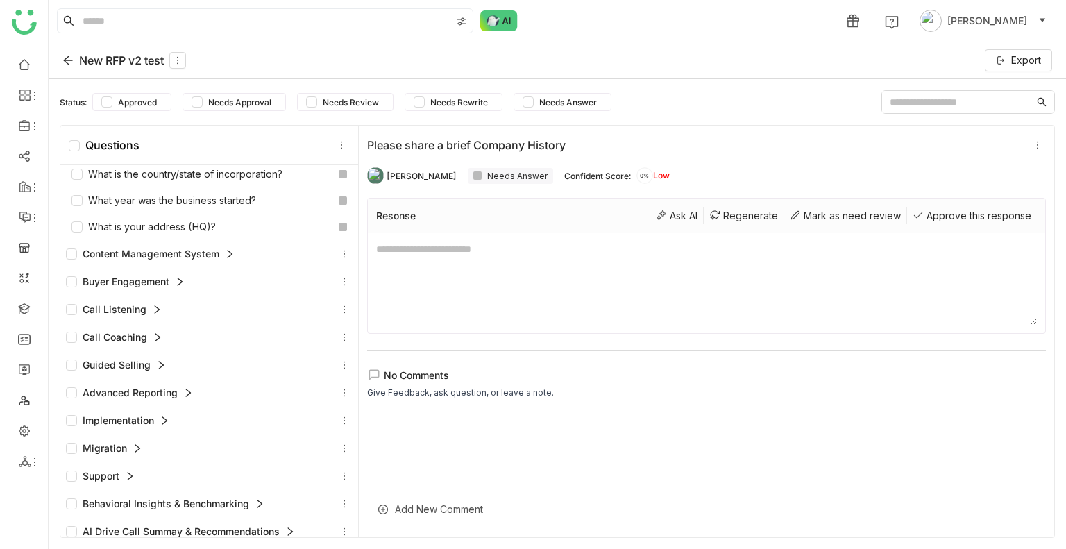
click at [224, 262] on div "Content Management System" at bounding box center [150, 253] width 169 height 15
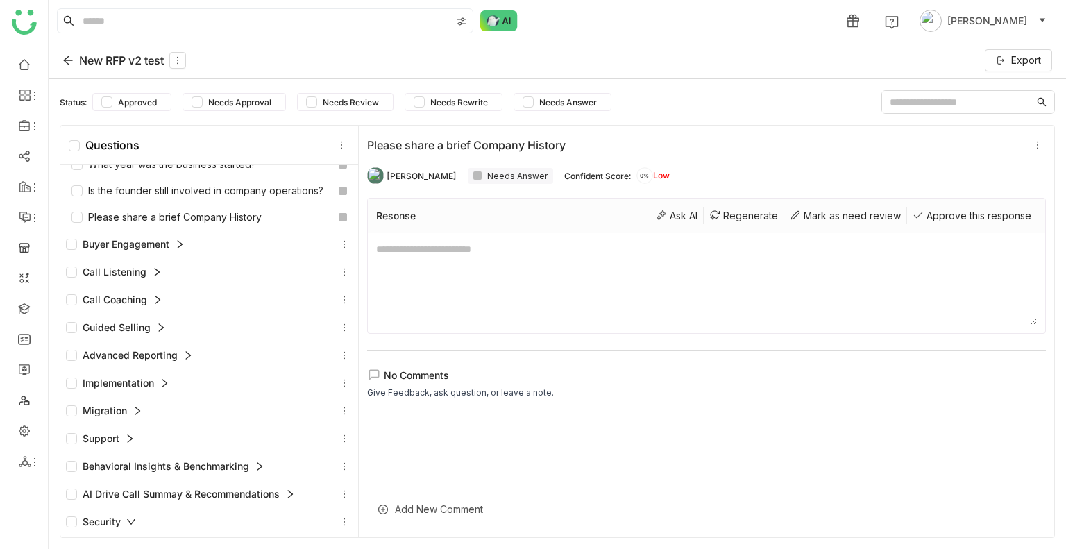
scroll to position [902, 0]
click at [175, 251] on div "Buyer Engagement" at bounding box center [125, 243] width 119 height 15
click at [159, 276] on icon at bounding box center [157, 272] width 10 height 10
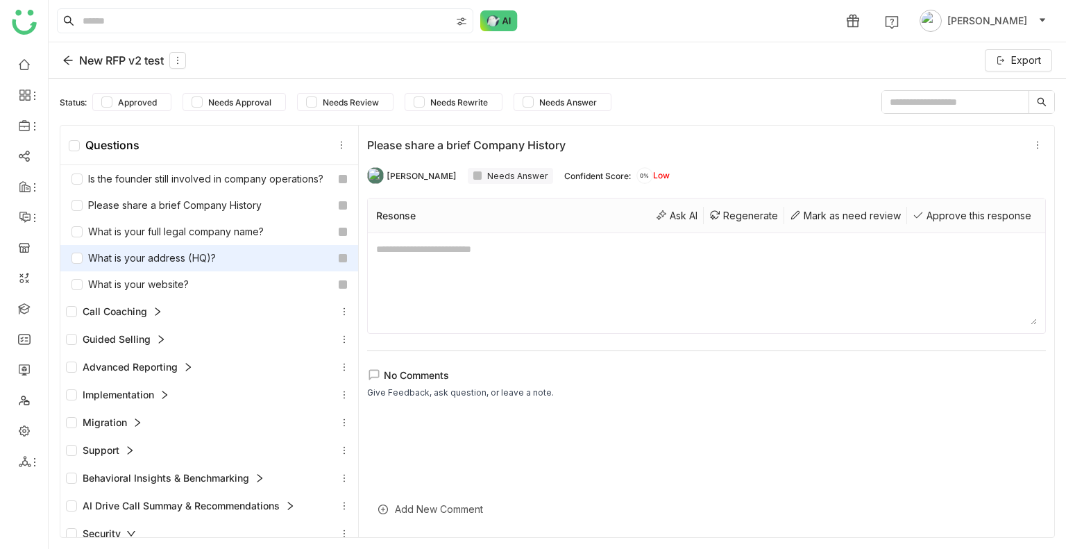
scroll to position [1319, 0]
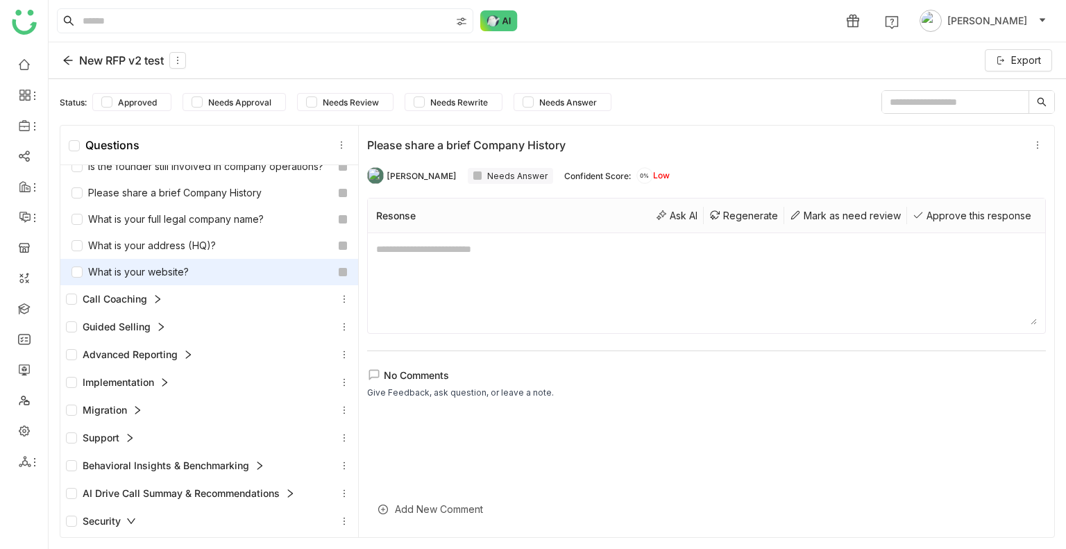
drag, startPoint x: 157, startPoint y: 358, endPoint x: 245, endPoint y: 337, distance: 90.6
click at [164, 313] on div "Call Coaching" at bounding box center [209, 299] width 298 height 28
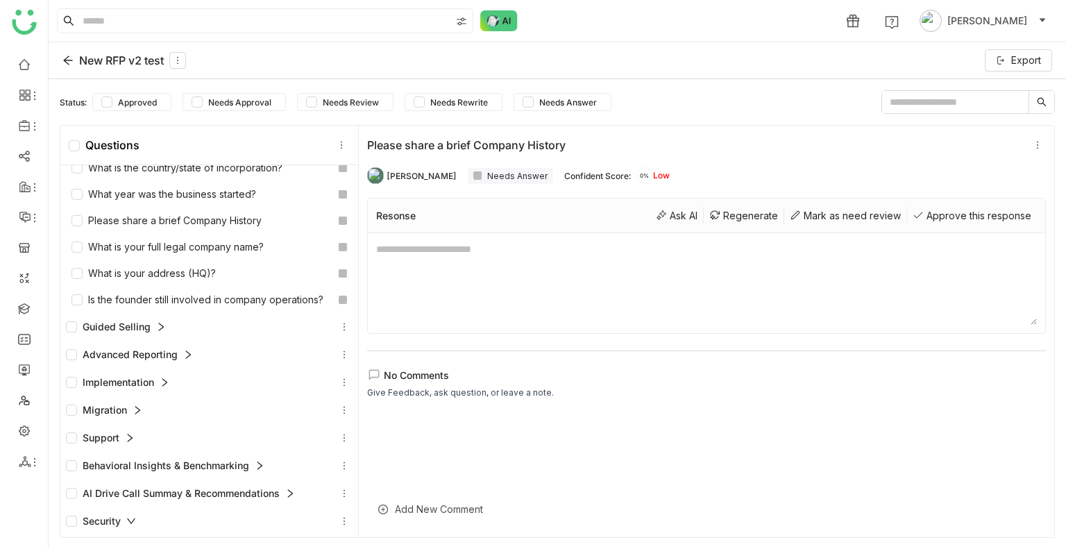
scroll to position [1613, 0]
click at [182, 355] on div "Advanced Reporting" at bounding box center [129, 354] width 127 height 15
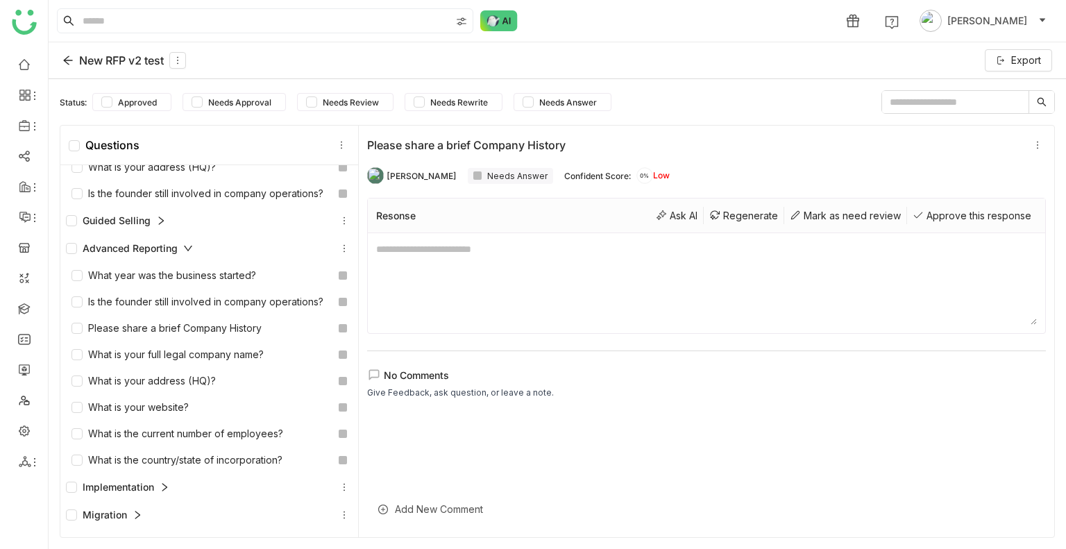
click at [169, 229] on div "Guided Selling" at bounding box center [209, 220] width 287 height 17
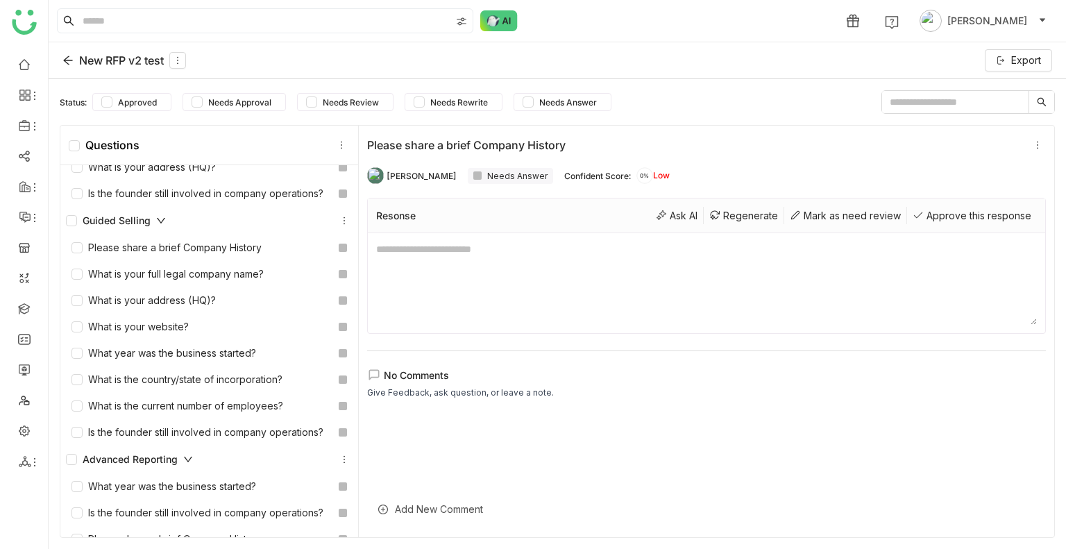
click at [935, 102] on input "text" at bounding box center [955, 102] width 146 height 22
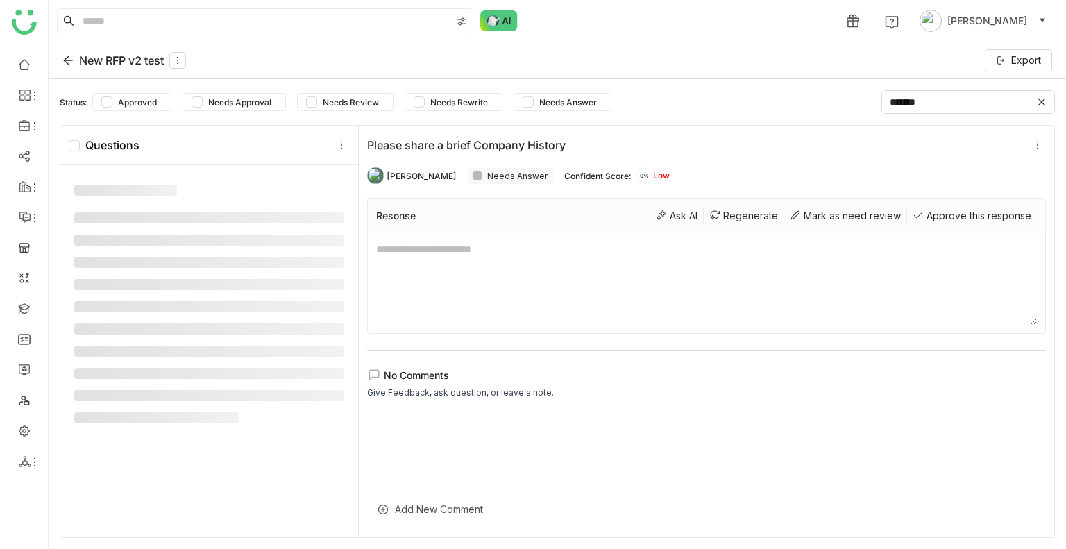
scroll to position [0, 0]
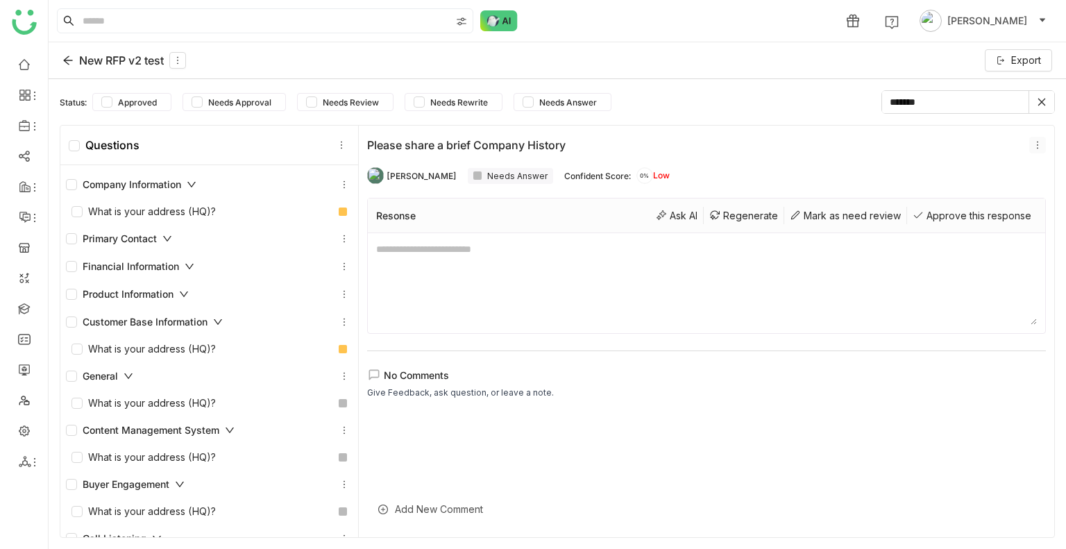
type input "*******"
click at [1037, 147] on icon at bounding box center [1037, 146] width 1 height 8
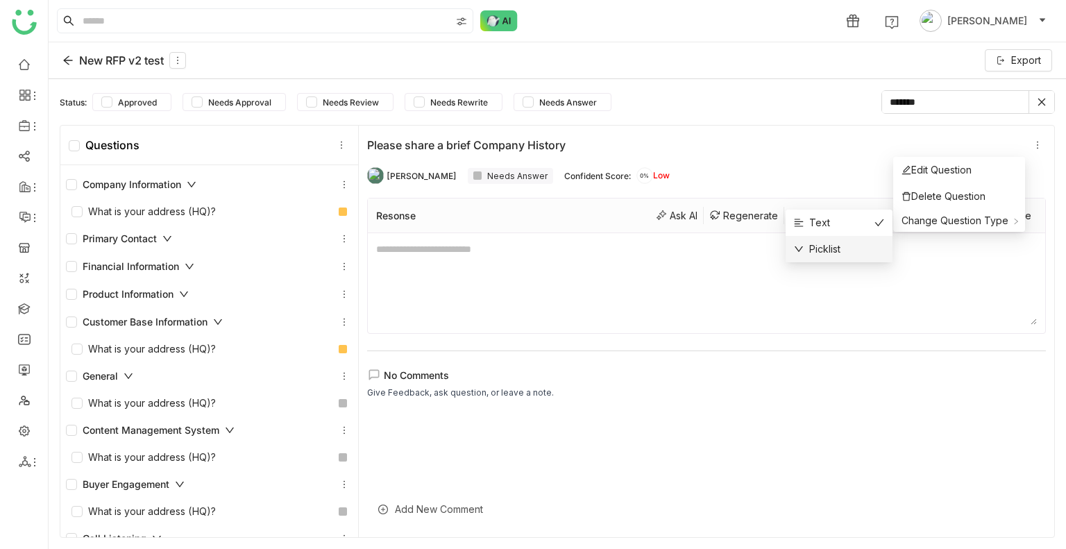
click at [852, 243] on div "Picklist" at bounding box center [839, 249] width 90 height 15
click at [1033, 144] on icon at bounding box center [1038, 145] width 10 height 10
click at [834, 239] on li "Picklist" at bounding box center [839, 249] width 107 height 26
click at [1033, 145] on icon at bounding box center [1038, 145] width 10 height 10
click at [837, 253] on div "Picklist" at bounding box center [817, 249] width 47 height 15
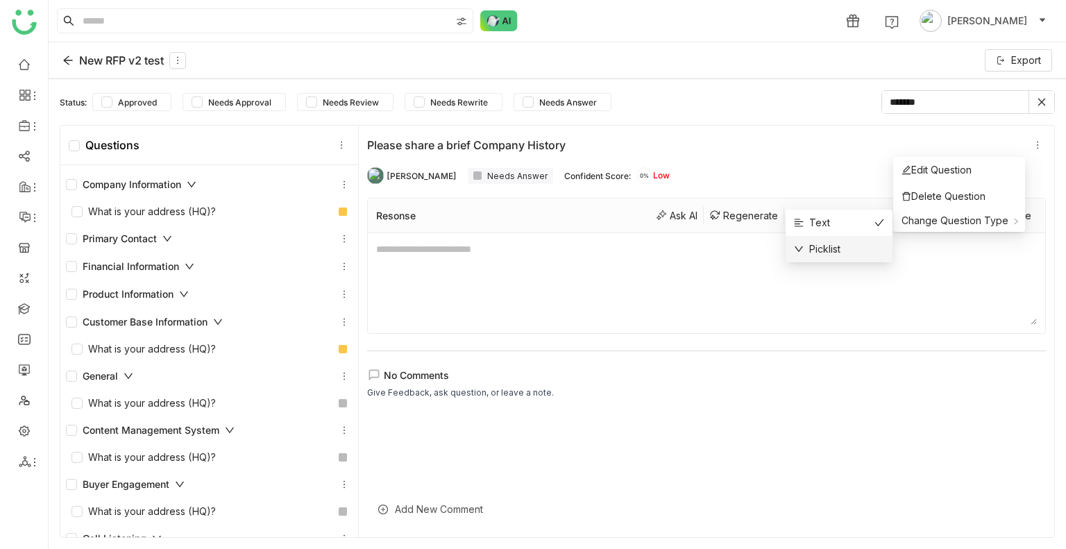
click at [830, 240] on li "Picklist" at bounding box center [839, 249] width 107 height 26
click at [982, 216] on span "Change Question Type" at bounding box center [955, 221] width 107 height 12
click at [817, 255] on div "Picklist" at bounding box center [817, 249] width 47 height 15
click at [859, 242] on div "Picklist" at bounding box center [839, 249] width 90 height 15
click at [1033, 144] on icon at bounding box center [1038, 145] width 10 height 10
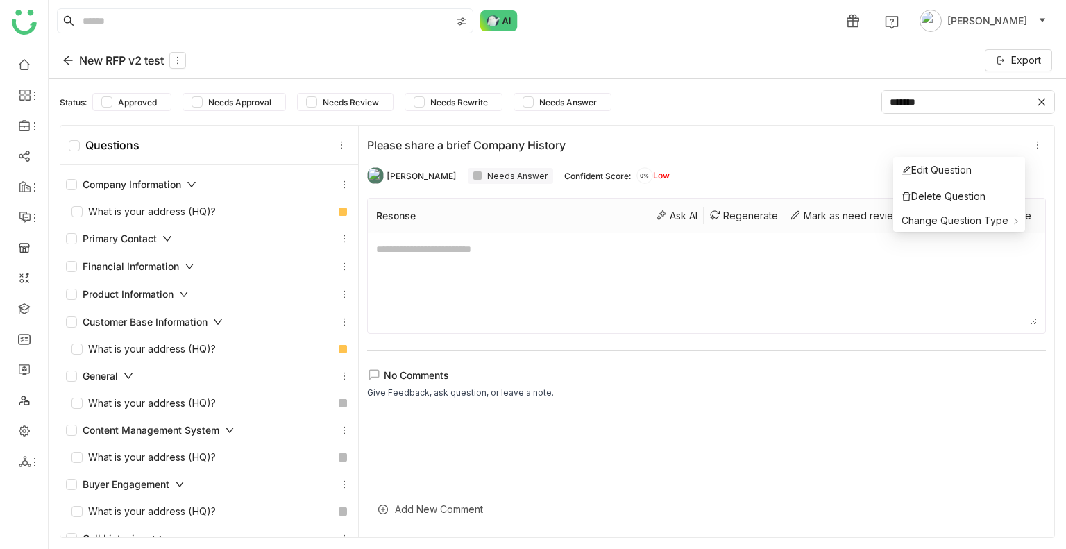
click at [1025, 141] on div "Please share a brief Company History Uday Bhanu Needs Answer Confident Score: 0…" at bounding box center [707, 332] width 696 height 412
click at [1030, 146] on icon at bounding box center [1037, 145] width 15 height 10
click at [1033, 146] on icon at bounding box center [1038, 145] width 10 height 10
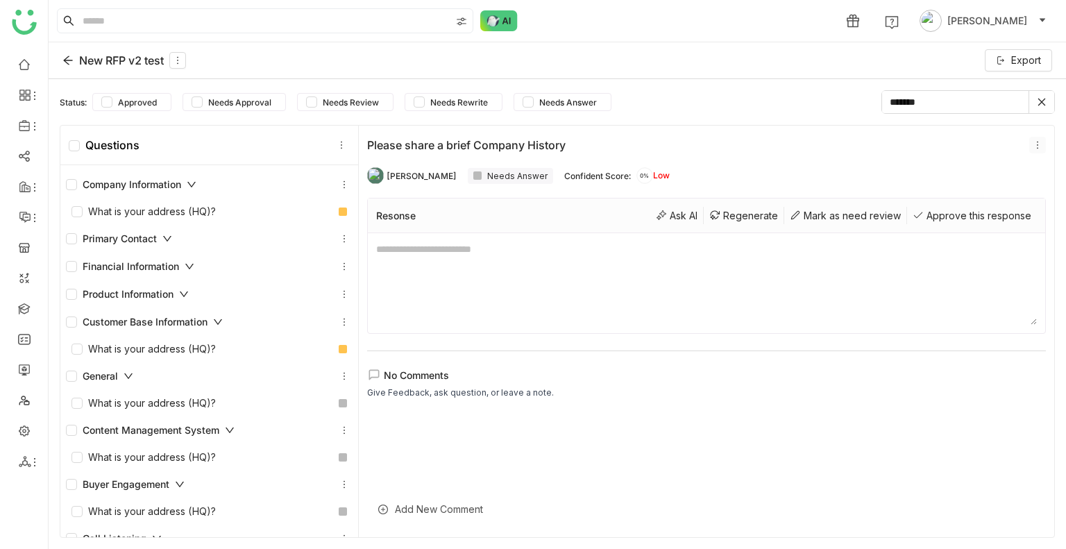
click at [1033, 146] on icon at bounding box center [1038, 145] width 10 height 10
click at [1033, 145] on icon at bounding box center [1038, 145] width 10 height 10
click at [1033, 146] on icon at bounding box center [1038, 145] width 10 height 10
click at [183, 212] on div "What is your address (HQ)?" at bounding box center [144, 211] width 144 height 15
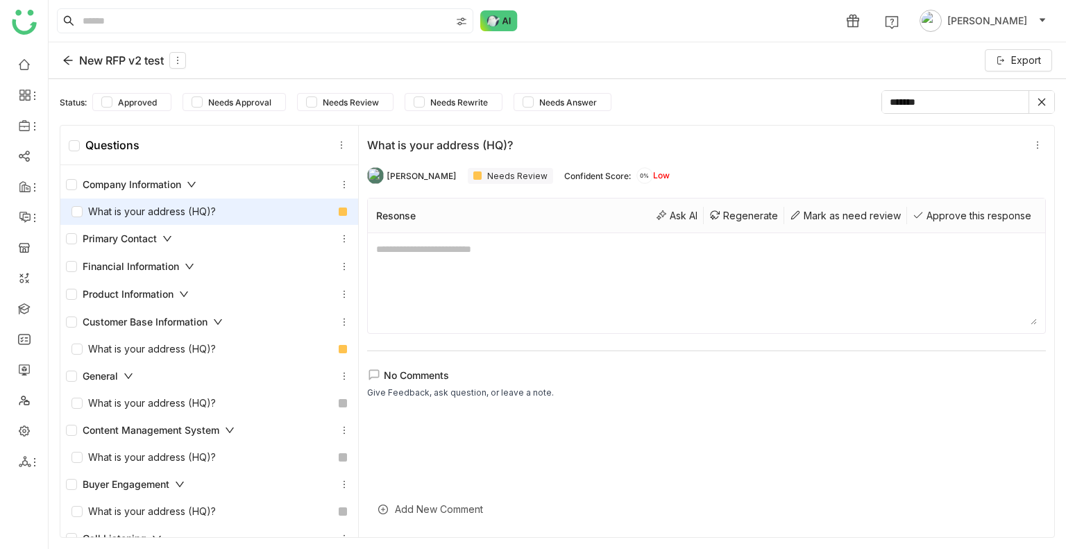
click at [144, 235] on div "Primary Contact" at bounding box center [119, 238] width 106 height 15
click at [664, 217] on div "Ask AI" at bounding box center [676, 215] width 53 height 17
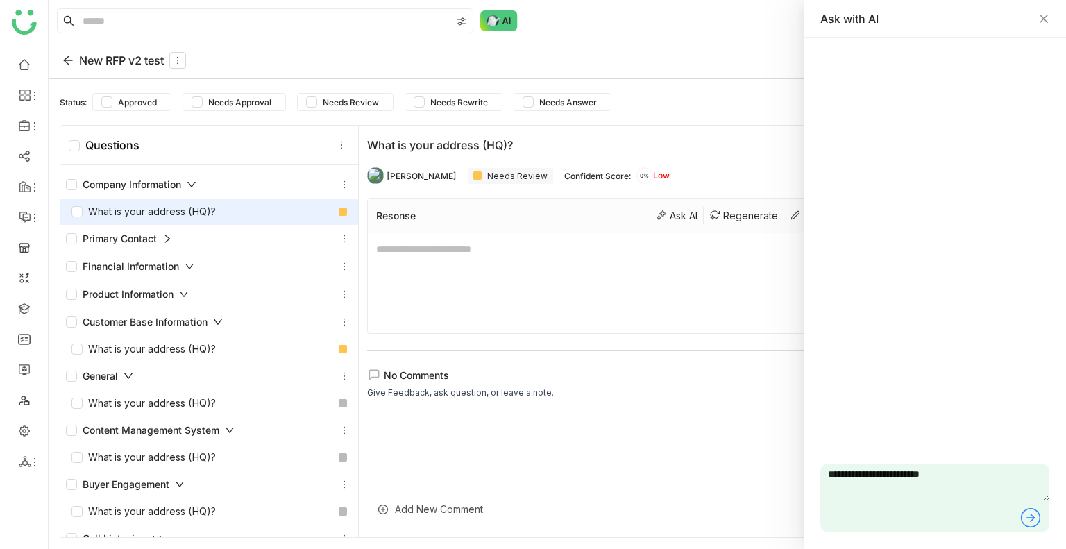
click at [1029, 518] on icon at bounding box center [1031, 517] width 8 height 1
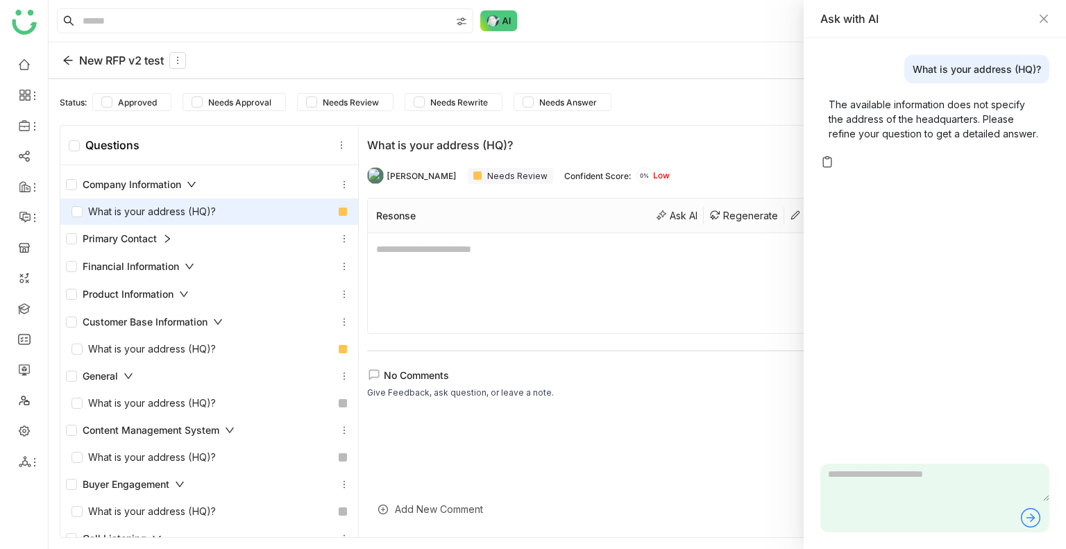
click at [169, 235] on icon at bounding box center [167, 239] width 10 height 10
click at [137, 237] on div "Primary Contact" at bounding box center [119, 238] width 106 height 15
click at [120, 235] on div "Primary Contact" at bounding box center [119, 238] width 106 height 15
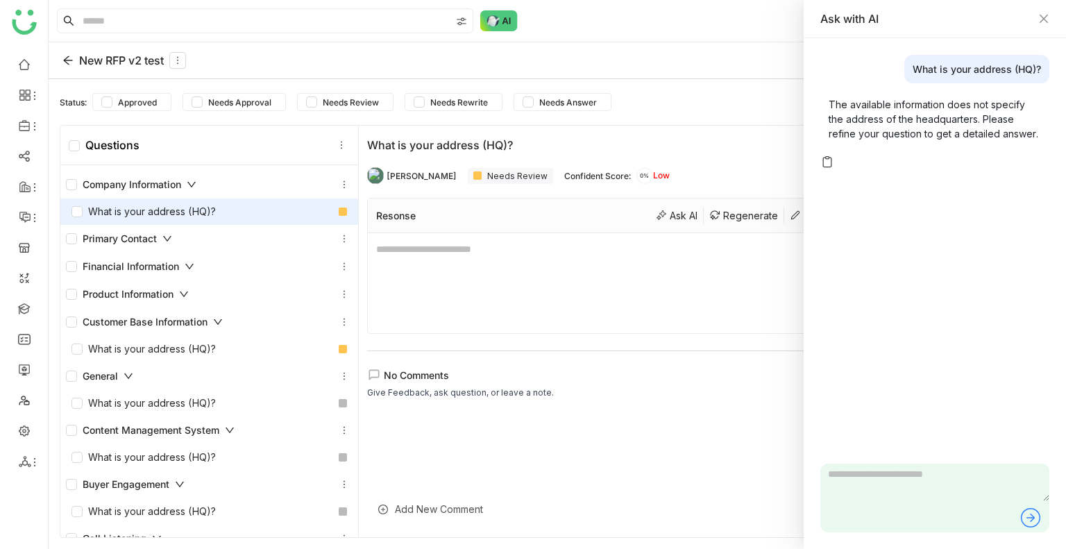
click at [127, 366] on div "General" at bounding box center [209, 376] width 298 height 28
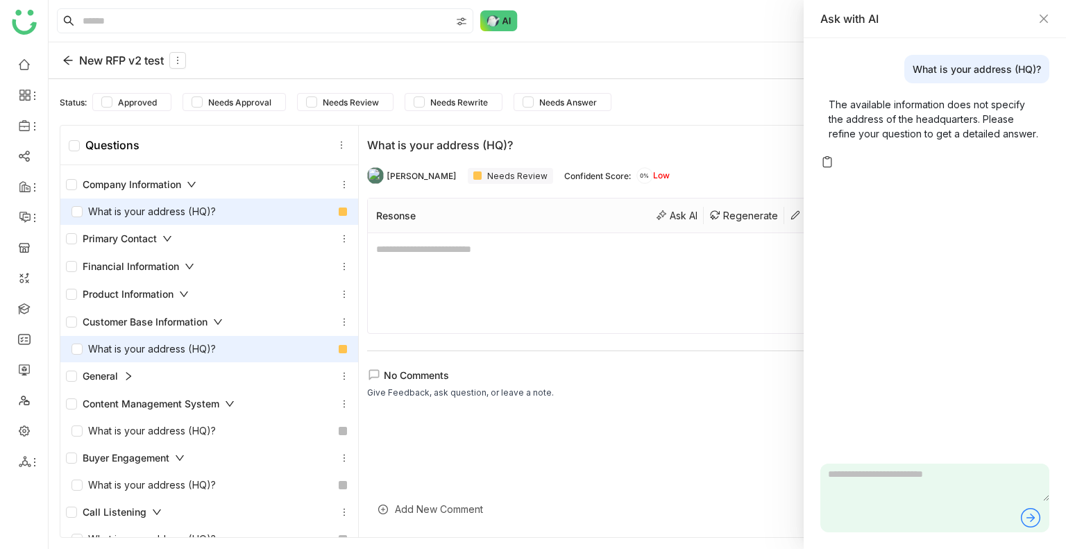
click at [129, 345] on div "What is your address (HQ)?" at bounding box center [144, 349] width 144 height 15
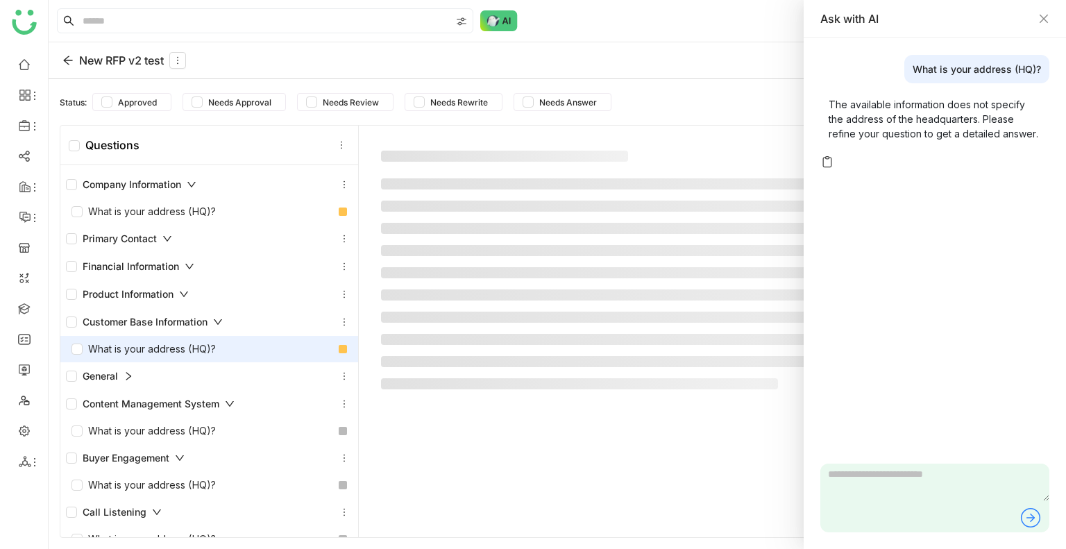
type textarea "**********"
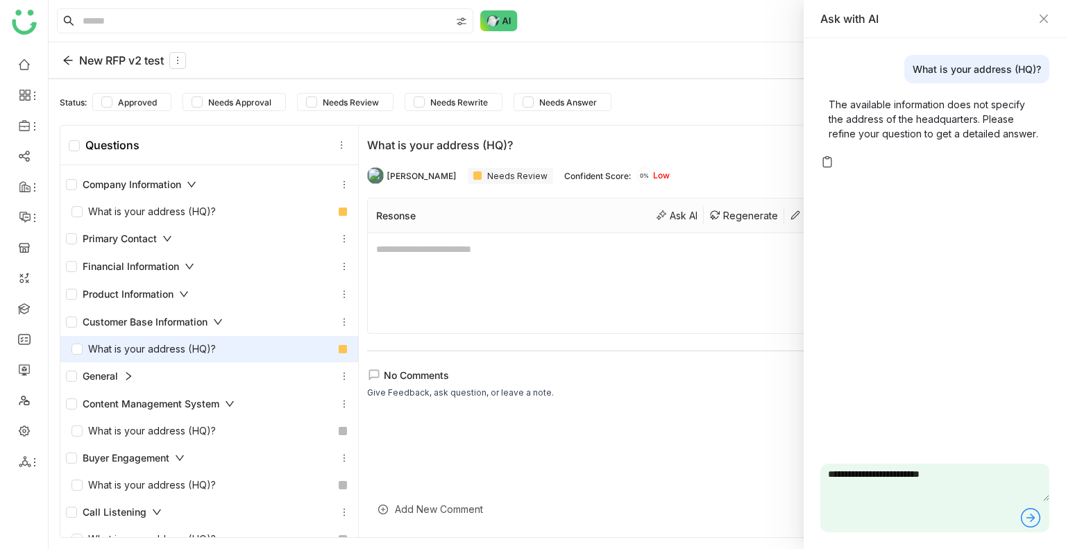
click at [182, 394] on div "Content Management System" at bounding box center [209, 404] width 298 height 28
click at [178, 407] on div "Content Management System" at bounding box center [150, 403] width 169 height 15
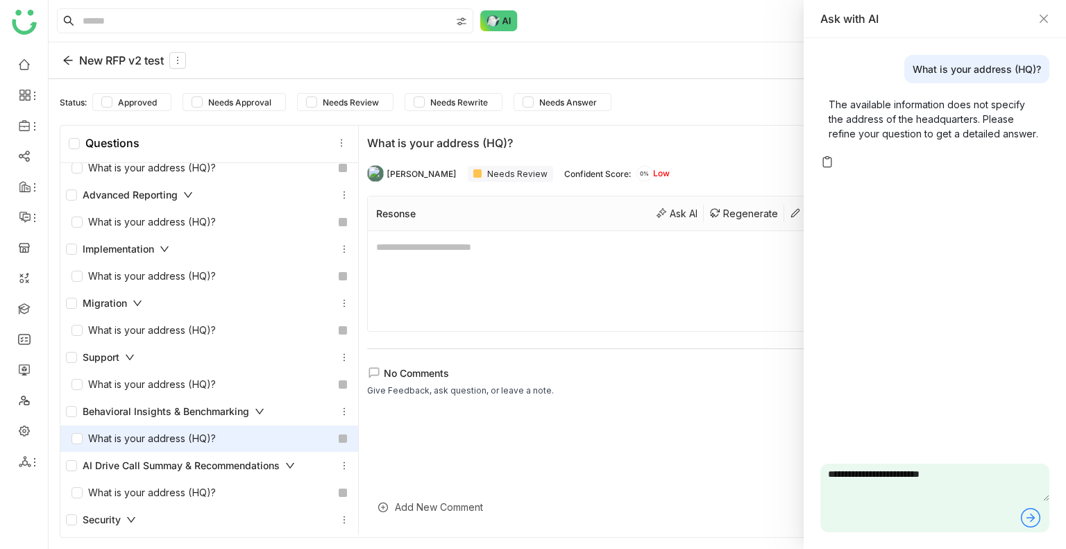
scroll to position [3, 0]
click at [1044, 13] on icon "Close" at bounding box center [1044, 18] width 11 height 11
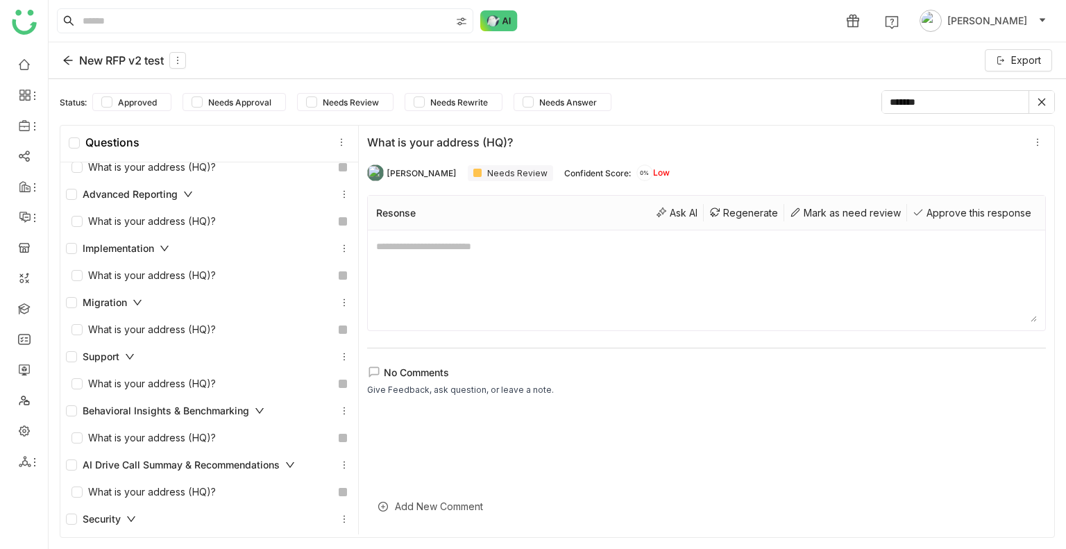
click at [968, 97] on input "*******" at bounding box center [955, 102] width 146 height 22
click at [969, 97] on input "*******" at bounding box center [955, 102] width 146 height 22
click at [1040, 99] on icon at bounding box center [1043, 102] width 8 height 8
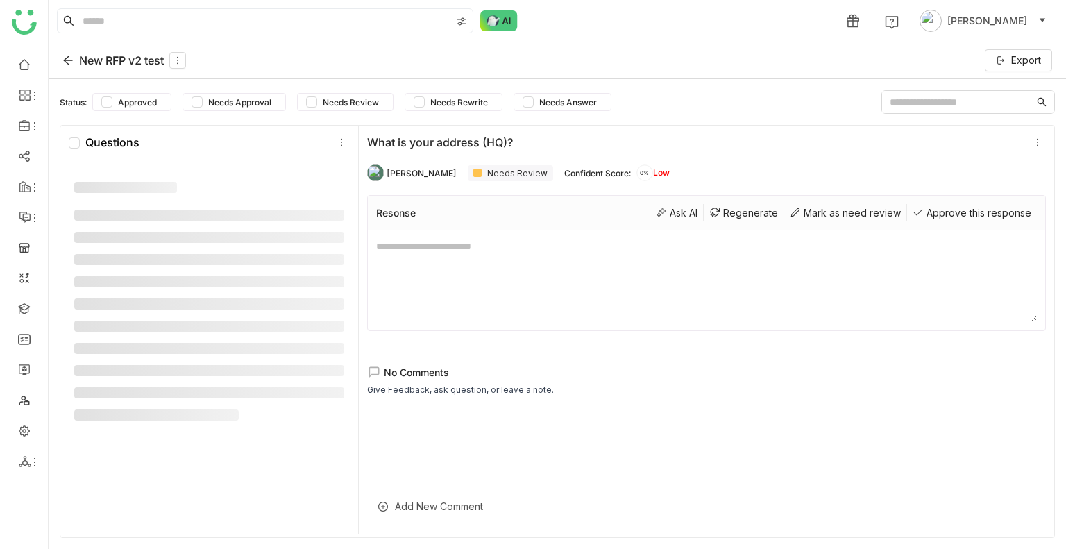
scroll to position [0, 0]
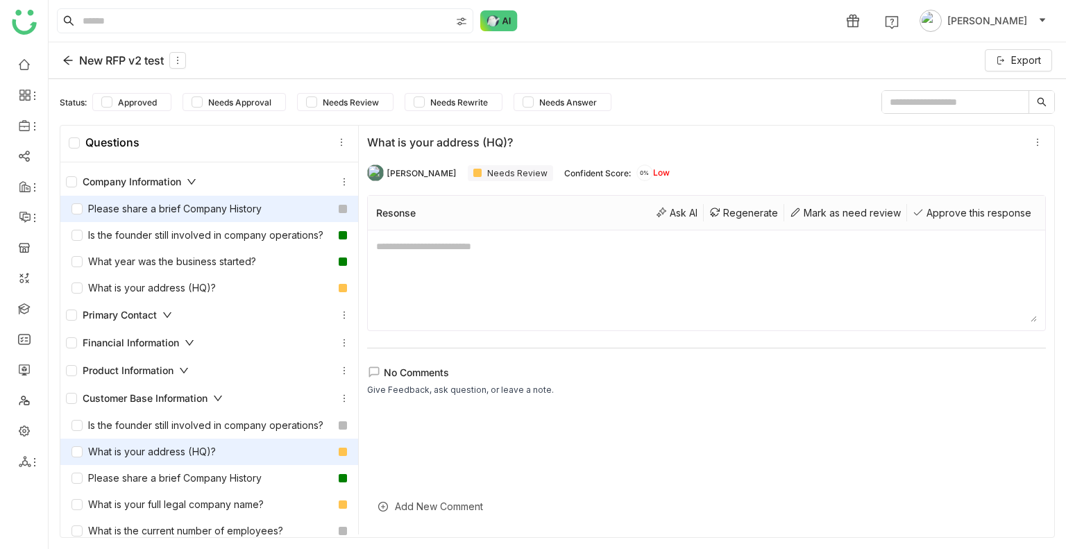
click at [172, 203] on div "Please share a brief Company History" at bounding box center [167, 208] width 190 height 15
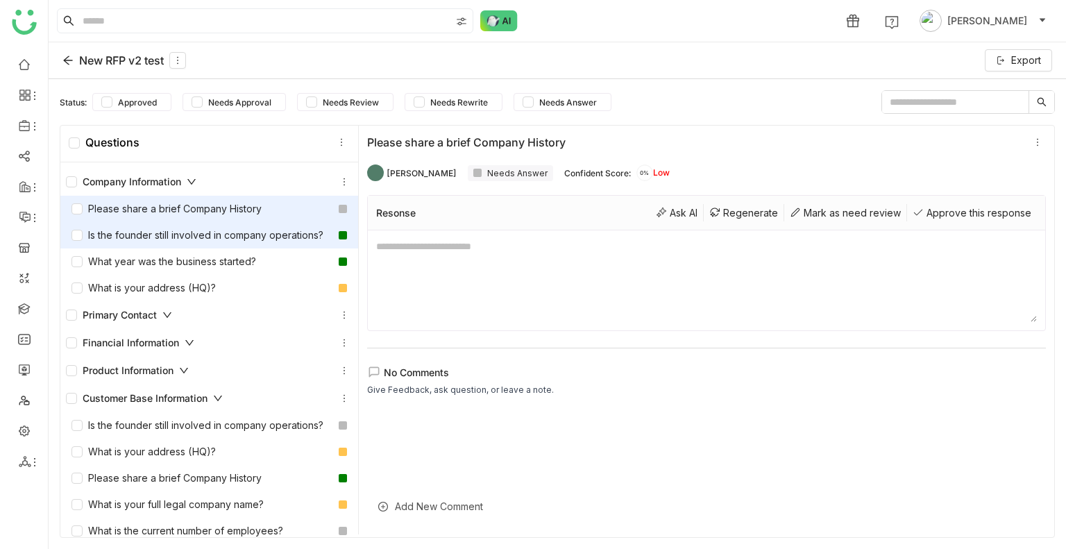
click at [167, 228] on div "Is the founder still involved in company operations?" at bounding box center [198, 235] width 252 height 15
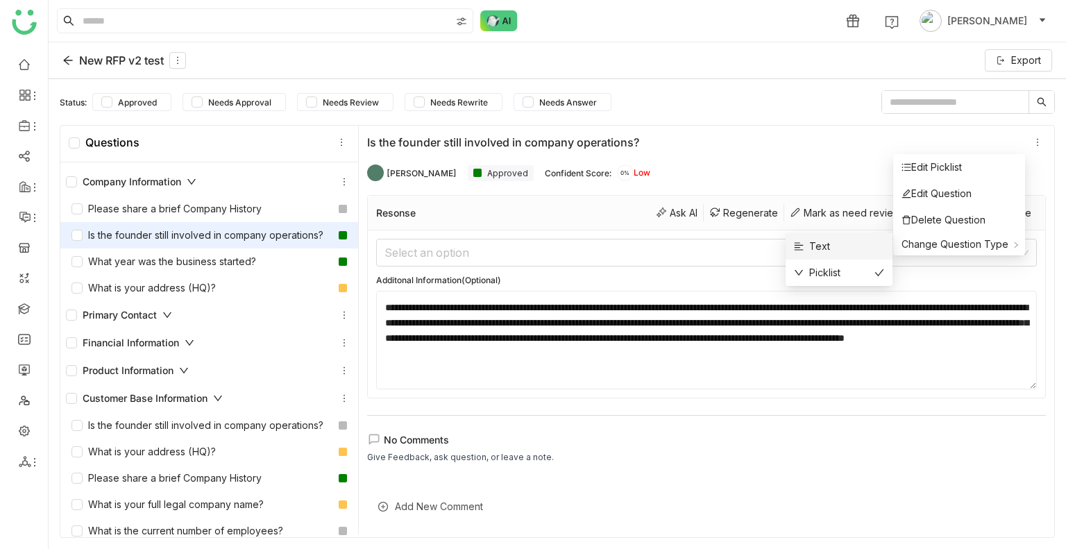
click at [815, 251] on div "Text" at bounding box center [812, 246] width 36 height 15
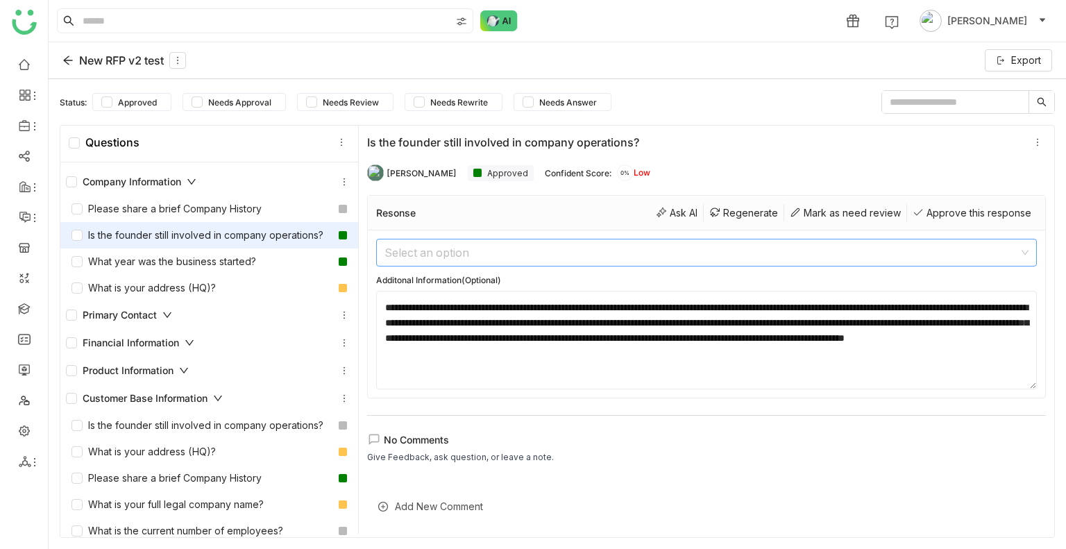
click at [564, 251] on input at bounding box center [702, 252] width 634 height 26
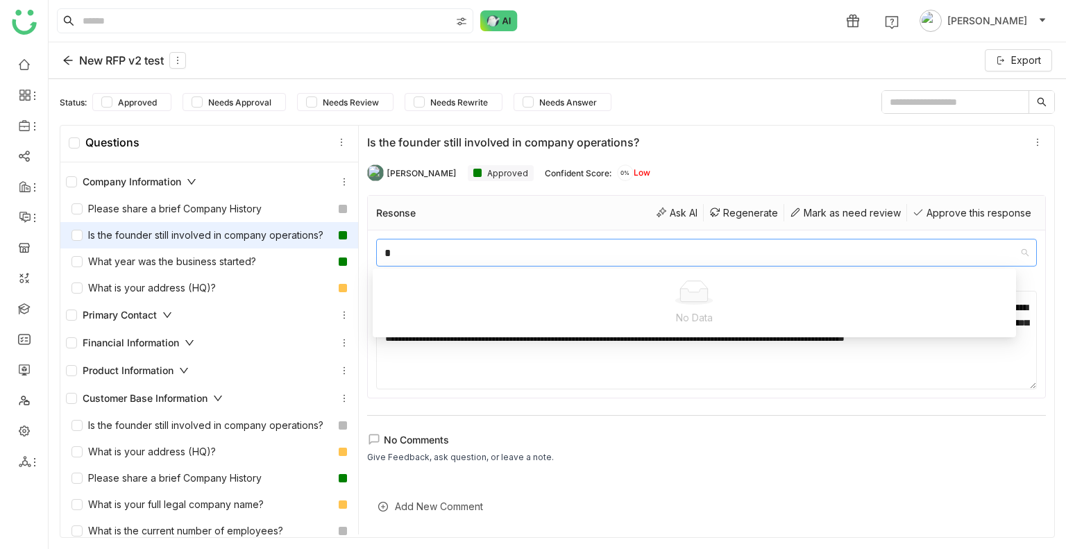
type input "*"
click at [678, 359] on textarea "**********" at bounding box center [706, 340] width 661 height 99
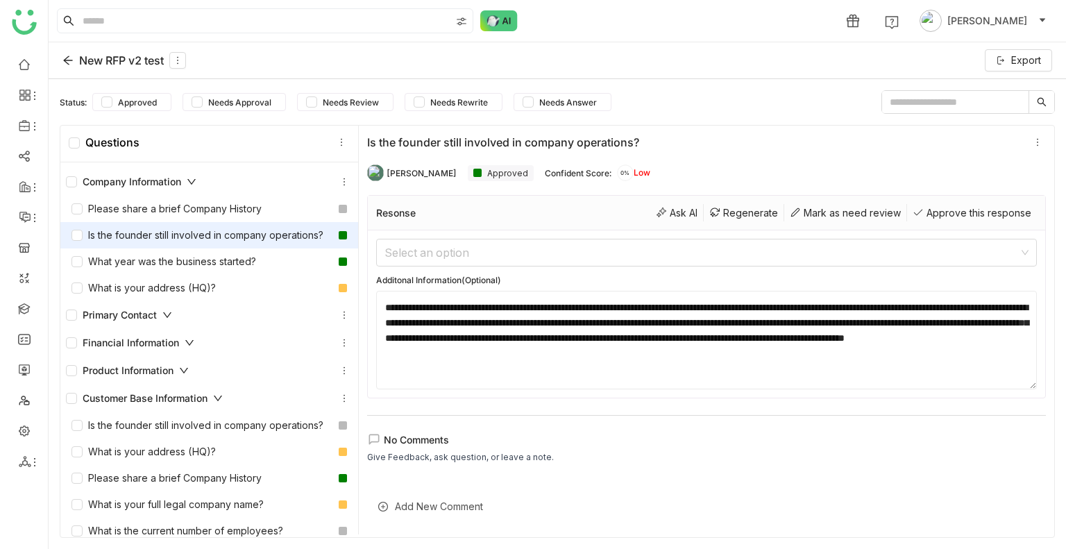
click at [707, 402] on div "**********" at bounding box center [707, 329] width 696 height 412
click at [1033, 142] on icon at bounding box center [1038, 142] width 10 height 10
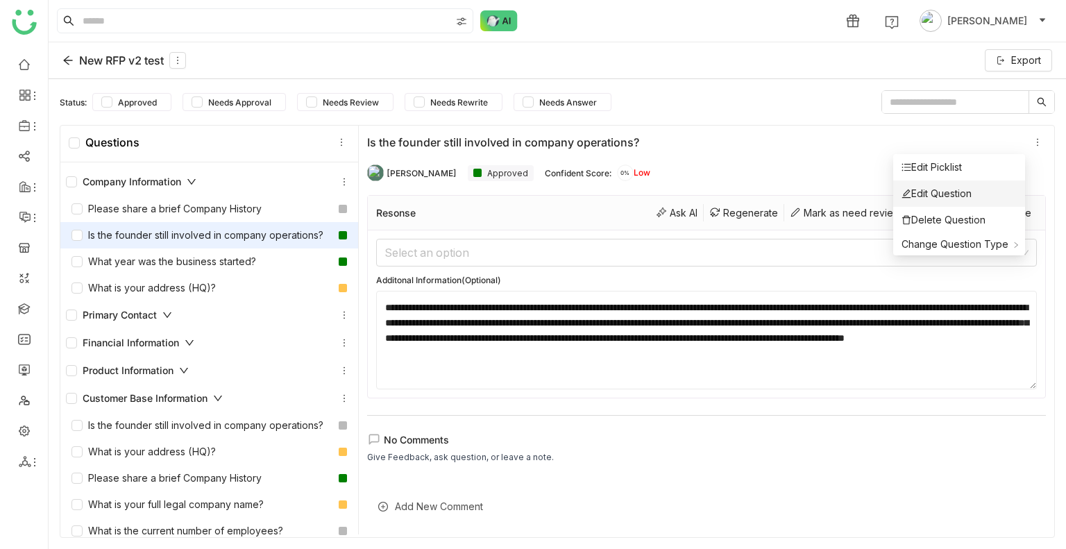
click at [961, 201] on div "Edit Question" at bounding box center [937, 193] width 70 height 15
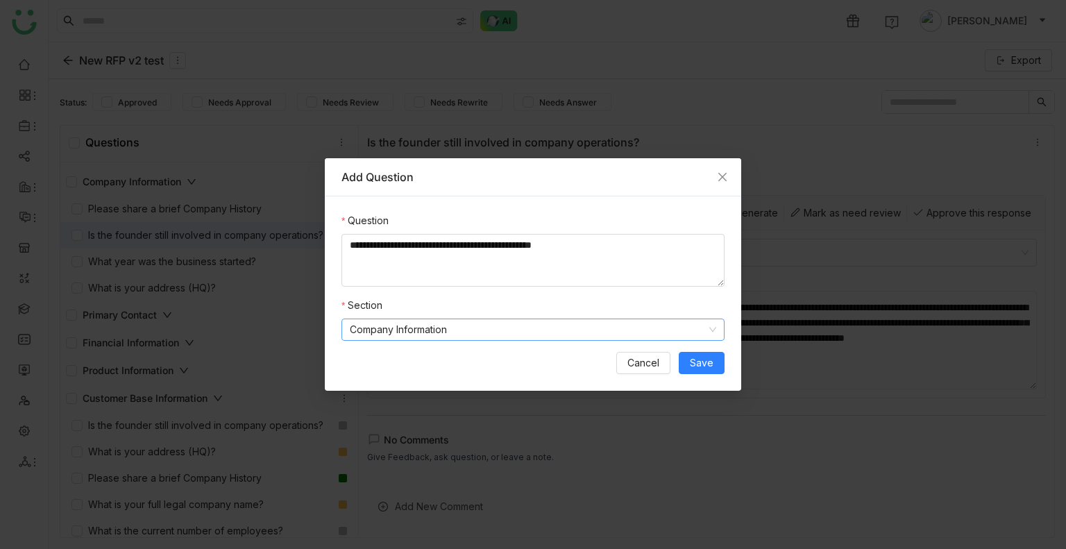
click at [513, 333] on nz-select-item "Company Information" at bounding box center [533, 329] width 367 height 21
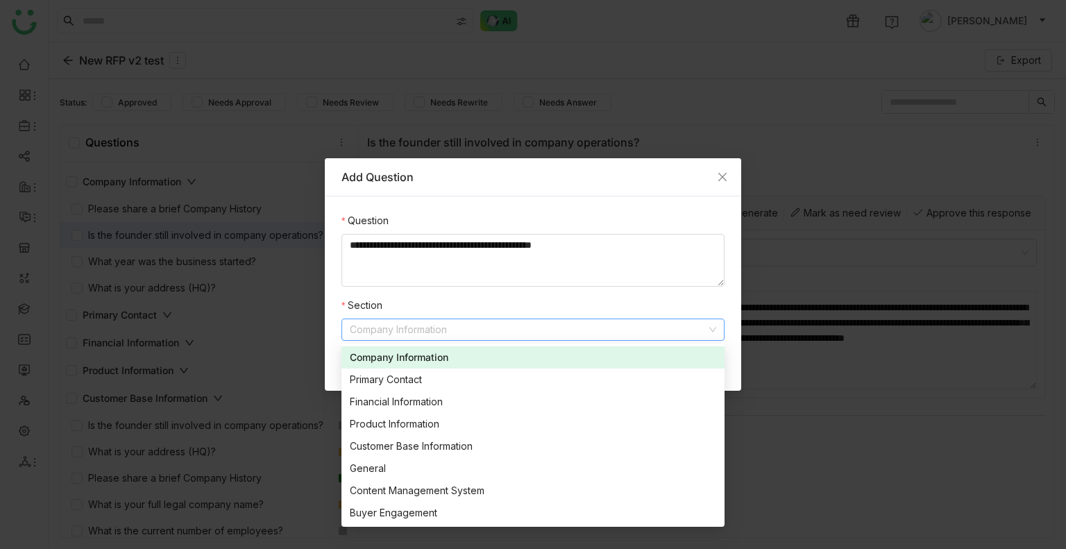
click at [497, 299] on nz-form-item "Section Company Information" at bounding box center [533, 319] width 383 height 43
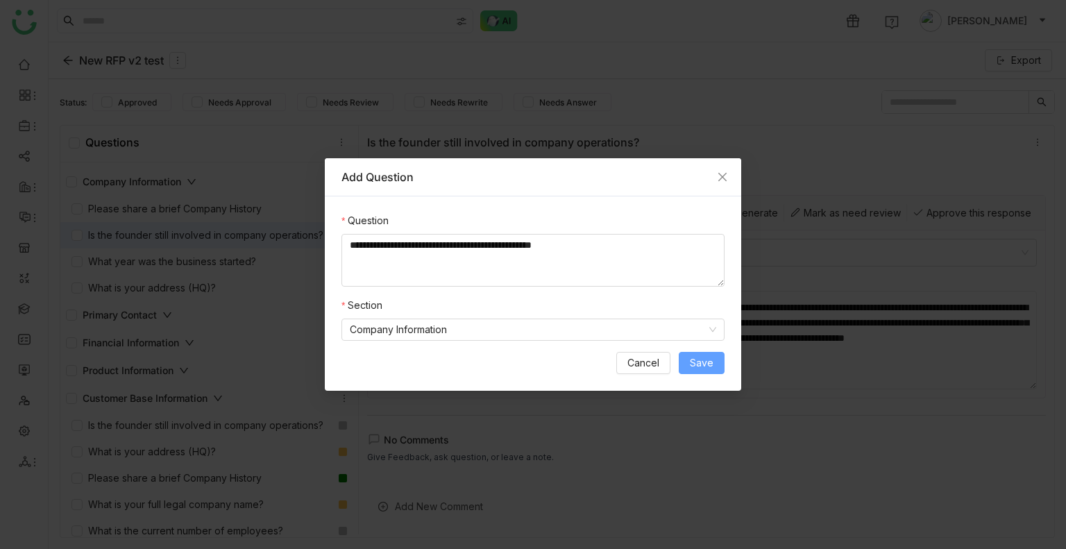
click at [700, 367] on span "Save" at bounding box center [702, 362] width 24 height 15
click at [696, 358] on span "Save" at bounding box center [702, 362] width 24 height 15
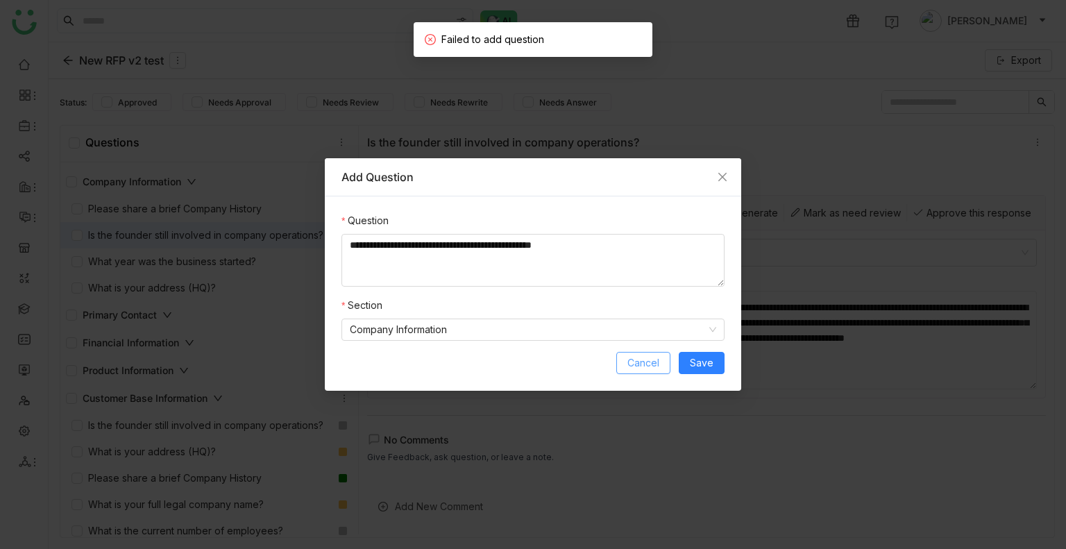
click at [651, 363] on span "Cancel" at bounding box center [644, 362] width 32 height 15
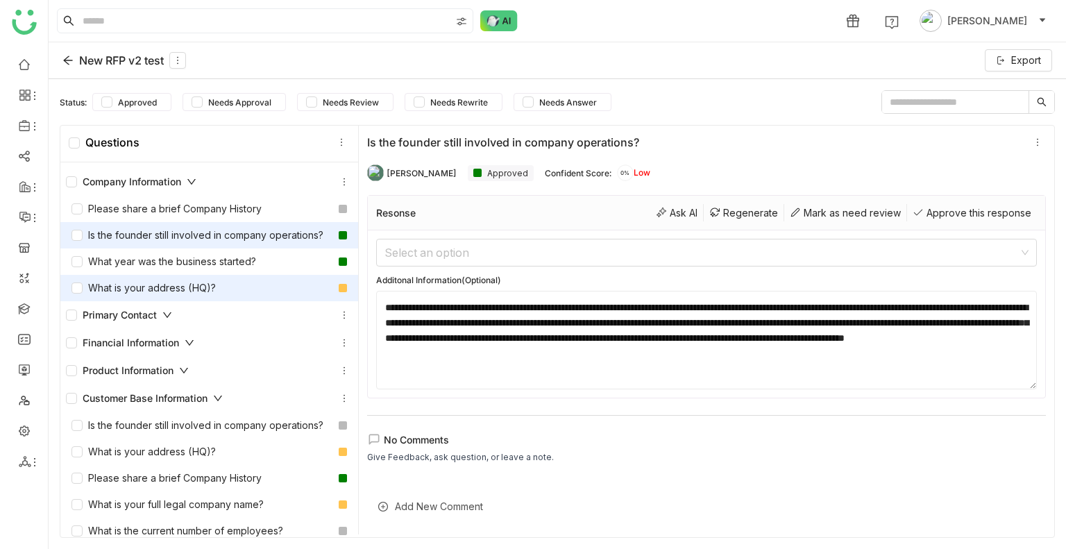
click at [162, 296] on div "What is your address (HQ)?" at bounding box center [144, 287] width 144 height 15
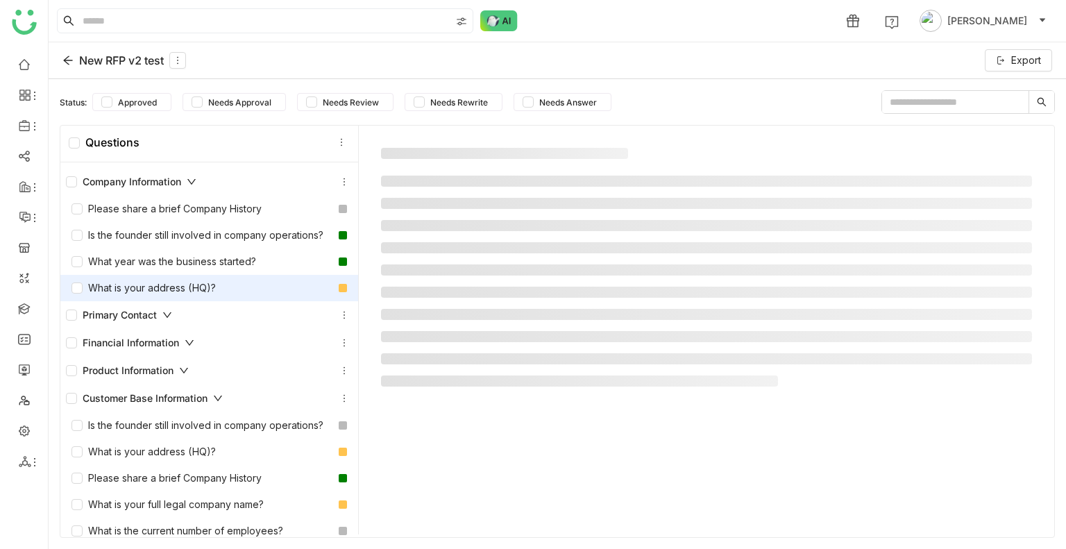
click at [162, 296] on div "What is your address (HQ)?" at bounding box center [144, 287] width 144 height 15
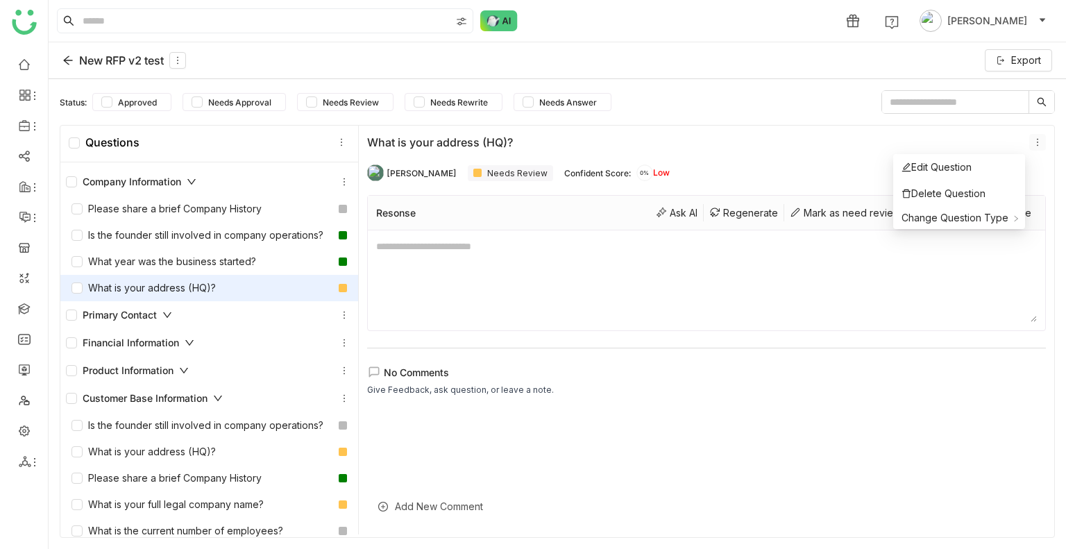
click at [1033, 140] on icon at bounding box center [1038, 142] width 10 height 10
click at [955, 170] on div "Edit Question" at bounding box center [937, 167] width 70 height 15
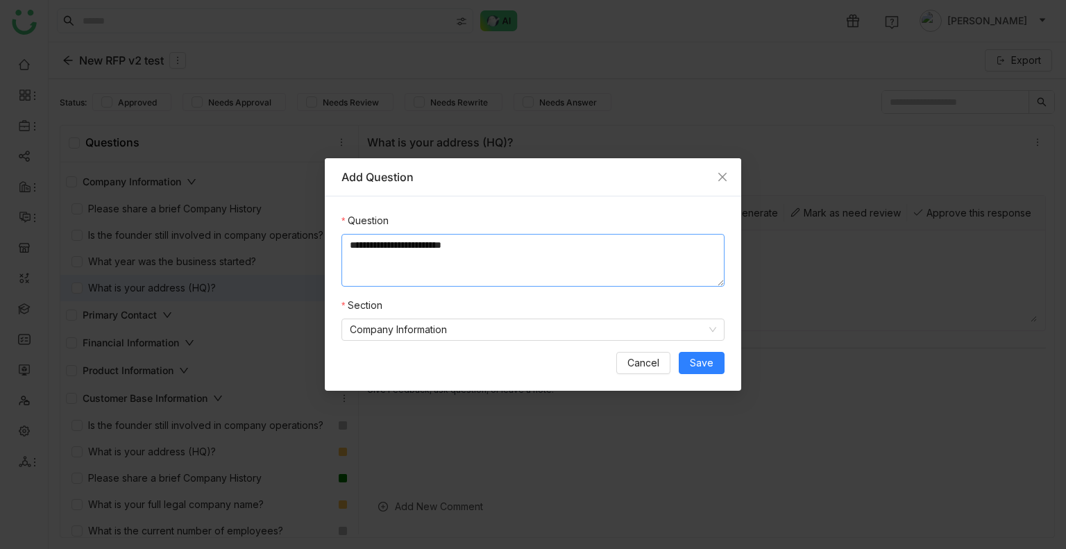
click at [511, 245] on textarea "**********" at bounding box center [533, 260] width 383 height 53
type textarea "**********"
drag, startPoint x: 707, startPoint y: 360, endPoint x: 713, endPoint y: 353, distance: 8.9
click at [708, 359] on span "Save" at bounding box center [702, 362] width 24 height 15
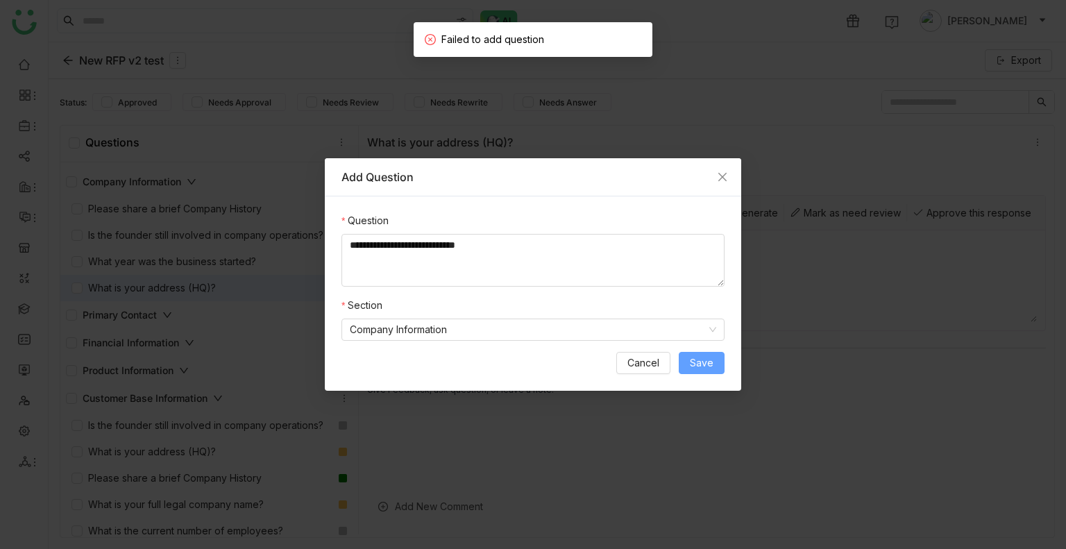
click at [710, 368] on span "Save" at bounding box center [702, 362] width 24 height 15
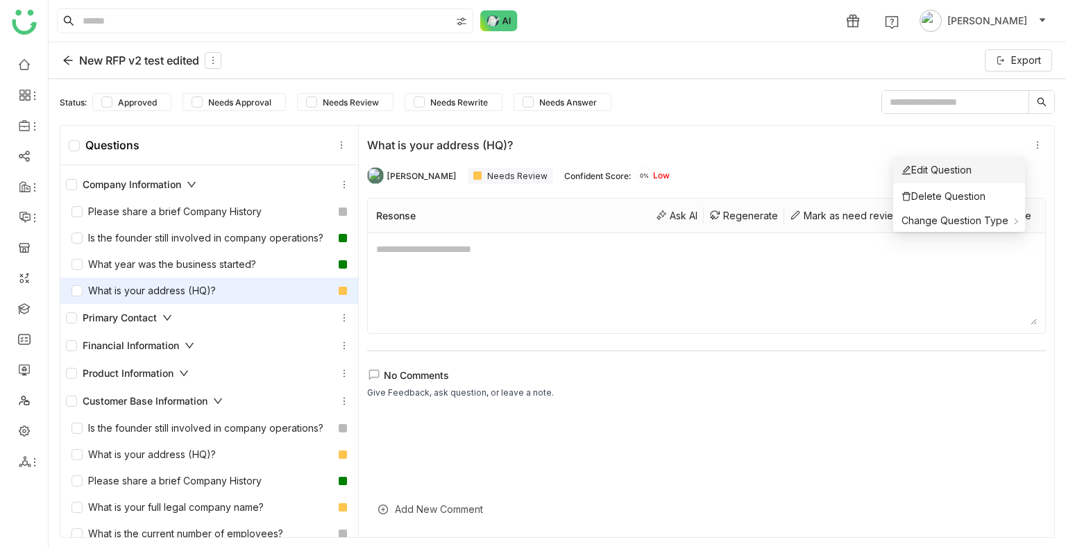
click at [967, 176] on div "Edit Question" at bounding box center [937, 169] width 70 height 15
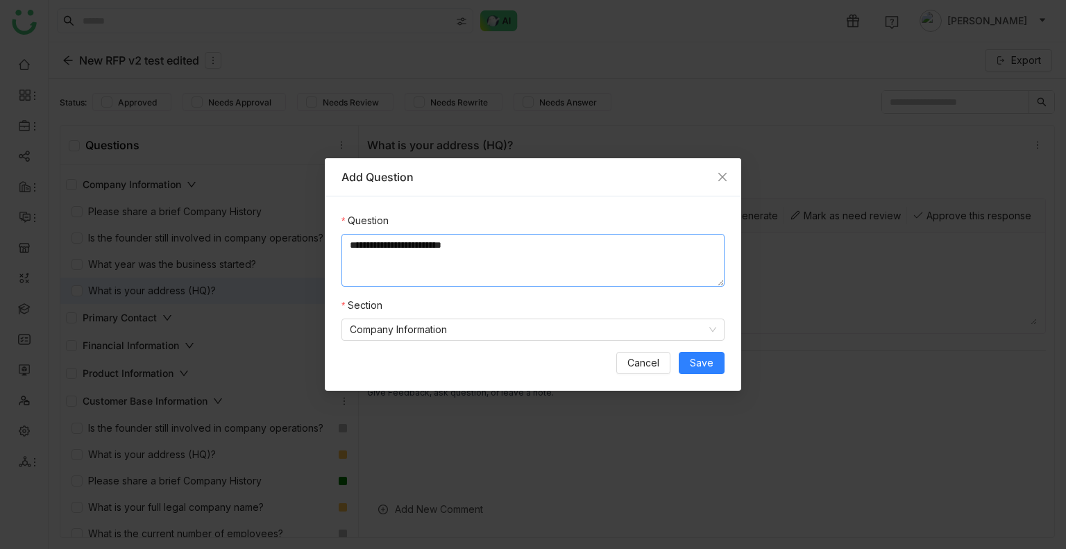
click at [525, 237] on textarea "**********" at bounding box center [533, 260] width 383 height 53
drag, startPoint x: 703, startPoint y: 363, endPoint x: 946, endPoint y: 324, distance: 245.4
click at [703, 362] on span "Save" at bounding box center [702, 362] width 24 height 15
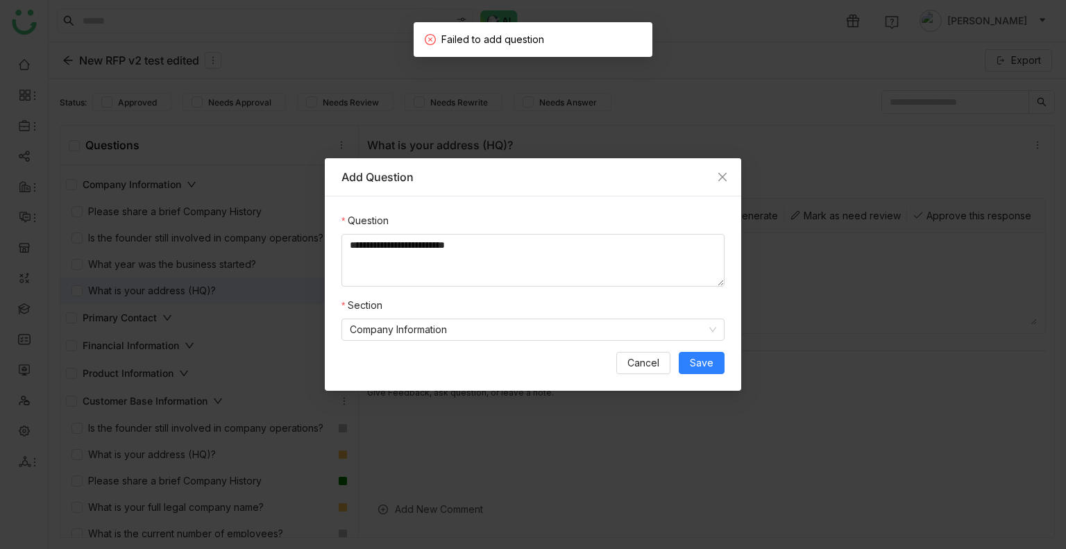
click at [725, 368] on div "**********" at bounding box center [533, 293] width 417 height 194
click at [703, 372] on button "Save" at bounding box center [702, 363] width 46 height 22
click at [704, 369] on span "Save" at bounding box center [702, 362] width 24 height 15
click at [453, 328] on nz-select-item "Company Information" at bounding box center [533, 329] width 367 height 21
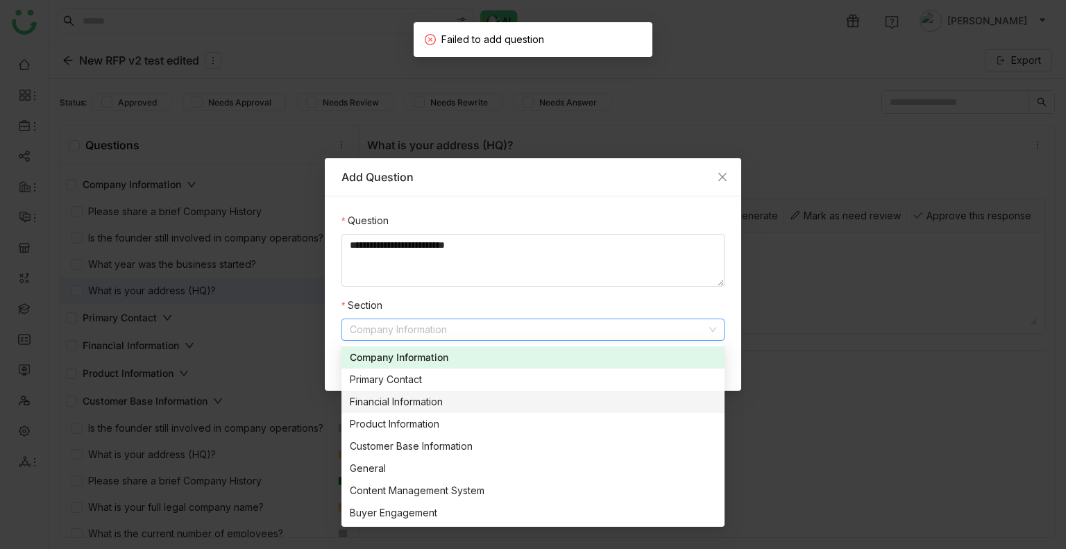
click at [425, 405] on div "Financial Information" at bounding box center [533, 401] width 367 height 15
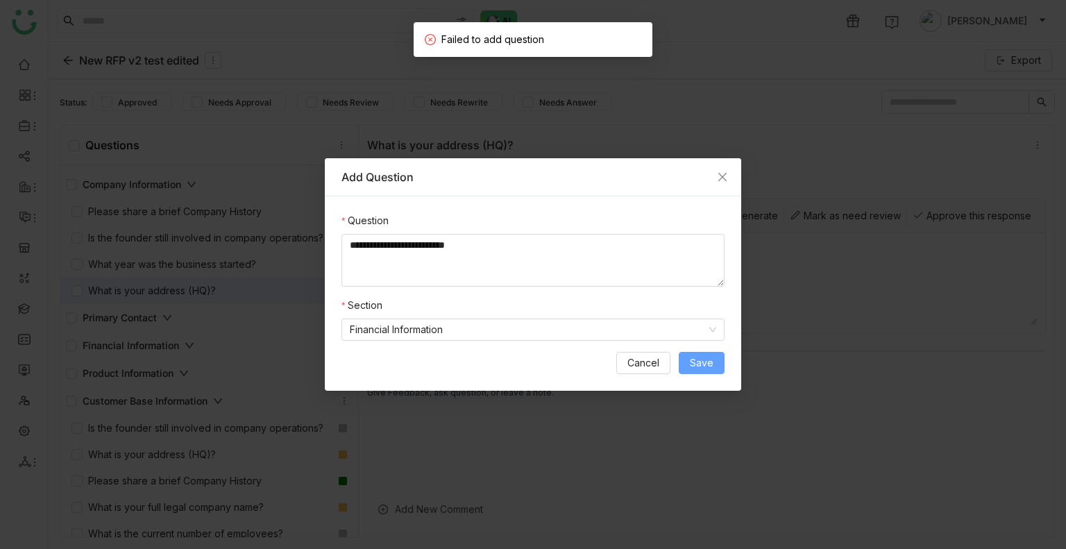
click at [709, 362] on span "Save" at bounding box center [702, 362] width 24 height 15
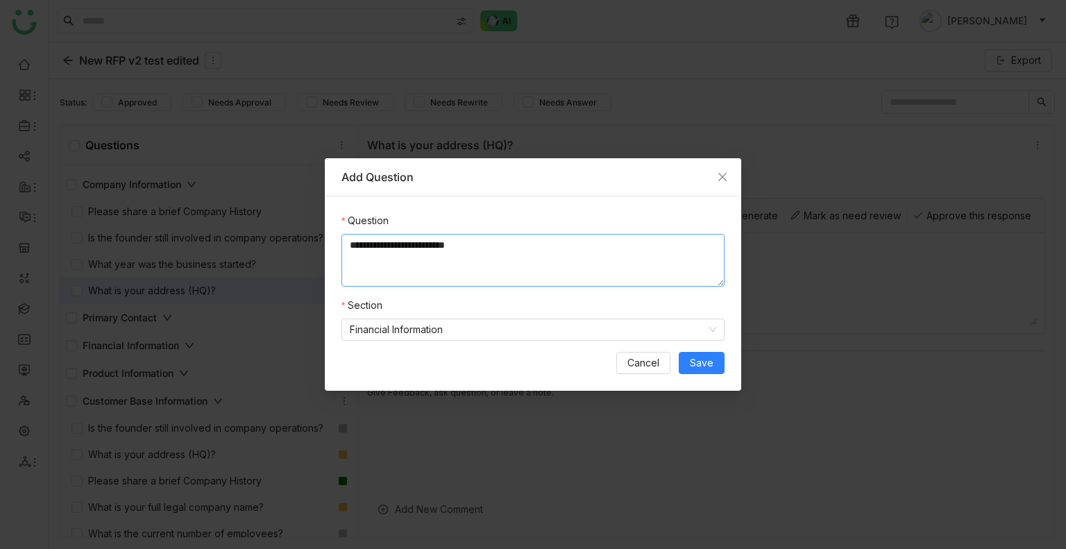
click at [528, 243] on textarea "**********" at bounding box center [533, 260] width 383 height 53
type textarea "**********"
click at [718, 183] on span "Close" at bounding box center [722, 176] width 37 height 37
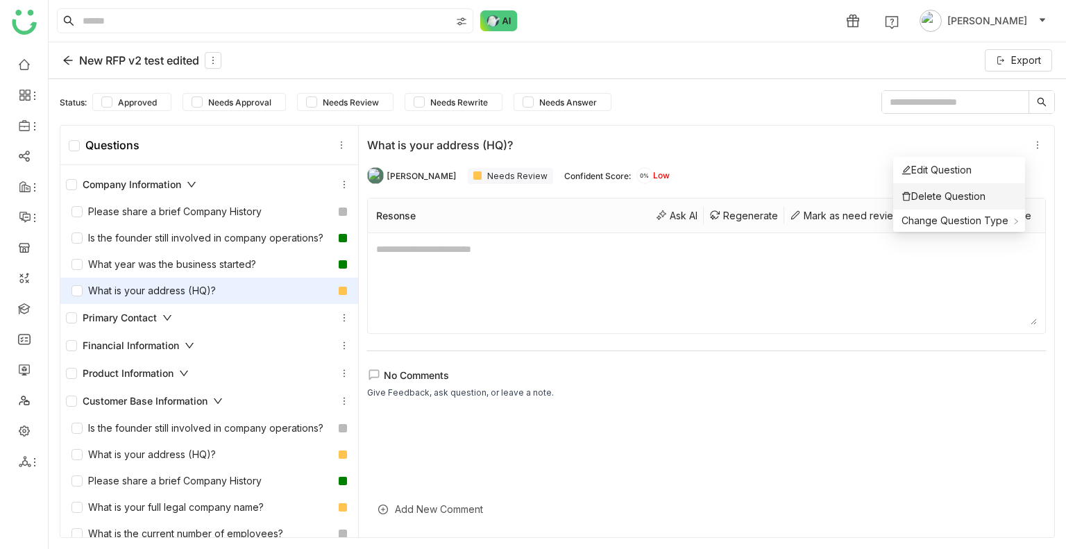
click at [986, 186] on li "Delete Question" at bounding box center [959, 196] width 132 height 26
click at [1033, 143] on icon at bounding box center [1038, 145] width 10 height 10
click at [961, 195] on div "Delete Question" at bounding box center [944, 196] width 84 height 15
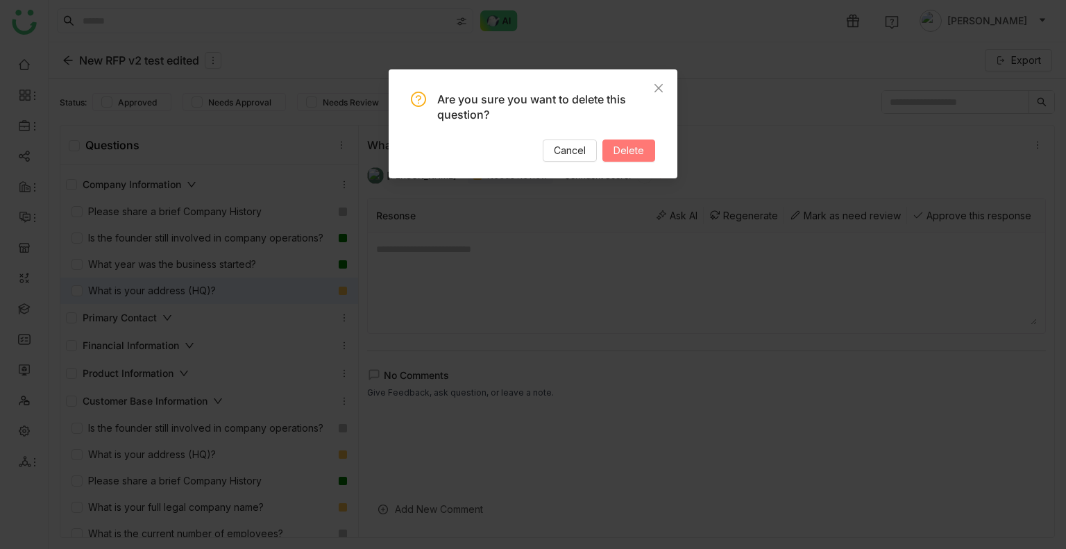
click at [644, 146] on span "Delete" at bounding box center [629, 150] width 31 height 15
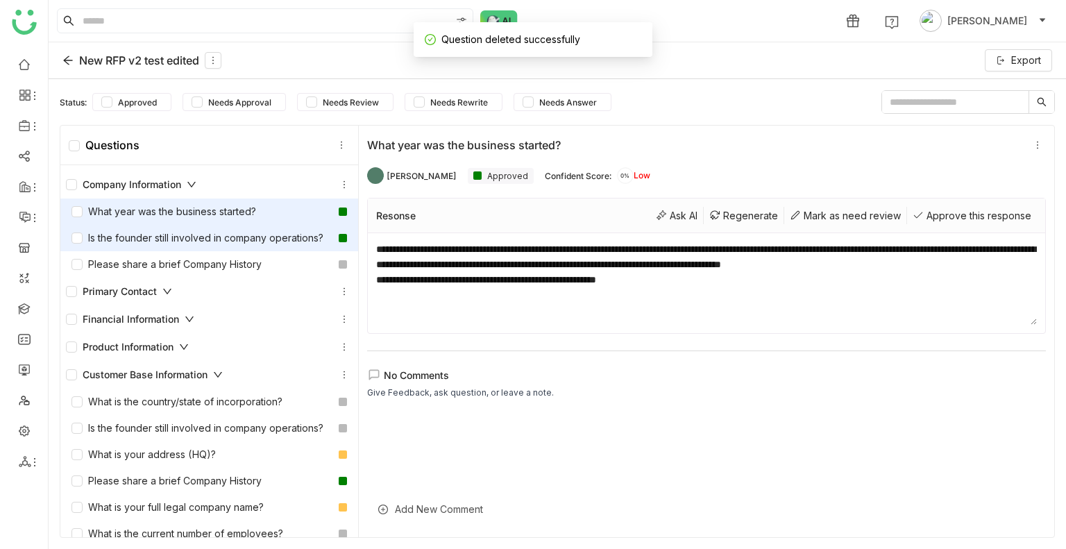
click at [137, 236] on div "Is the founder still involved in company operations?" at bounding box center [198, 237] width 252 height 15
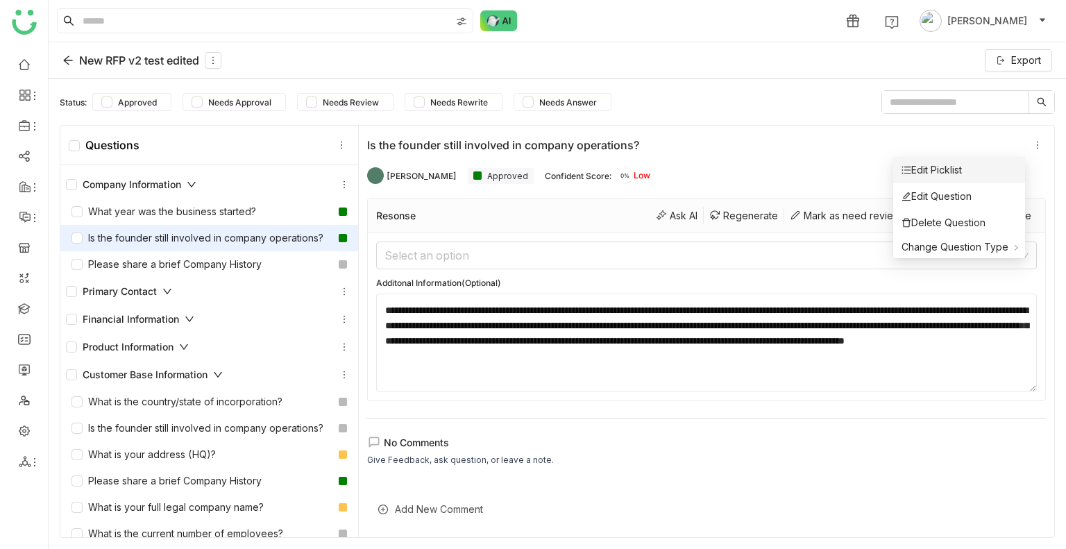
click at [975, 169] on li "Edit Picklist" at bounding box center [959, 170] width 132 height 26
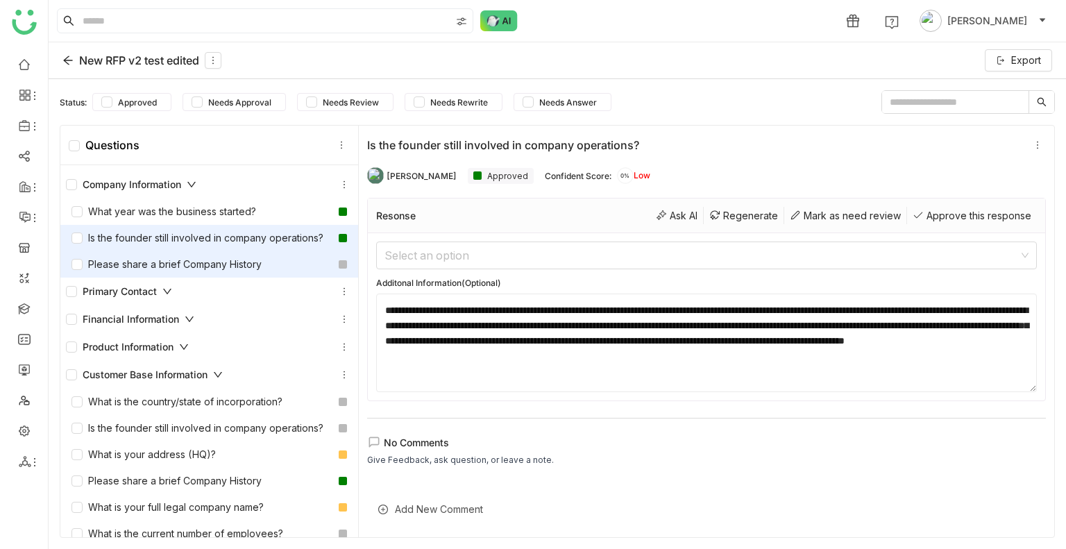
click at [167, 266] on div "Please share a brief Company History" at bounding box center [209, 264] width 298 height 26
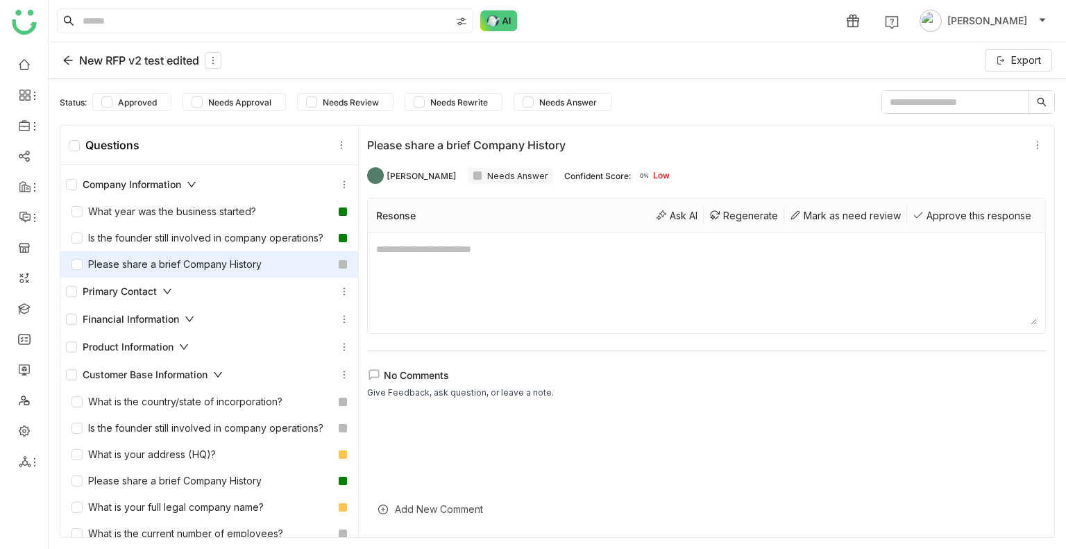
click at [151, 299] on div "Primary Contact" at bounding box center [119, 291] width 106 height 15
click at [165, 327] on div "Financial Information" at bounding box center [130, 319] width 128 height 15
click at [69, 60] on icon at bounding box center [67, 60] width 9 height 9
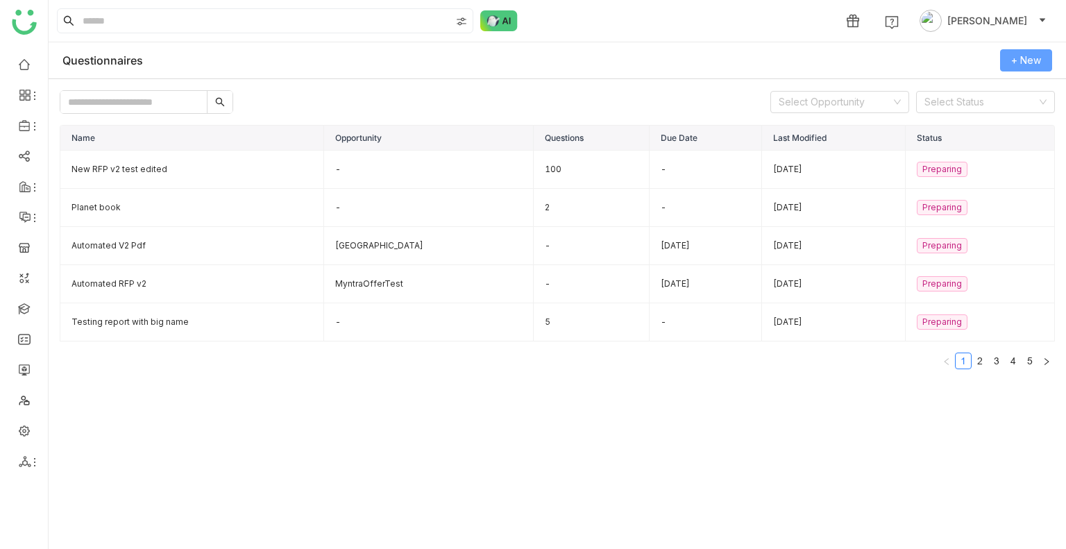
click at [1016, 58] on span "+ New" at bounding box center [1026, 60] width 30 height 15
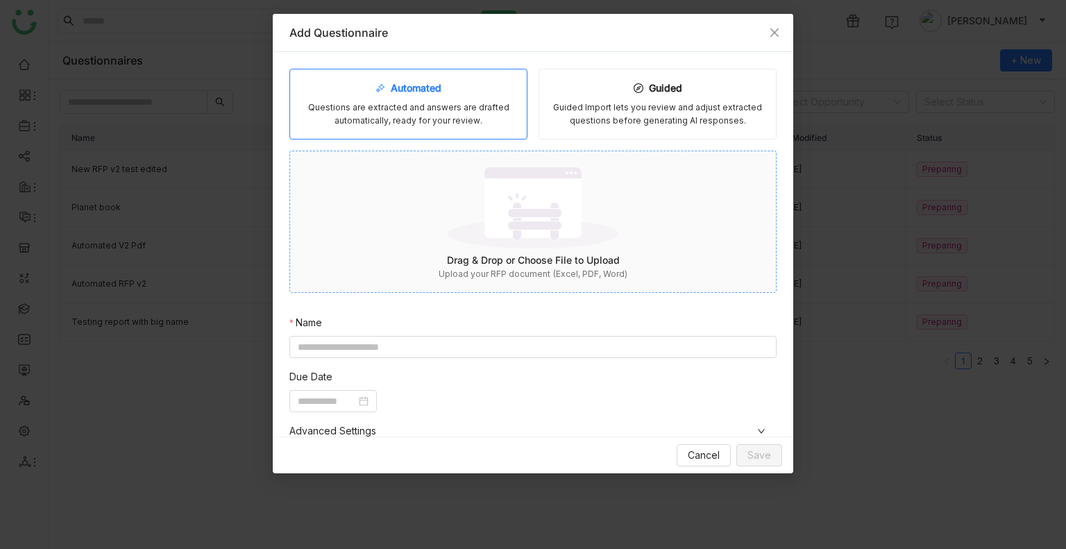
click at [544, 185] on img at bounding box center [533, 207] width 171 height 90
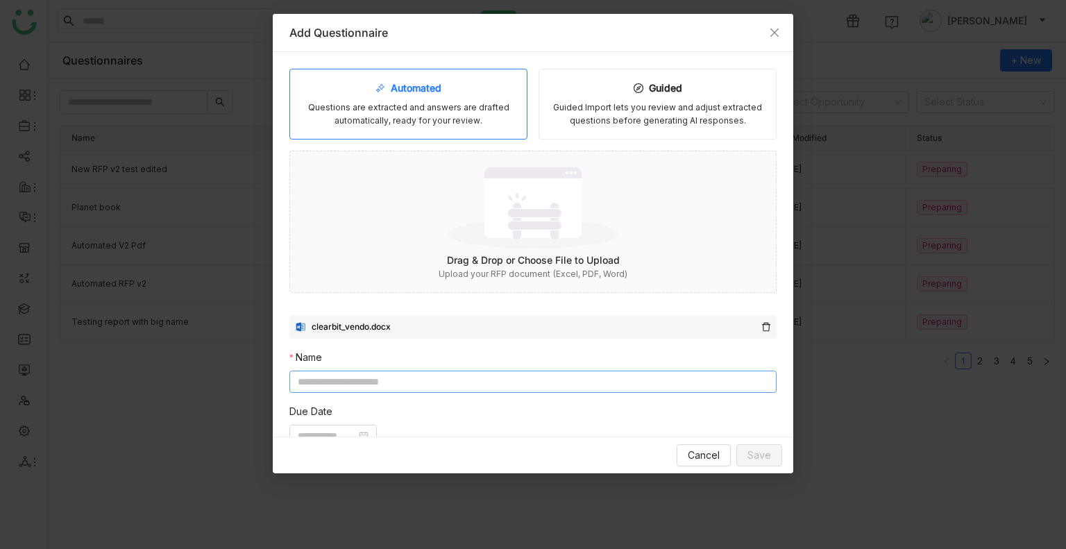
drag, startPoint x: 403, startPoint y: 381, endPoint x: 417, endPoint y: 391, distance: 16.9
click at [409, 385] on input at bounding box center [532, 382] width 487 height 22
drag, startPoint x: 371, startPoint y: 371, endPoint x: 373, endPoint y: 378, distance: 7.1
click at [373, 378] on input "********" at bounding box center [532, 382] width 487 height 22
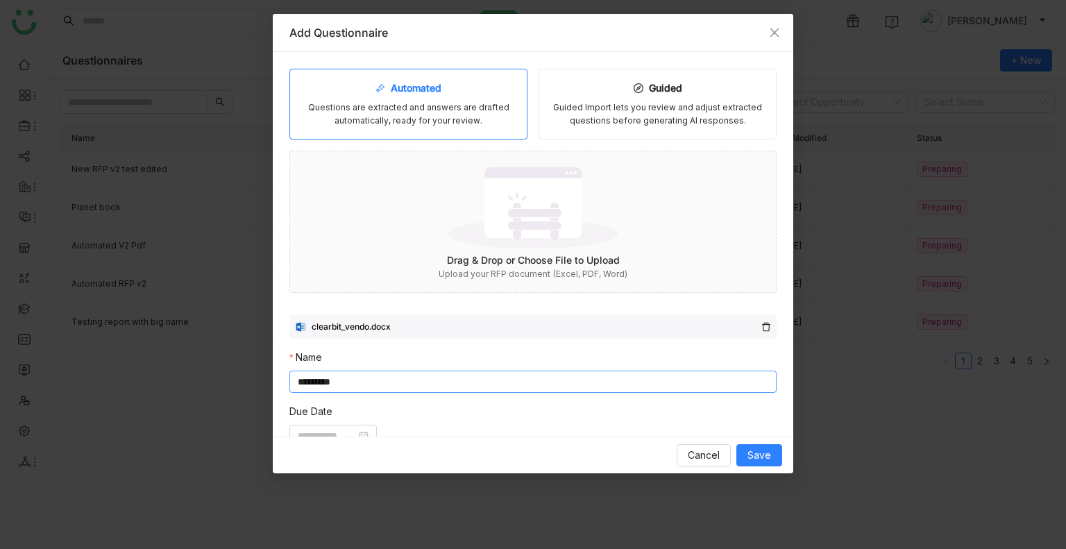
click at [373, 378] on input "********" at bounding box center [532, 382] width 487 height 22
type input "*"
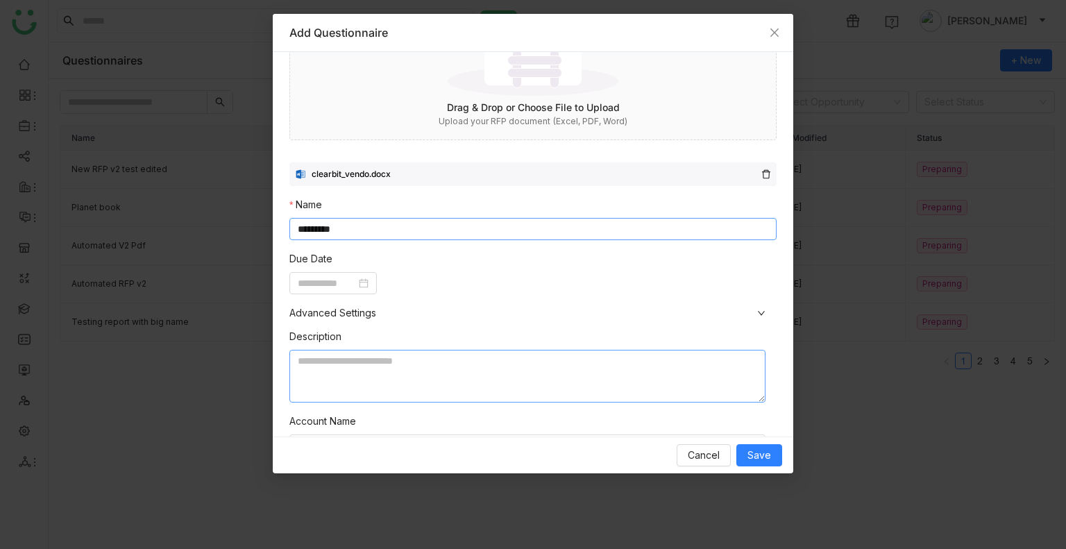
scroll to position [262, 0]
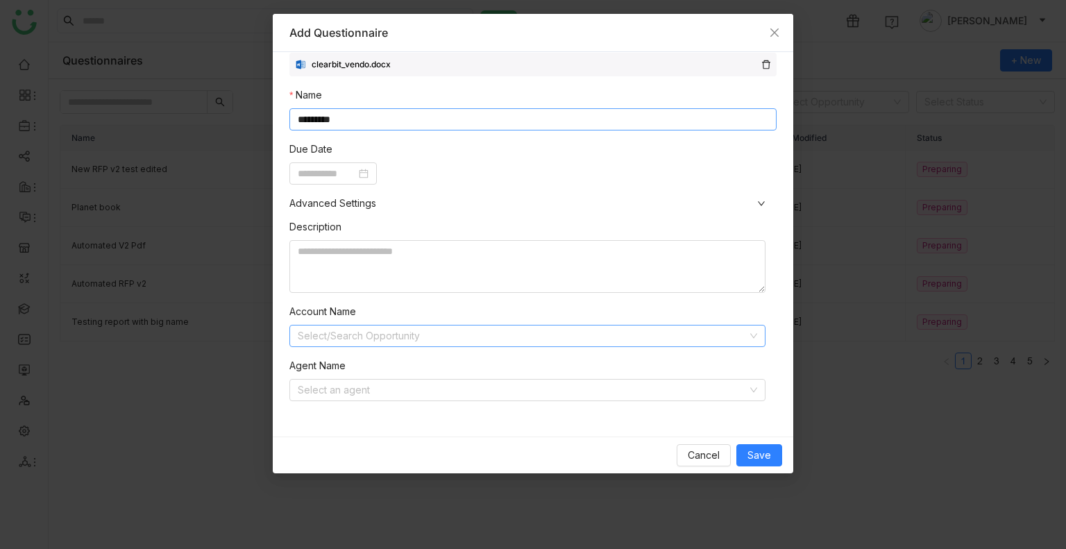
type input "*********"
click at [406, 330] on input at bounding box center [523, 336] width 450 height 21
type input "***"
click at [786, 463] on div "Cancel Save" at bounding box center [533, 455] width 521 height 37
click at [770, 460] on span "Save" at bounding box center [760, 455] width 24 height 15
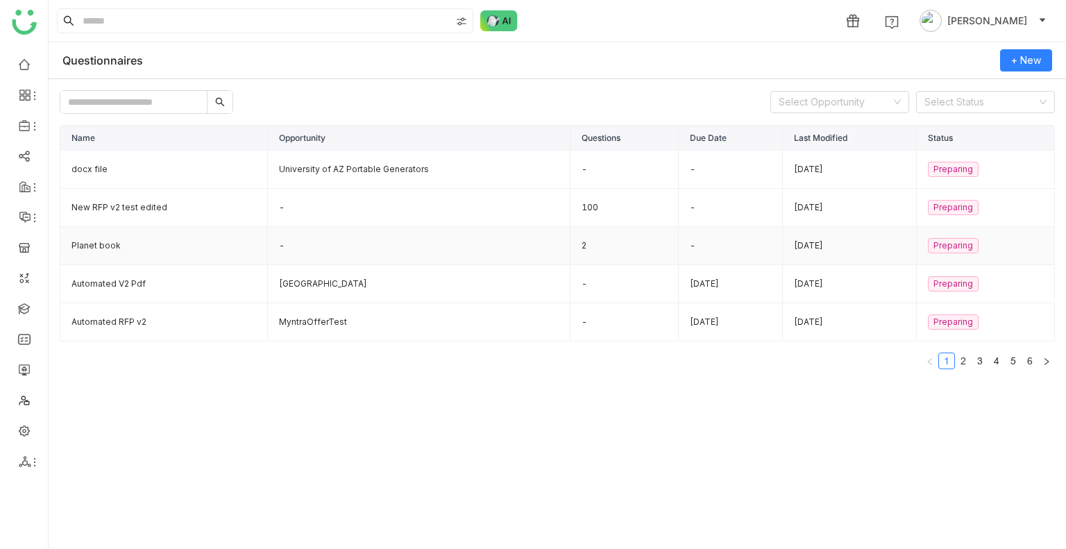
click at [144, 246] on td "Planet book" at bounding box center [164, 246] width 208 height 38
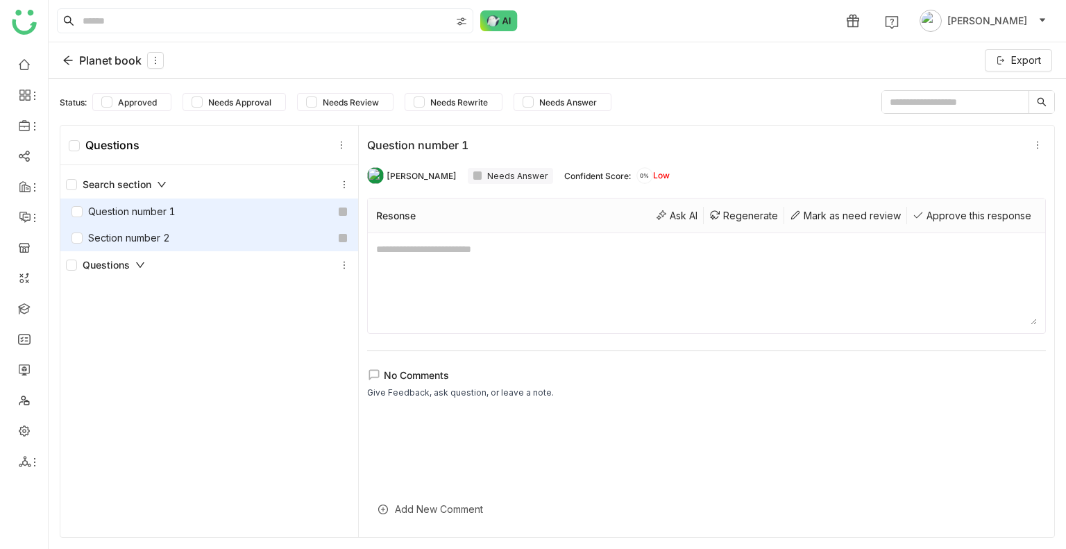
click at [151, 248] on div "Section number 2" at bounding box center [209, 238] width 298 height 26
click at [152, 204] on div "Question number 1" at bounding box center [124, 211] width 104 height 15
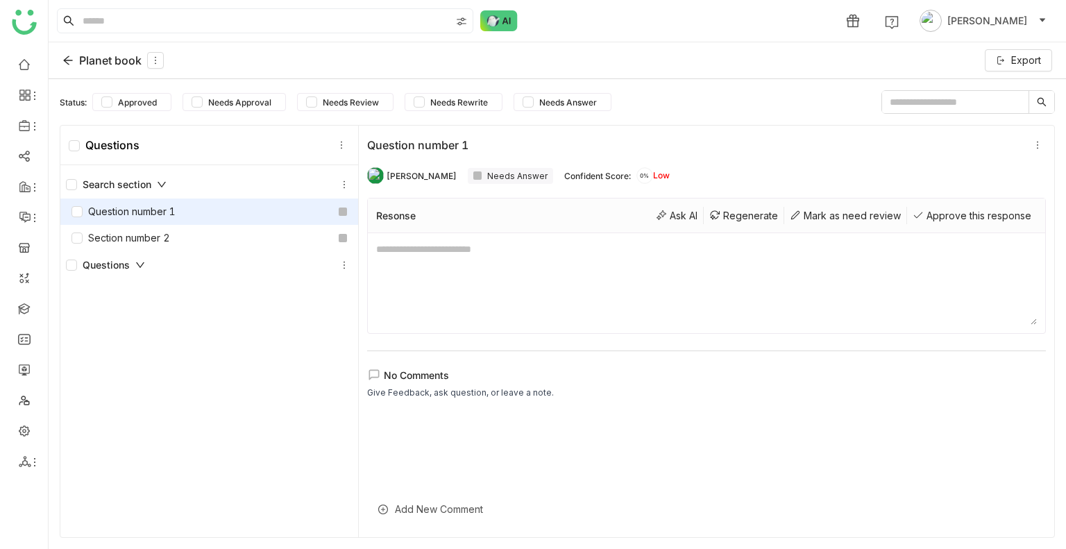
click at [69, 63] on icon at bounding box center [67, 60] width 11 height 11
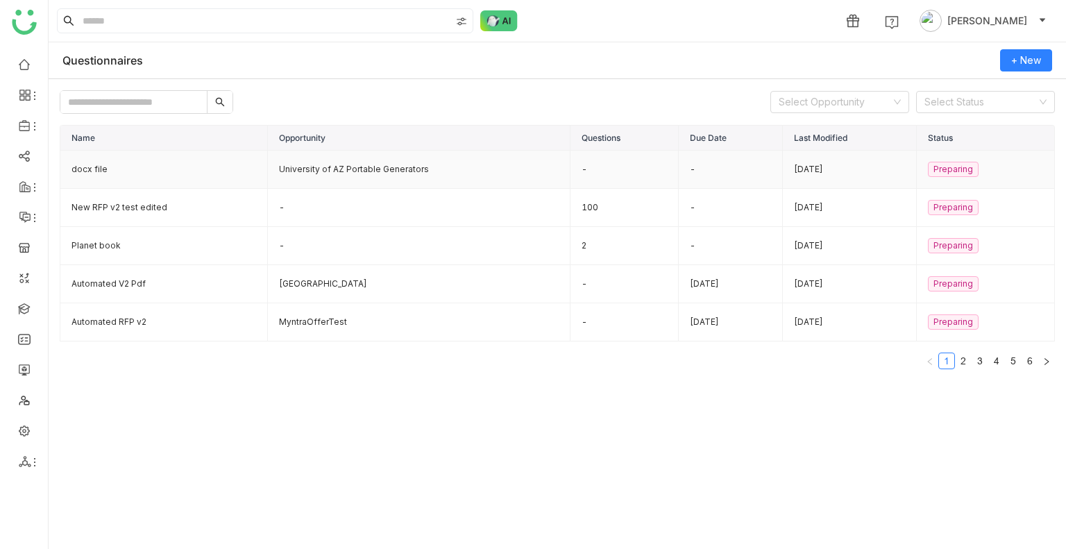
click at [131, 169] on td "docx file" at bounding box center [164, 170] width 208 height 38
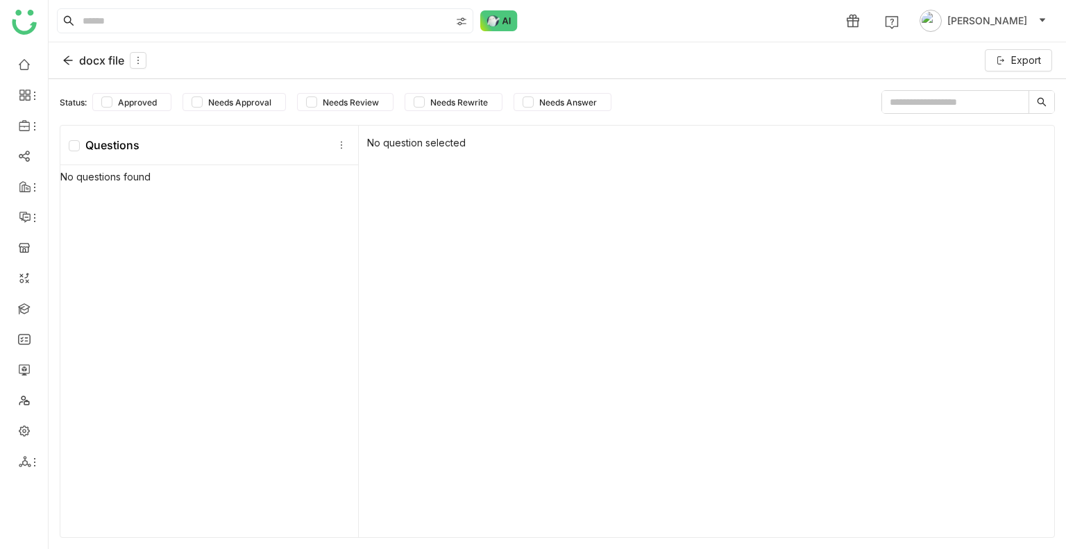
click at [68, 63] on icon at bounding box center [67, 60] width 11 height 11
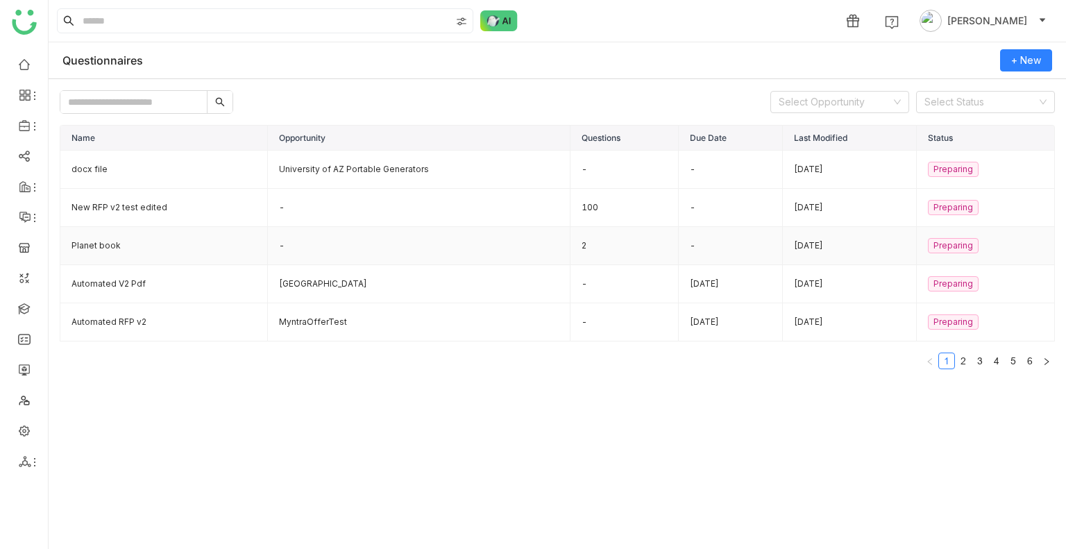
click at [230, 251] on td "Planet book" at bounding box center [164, 246] width 208 height 38
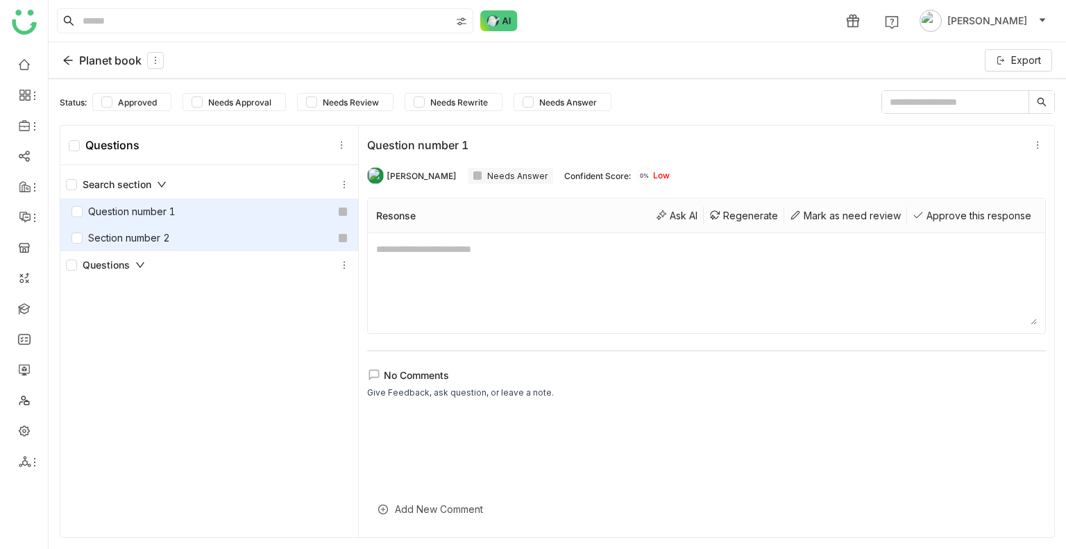
click at [225, 238] on div "Section number 2" at bounding box center [209, 238] width 298 height 26
click at [236, 213] on div "Question number 1" at bounding box center [209, 212] width 298 height 26
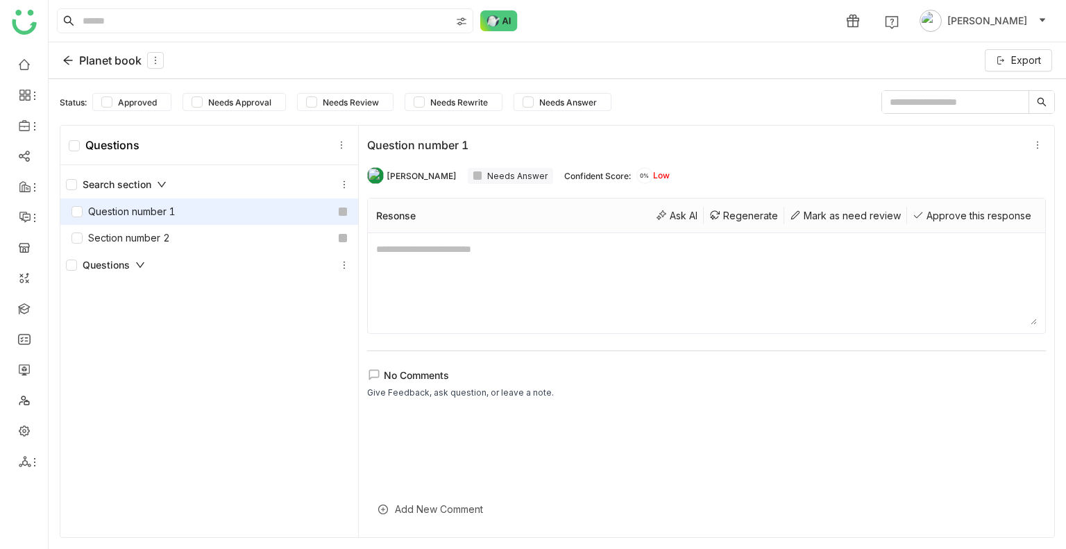
click at [69, 61] on icon at bounding box center [67, 60] width 11 height 11
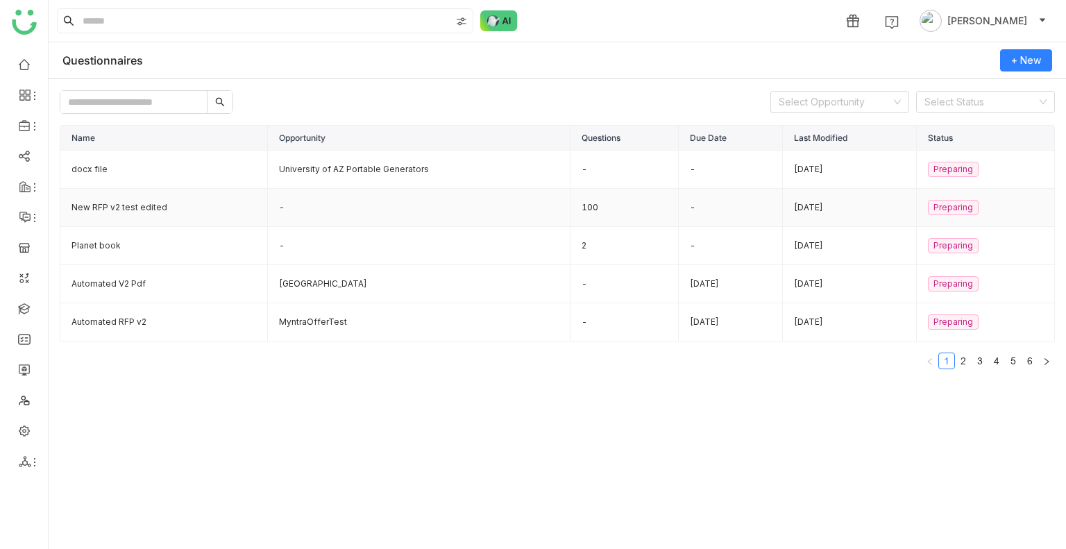
click at [156, 213] on td "New RFP v2 test edited" at bounding box center [164, 208] width 208 height 38
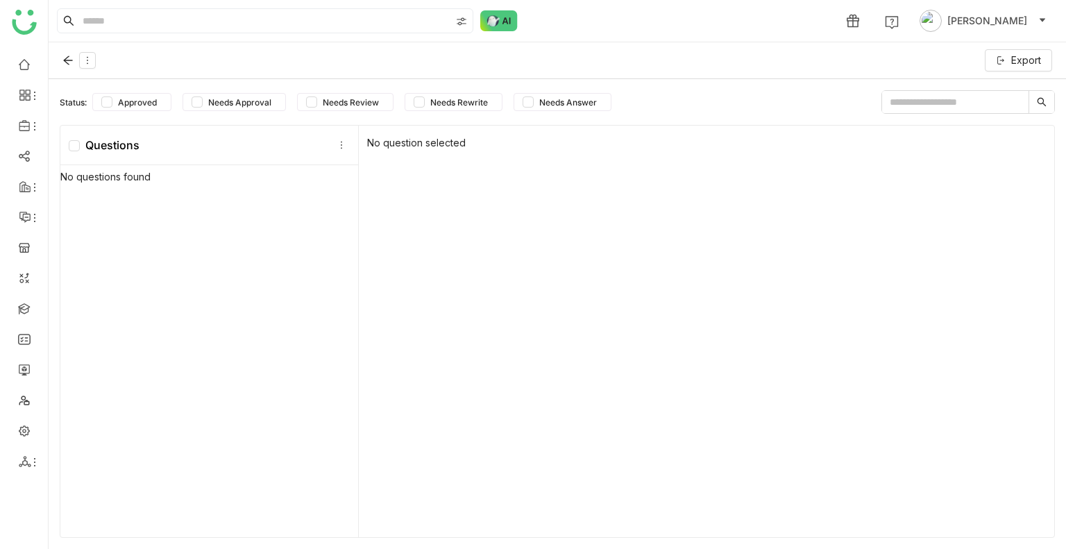
click at [157, 213] on div "No questions found" at bounding box center [209, 353] width 298 height 376
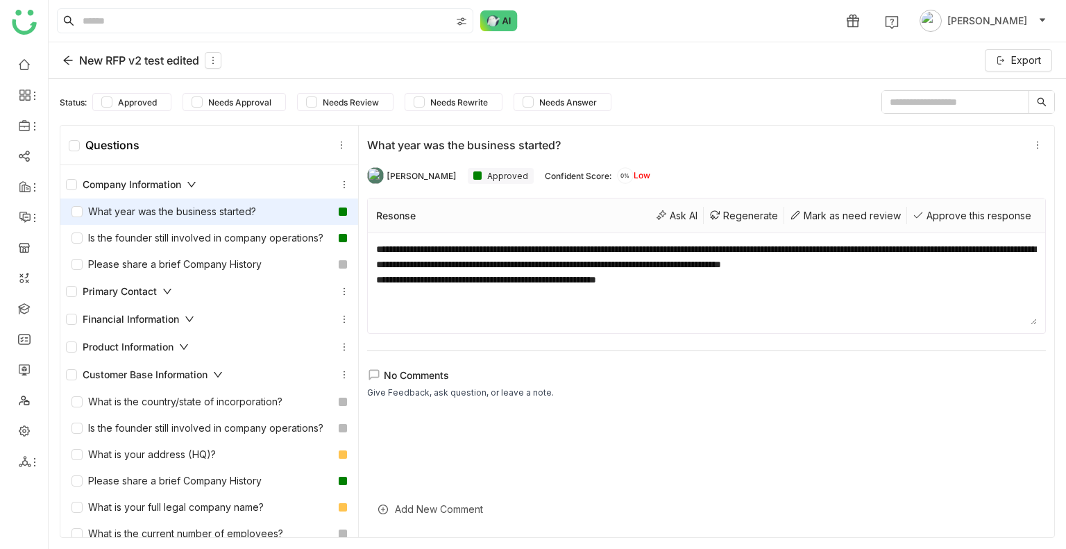
click at [586, 49] on div "New RFP v2 test edited Export" at bounding box center [558, 60] width 1018 height 37
click at [192, 246] on div "Is the founder still involved in company operations?" at bounding box center [198, 237] width 252 height 15
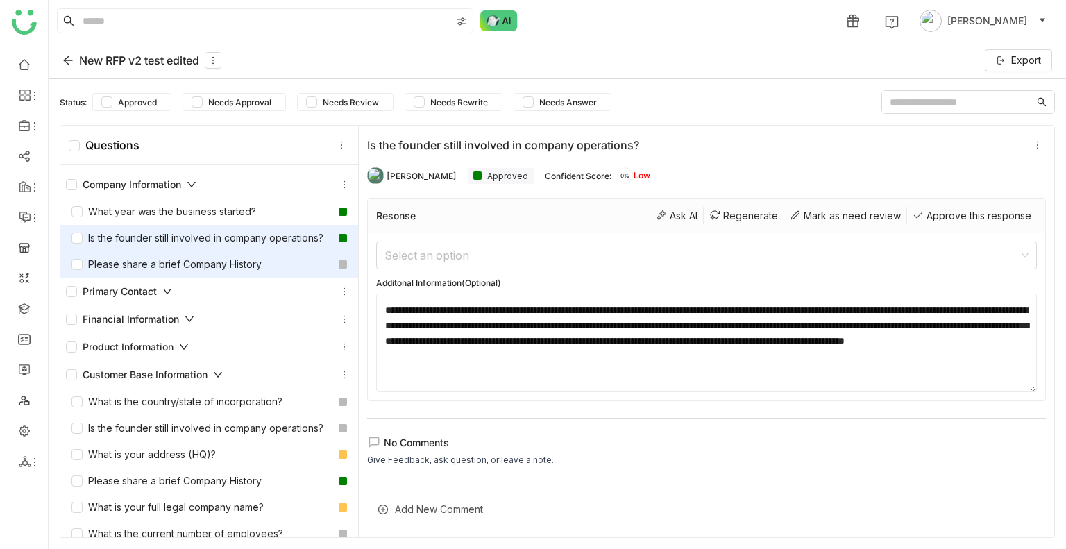
click at [189, 272] on div "Please share a brief Company History" at bounding box center [167, 264] width 190 height 15
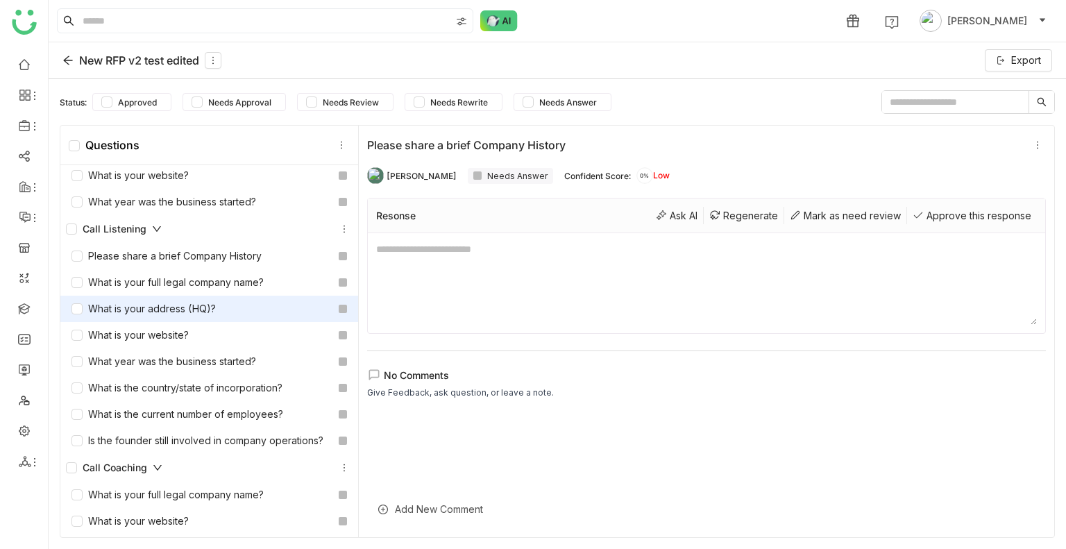
scroll to position [1111, 0]
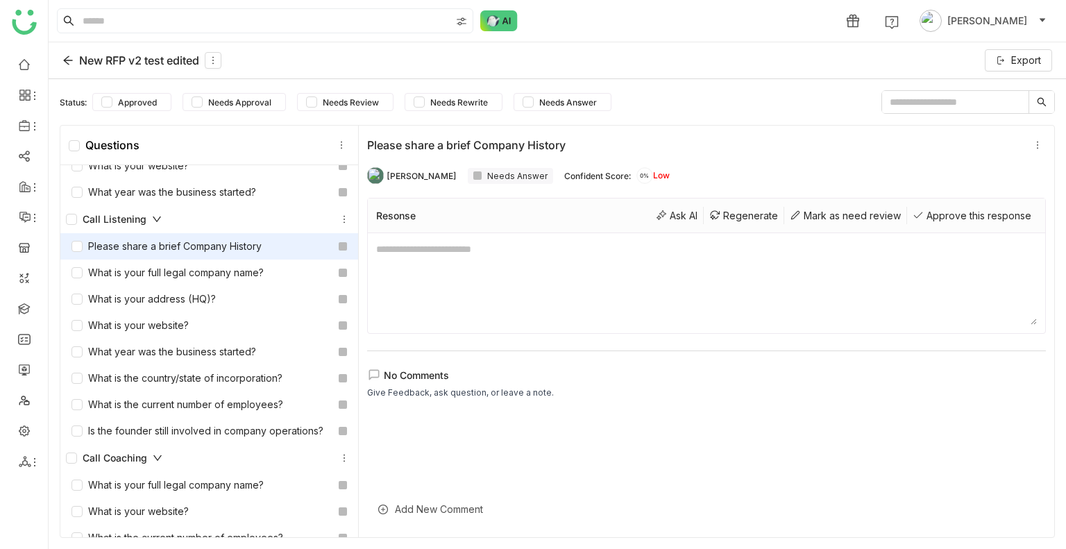
click at [202, 254] on div "Please share a brief Company History" at bounding box center [167, 246] width 190 height 15
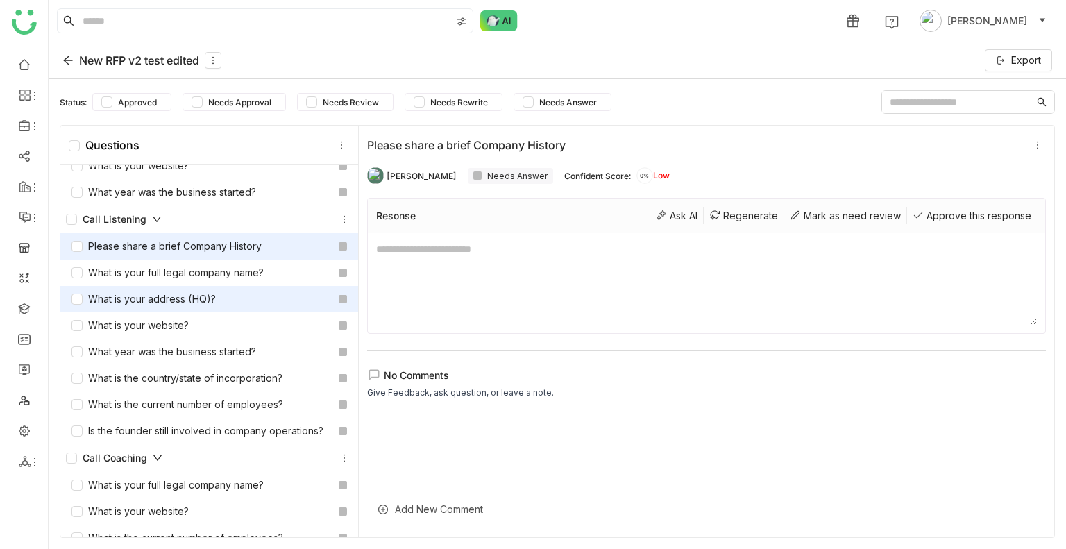
click at [208, 307] on div "What is your address (HQ)?" at bounding box center [144, 299] width 144 height 15
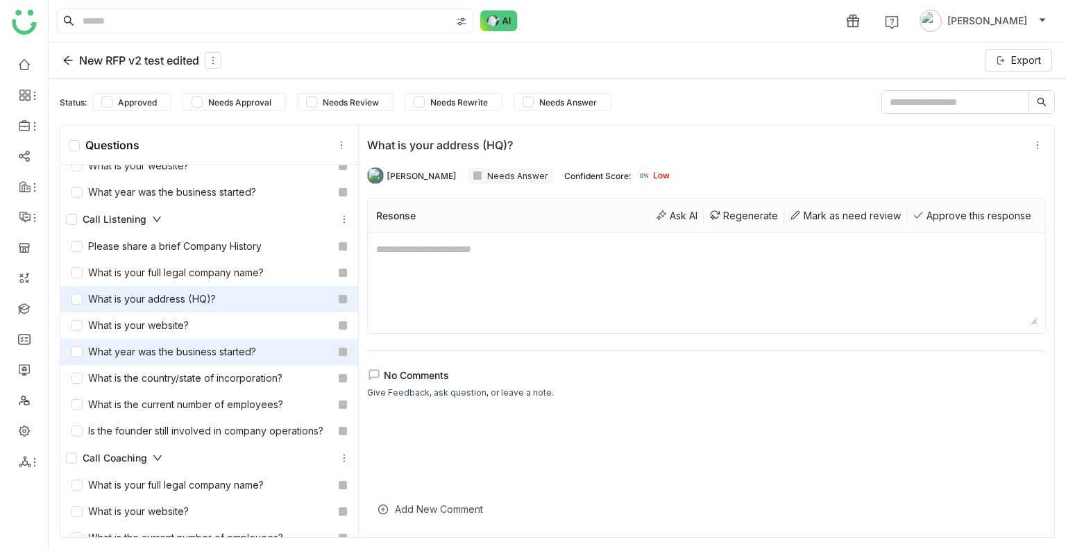
click at [234, 360] on div "What year was the business started?" at bounding box center [164, 351] width 185 height 15
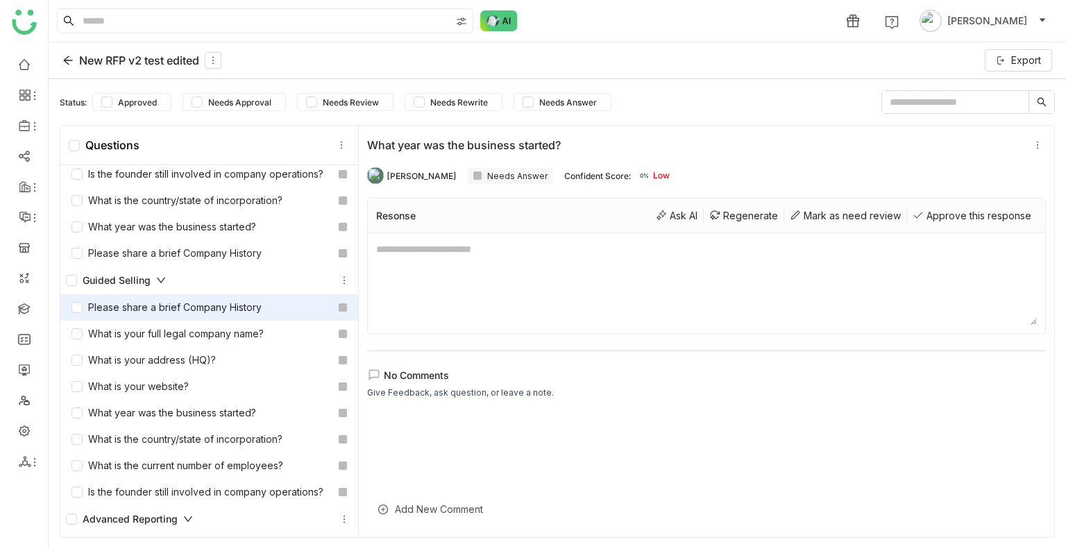
click at [226, 315] on div "Please share a brief Company History" at bounding box center [167, 307] width 190 height 15
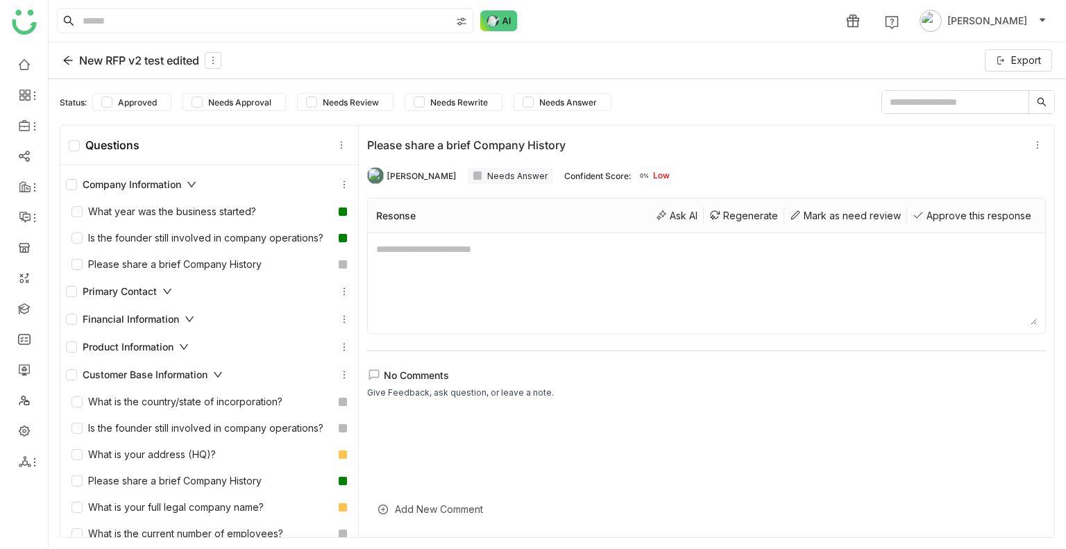
click at [232, 377] on div "Customer Base Information" at bounding box center [209, 375] width 298 height 28
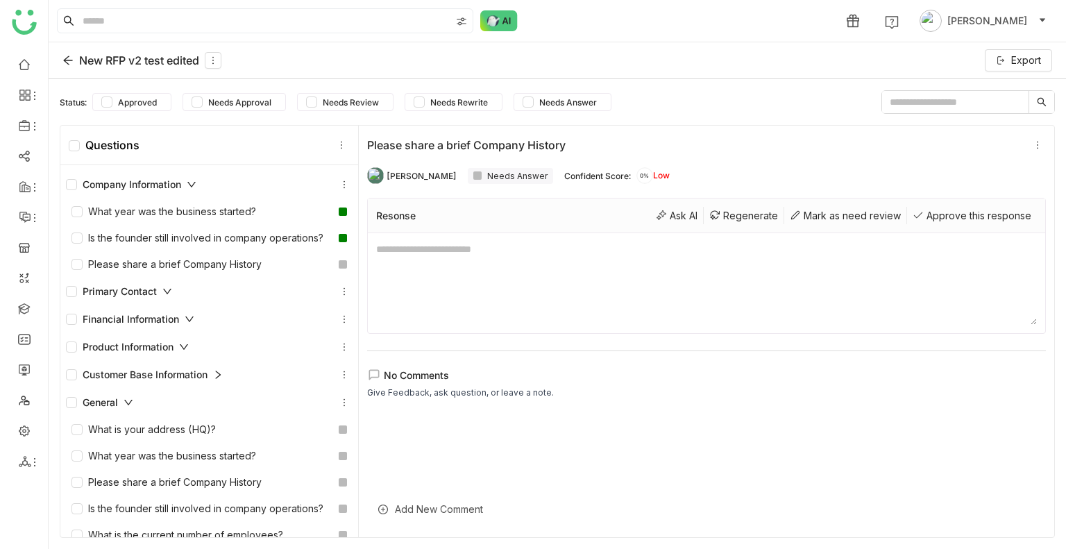
click at [237, 410] on div "General" at bounding box center [209, 402] width 287 height 17
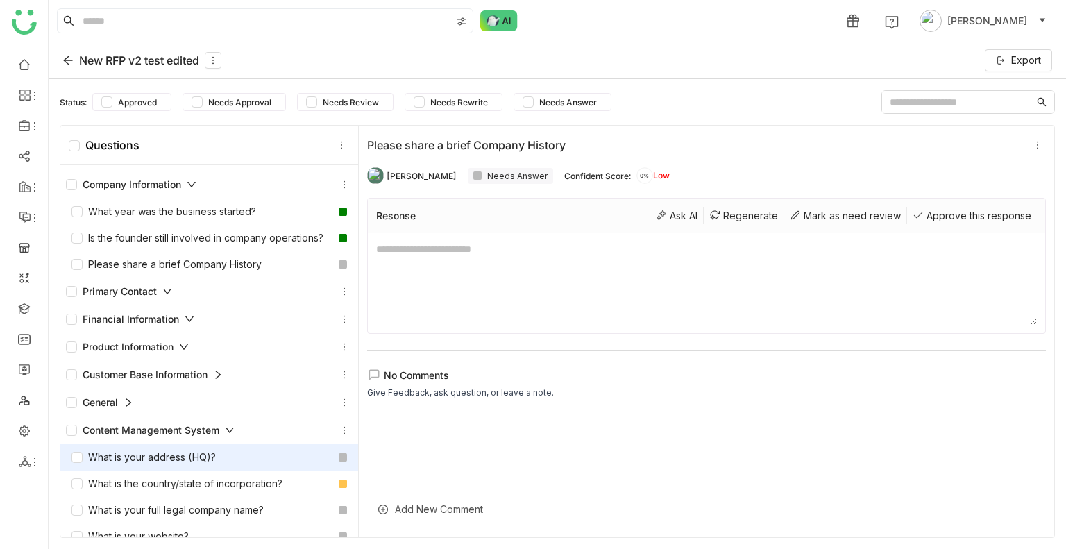
click at [255, 471] on div "What is your address (HQ)?" at bounding box center [209, 457] width 298 height 26
click at [1033, 140] on icon at bounding box center [1038, 145] width 10 height 10
click at [967, 192] on div "Delete Question" at bounding box center [944, 196] width 84 height 15
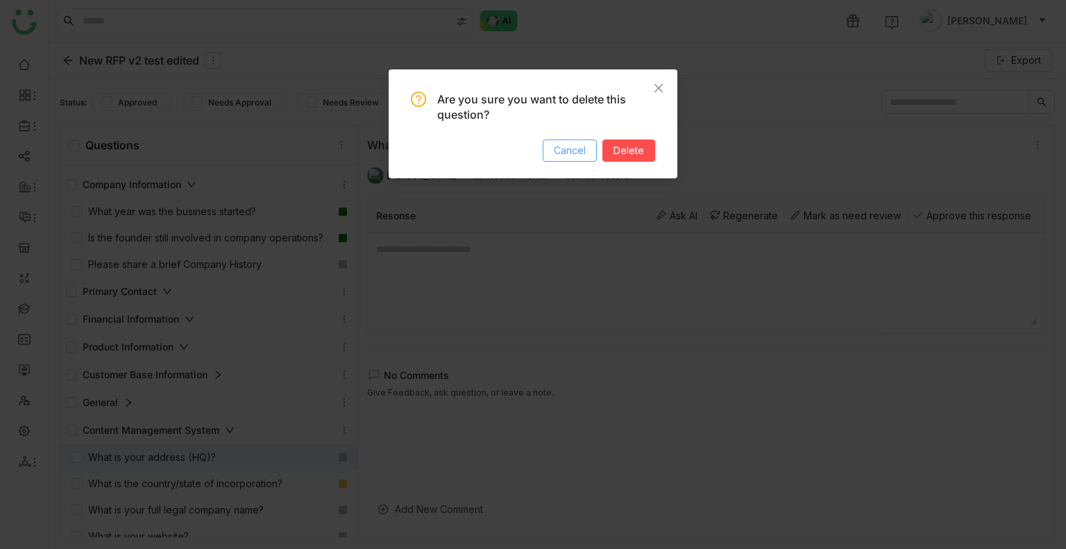
click at [569, 158] on button "Cancel" at bounding box center [570, 151] width 54 height 22
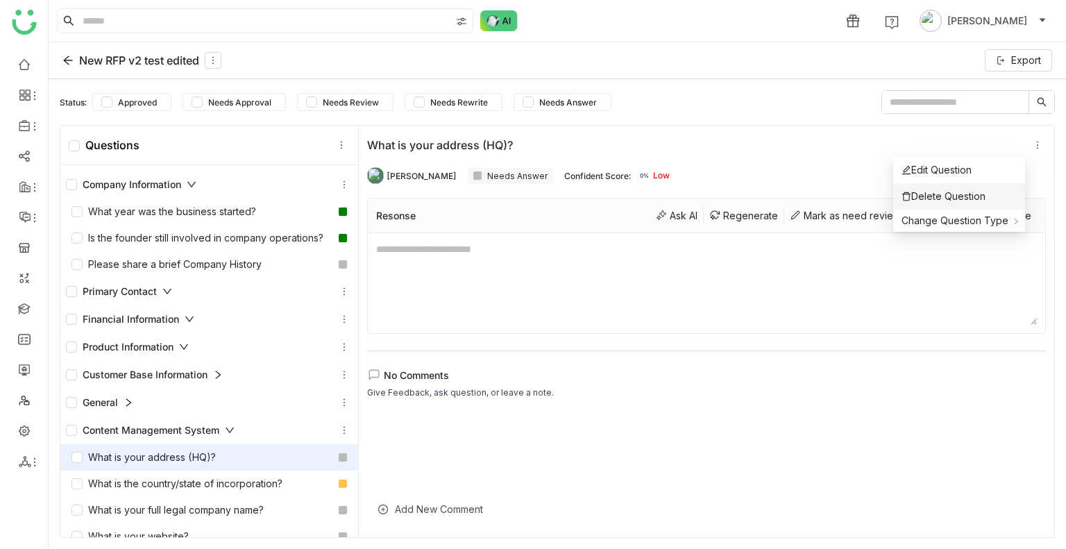
click at [937, 195] on div "Delete Question" at bounding box center [944, 196] width 84 height 15
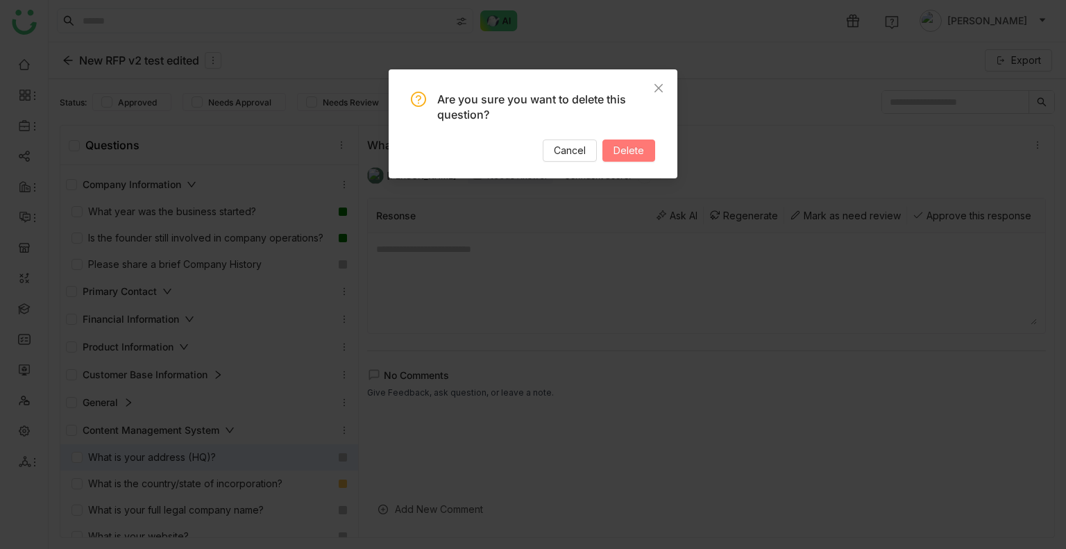
click at [627, 152] on span "Delete" at bounding box center [629, 150] width 31 height 15
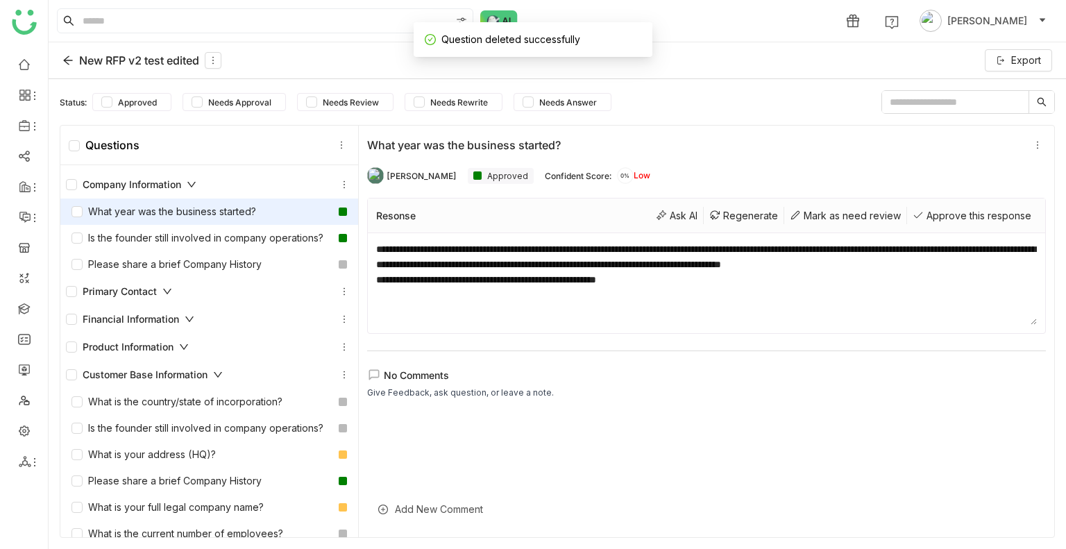
click at [132, 333] on div "Financial Information" at bounding box center [209, 319] width 298 height 28
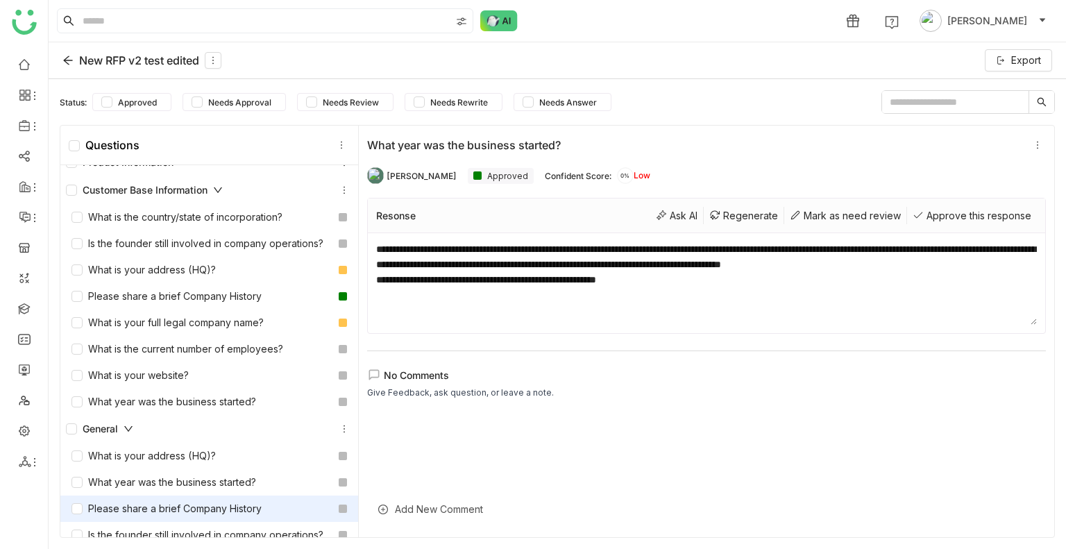
scroll to position [347, 0]
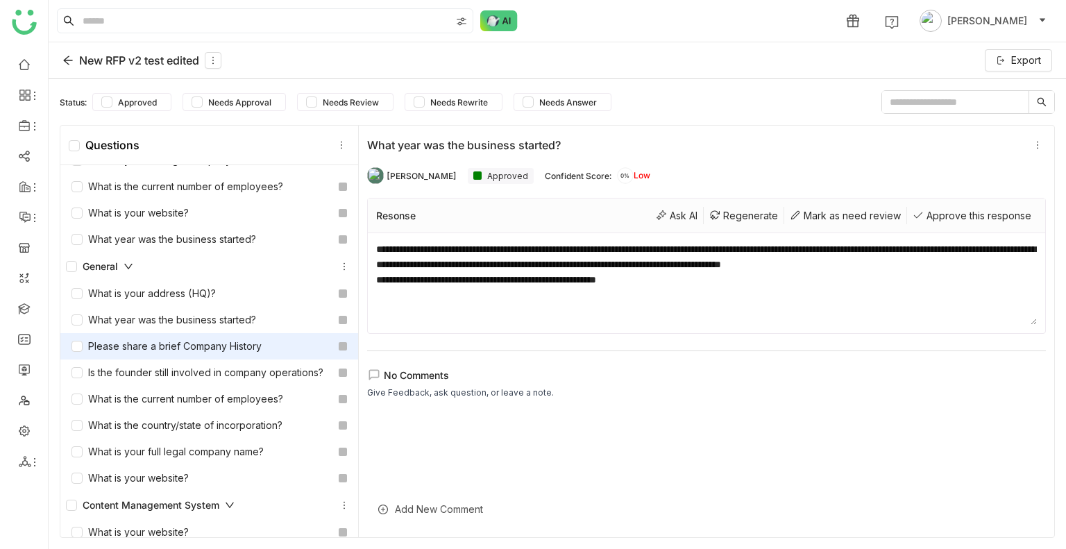
click at [183, 360] on div "Please share a brief Company History" at bounding box center [209, 346] width 298 height 26
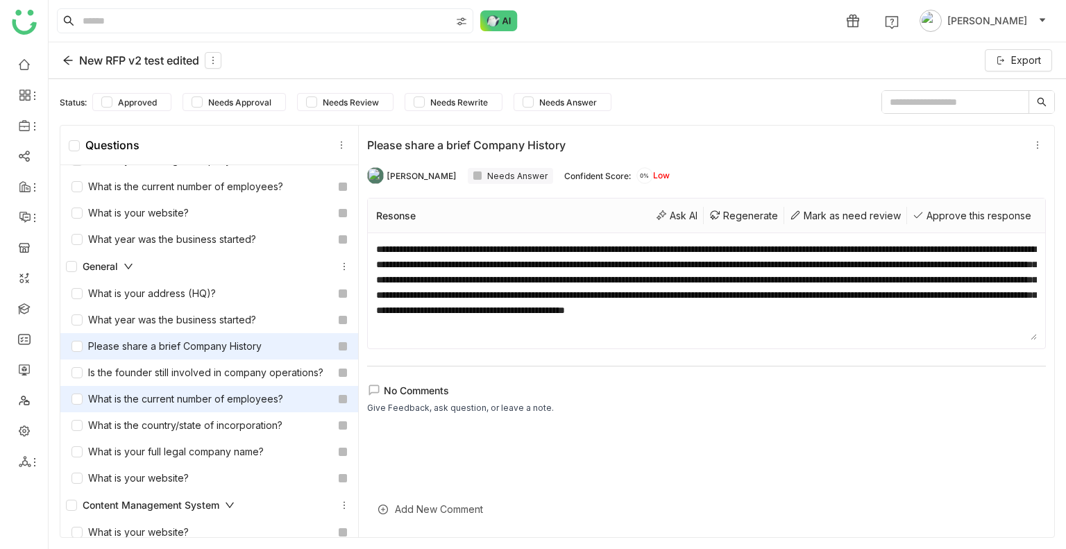
click at [194, 407] on div "What is the current number of employees?" at bounding box center [178, 399] width 212 height 15
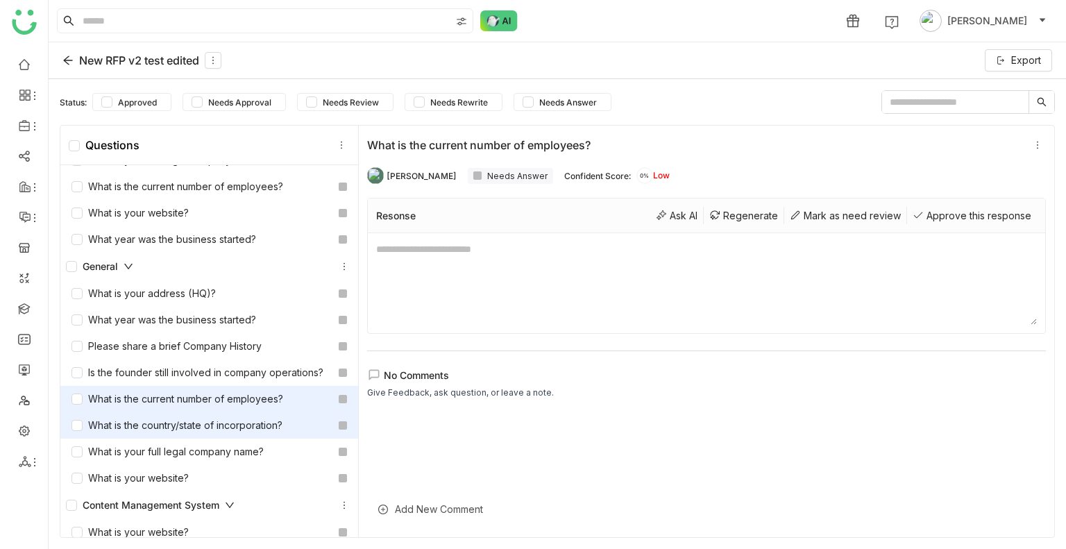
click at [166, 433] on div "What is the country/state of incorporation?" at bounding box center [177, 425] width 211 height 15
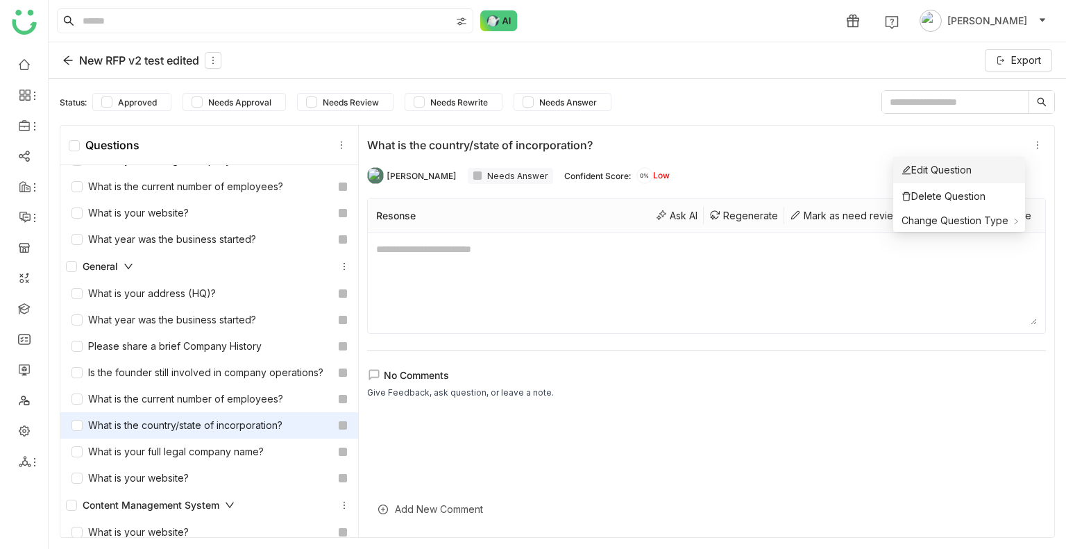
click at [936, 171] on div "Edit Question" at bounding box center [937, 169] width 70 height 15
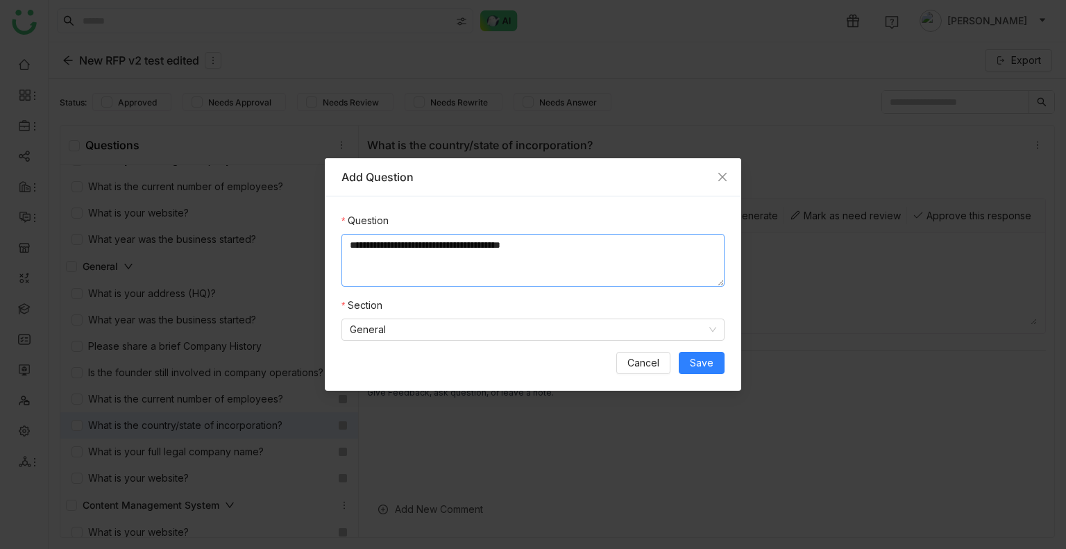
click at [557, 237] on textarea "**********" at bounding box center [533, 260] width 383 height 53
drag, startPoint x: 467, startPoint y: 249, endPoint x: 441, endPoint y: 249, distance: 26.4
click at [441, 249] on textarea "**********" at bounding box center [533, 260] width 383 height 53
type textarea "**********"
click at [498, 335] on nz-select-item "General" at bounding box center [533, 329] width 367 height 21
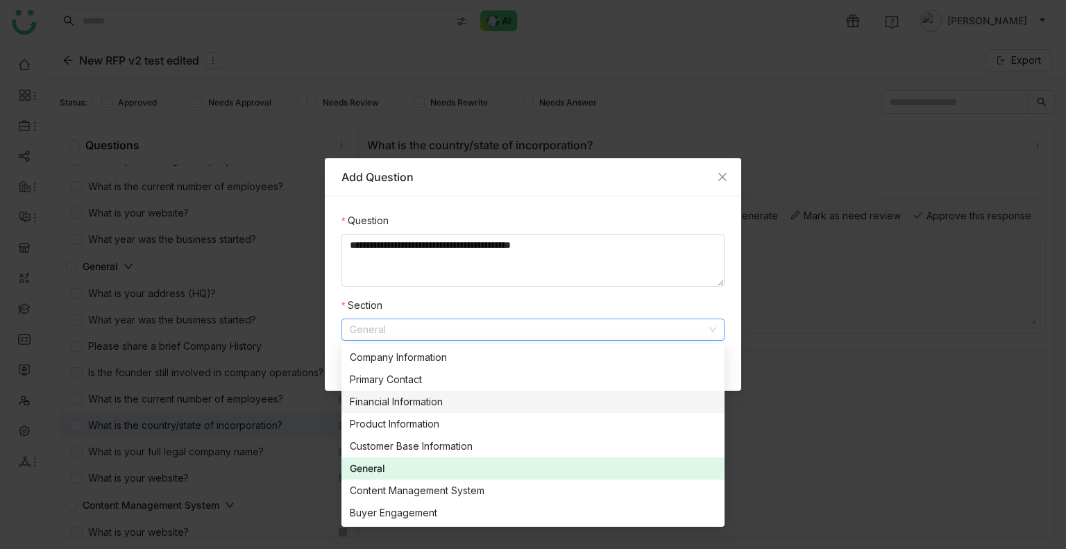
click at [438, 407] on div "Financial Information" at bounding box center [533, 401] width 367 height 15
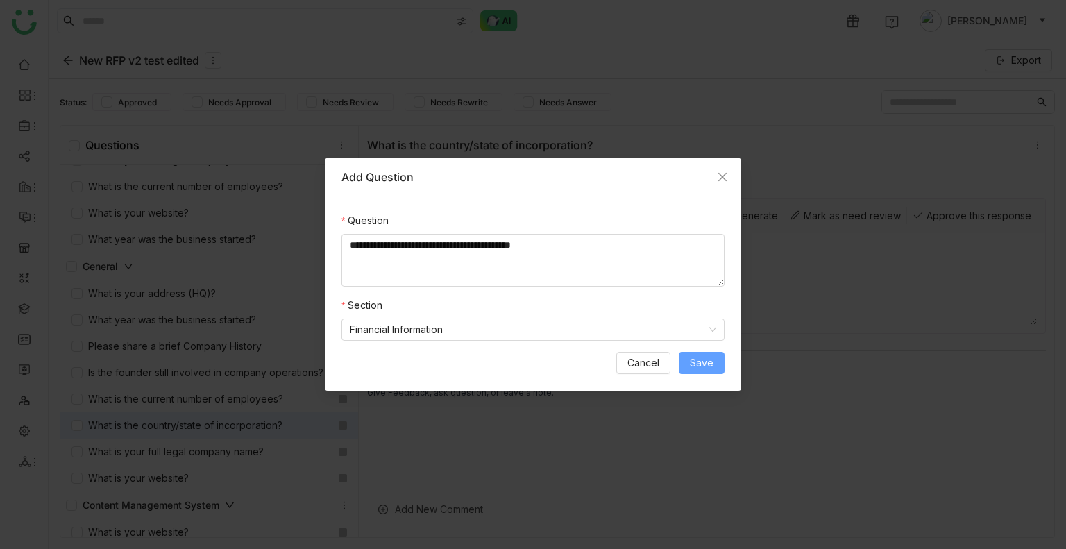
click at [704, 367] on span "Save" at bounding box center [702, 362] width 24 height 15
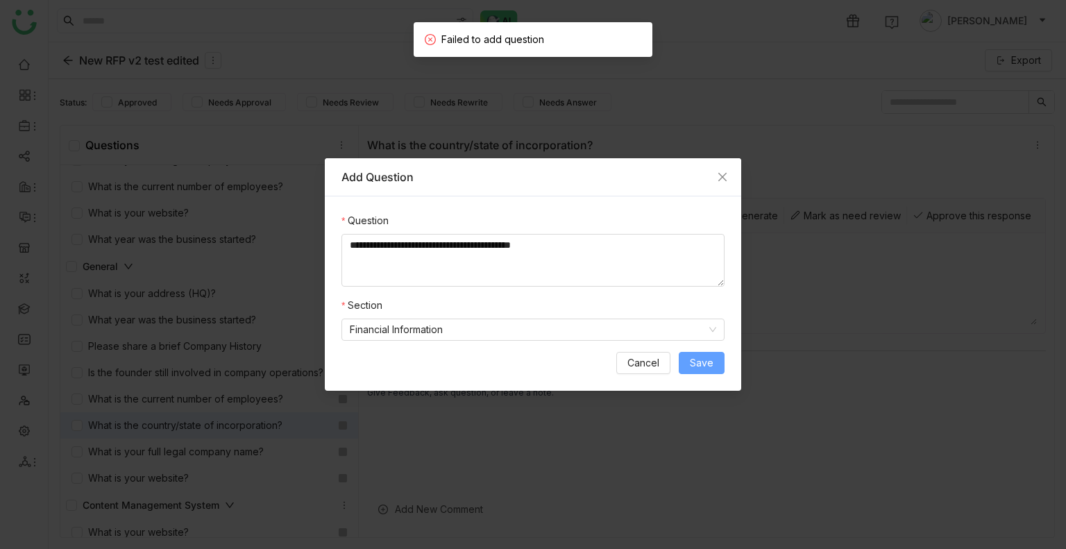
click at [705, 362] on span "Save" at bounding box center [702, 362] width 24 height 15
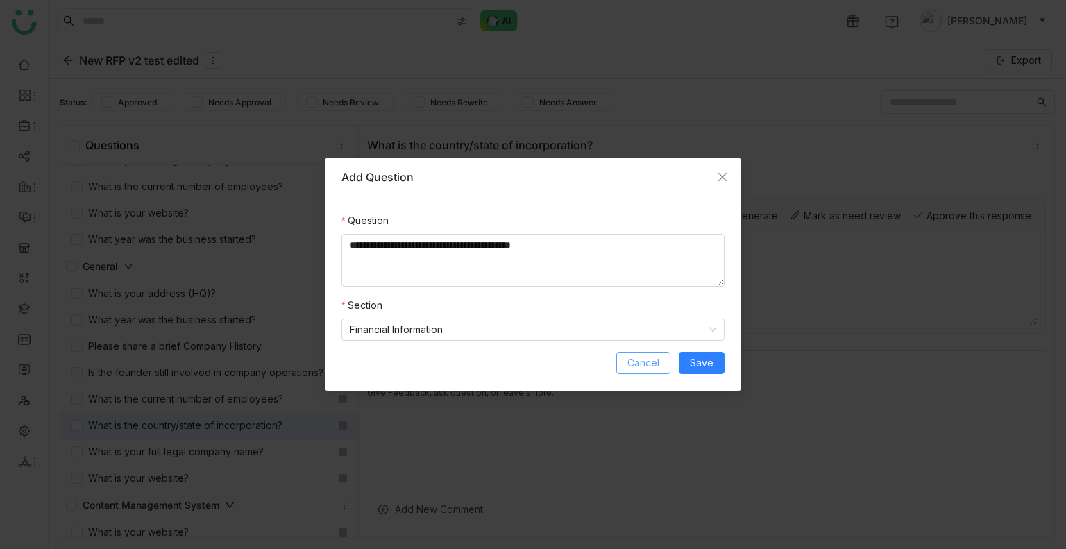
click at [639, 369] on span "Cancel" at bounding box center [644, 362] width 32 height 15
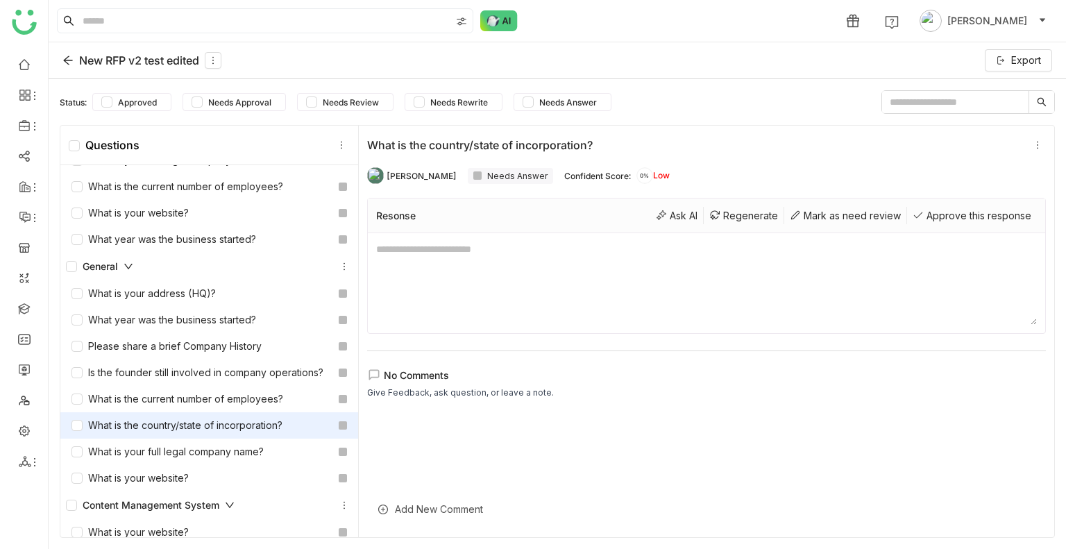
click at [428, 514] on div "Add New Comment" at bounding box center [706, 509] width 679 height 34
click at [426, 418] on div at bounding box center [706, 457] width 679 height 87
click at [421, 471] on div at bounding box center [706, 476] width 679 height 124
click at [417, 398] on div "No Comments Give Feedback, ask question, or leave a note." at bounding box center [706, 430] width 679 height 124
click at [414, 405] on div "No Comments Give Feedback, ask question, or leave a note." at bounding box center [706, 430] width 679 height 124
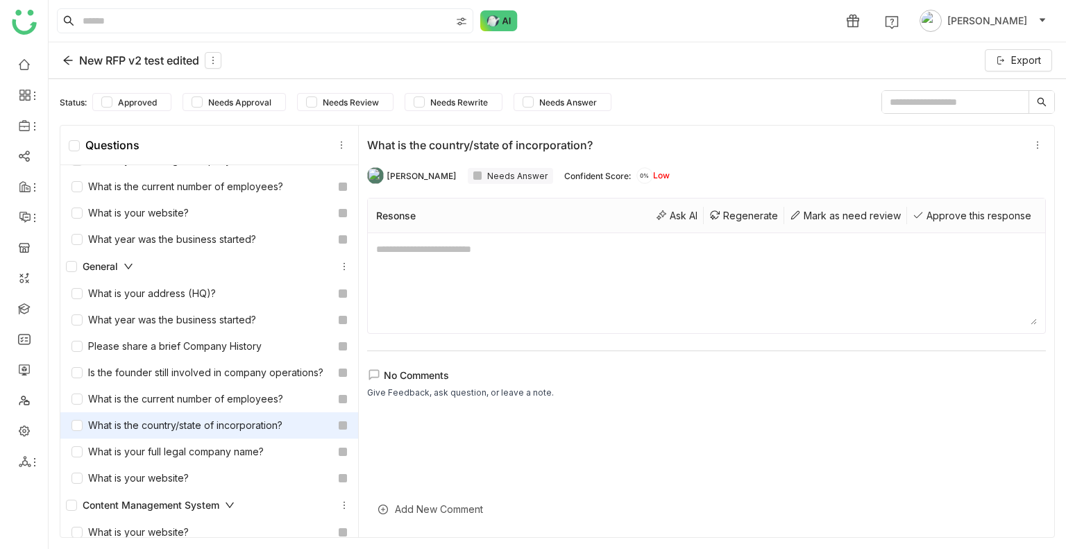
click at [447, 462] on div at bounding box center [706, 476] width 679 height 124
click at [430, 516] on div "Add New Comment" at bounding box center [706, 509] width 679 height 34
click at [422, 476] on div at bounding box center [706, 476] width 679 height 42
drag, startPoint x: 1029, startPoint y: 516, endPoint x: 1010, endPoint y: 507, distance: 20.8
click at [1029, 516] on div "send Send" at bounding box center [1037, 508] width 18 height 22
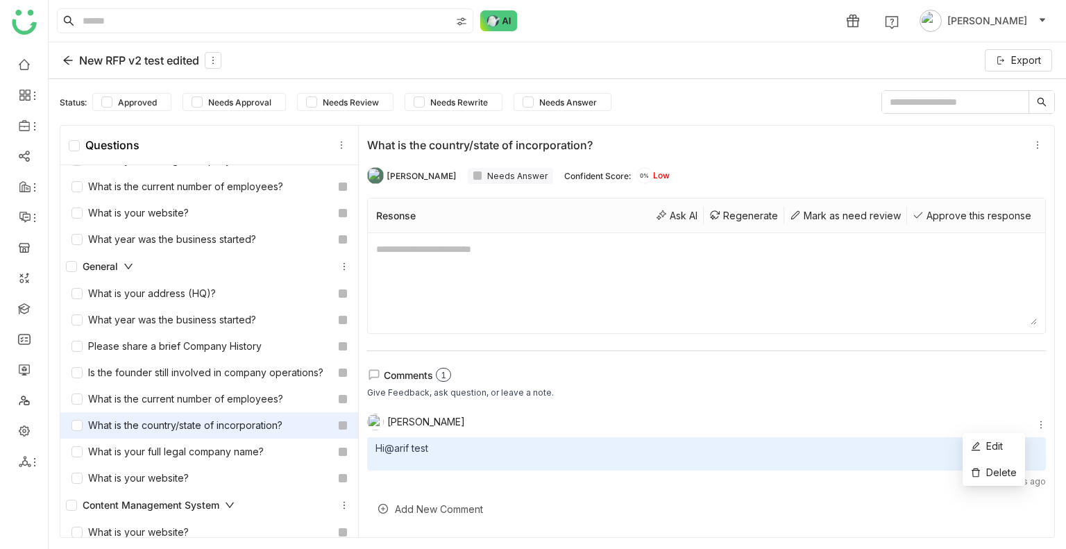
click at [1036, 421] on icon at bounding box center [1041, 425] width 10 height 10
click at [1006, 435] on li "Edit" at bounding box center [994, 446] width 62 height 26
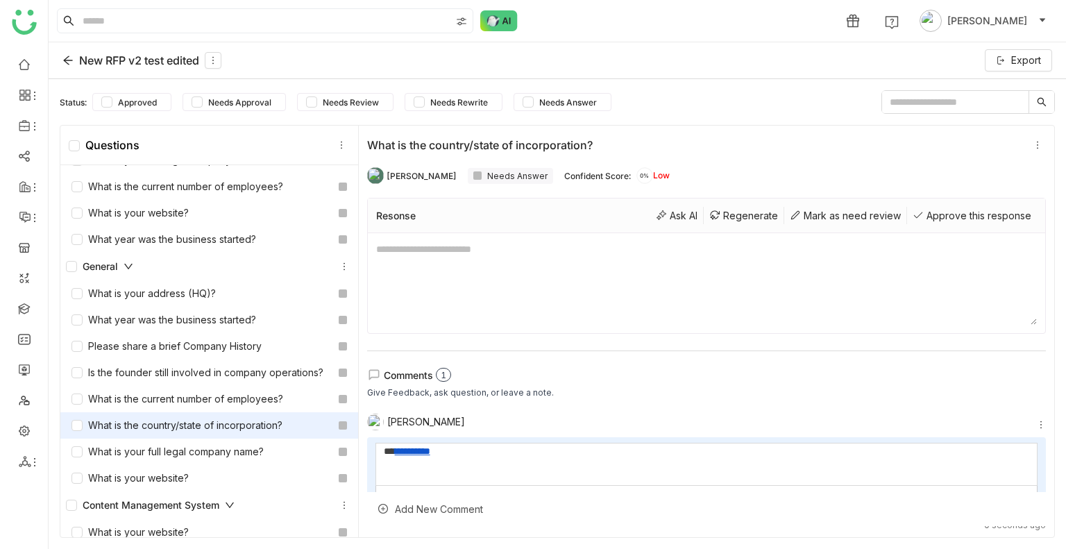
click at [1004, 439] on div "**********" at bounding box center [706, 475] width 679 height 77
click at [1002, 441] on span "Edit" at bounding box center [994, 446] width 17 height 12
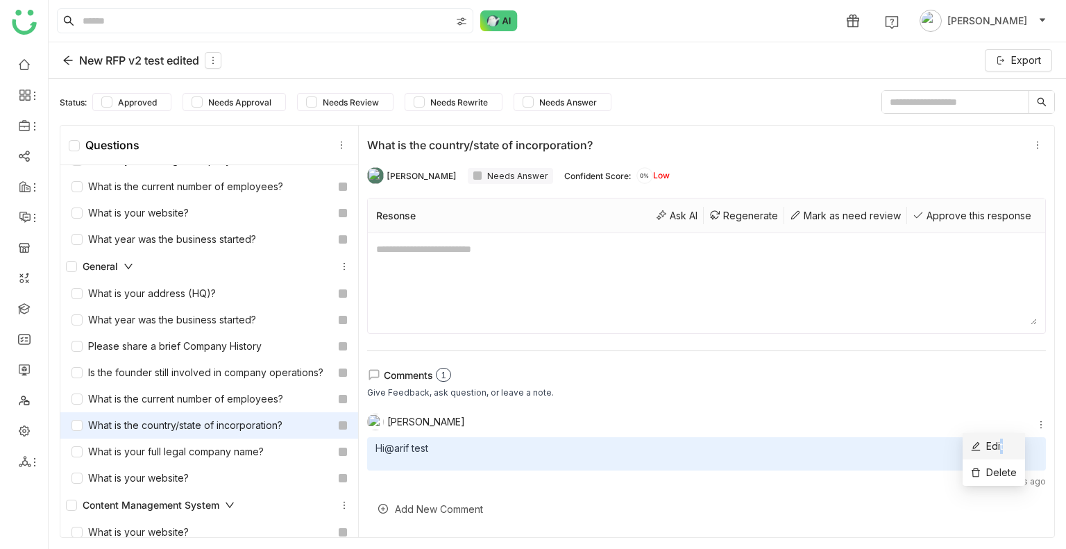
click at [1002, 439] on span "Edit" at bounding box center [987, 446] width 32 height 15
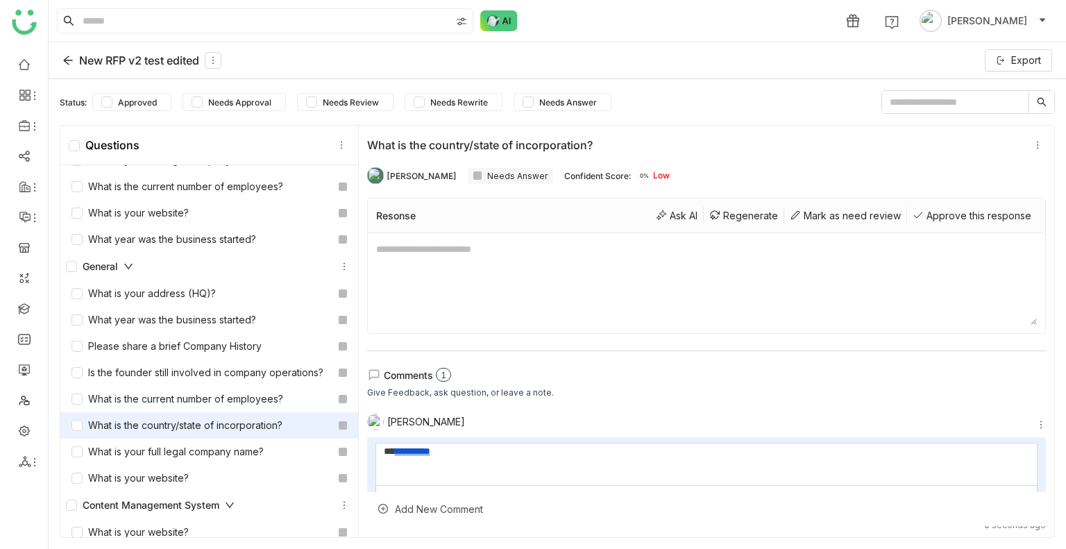
click at [451, 446] on div "**********" at bounding box center [698, 451] width 628 height 15
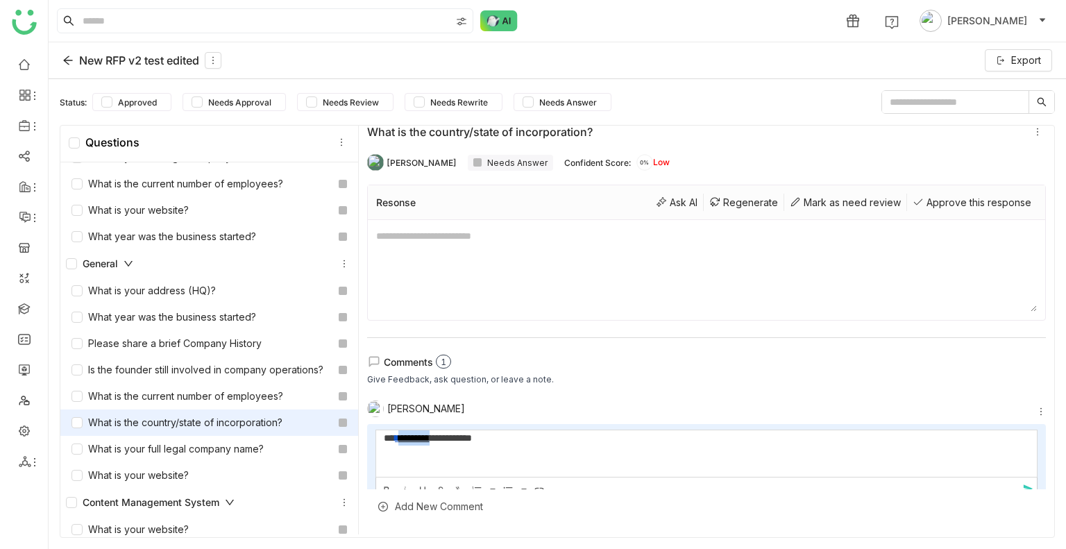
drag, startPoint x: 435, startPoint y: 438, endPoint x: 403, endPoint y: 438, distance: 31.9
click at [403, 438] on div "**********" at bounding box center [698, 437] width 628 height 15
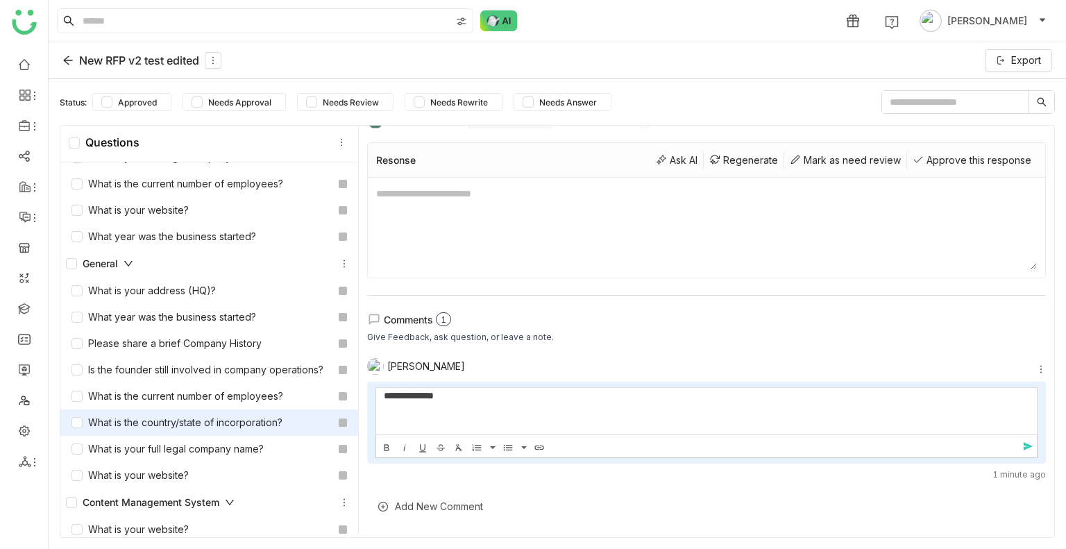
click at [460, 396] on div "**********" at bounding box center [698, 395] width 628 height 15
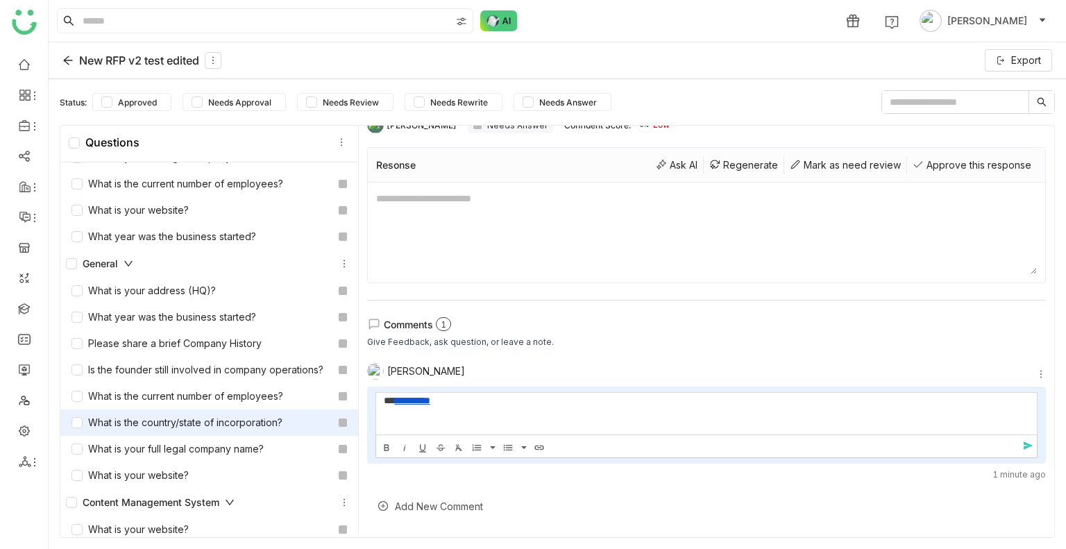
click at [482, 369] on div "[PERSON_NAME]" at bounding box center [701, 371] width 669 height 17
click at [422, 406] on div "**********" at bounding box center [698, 400] width 628 height 15
click at [448, 405] on div "**********" at bounding box center [698, 400] width 628 height 15
click at [386, 451] on icon "button" at bounding box center [386, 448] width 11 height 12
click at [537, 455] on div "Bold Italic Underline Strikethrough Clear Formatting Ordered List Default Lower…" at bounding box center [461, 446] width 171 height 22
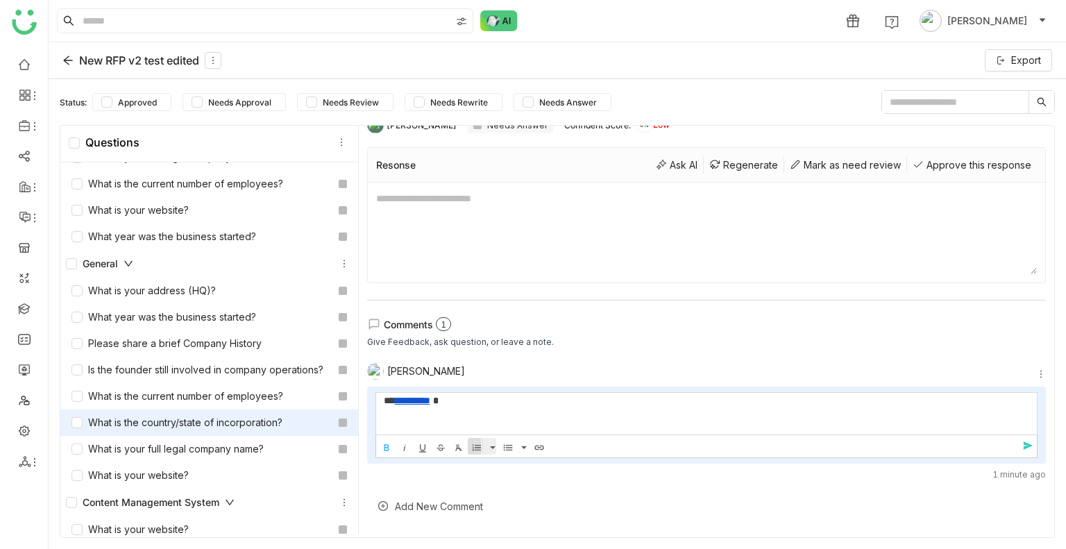
click at [476, 442] on icon "button" at bounding box center [476, 448] width 11 height 12
click at [512, 448] on button "button" at bounding box center [519, 446] width 15 height 17
click at [529, 389] on link "Circle" at bounding box center [542, 382] width 60 height 19
click at [500, 402] on li "**********" at bounding box center [712, 400] width 600 height 15
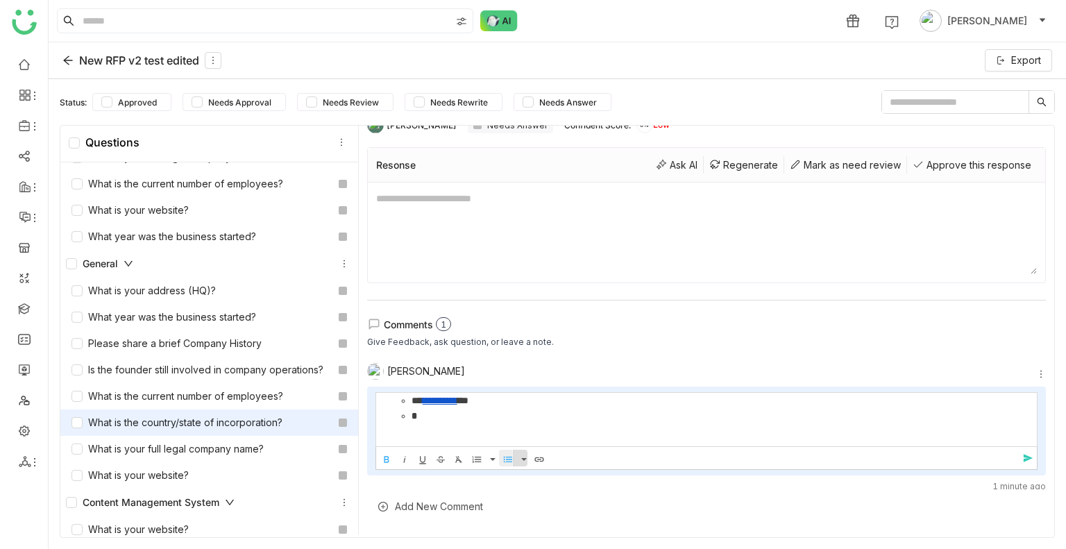
click at [512, 455] on button "button" at bounding box center [519, 458] width 15 height 17
click at [533, 380] on link "Default" at bounding box center [542, 375] width 60 height 19
click at [505, 457] on icon "button" at bounding box center [507, 460] width 9 height 6
click at [512, 457] on button "button" at bounding box center [519, 458] width 15 height 17
click at [525, 416] on link "Disc" at bounding box center [542, 414] width 60 height 19
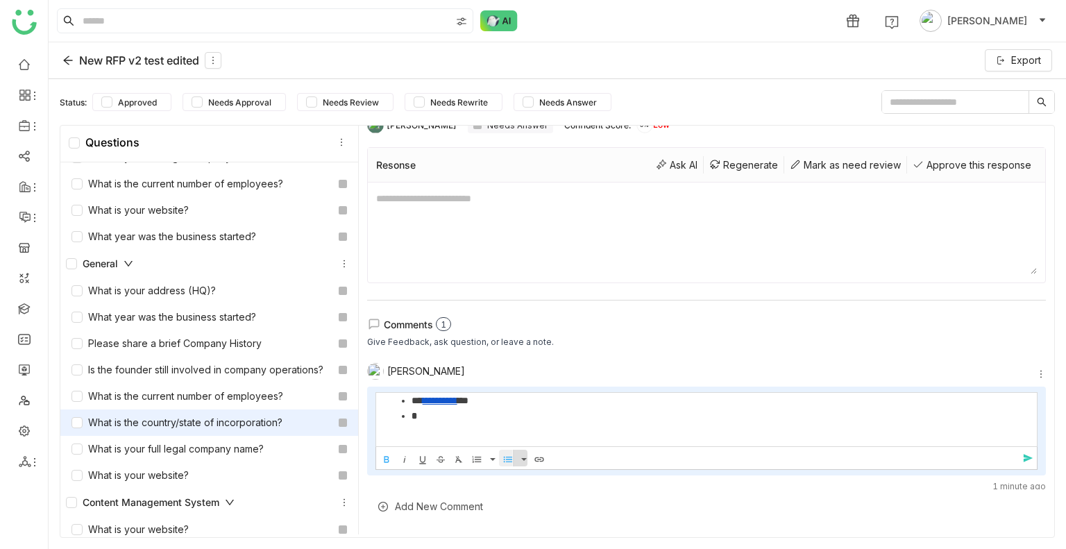
click at [515, 463] on button "button" at bounding box center [519, 458] width 15 height 17
click at [529, 431] on link "Square" at bounding box center [542, 433] width 60 height 19
click at [444, 321] on nz-badge-sup "0 1 2 3 4 5 6 7 8 9" at bounding box center [443, 324] width 15 height 14
click at [977, 164] on div "Approve this response" at bounding box center [972, 164] width 130 height 17
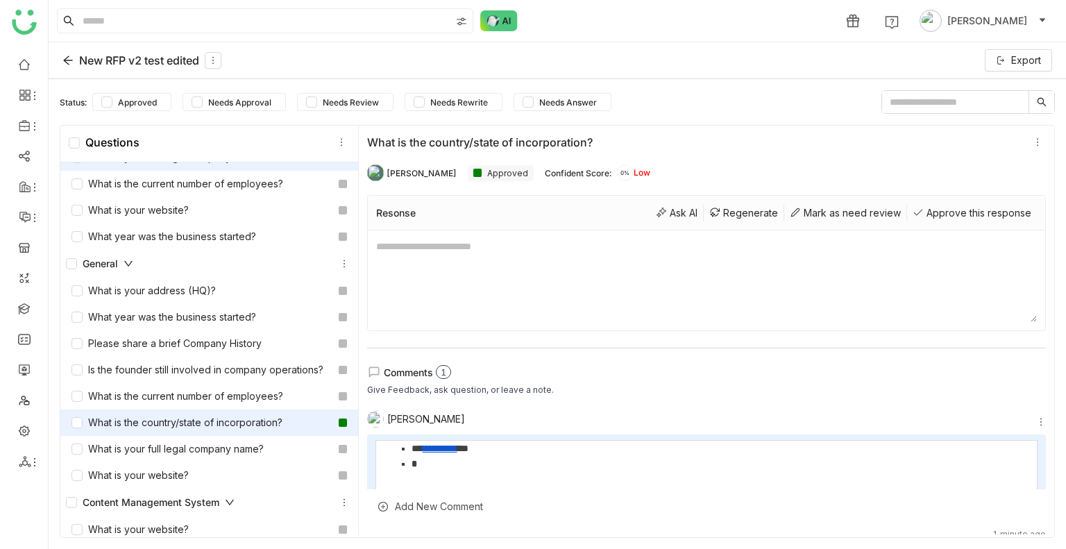
click at [244, 171] on div "What is your full legal company name?" at bounding box center [209, 157] width 298 height 26
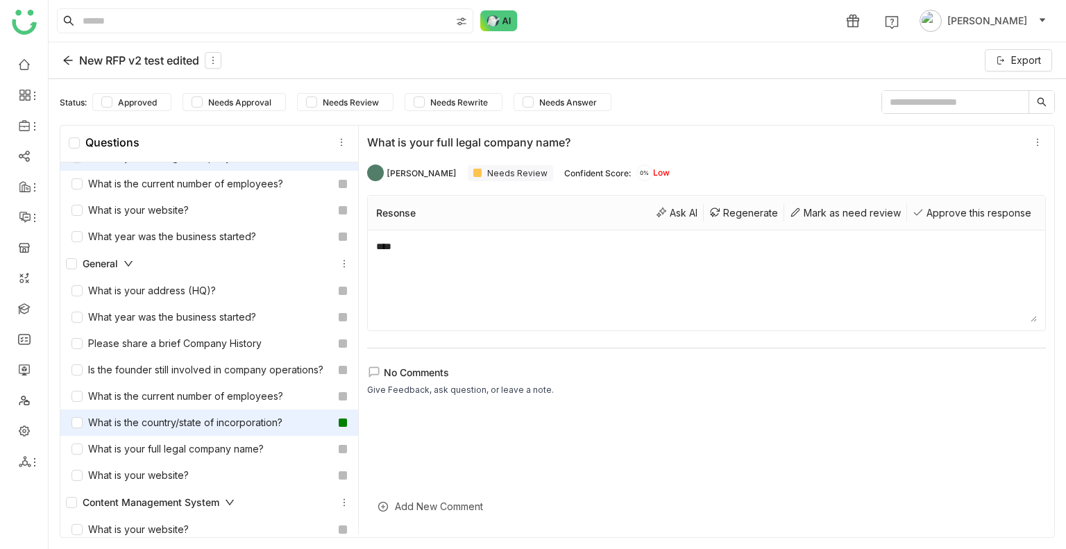
click at [223, 430] on div "What is the country/state of incorporation?" at bounding box center [177, 422] width 211 height 15
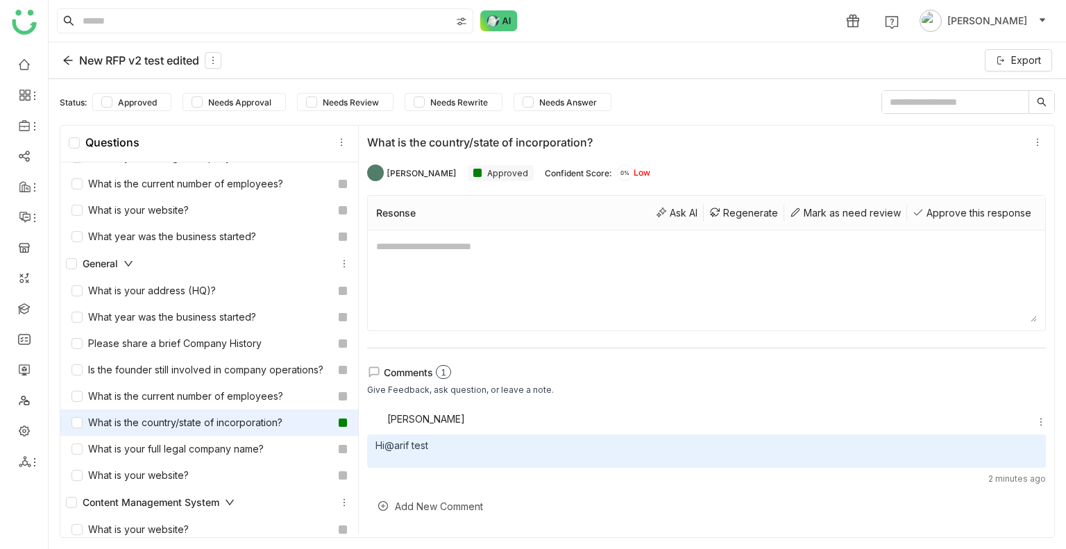
click at [1039, 104] on icon at bounding box center [1042, 102] width 10 height 10
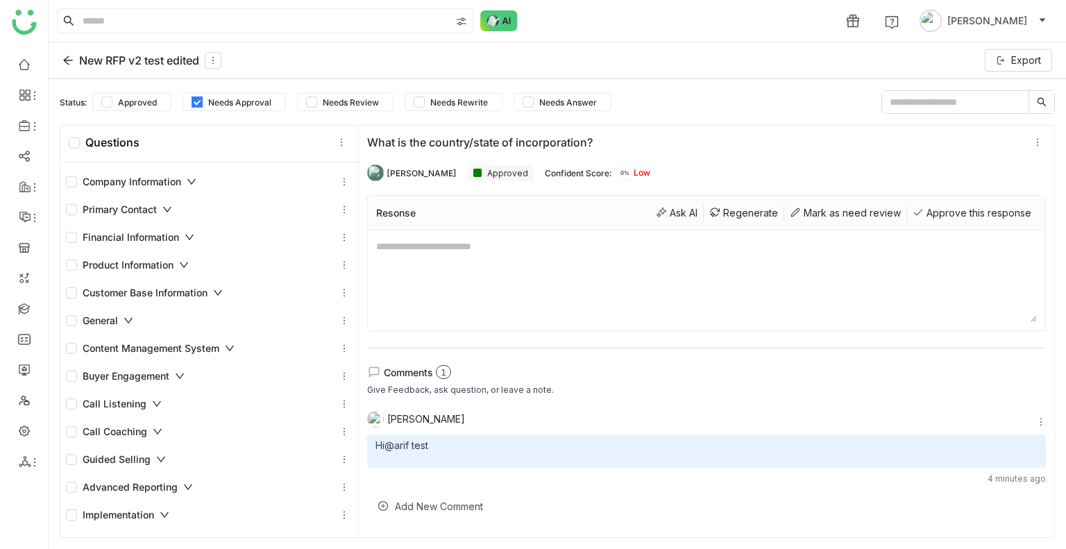
click at [191, 100] on label "Needs Approval" at bounding box center [234, 102] width 103 height 18
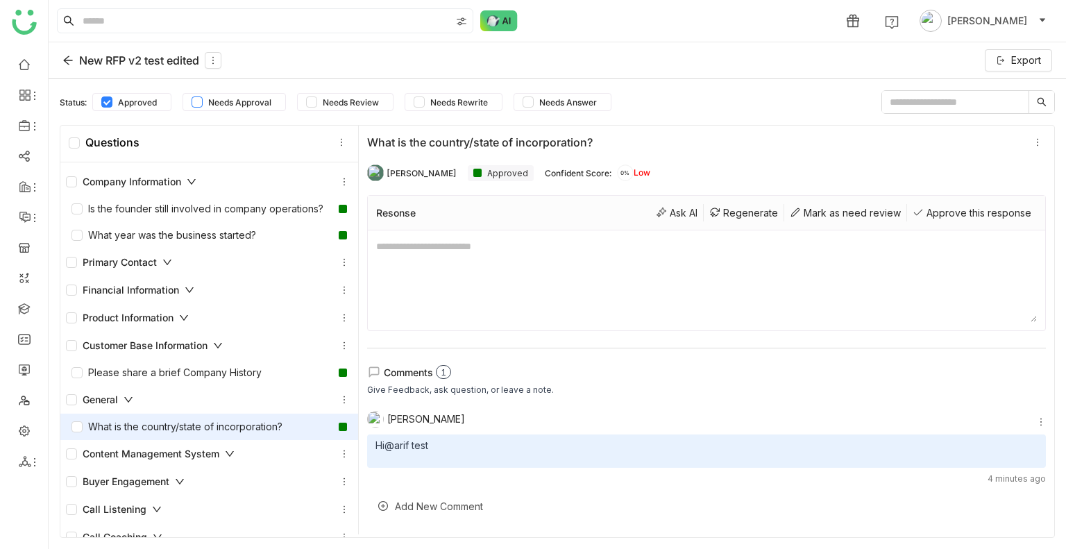
click at [215, 101] on span "Needs Approval" at bounding box center [240, 102] width 74 height 10
click at [135, 94] on label "Approved" at bounding box center [131, 102] width 79 height 18
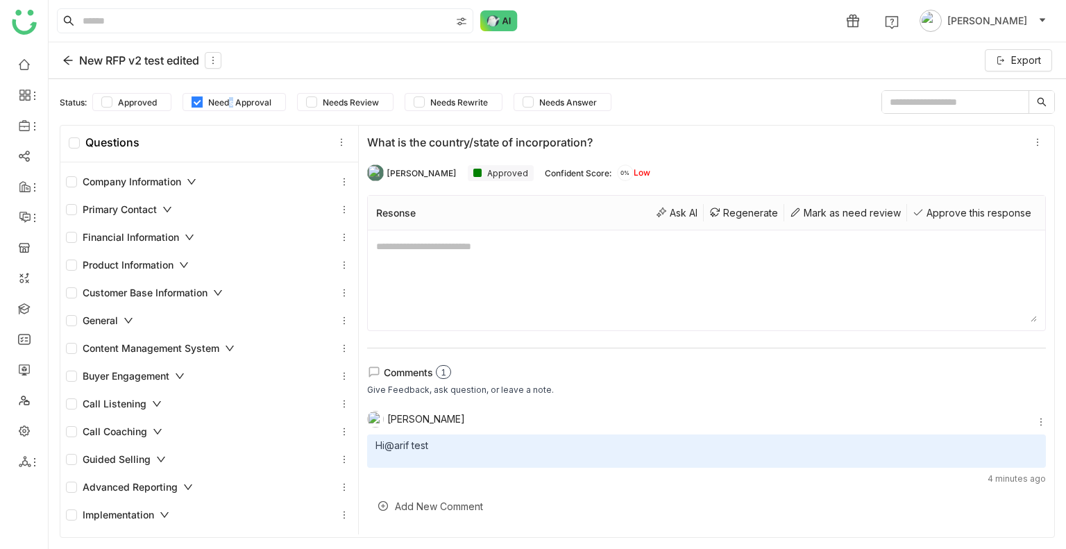
click at [228, 101] on span "Needs Approval" at bounding box center [240, 102] width 74 height 10
click at [152, 233] on div "Financial Information" at bounding box center [130, 237] width 128 height 15
click at [192, 241] on icon at bounding box center [190, 238] width 10 height 10
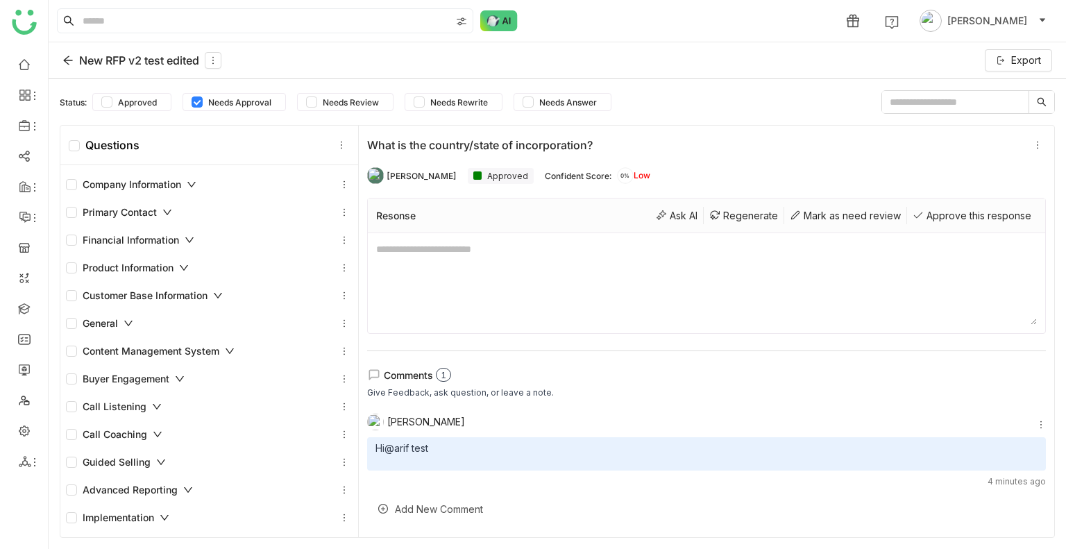
click at [193, 183] on icon at bounding box center [192, 185] width 10 height 10
click at [139, 205] on div "Primary Contact" at bounding box center [119, 212] width 106 height 15
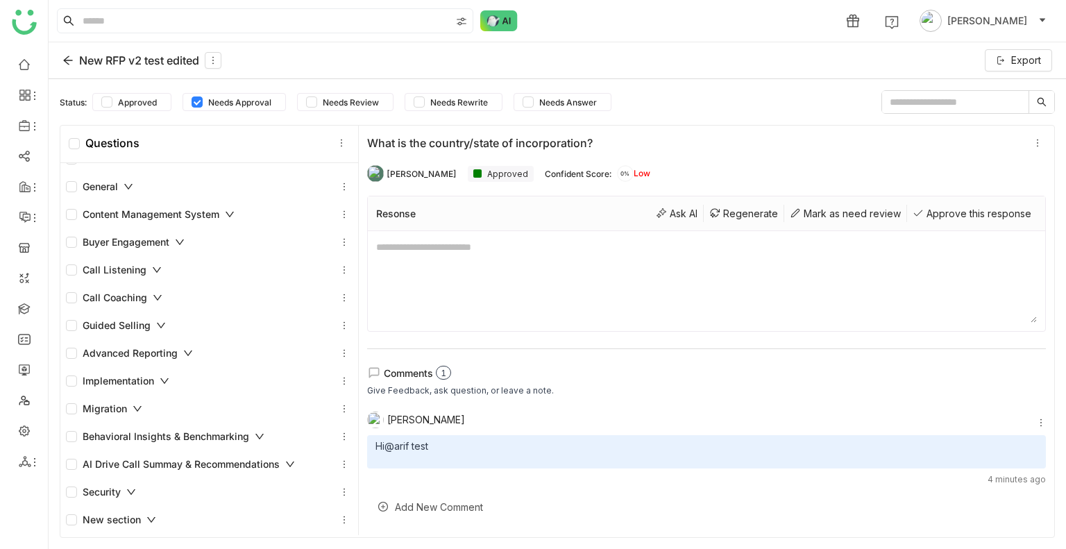
scroll to position [3, 0]
click at [164, 380] on icon at bounding box center [164, 381] width 8 height 6
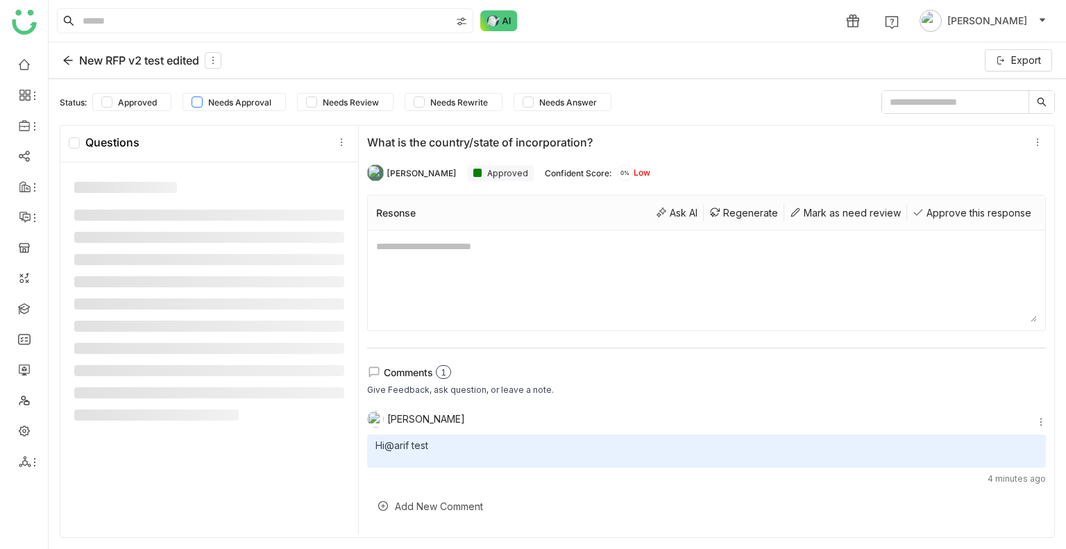
scroll to position [0, 0]
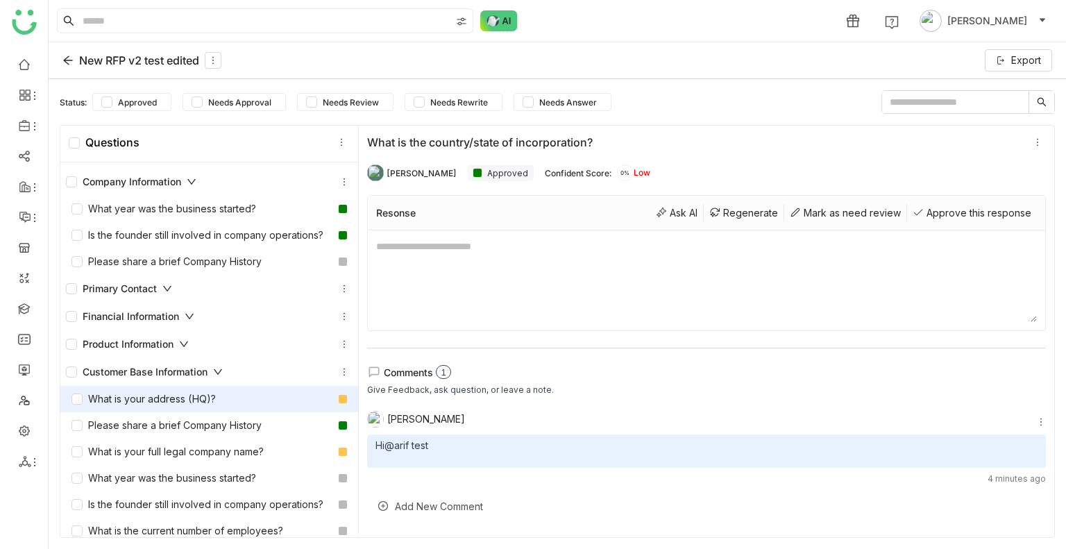
click at [269, 402] on div "What is your address (HQ)?" at bounding box center [209, 399] width 298 height 26
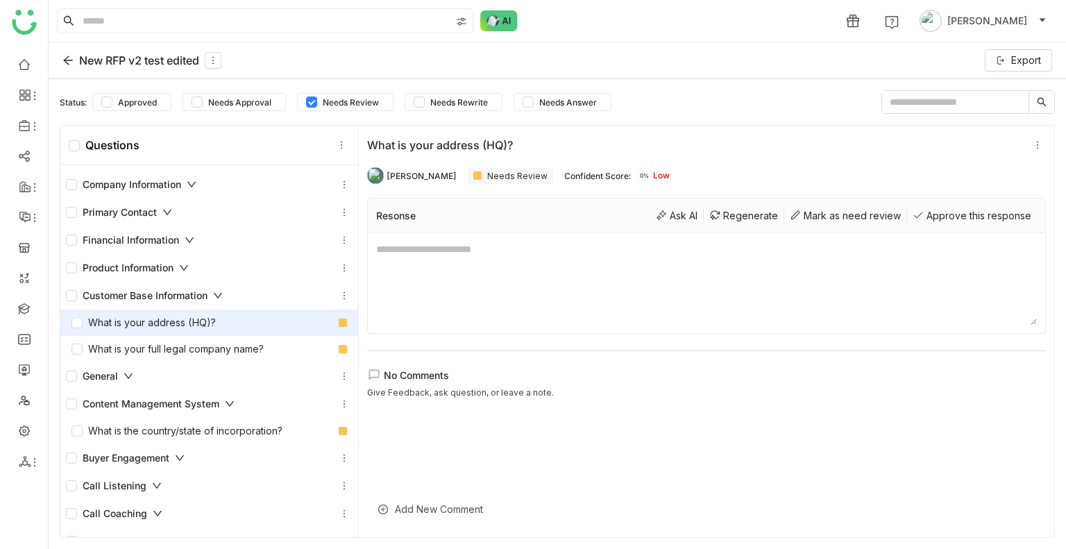
click at [439, 280] on textarea at bounding box center [706, 283] width 661 height 83
type textarea "*********"
click at [947, 211] on div "Approve this response" at bounding box center [972, 215] width 130 height 17
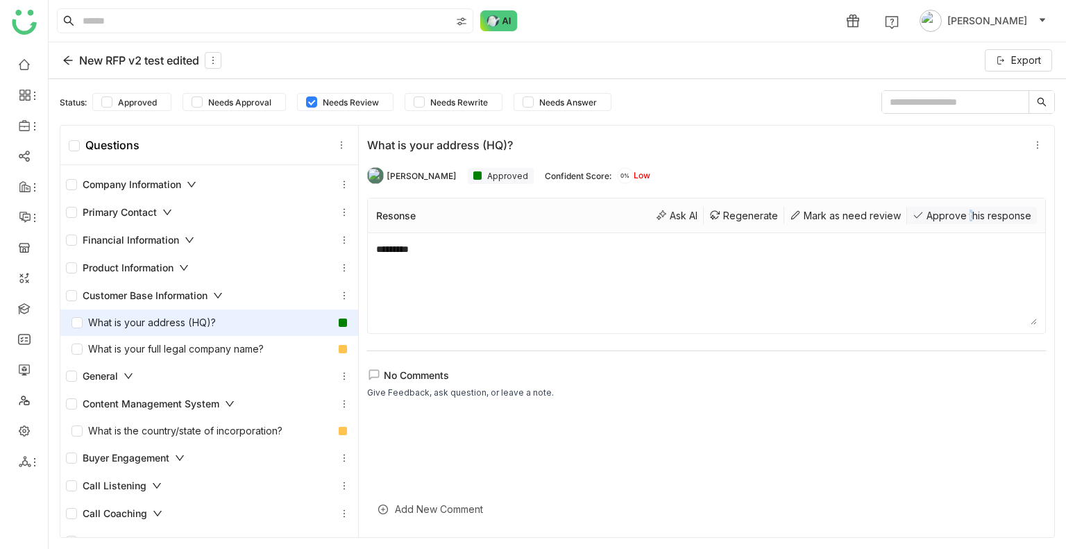
click at [947, 211] on div "Approve this response" at bounding box center [972, 215] width 130 height 17
drag, startPoint x: 844, startPoint y: 235, endPoint x: 900, endPoint y: 235, distance: 55.5
click at [844, 235] on div "*********" at bounding box center [707, 283] width 678 height 100
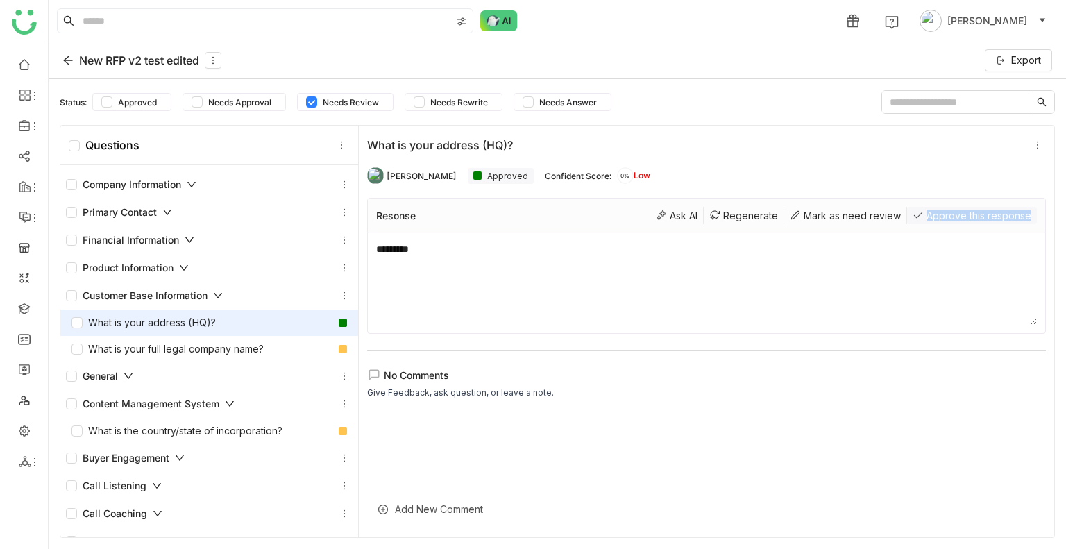
click at [907, 211] on div "Approve this response" at bounding box center [972, 215] width 130 height 17
click at [907, 212] on div "Approve this response" at bounding box center [972, 215] width 130 height 17
click at [908, 212] on div "Approve this response" at bounding box center [972, 215] width 130 height 17
click at [848, 218] on div "Mark as need review" at bounding box center [845, 215] width 123 height 17
click at [911, 214] on div "Approve this response" at bounding box center [972, 215] width 130 height 17
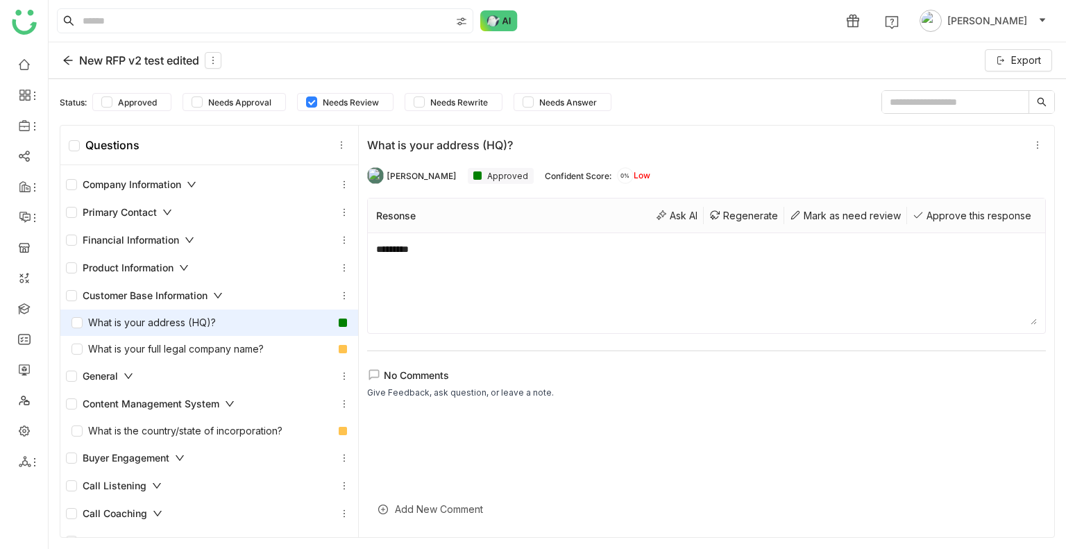
click at [845, 204] on div "Resonse Ask AI Regenerate [PERSON_NAME] as need review Approve this response" at bounding box center [707, 216] width 678 height 35
click at [734, 212] on div "Regenerate" at bounding box center [744, 215] width 81 height 17
